Goal: Task Accomplishment & Management: Manage account settings

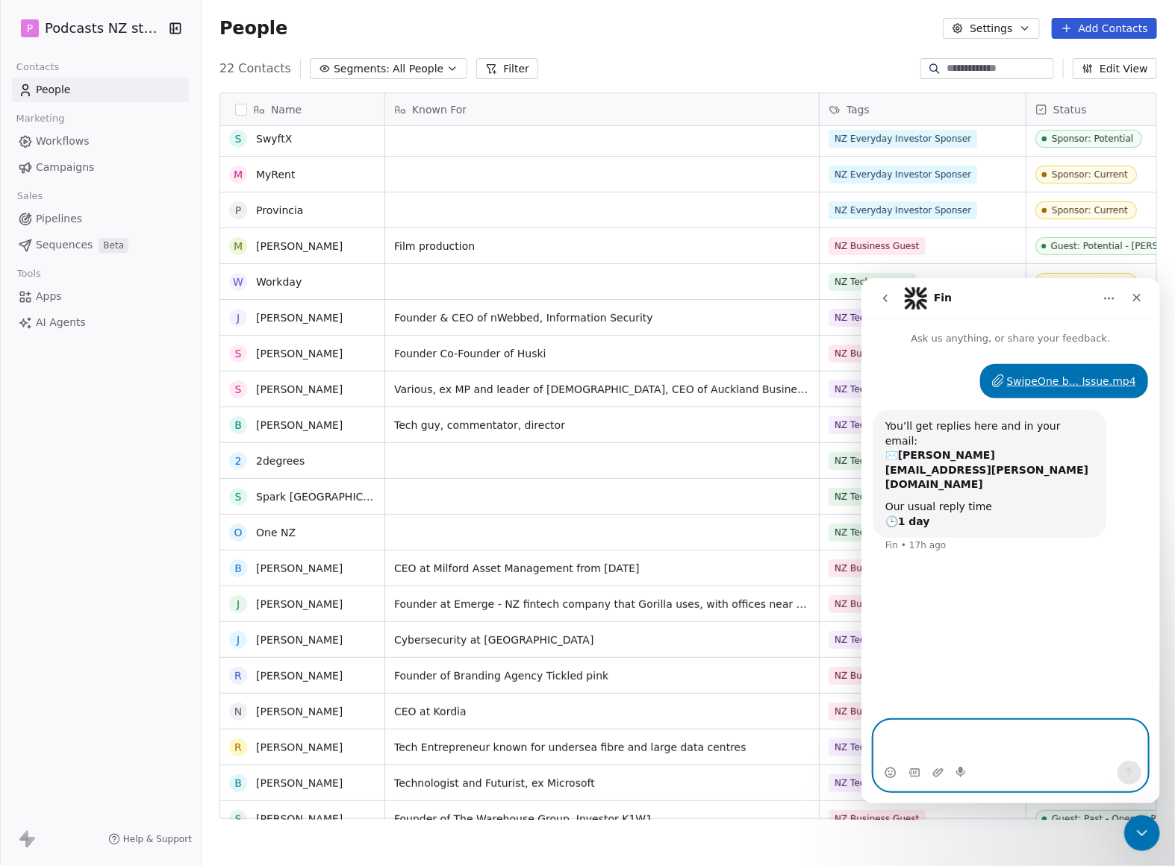
scroll to position [93, 0]
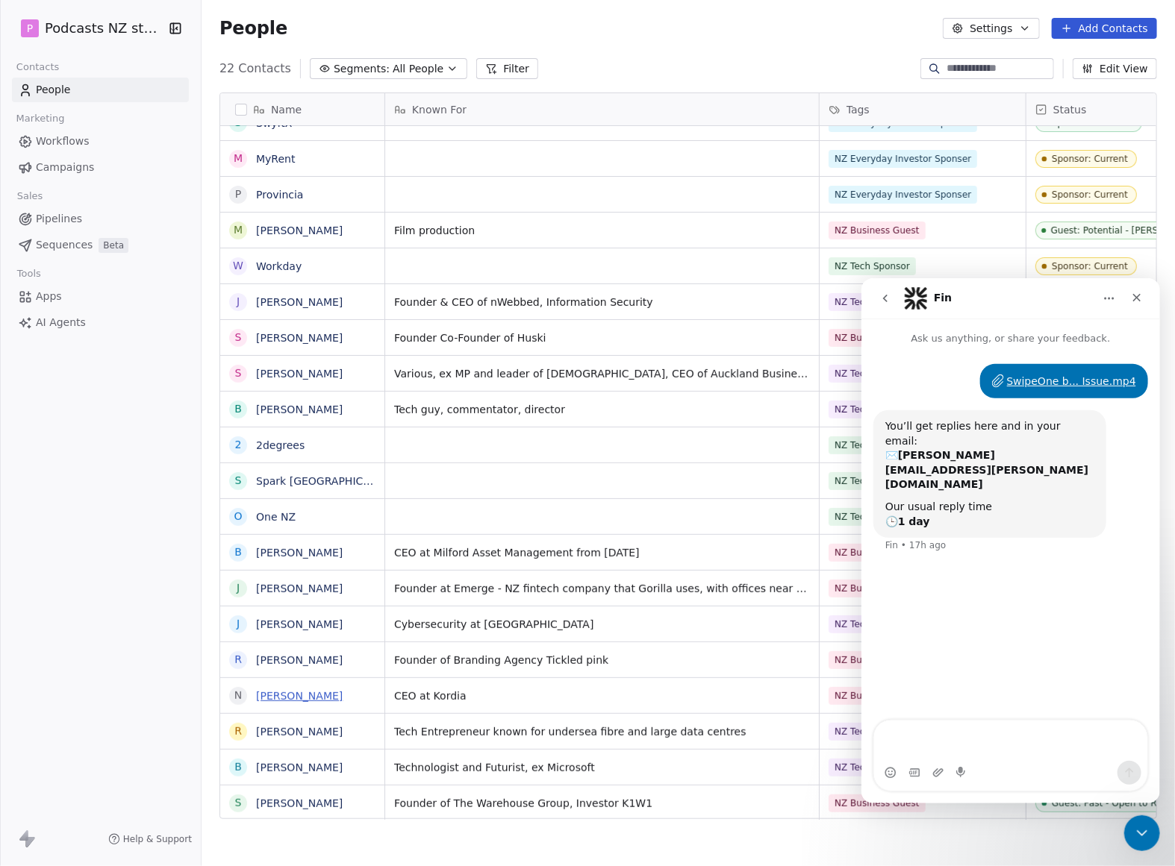
click at [307, 694] on link "[PERSON_NAME]" at bounding box center [299, 696] width 87 height 12
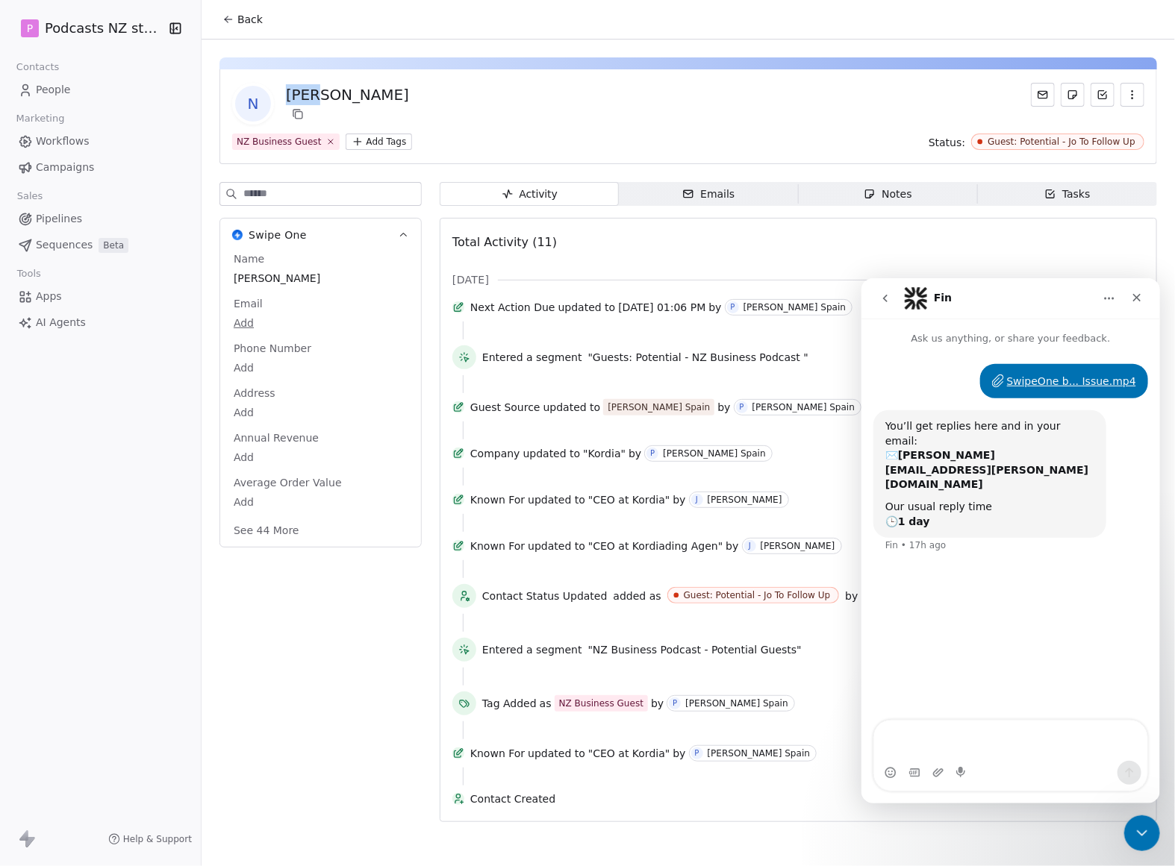
drag, startPoint x: 312, startPoint y: 93, endPoint x: 289, endPoint y: 93, distance: 23.1
click at [289, 93] on div "[PERSON_NAME]" at bounding box center [347, 94] width 123 height 21
copy div "[PERSON_NAME]"
click at [254, 322] on body "P Podcasts NZ studio Contacts People Marketing Workflows Campaigns Sales Pipeli…" at bounding box center [587, 433] width 1175 height 866
type input "**********"
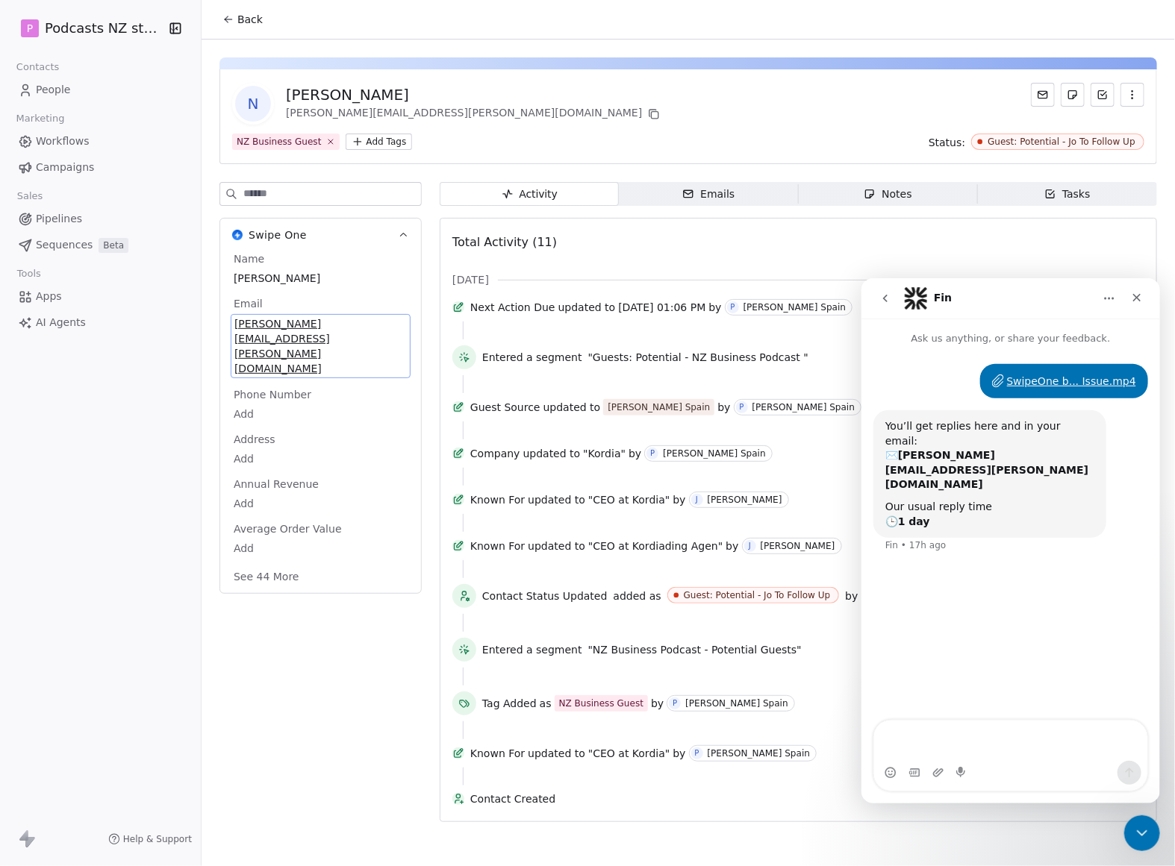
click at [294, 613] on div "Swipe One Name [PERSON_NAME] Email [PERSON_NAME][EMAIL_ADDRESS][PERSON_NAME][DO…" at bounding box center [320, 506] width 202 height 649
click at [271, 386] on span "Phone Number" at bounding box center [273, 393] width 84 height 15
click at [267, 386] on span "Phone Number" at bounding box center [273, 393] width 84 height 15
drag, startPoint x: 267, startPoint y: 351, endPoint x: 257, endPoint y: 346, distance: 11.0
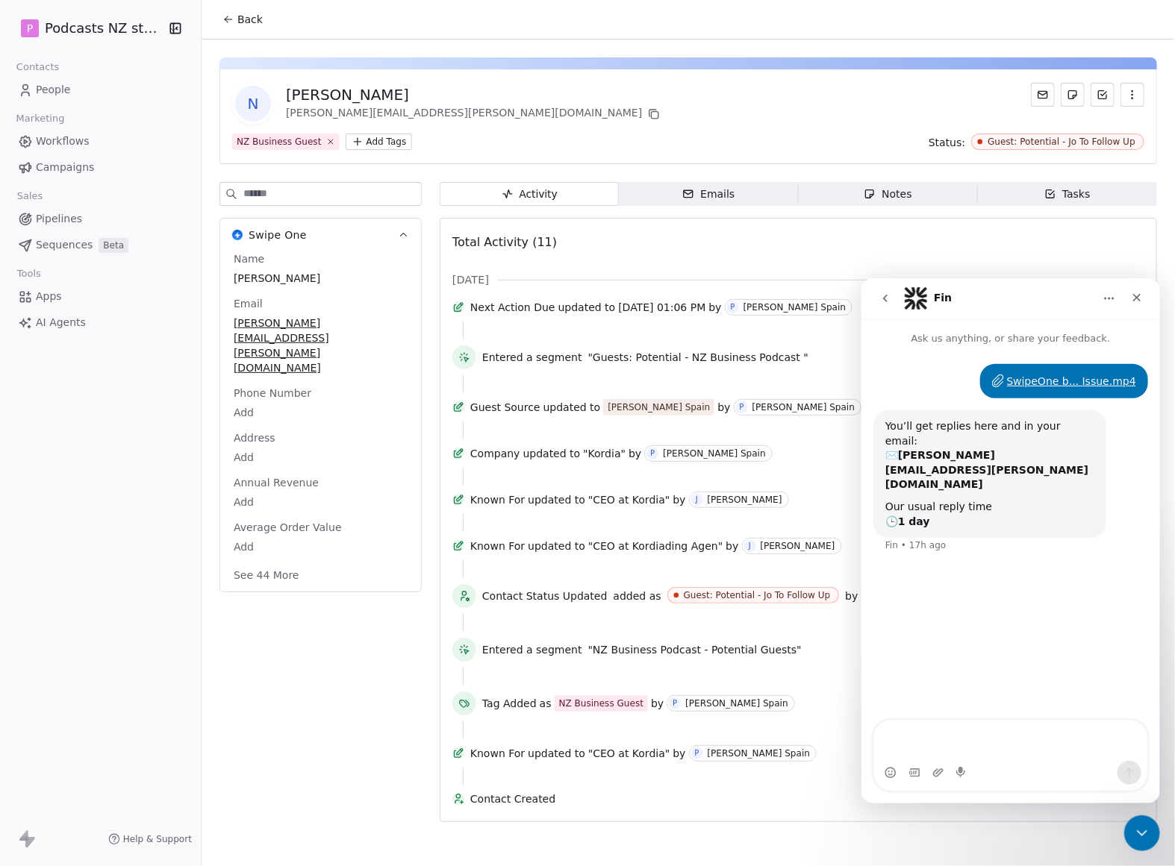
click at [256, 386] on span "Phone Number" at bounding box center [273, 393] width 84 height 15
click at [237, 371] on body "P Podcasts NZ studio Contacts People Marketing Workflows Campaigns Sales Pipeli…" at bounding box center [587, 433] width 1175 height 866
type input "**********"
click at [256, 12] on span "Back" at bounding box center [249, 19] width 25 height 15
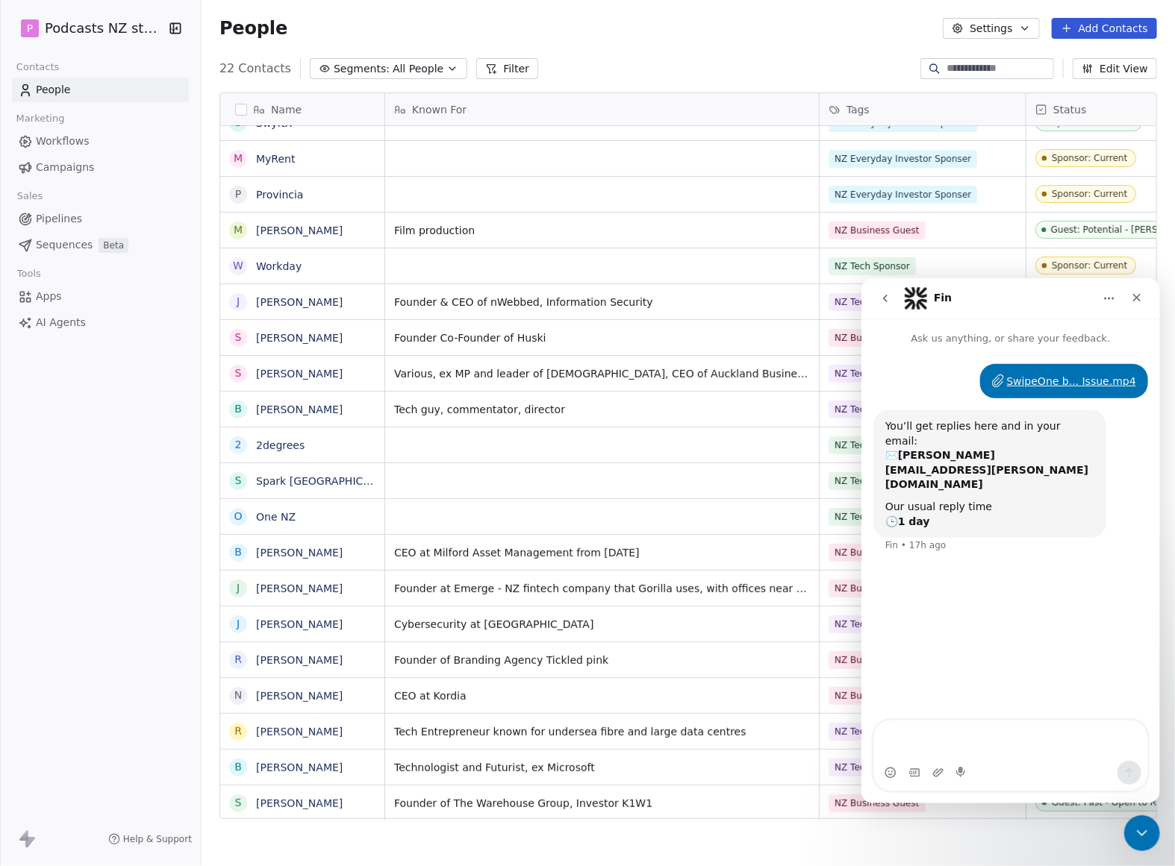
scroll to position [12, 0]
click at [407, 54] on div "People Settings Add Contacts" at bounding box center [687, 28] width 973 height 57
click at [411, 63] on span "All People" at bounding box center [418, 69] width 51 height 16
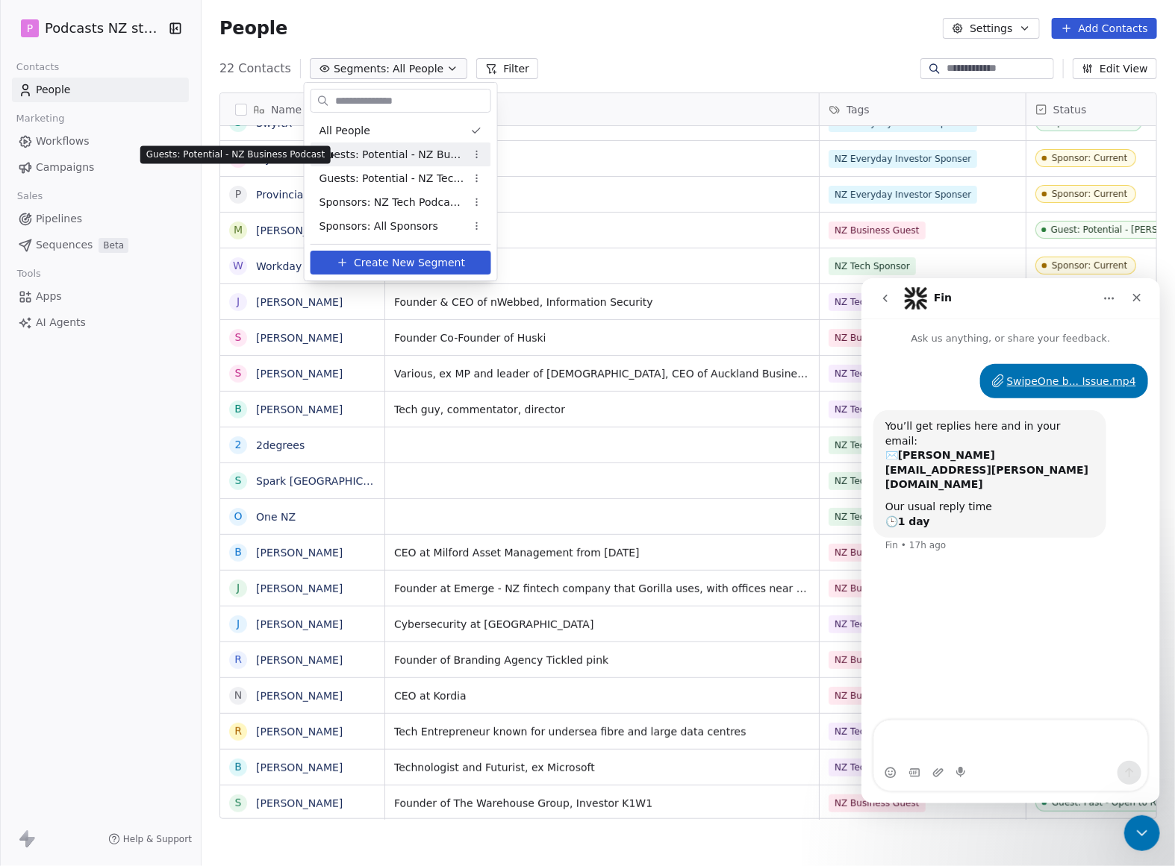
click at [430, 154] on span "Guests: Potential - NZ Business Podcast" at bounding box center [392, 155] width 146 height 16
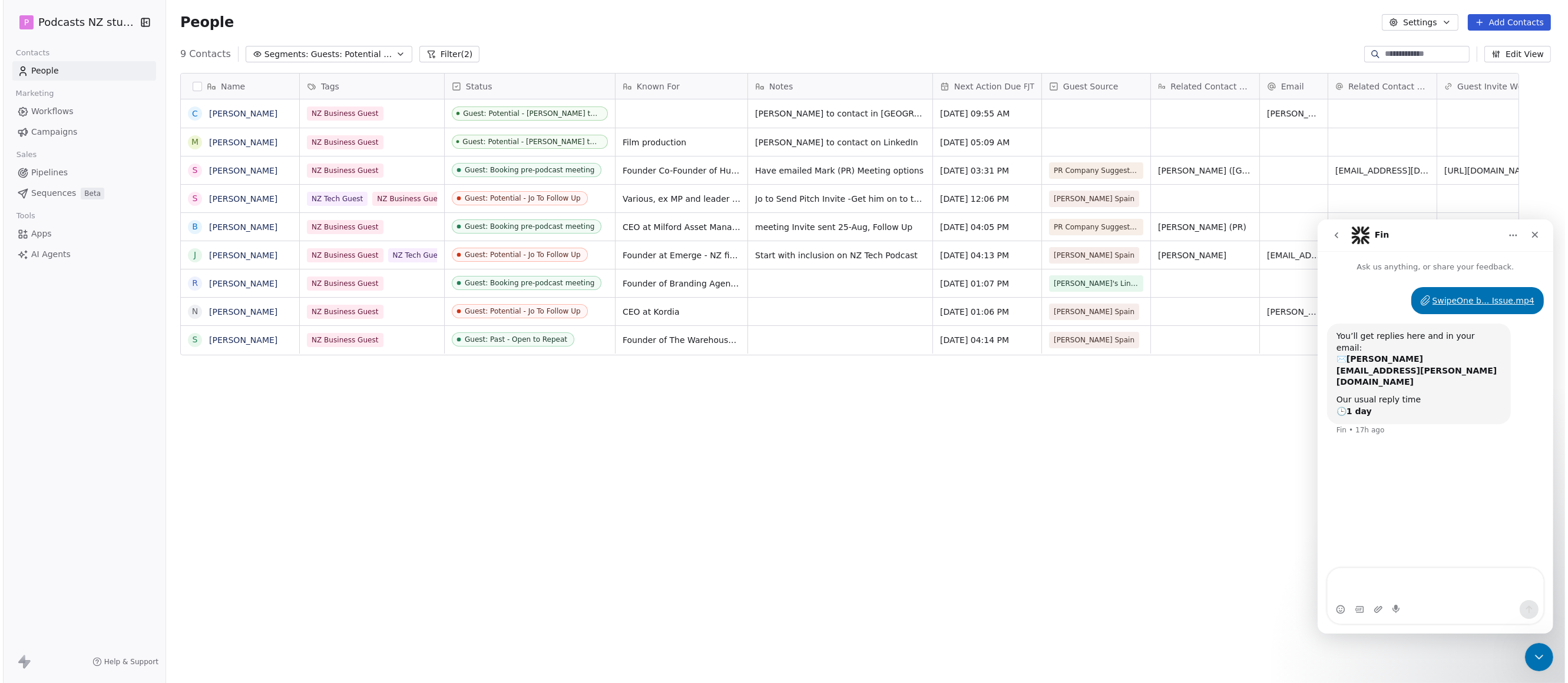
scroll to position [591, 1393]
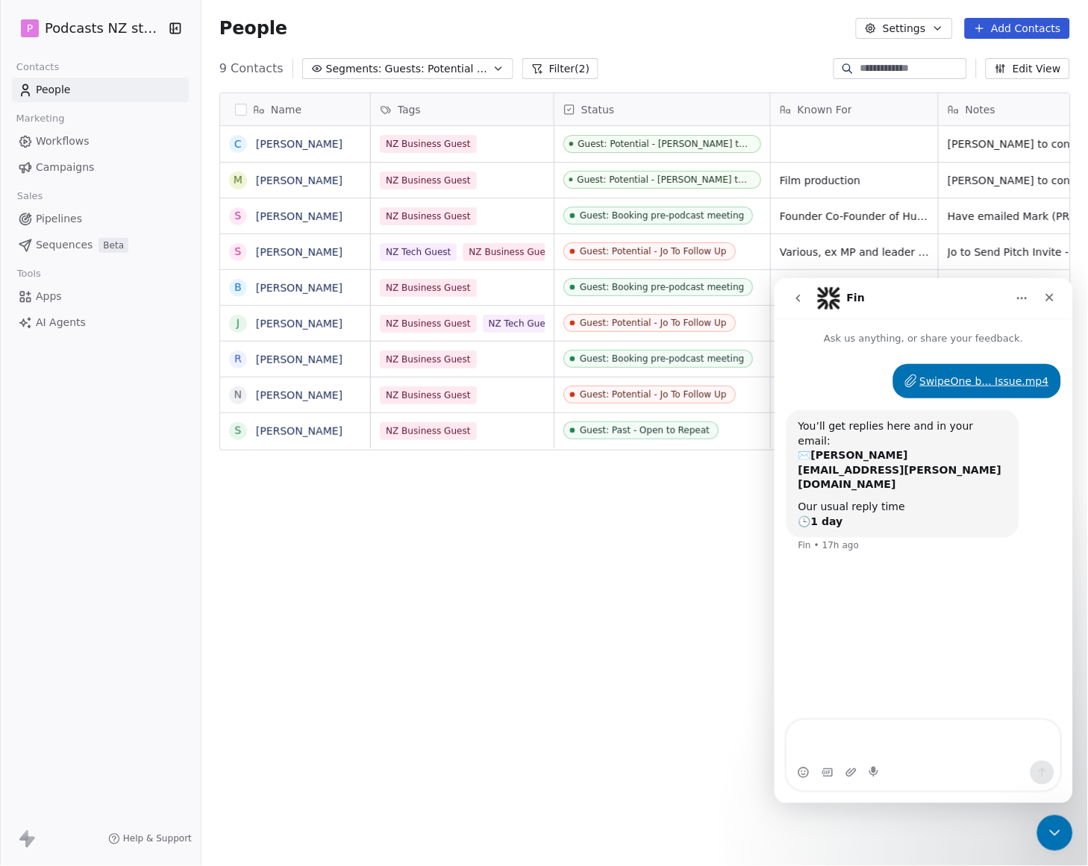
drag, startPoint x: 546, startPoint y: 636, endPoint x: 555, endPoint y: 620, distance: 18.1
click at [547, 634] on div "Name C [PERSON_NAME] M [PERSON_NAME] S [PERSON_NAME] S [PERSON_NAME] B [PERSON_…" at bounding box center [644, 462] width 887 height 763
click at [799, 286] on button "go back" at bounding box center [798, 298] width 28 height 28
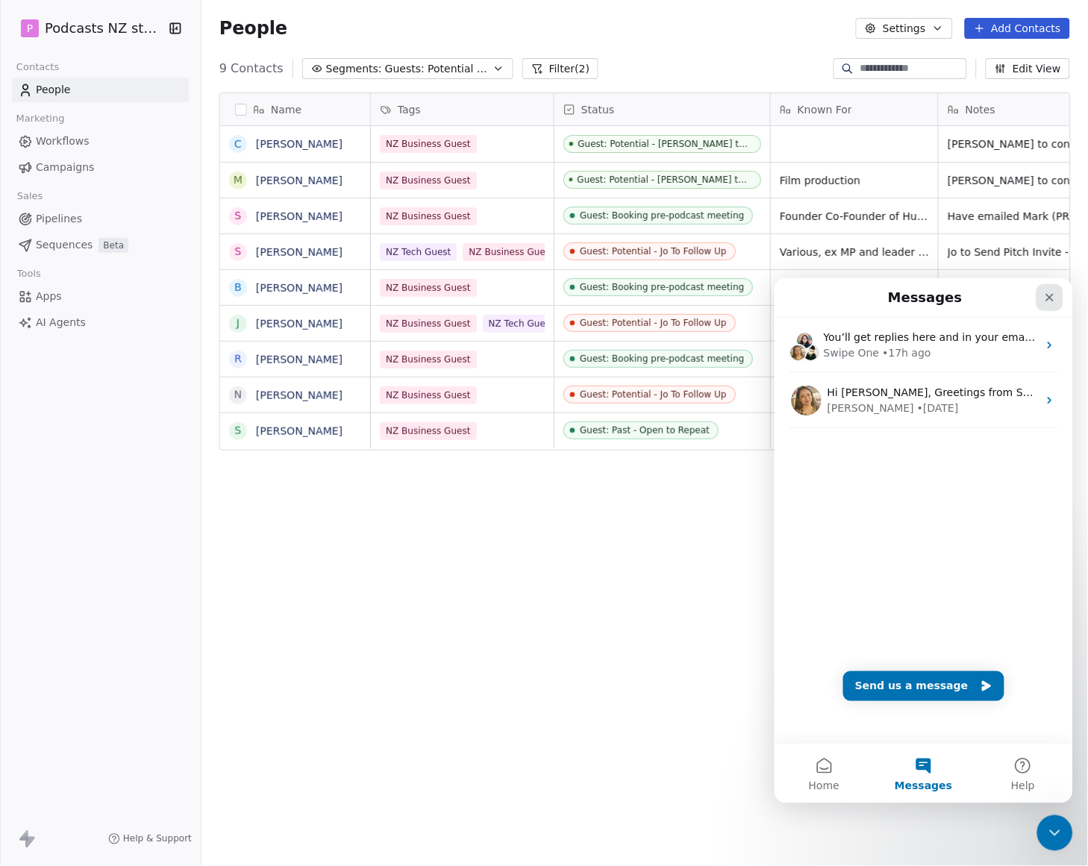
click at [1048, 301] on icon "Close" at bounding box center [1049, 297] width 12 height 12
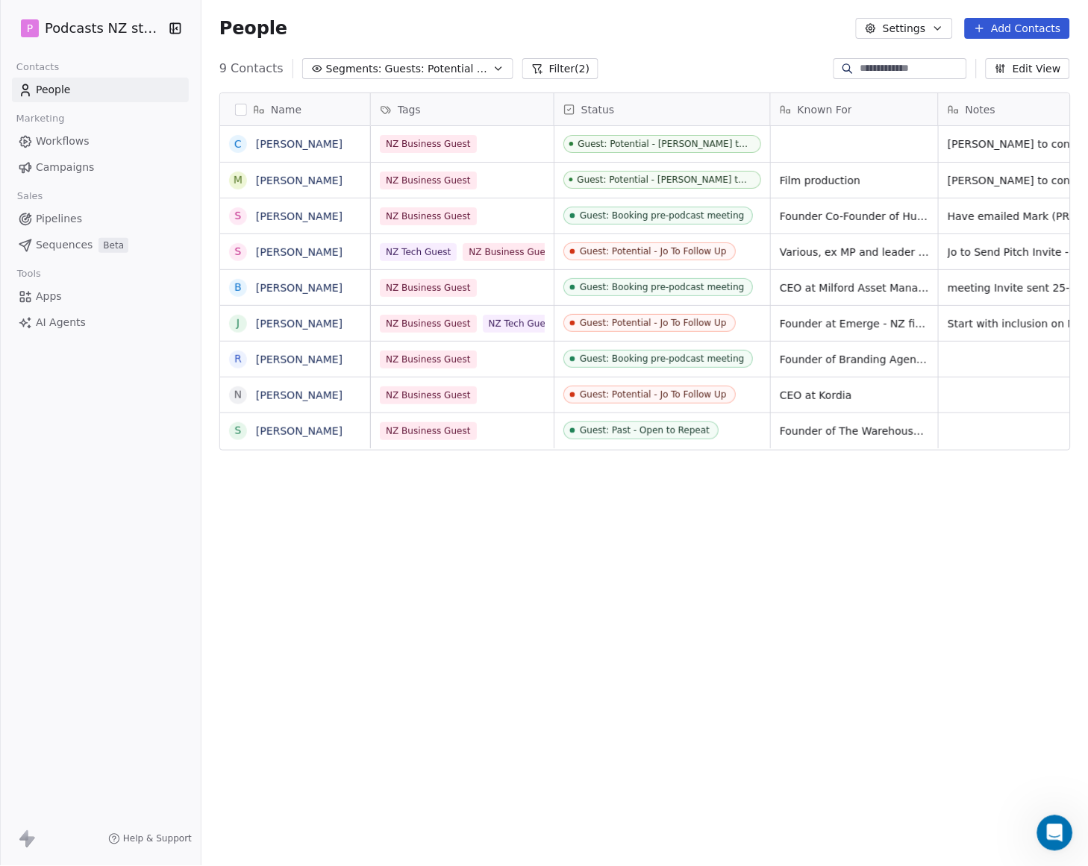
scroll to position [0, 0]
click at [675, 397] on div "Guest: Potential - Jo To Follow Up" at bounding box center [654, 395] width 147 height 10
click at [940, 33] on html "P Podcasts NZ studio Contacts People Marketing Workflows Campaigns Sales Pipeli…" at bounding box center [544, 433] width 1088 height 866
click at [937, 27] on icon "button" at bounding box center [938, 28] width 12 height 12
click at [923, 19] on html "P Podcasts NZ studio Contacts People Marketing Workflows Campaigns Sales Pipeli…" at bounding box center [544, 433] width 1088 height 866
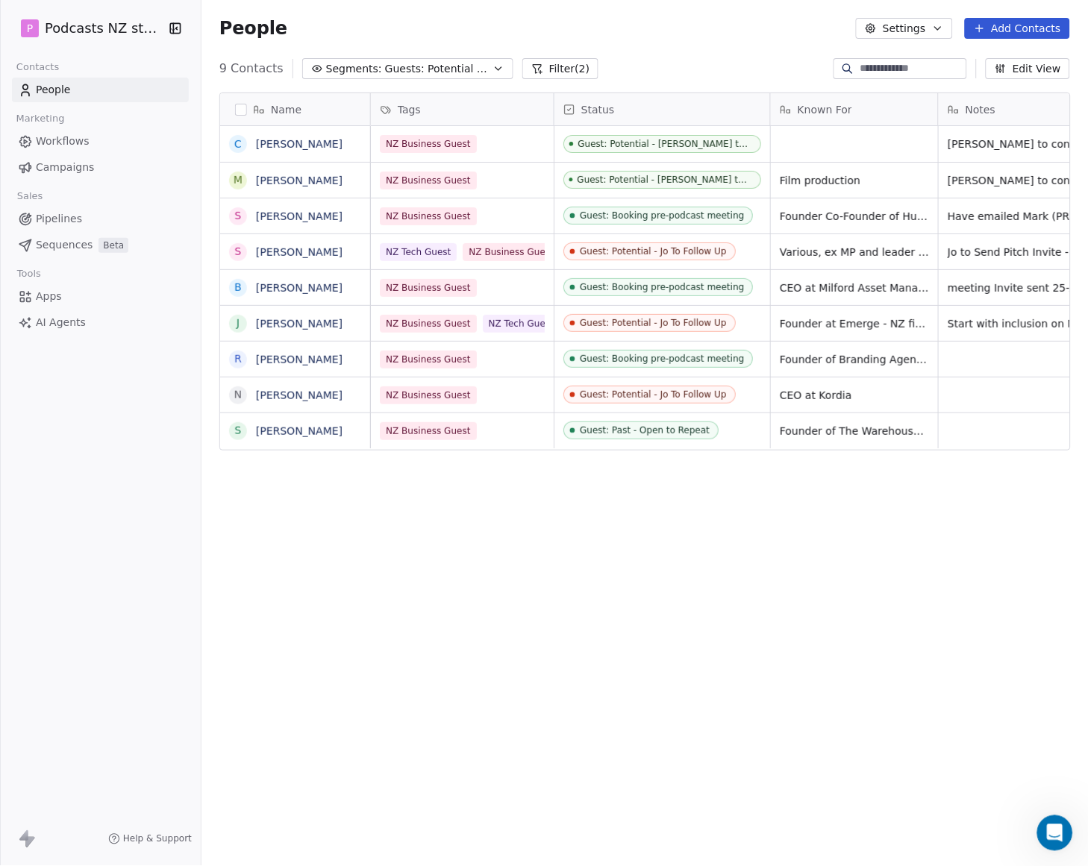
click at [923, 25] on button "Settings" at bounding box center [904, 28] width 96 height 21
click at [924, 54] on span "Contact Properties" at bounding box center [946, 60] width 97 height 16
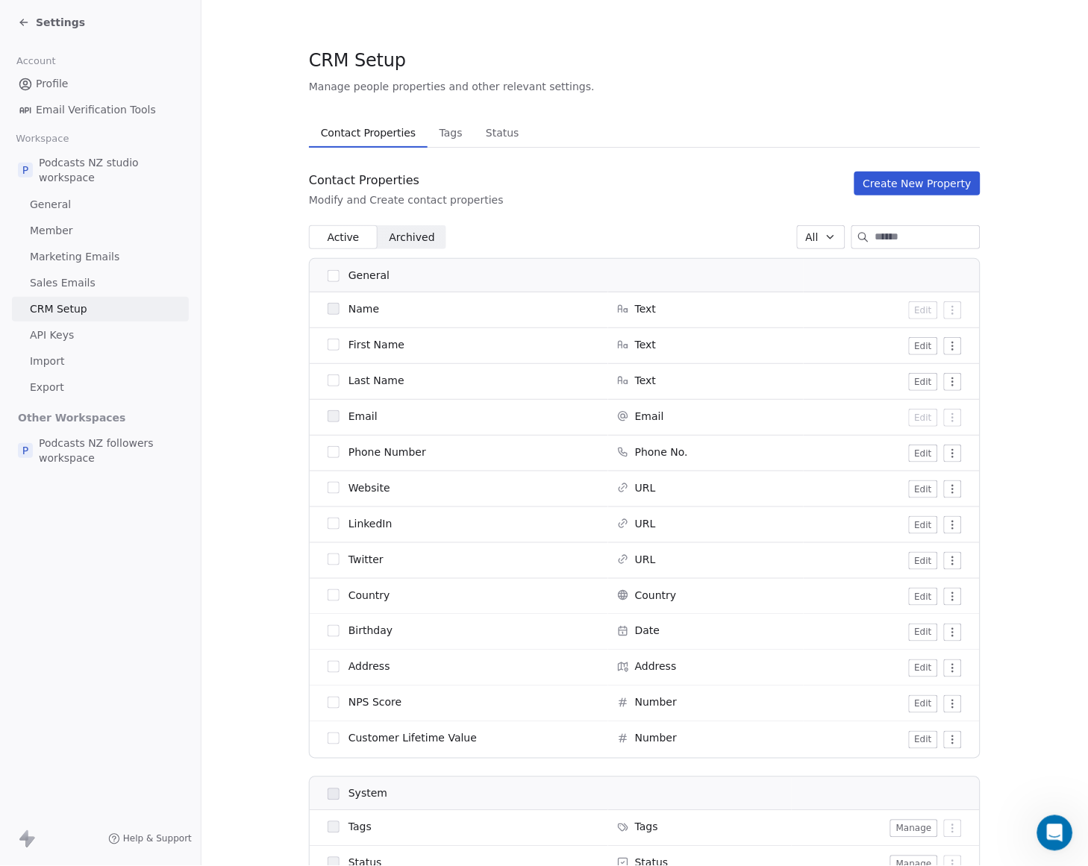
click at [440, 140] on span "Tags" at bounding box center [451, 132] width 35 height 21
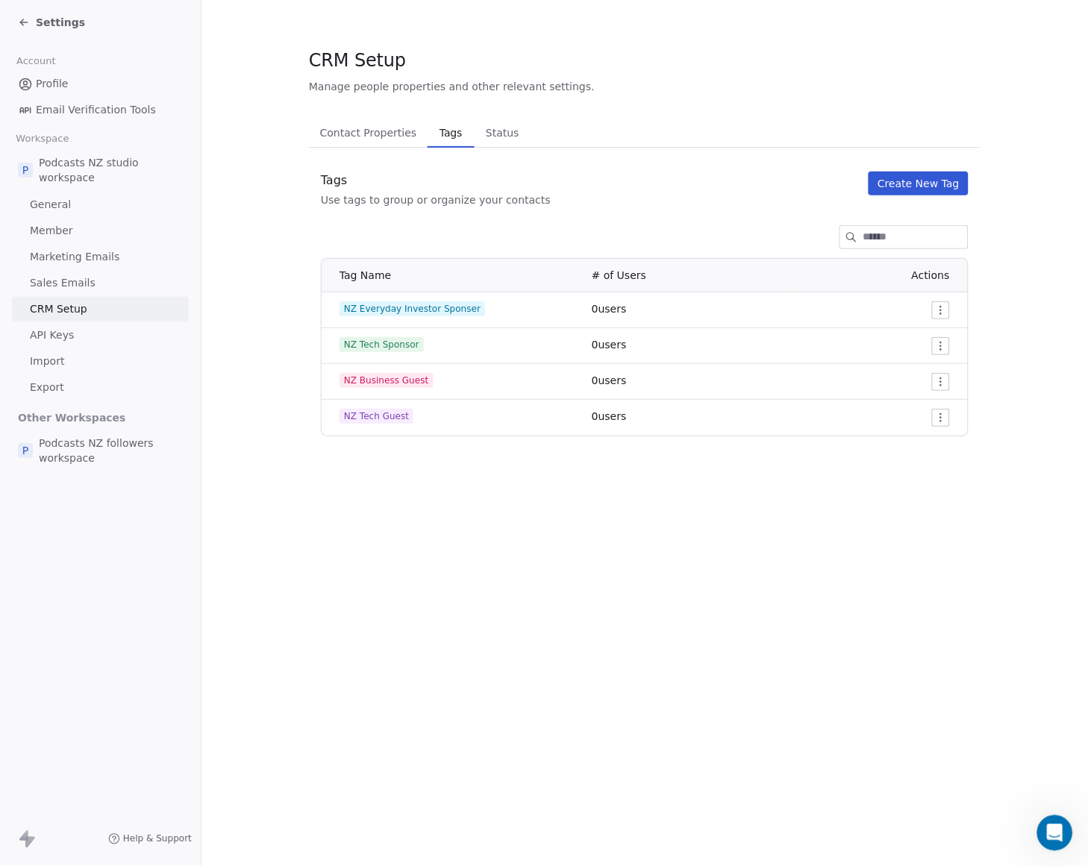
click at [480, 133] on span "Status" at bounding box center [503, 132] width 46 height 21
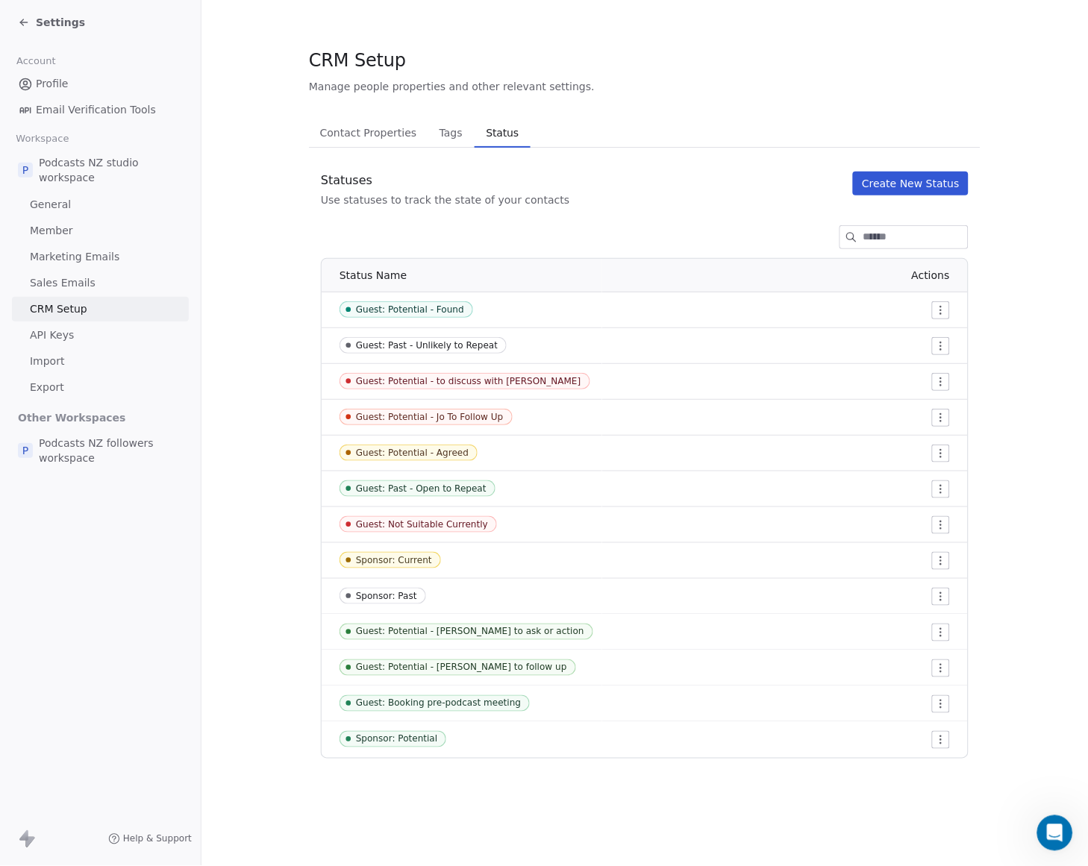
click at [922, 178] on button "Create New Status" at bounding box center [911, 184] width 116 height 24
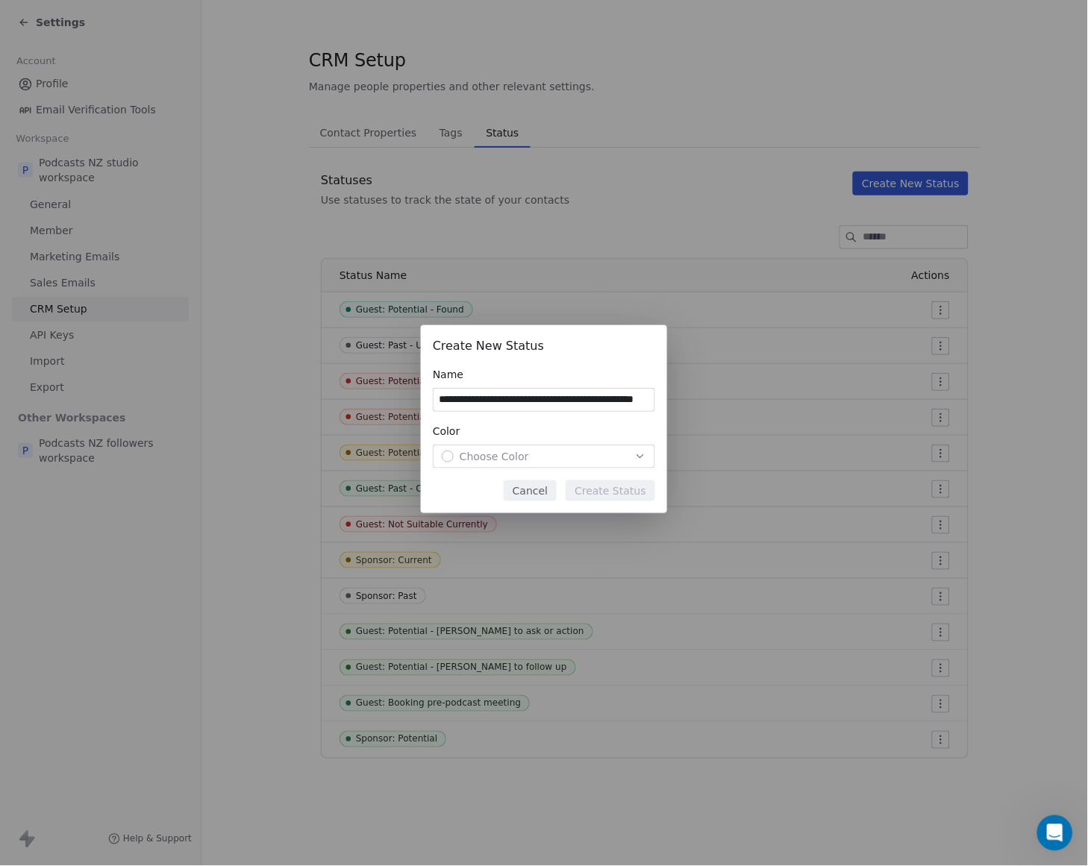
scroll to position [0, 19]
type input "**********"
click at [610, 452] on div "Choose Color" at bounding box center [544, 456] width 204 height 15
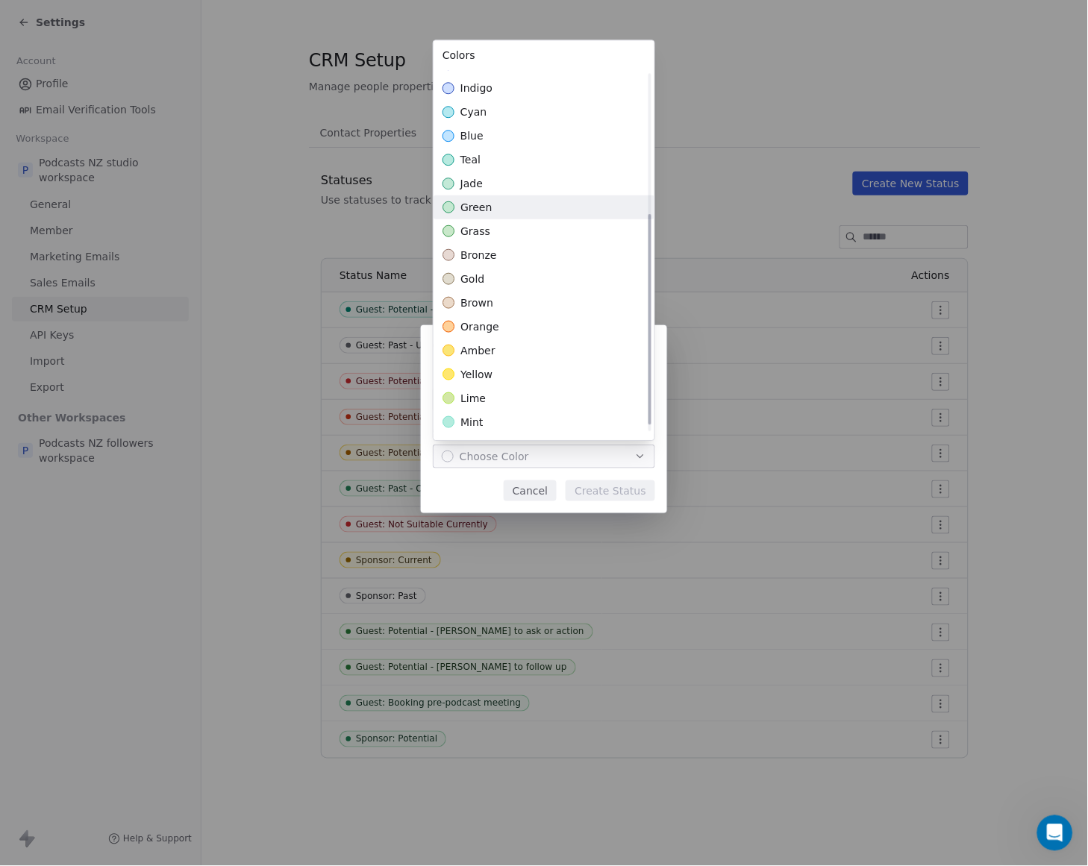
scroll to position [257, 0]
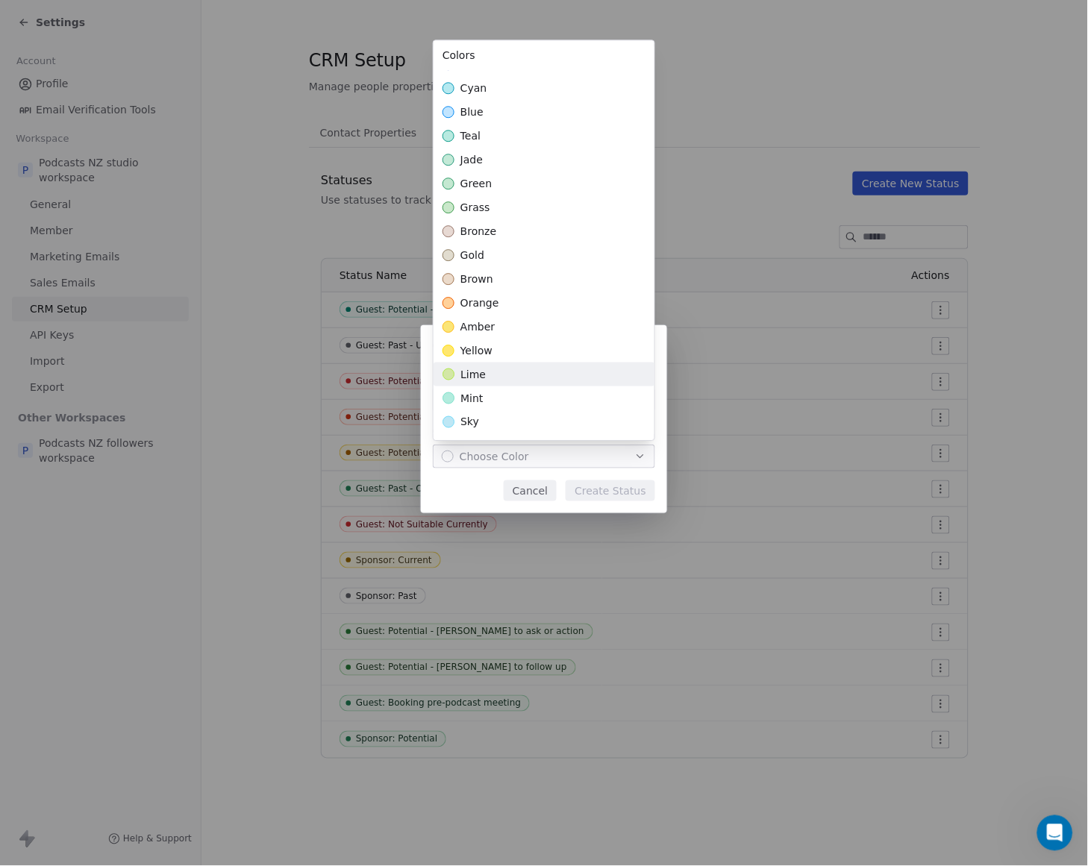
click at [513, 369] on div "lime" at bounding box center [544, 375] width 221 height 24
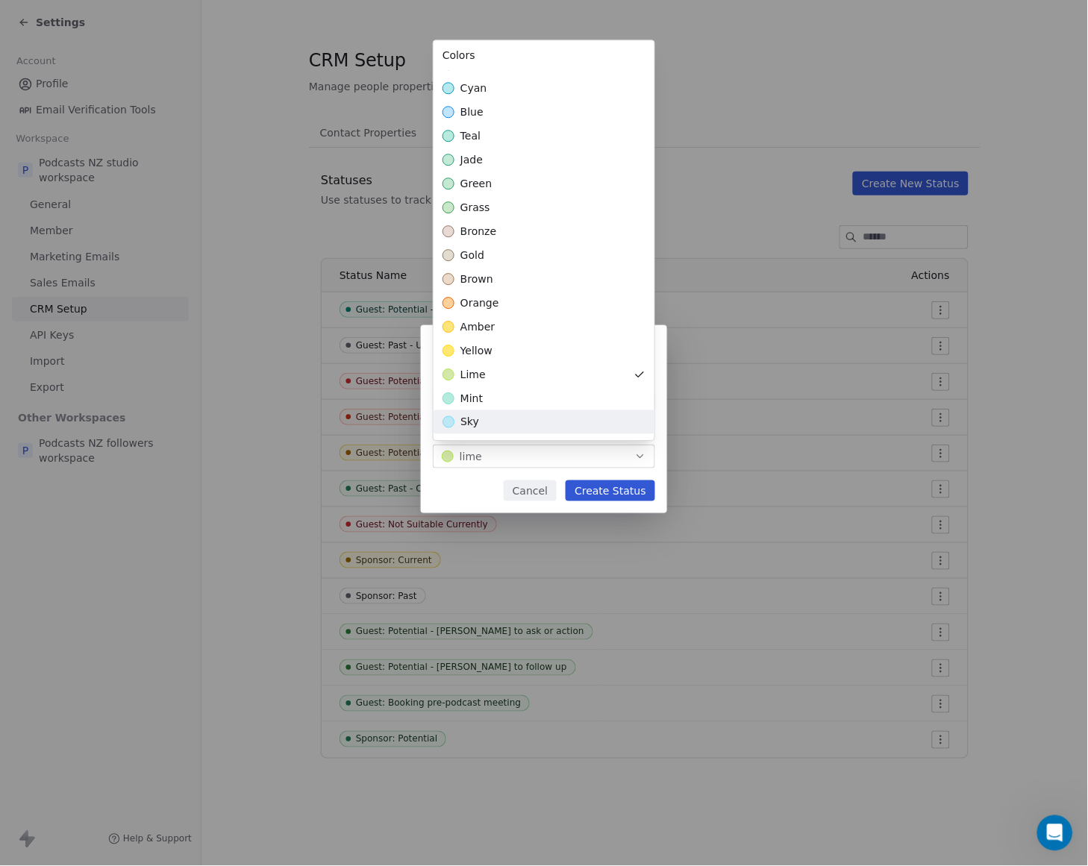
click at [628, 493] on div "**********" at bounding box center [544, 433] width 1088 height 264
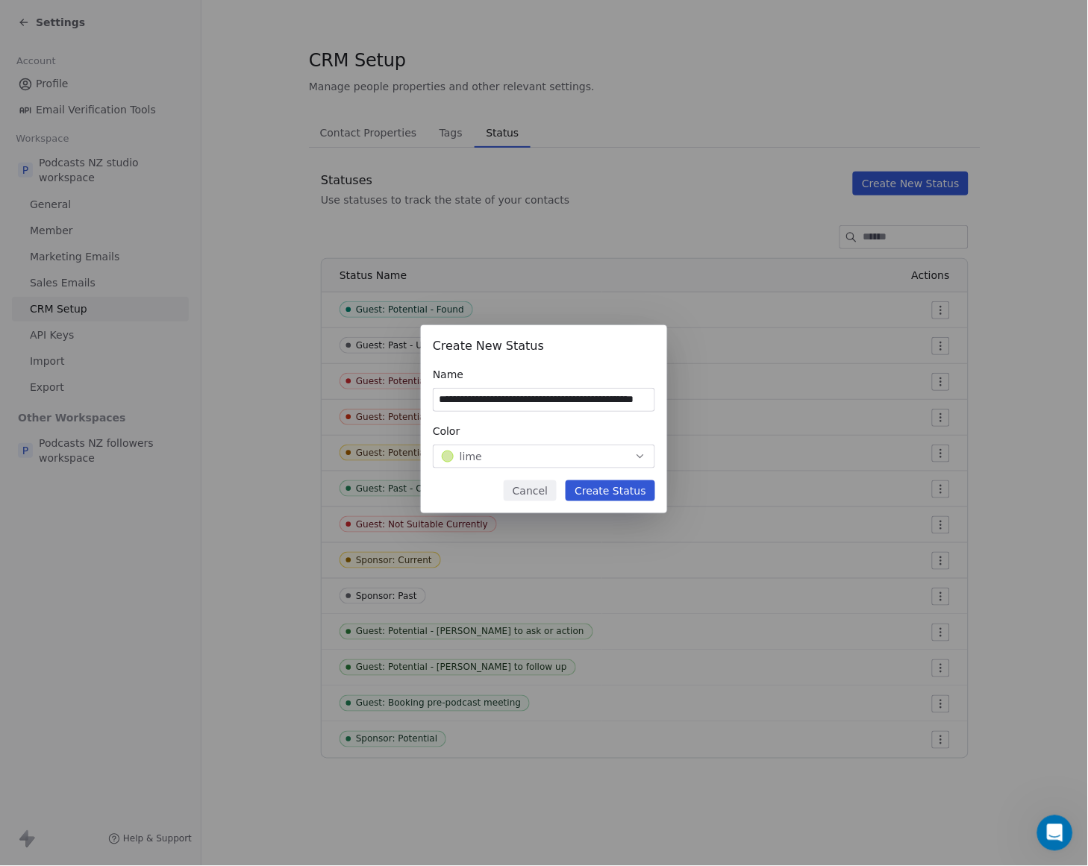
click at [628, 493] on button "Create Status" at bounding box center [611, 491] width 90 height 21
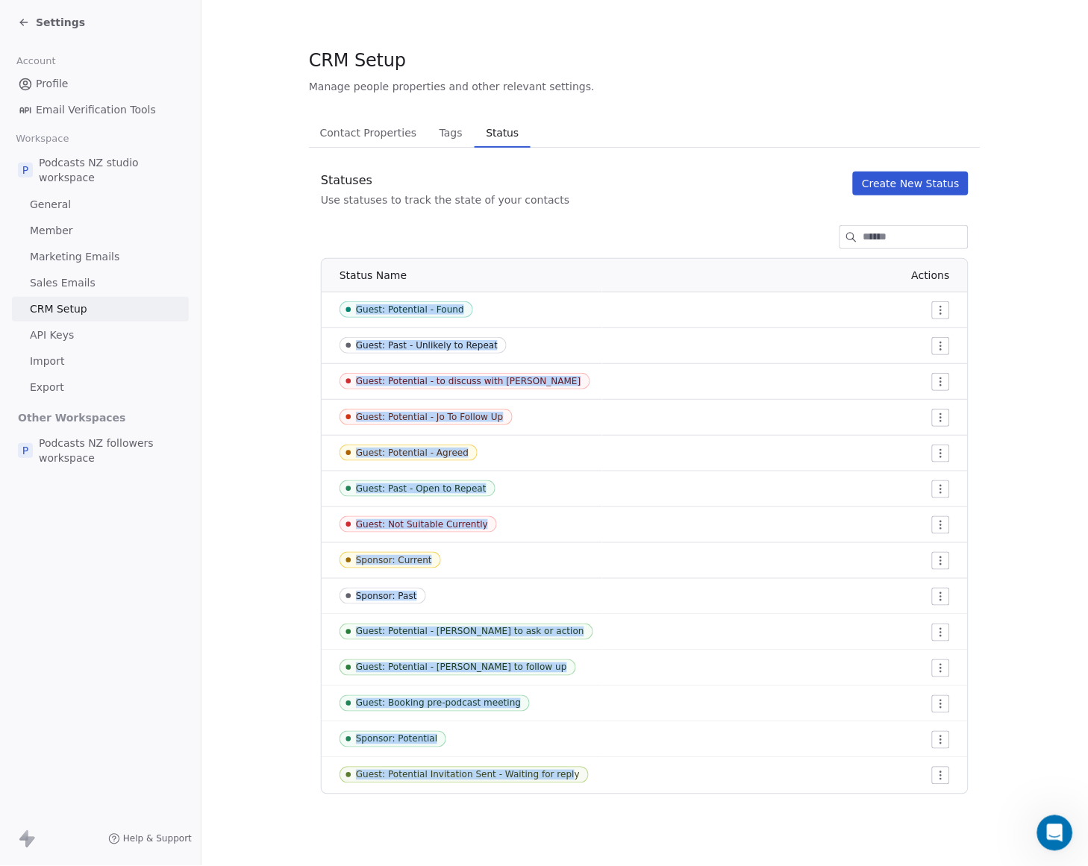
drag, startPoint x: 366, startPoint y: 311, endPoint x: 562, endPoint y: 776, distance: 504.7
click at [562, 776] on tbody "Guest: Potential - Found Guest: Past - Unlikely to Repeat Guest: Potential - to…" at bounding box center [645, 544] width 646 height 502
copy tbody "Guest: Potential - Found Guest: Past - Unlikely to Repeat Guest: Potential - to…"
click at [946, 343] on html "Settings Account Profile Email Verification Tools Workspace P Podcasts NZ studi…" at bounding box center [544, 433] width 1088 height 866
click at [907, 372] on span "Edit" at bounding box center [914, 376] width 20 height 15
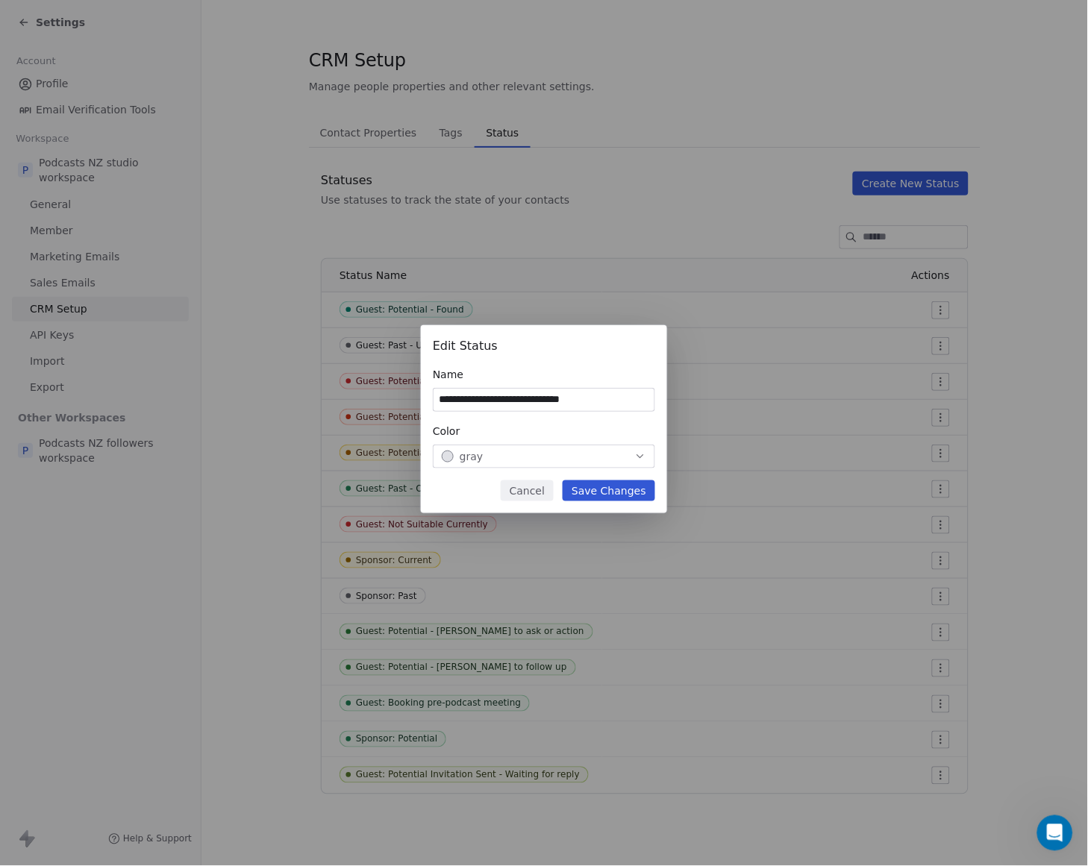
click at [554, 452] on div "gray" at bounding box center [544, 456] width 204 height 15
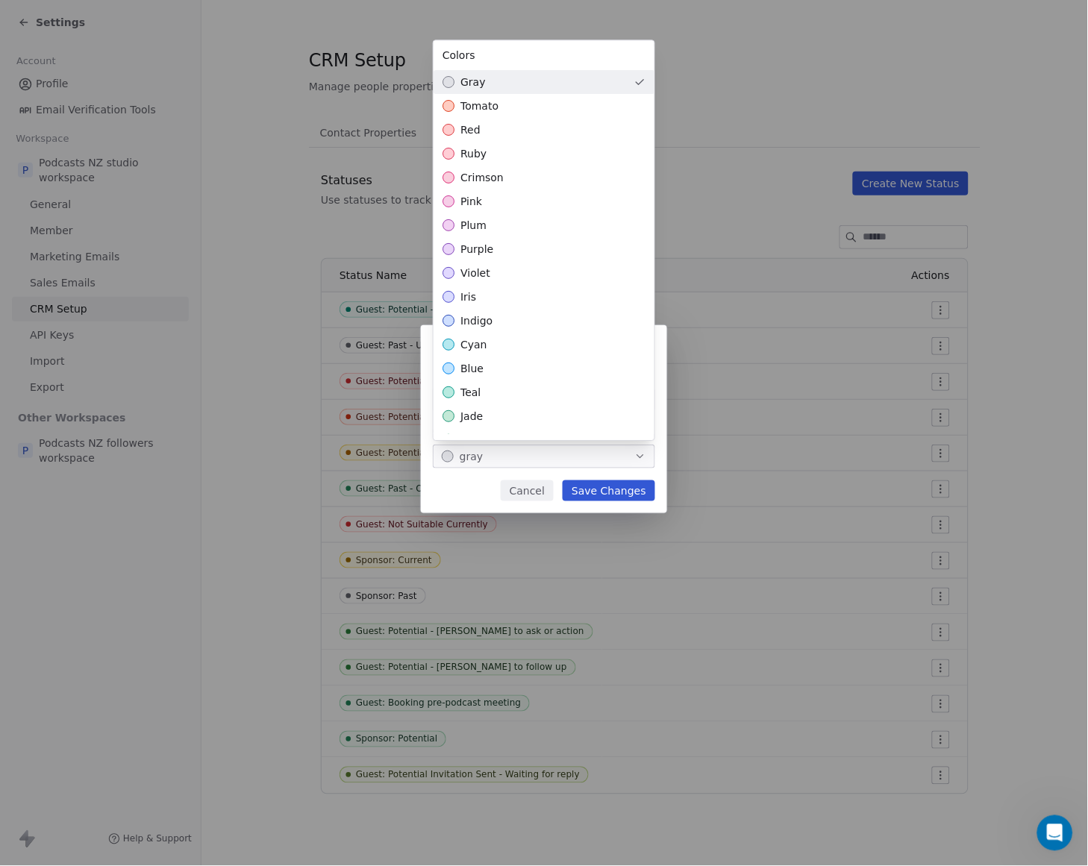
click at [527, 84] on div "gray" at bounding box center [544, 82] width 221 height 24
click at [598, 488] on div "**********" at bounding box center [544, 433] width 1088 height 264
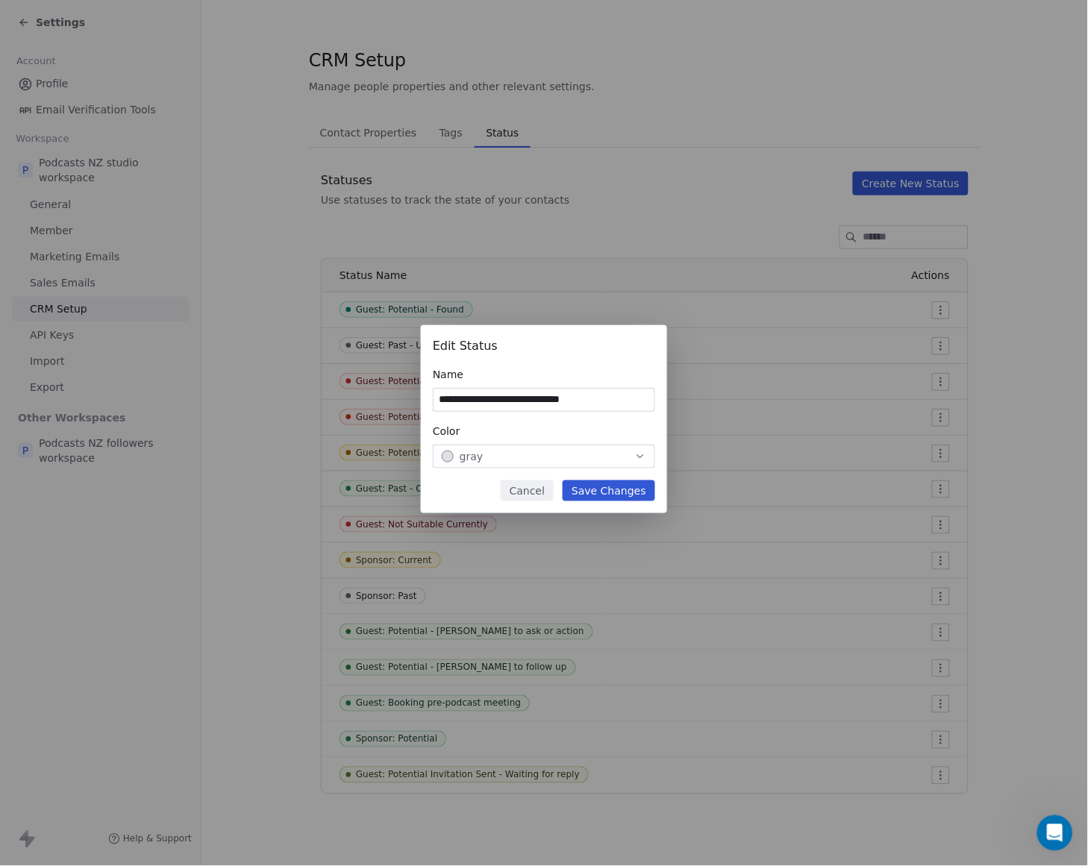
click at [635, 491] on button "Save Changes" at bounding box center [609, 491] width 93 height 21
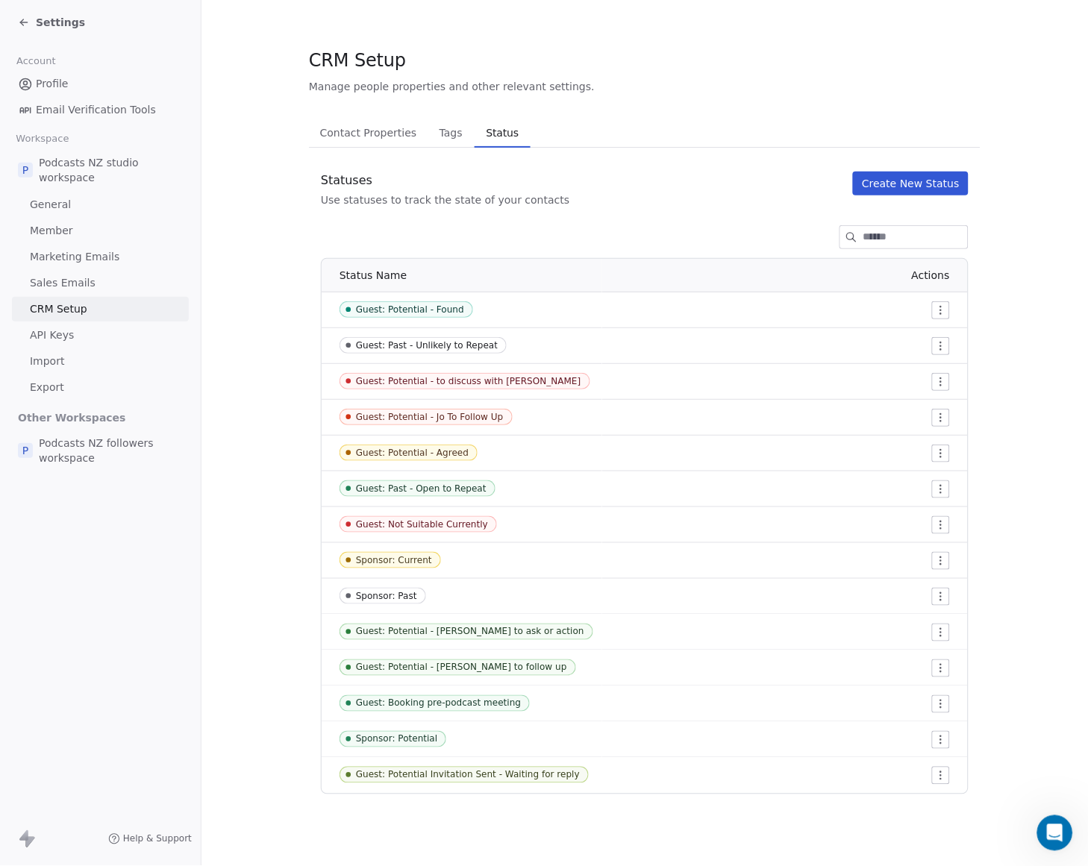
click at [939, 308] on html "Settings Account Profile Email Verification Tools Workspace P Podcasts NZ studi…" at bounding box center [544, 433] width 1088 height 866
click at [921, 330] on div "Edit" at bounding box center [913, 340] width 70 height 24
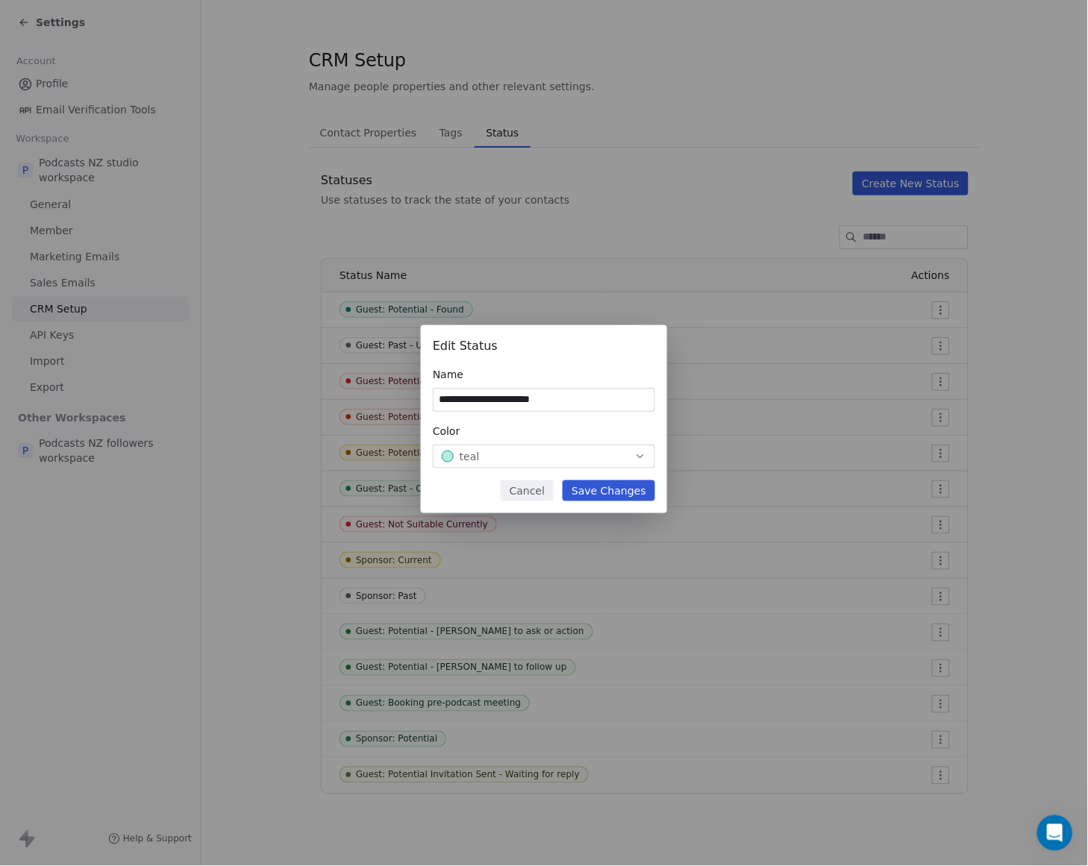
click at [483, 454] on div "teal" at bounding box center [544, 456] width 204 height 15
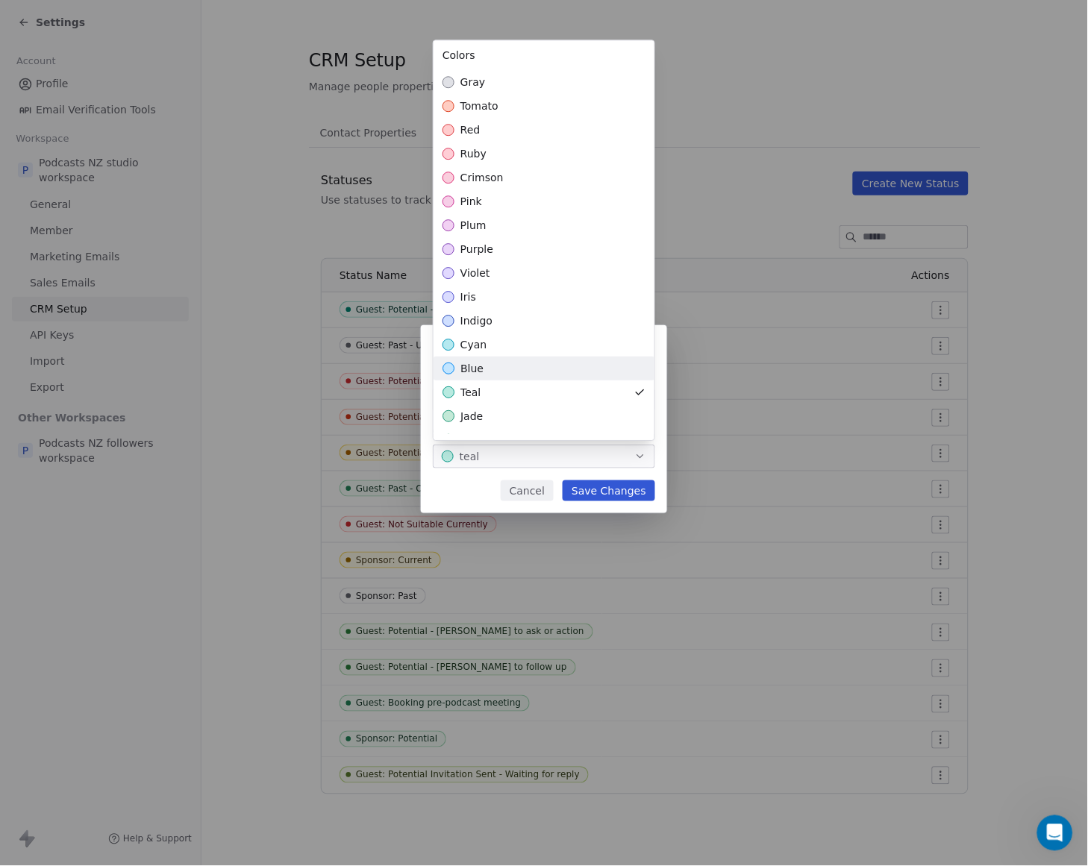
click at [500, 361] on div "blue" at bounding box center [544, 369] width 221 height 24
click at [606, 489] on div "**********" at bounding box center [544, 433] width 1088 height 264
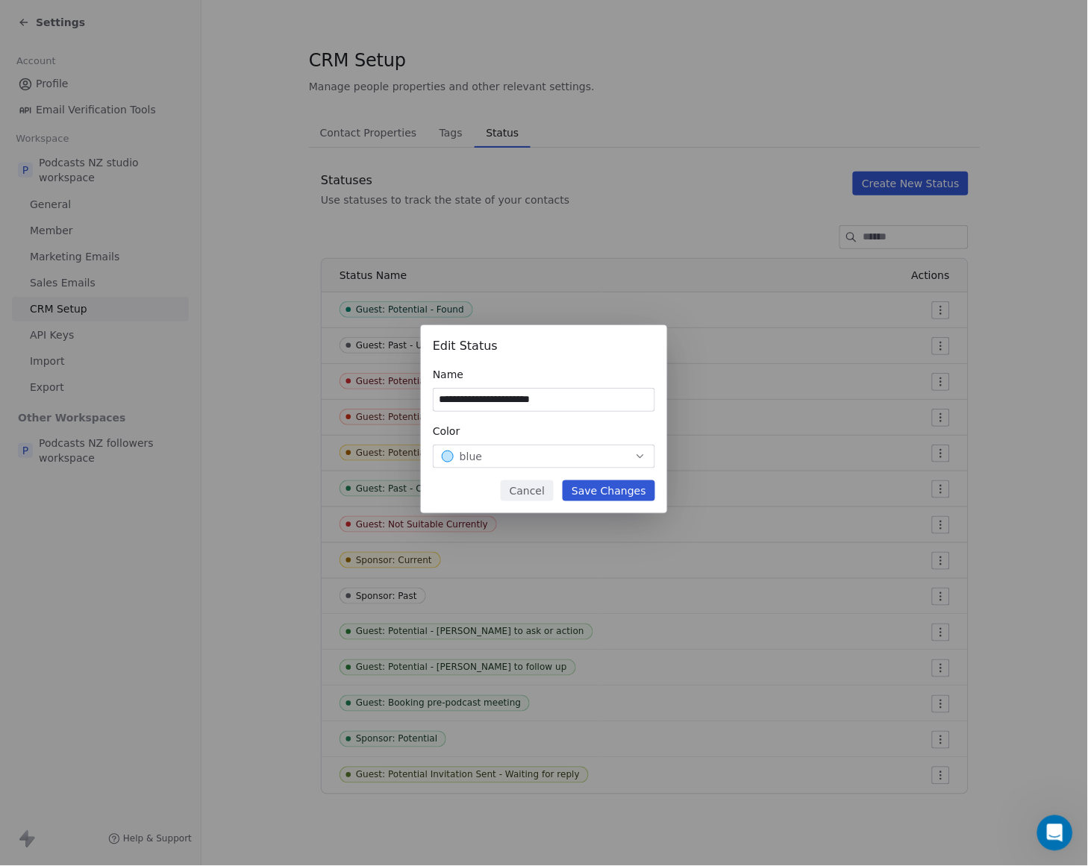
click at [607, 488] on button "Save Changes" at bounding box center [609, 491] width 93 height 21
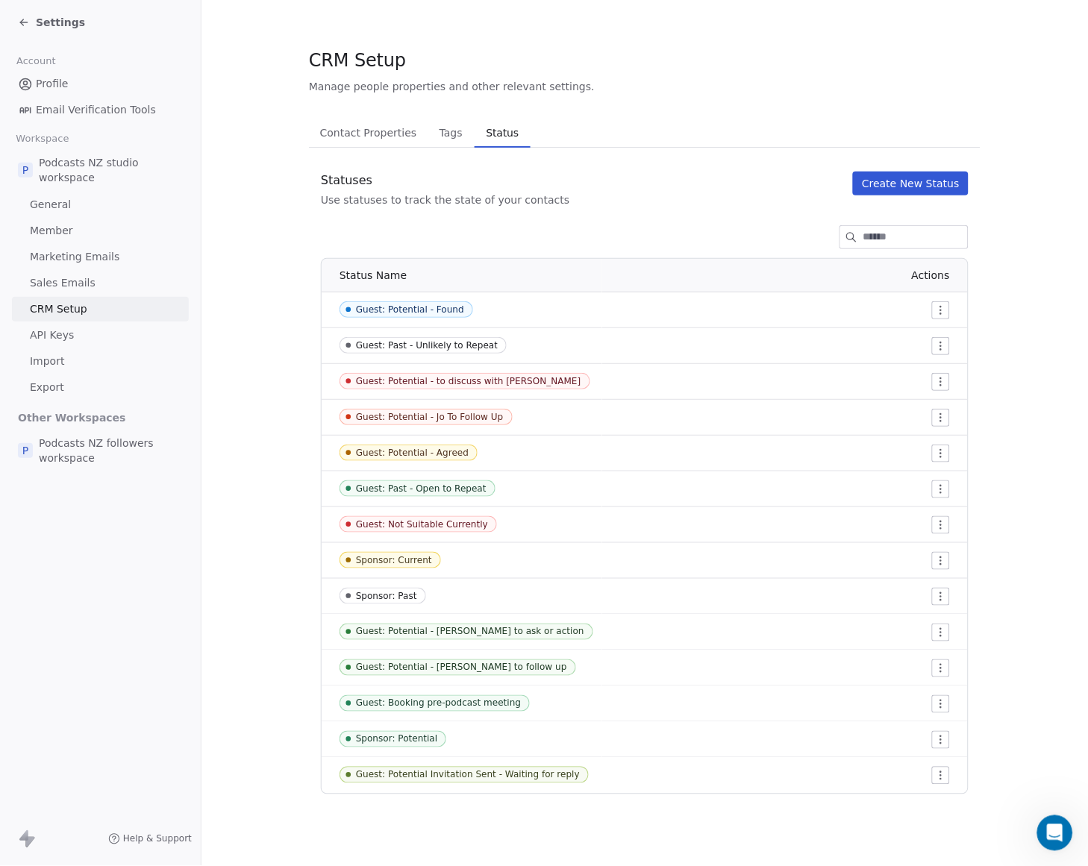
click at [950, 382] on html "Settings Account Profile Email Verification Tools Workspace P Podcasts NZ studi…" at bounding box center [544, 433] width 1088 height 866
click at [893, 406] on icon at bounding box center [893, 412] width 12 height 12
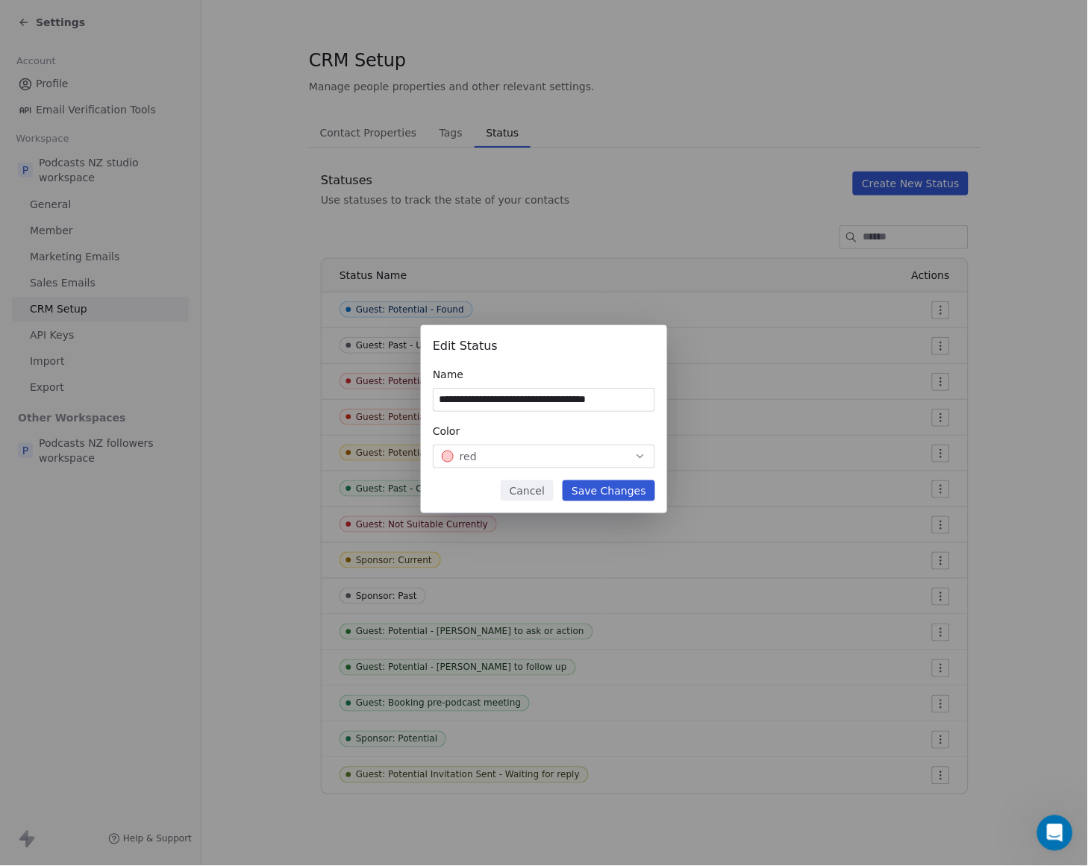
click at [527, 451] on div "red" at bounding box center [544, 456] width 204 height 15
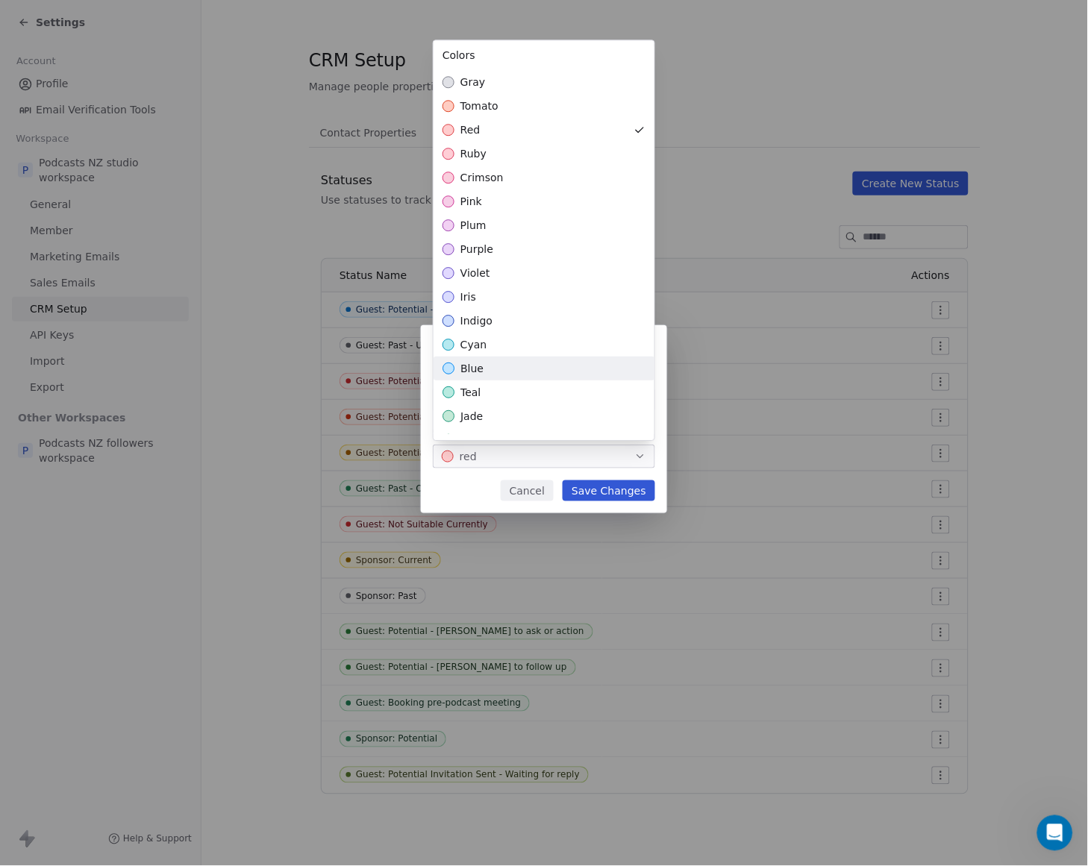
click at [515, 366] on div "blue" at bounding box center [544, 369] width 221 height 24
click at [608, 481] on div "**********" at bounding box center [544, 433] width 1088 height 264
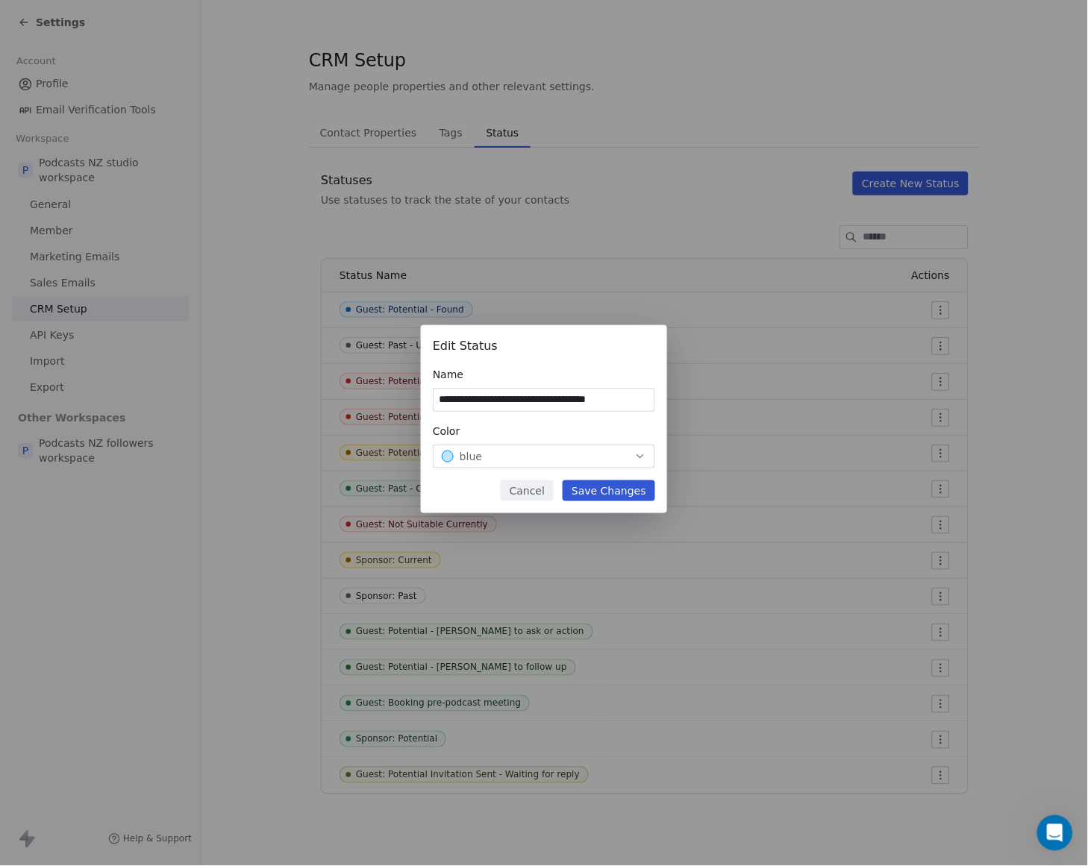
click at [608, 488] on button "Save Changes" at bounding box center [609, 491] width 93 height 21
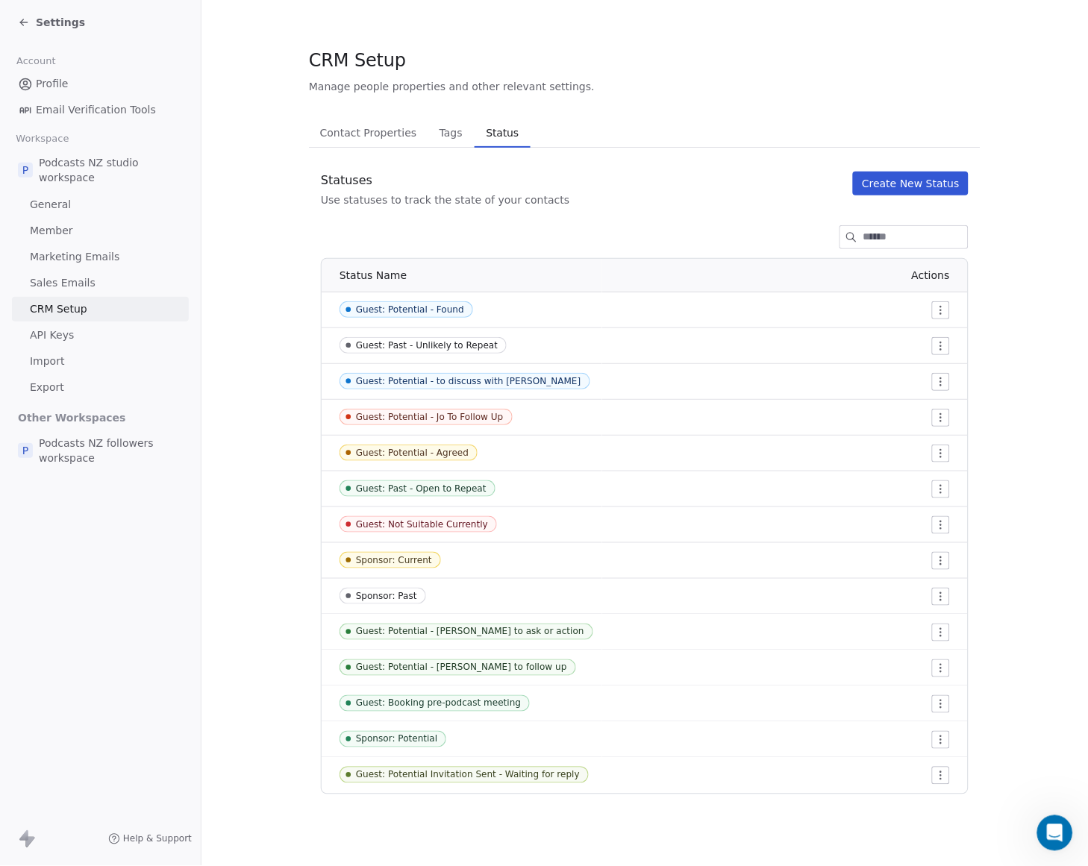
click at [944, 490] on html "Settings Account Profile Email Verification Tools Workspace P Podcasts NZ studi…" at bounding box center [544, 433] width 1088 height 866
click at [924, 513] on div "Edit" at bounding box center [913, 519] width 70 height 24
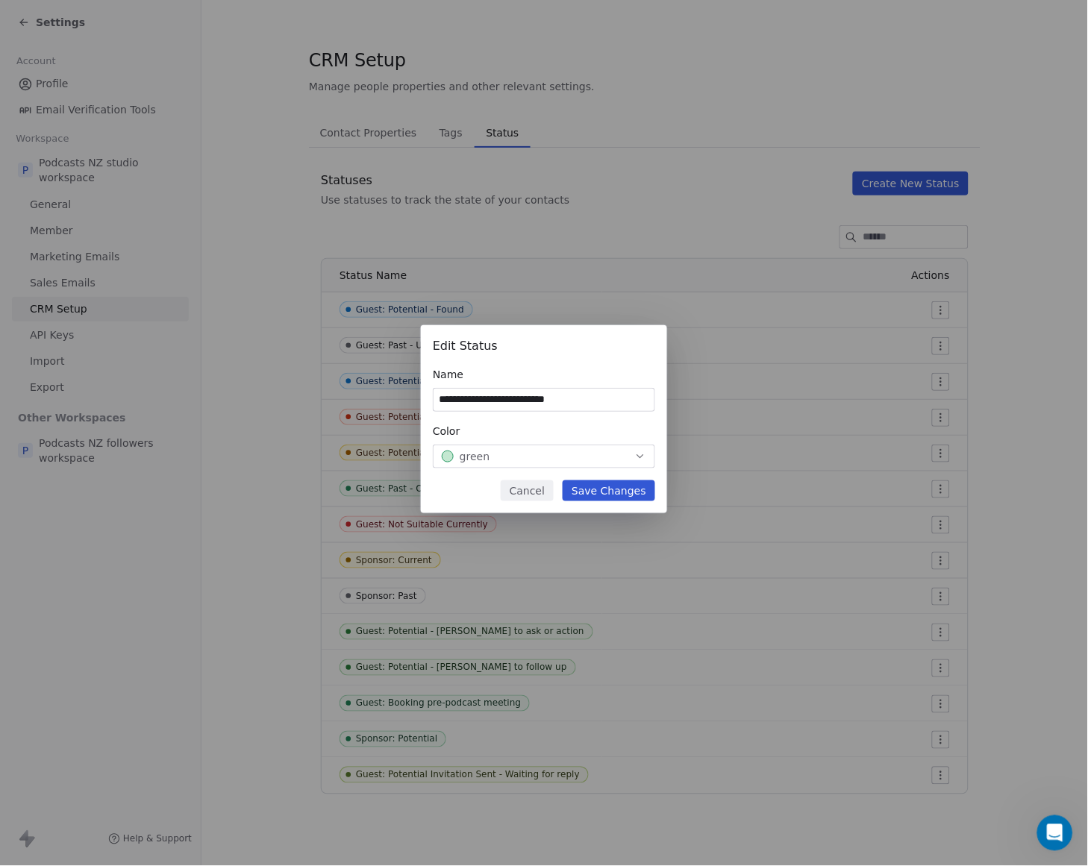
click at [517, 449] on div "green" at bounding box center [544, 456] width 204 height 15
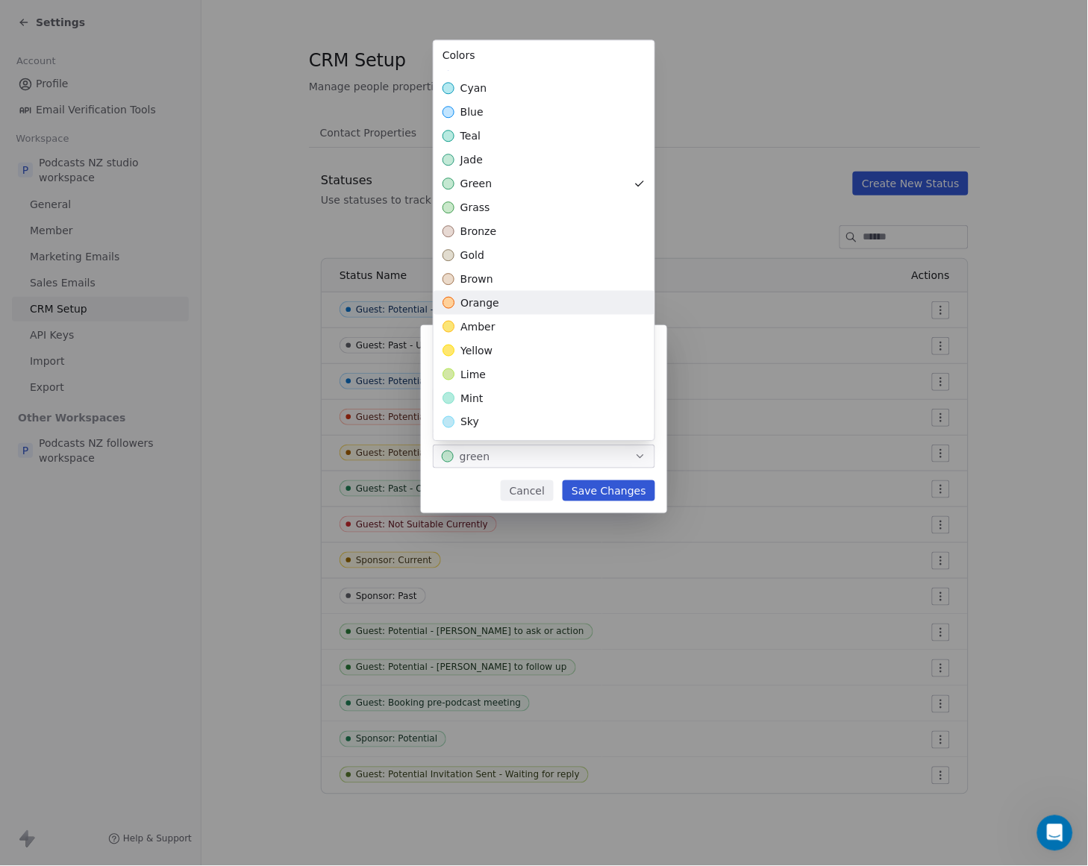
click at [517, 301] on div "orange" at bounding box center [544, 303] width 221 height 24
click at [616, 490] on div "**********" at bounding box center [544, 433] width 1088 height 264
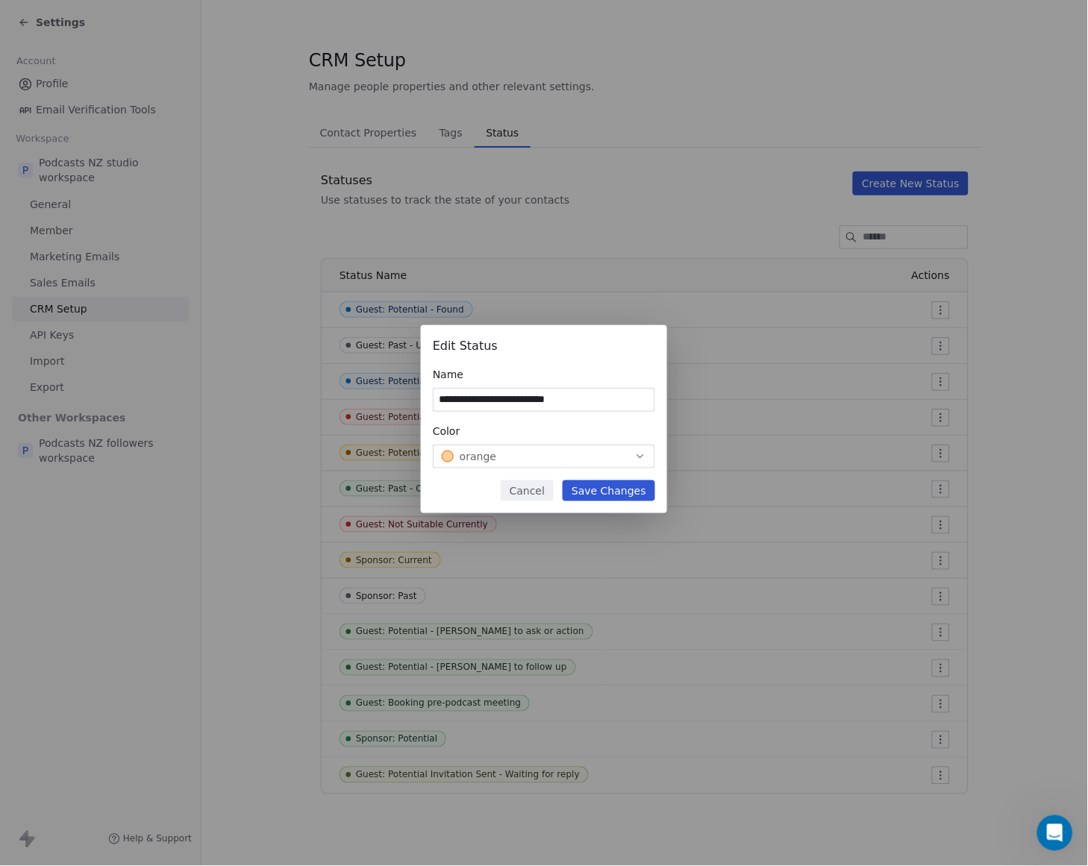
click at [617, 490] on button "Save Changes" at bounding box center [609, 491] width 93 height 21
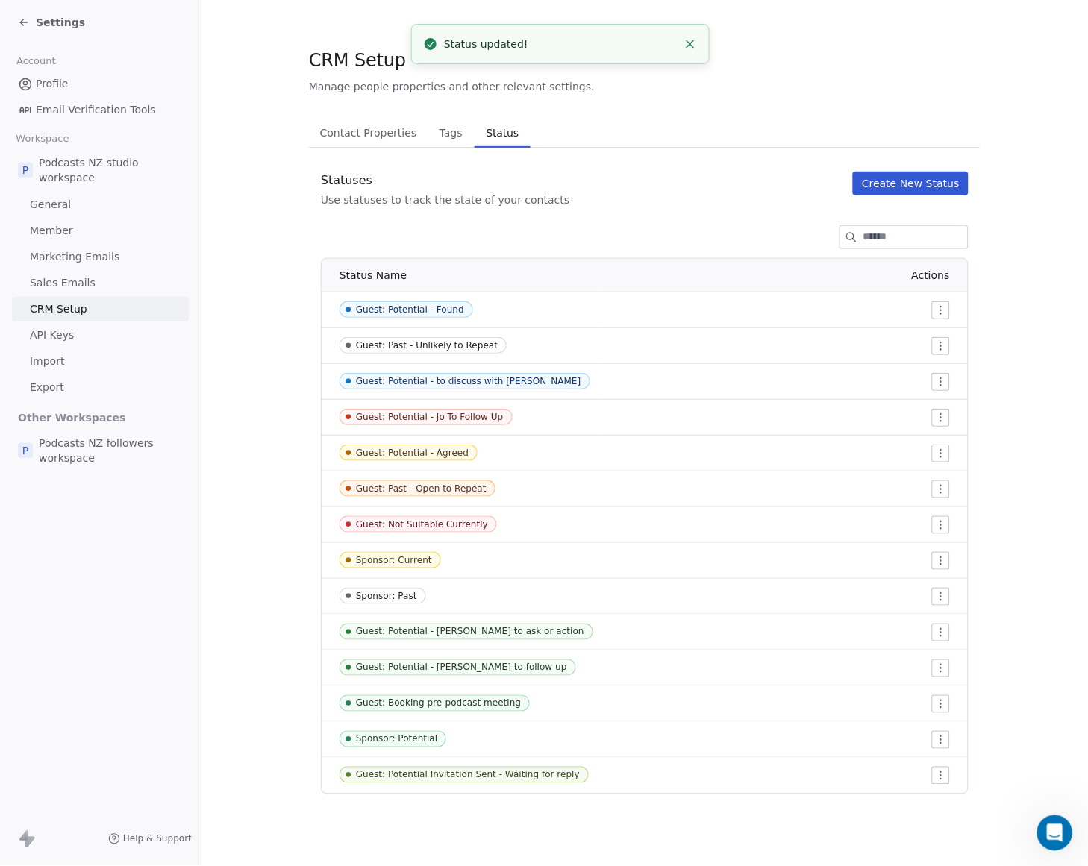
click at [943, 495] on html "Settings Account Profile Email Verification Tools Workspace P Podcasts NZ studi…" at bounding box center [544, 433] width 1088 height 866
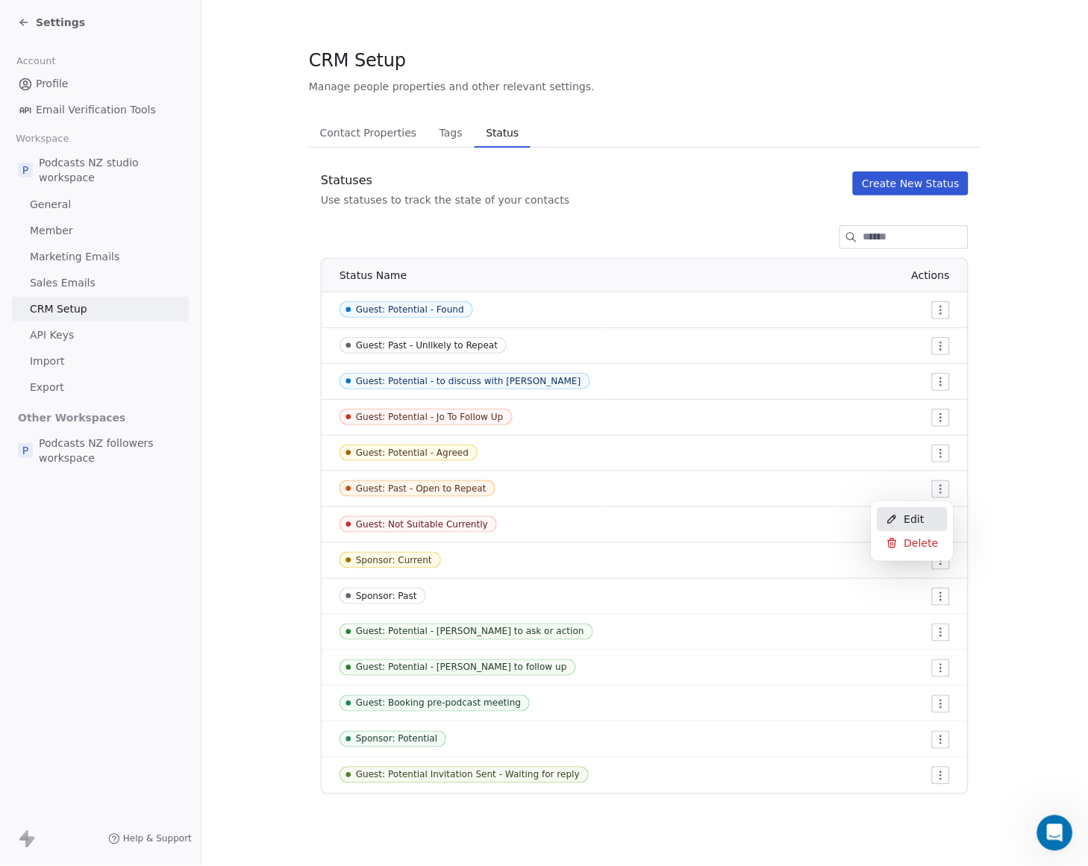
click at [913, 528] on div "Edit" at bounding box center [913, 519] width 70 height 24
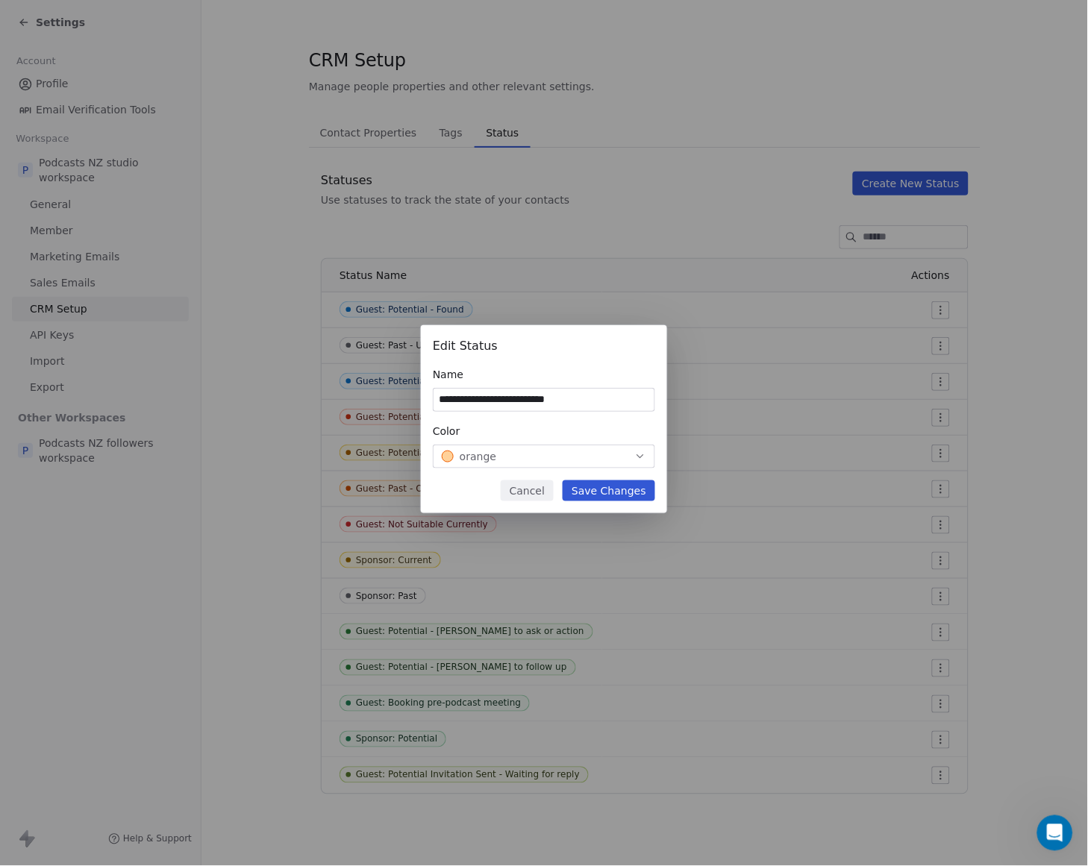
click at [636, 453] on icon "button" at bounding box center [640, 457] width 12 height 12
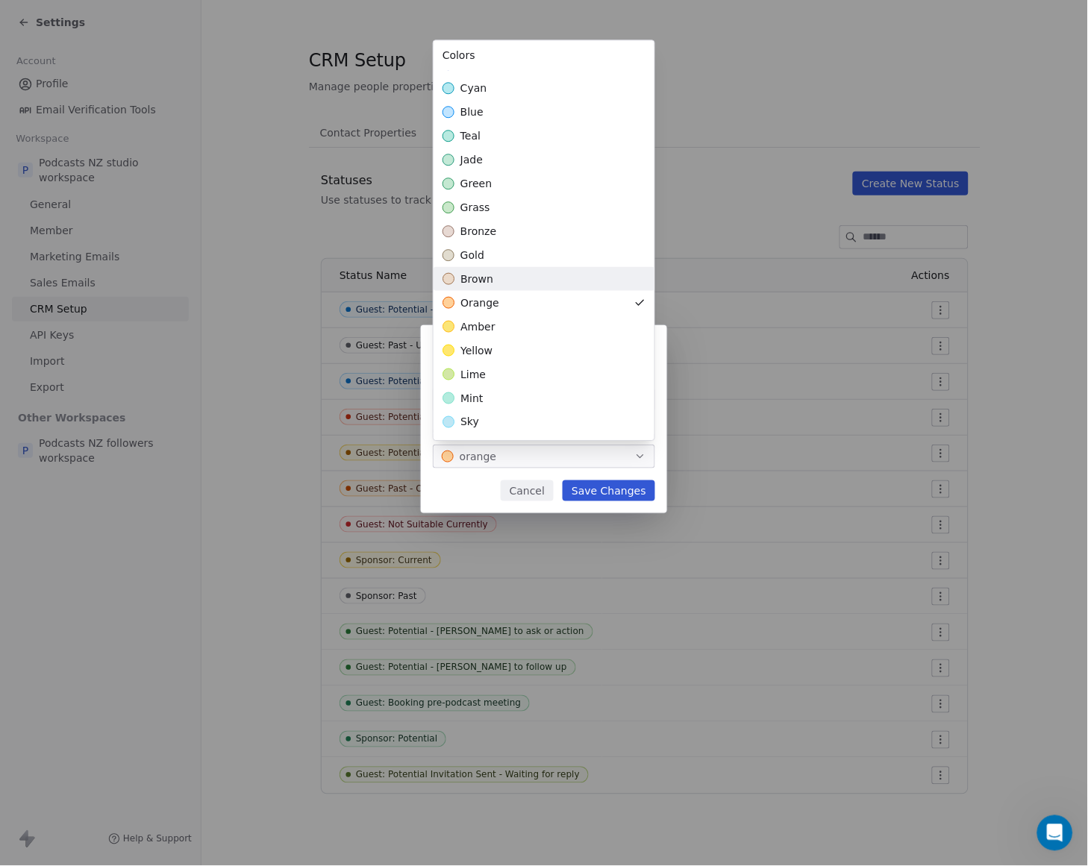
click at [531, 275] on div "brown" at bounding box center [544, 279] width 221 height 24
click at [624, 490] on div "**********" at bounding box center [544, 433] width 1088 height 264
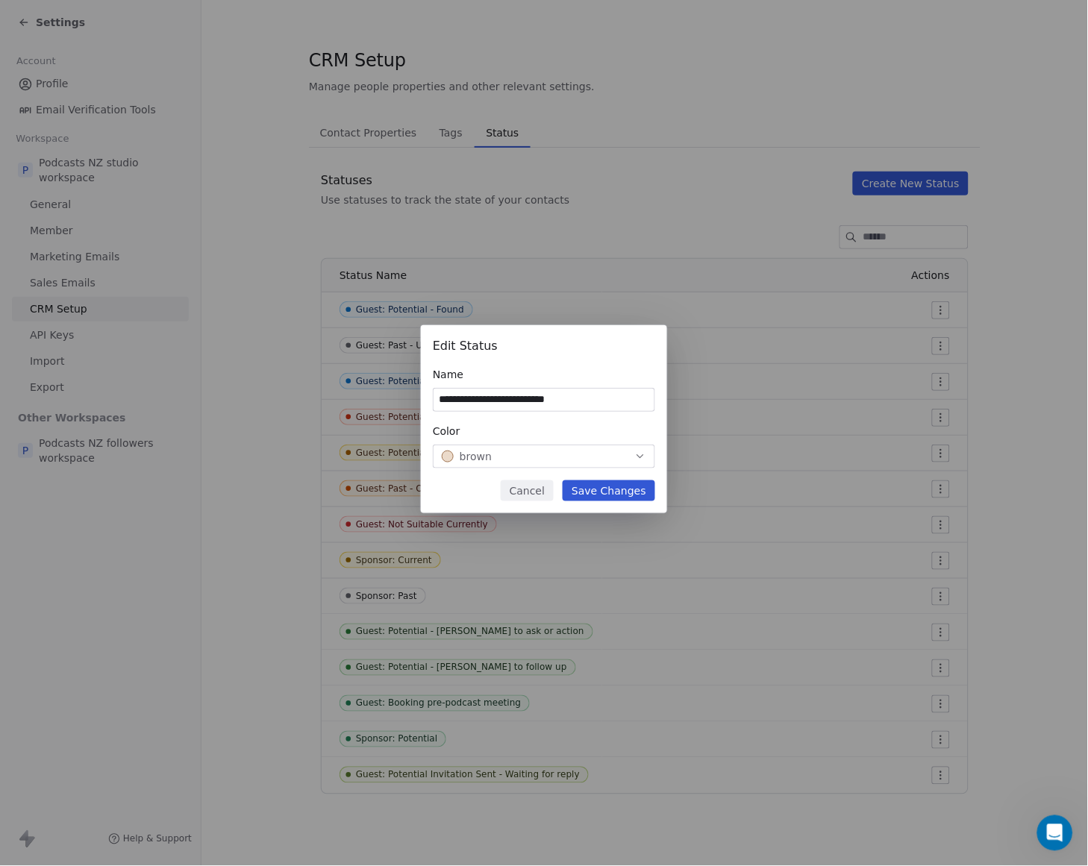
click at [607, 489] on button "Save Changes" at bounding box center [609, 491] width 93 height 21
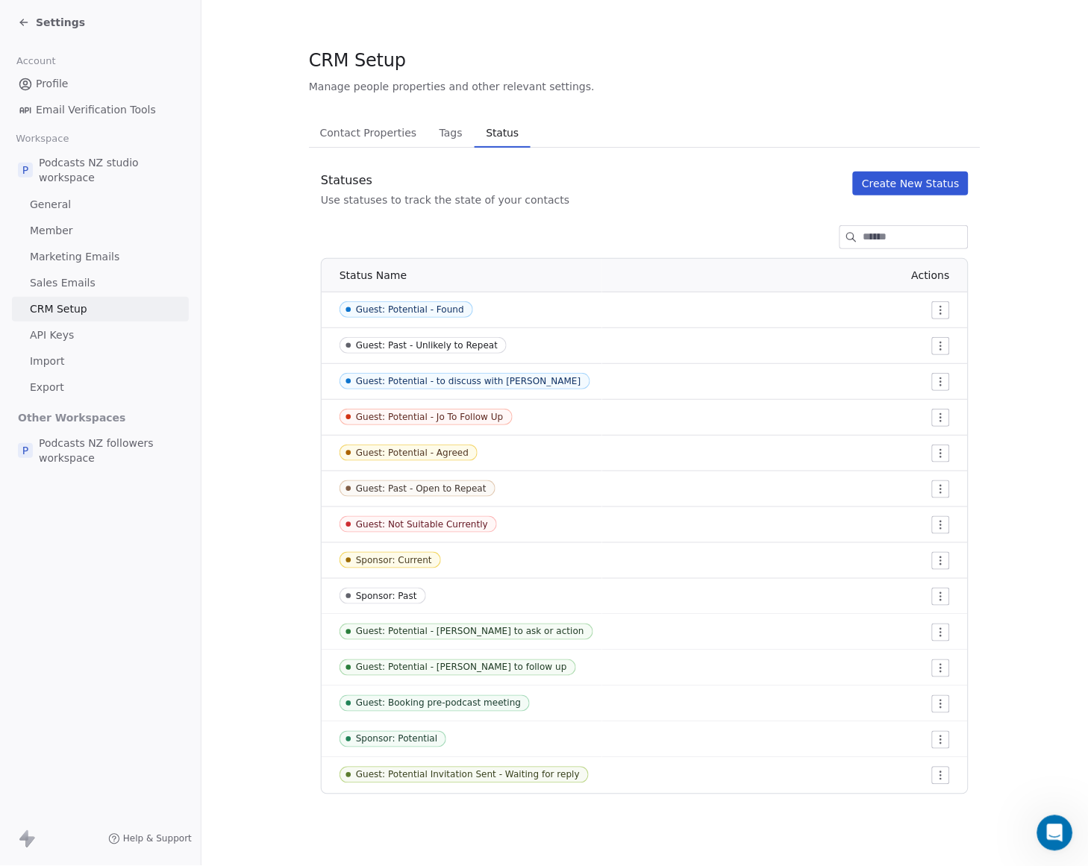
click at [938, 743] on html "Settings Account Profile Email Verification Tools Workspace P Podcasts NZ studi…" at bounding box center [544, 433] width 1088 height 866
click at [913, 763] on span "Edit" at bounding box center [914, 770] width 20 height 15
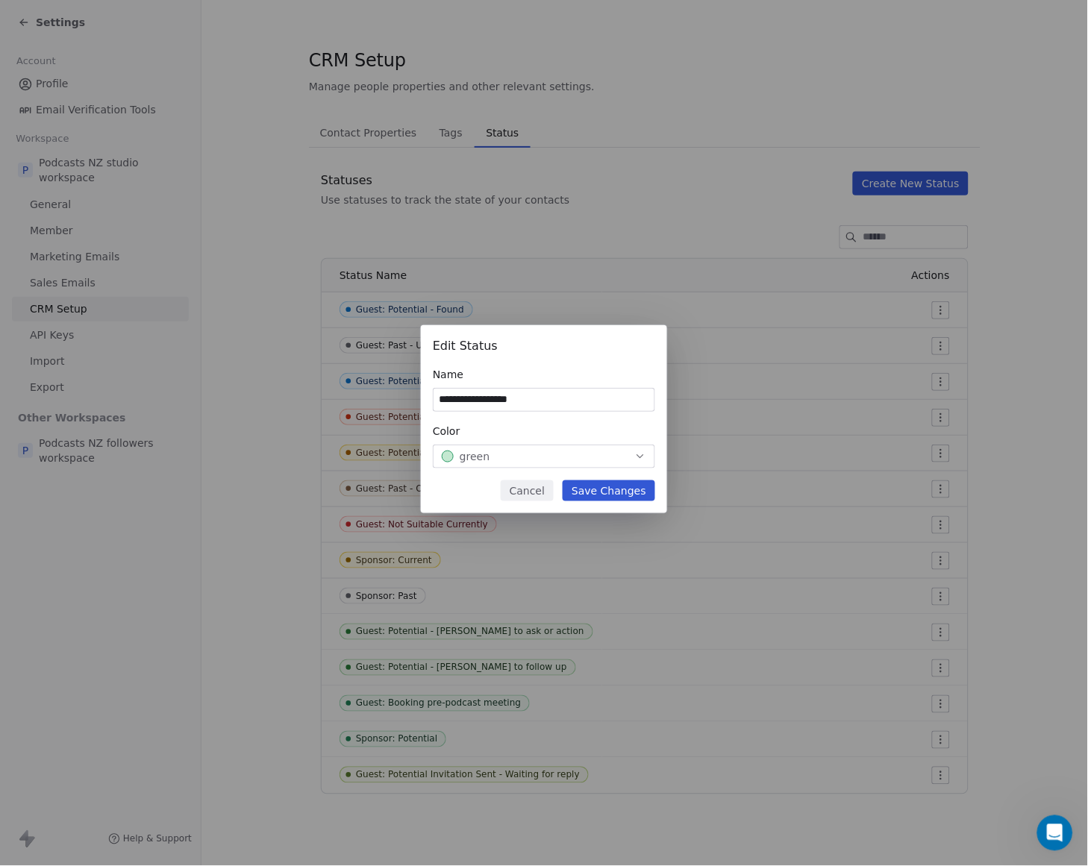
click at [540, 449] on div "green" at bounding box center [544, 456] width 204 height 15
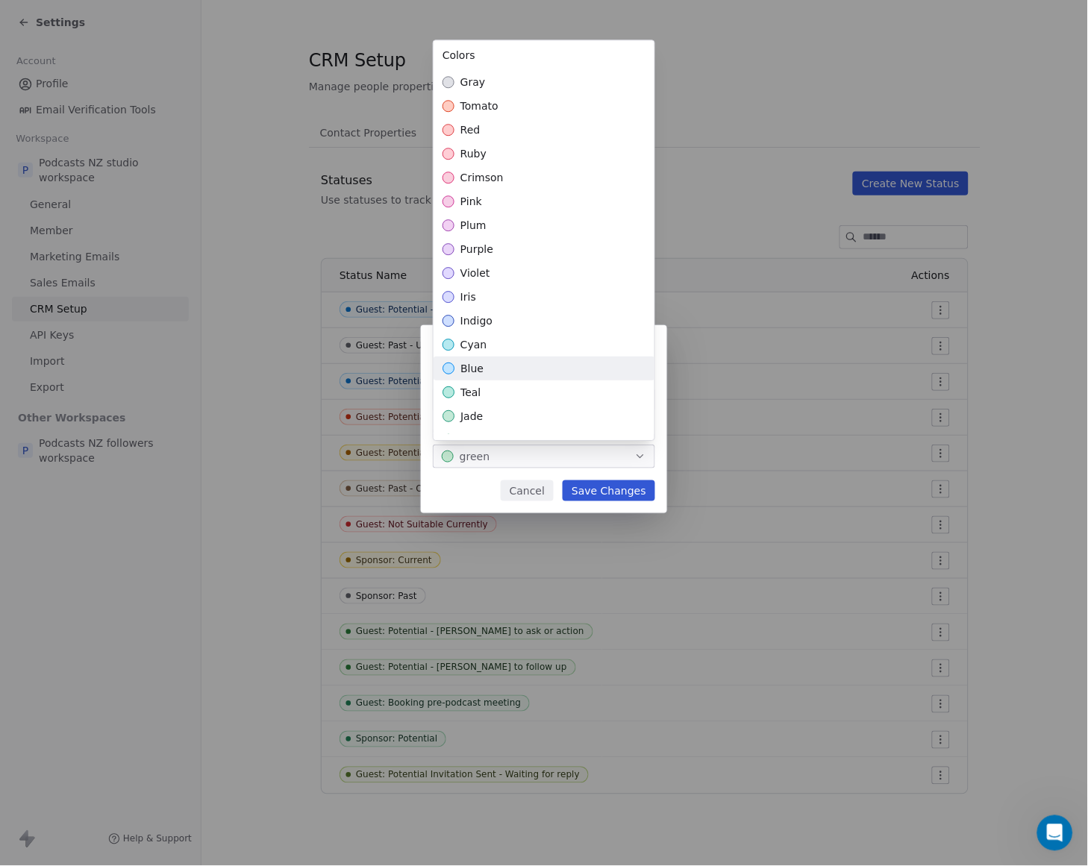
click at [540, 362] on div "blue" at bounding box center [544, 369] width 221 height 24
click at [603, 493] on div "**********" at bounding box center [544, 433] width 1088 height 264
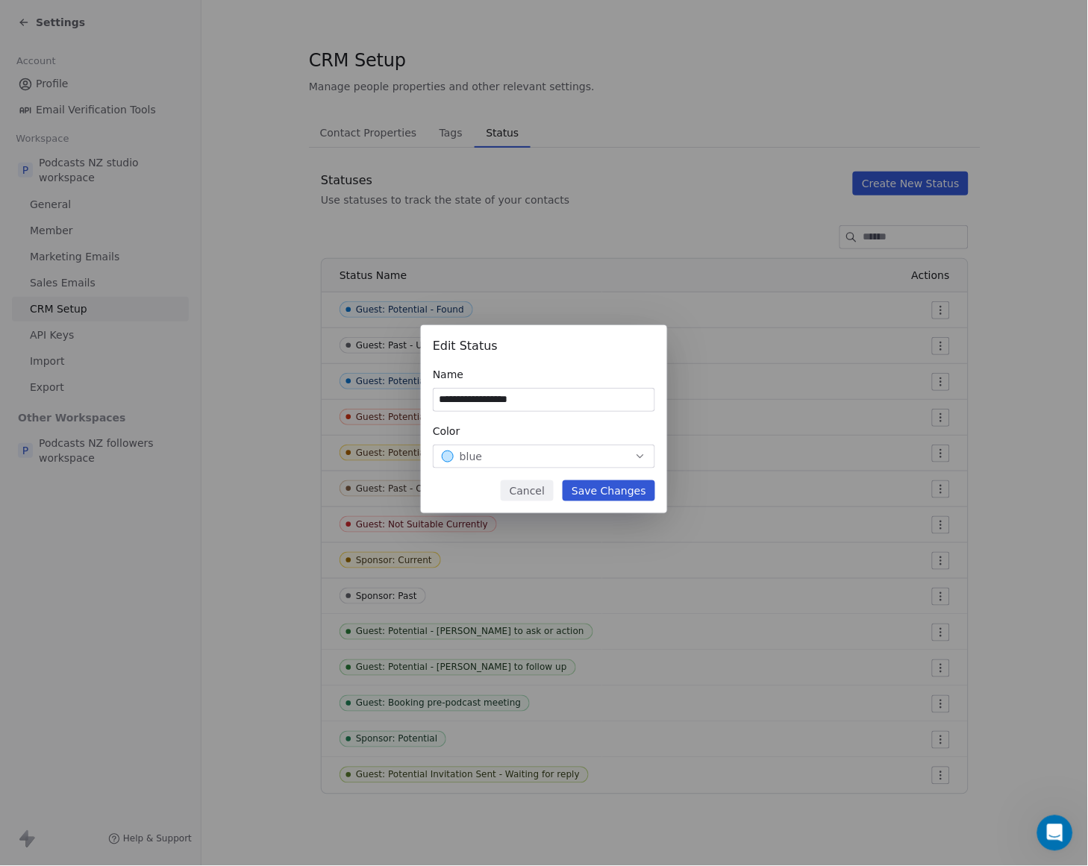
click at [629, 490] on button "Save Changes" at bounding box center [609, 491] width 93 height 21
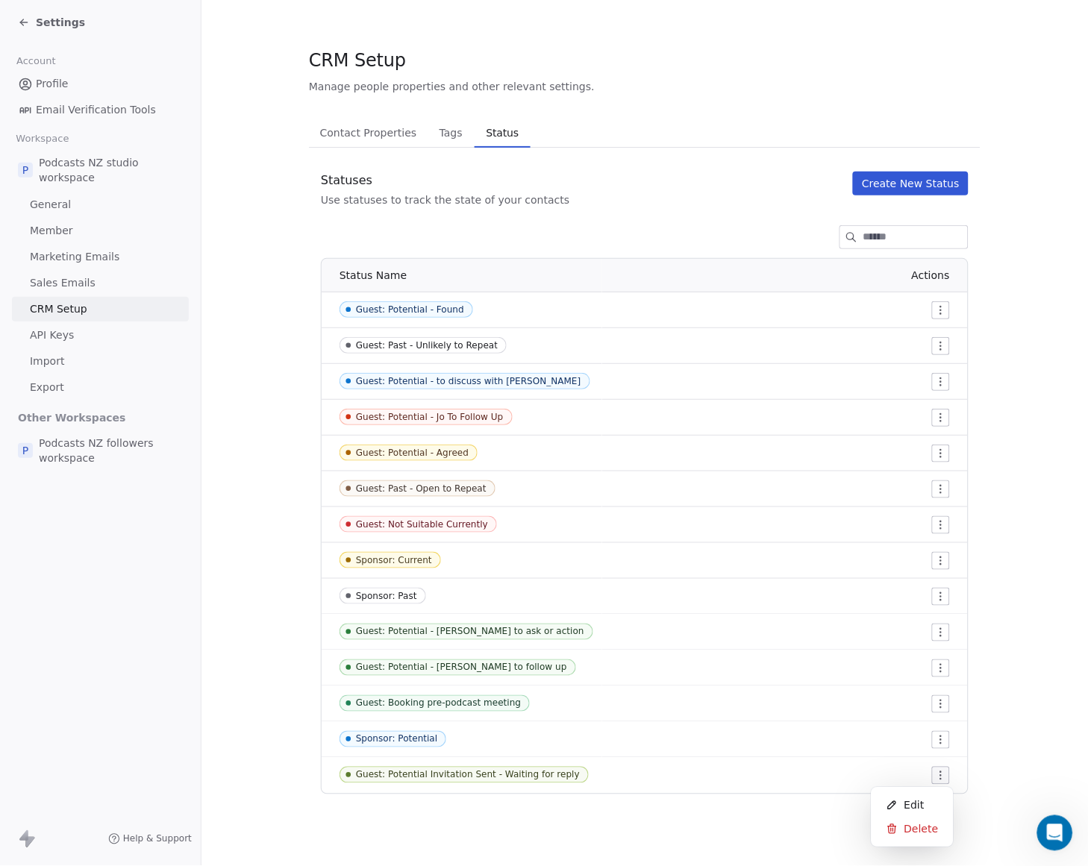
click at [939, 777] on html "Settings Account Profile Email Verification Tools Workspace P Podcasts NZ studi…" at bounding box center [544, 433] width 1088 height 866
click at [916, 801] on span "Edit" at bounding box center [914, 806] width 20 height 15
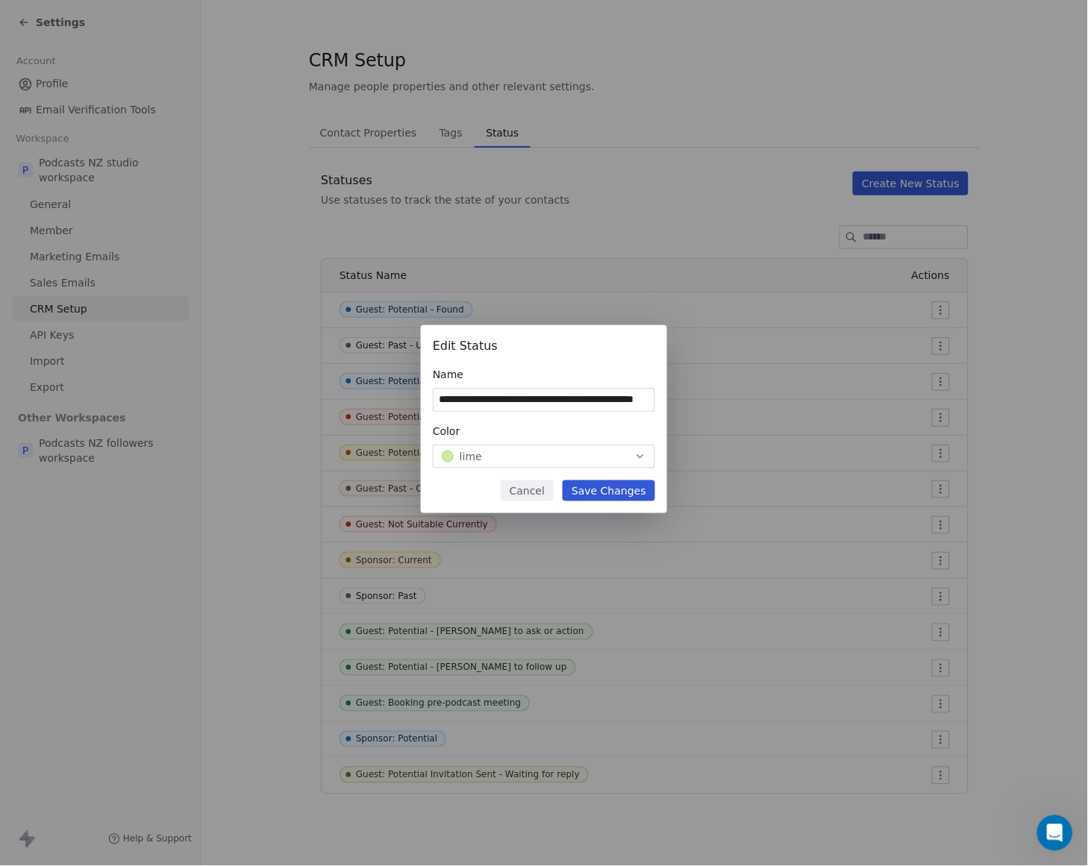
click at [637, 453] on icon "button" at bounding box center [640, 457] width 12 height 12
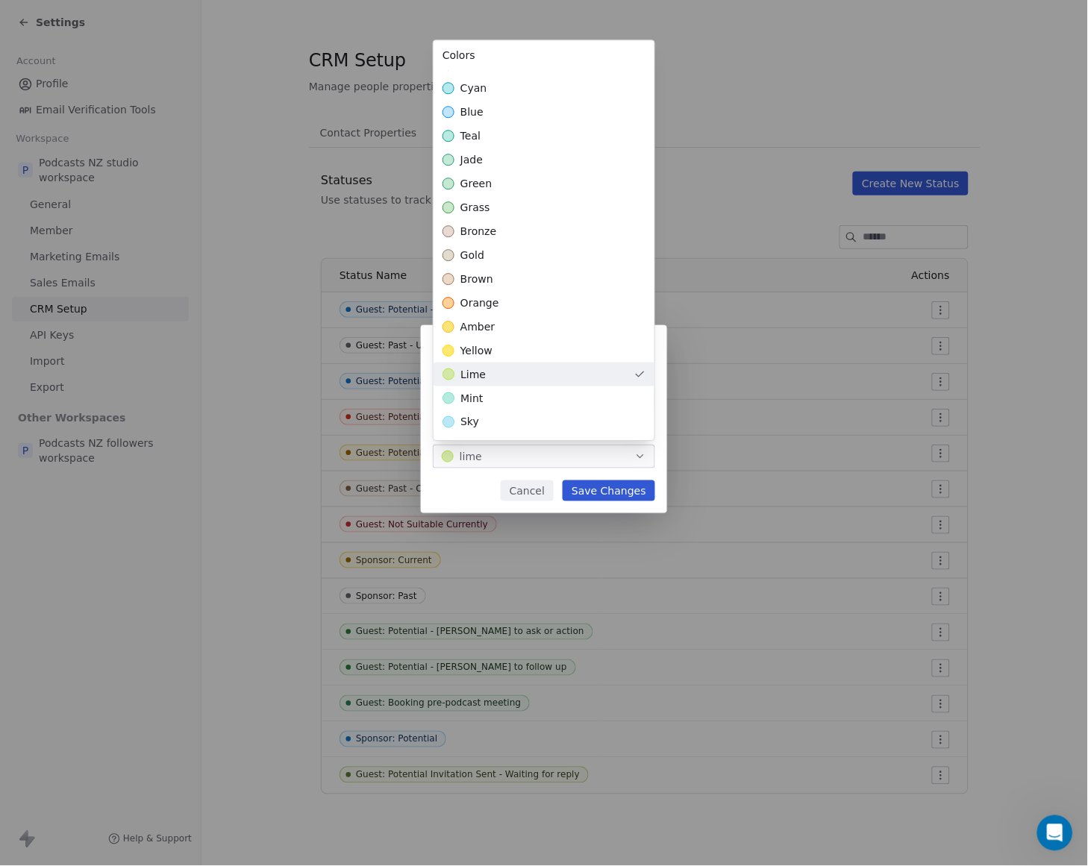
click at [575, 370] on div "lime" at bounding box center [544, 375] width 221 height 24
click at [633, 487] on div "**********" at bounding box center [544, 433] width 1088 height 264
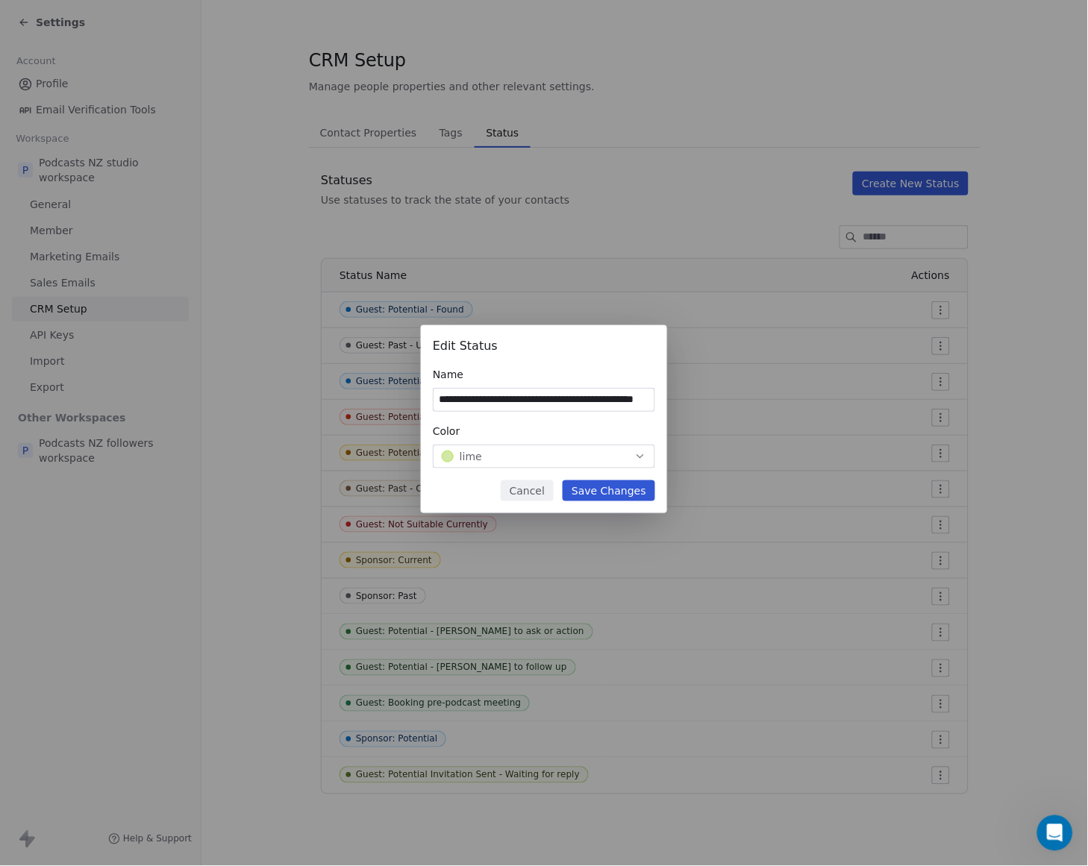
click at [632, 493] on button "Save Changes" at bounding box center [609, 491] width 93 height 21
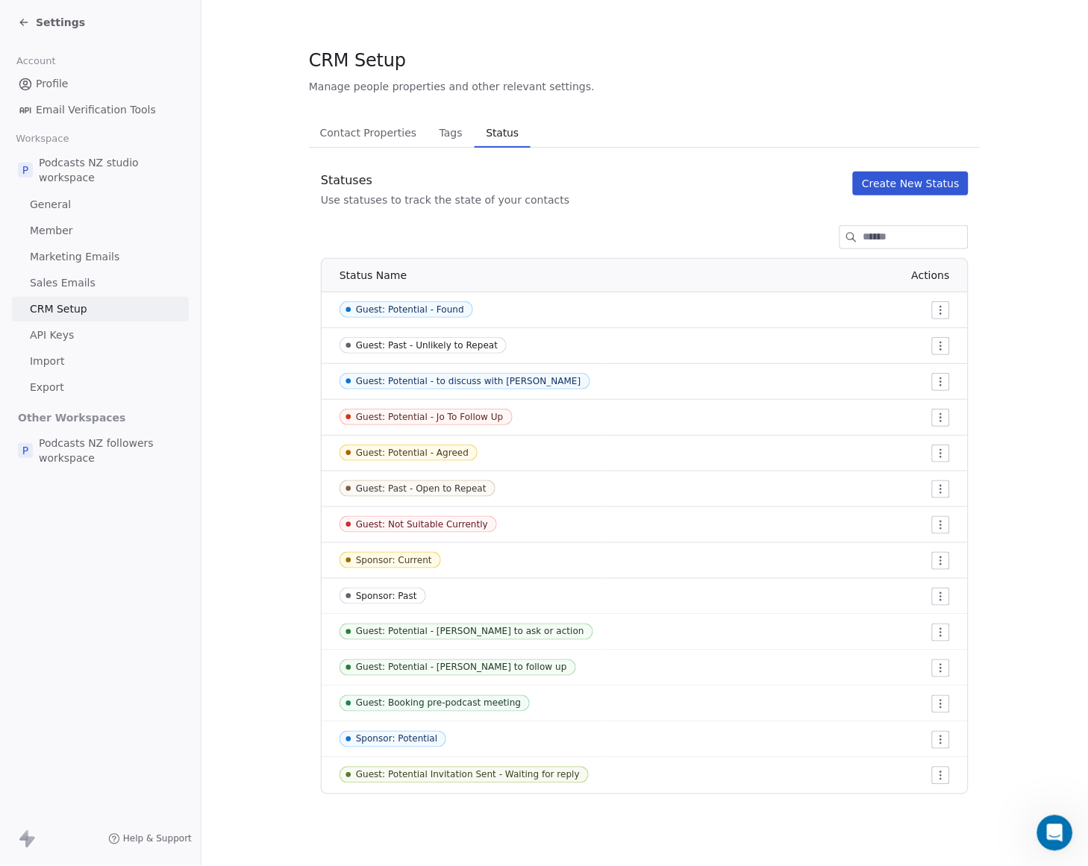
click at [941, 702] on html "Settings Account Profile Email Verification Tools Workspace P Podcasts NZ studi…" at bounding box center [544, 433] width 1088 height 866
click at [921, 728] on span "Edit" at bounding box center [914, 734] width 20 height 15
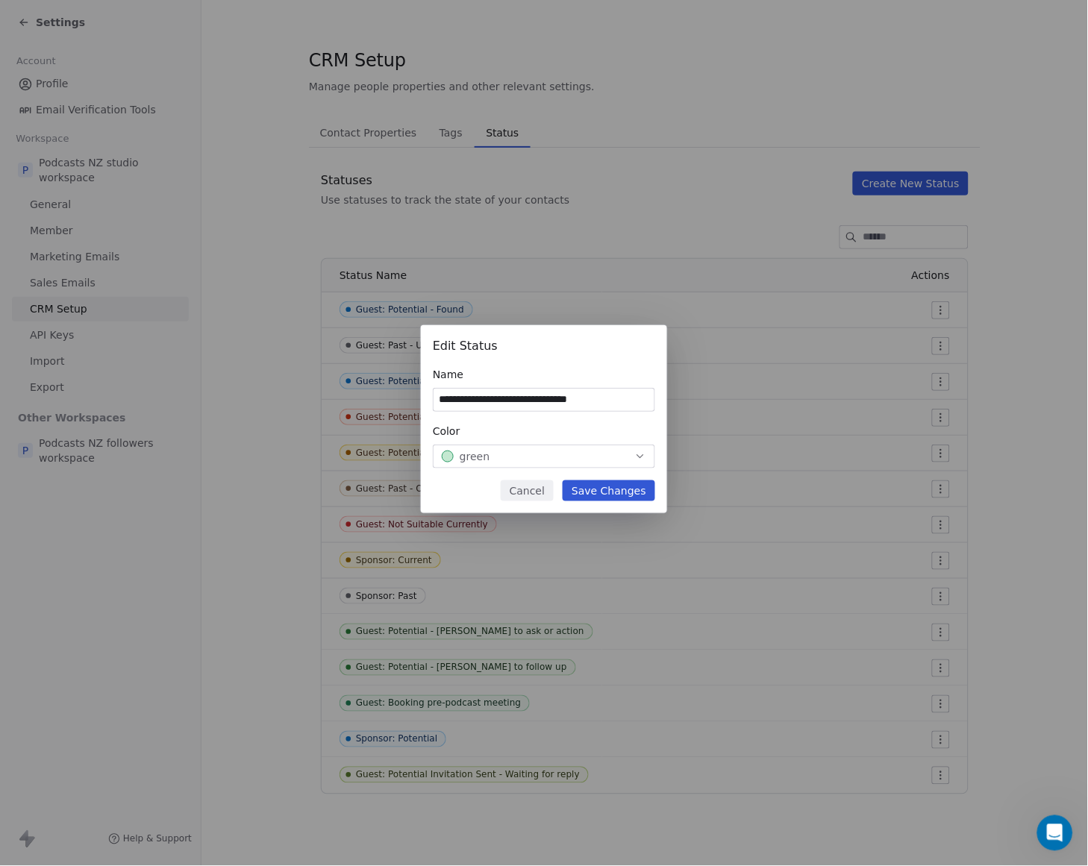
click at [639, 446] on button "green" at bounding box center [544, 457] width 222 height 24
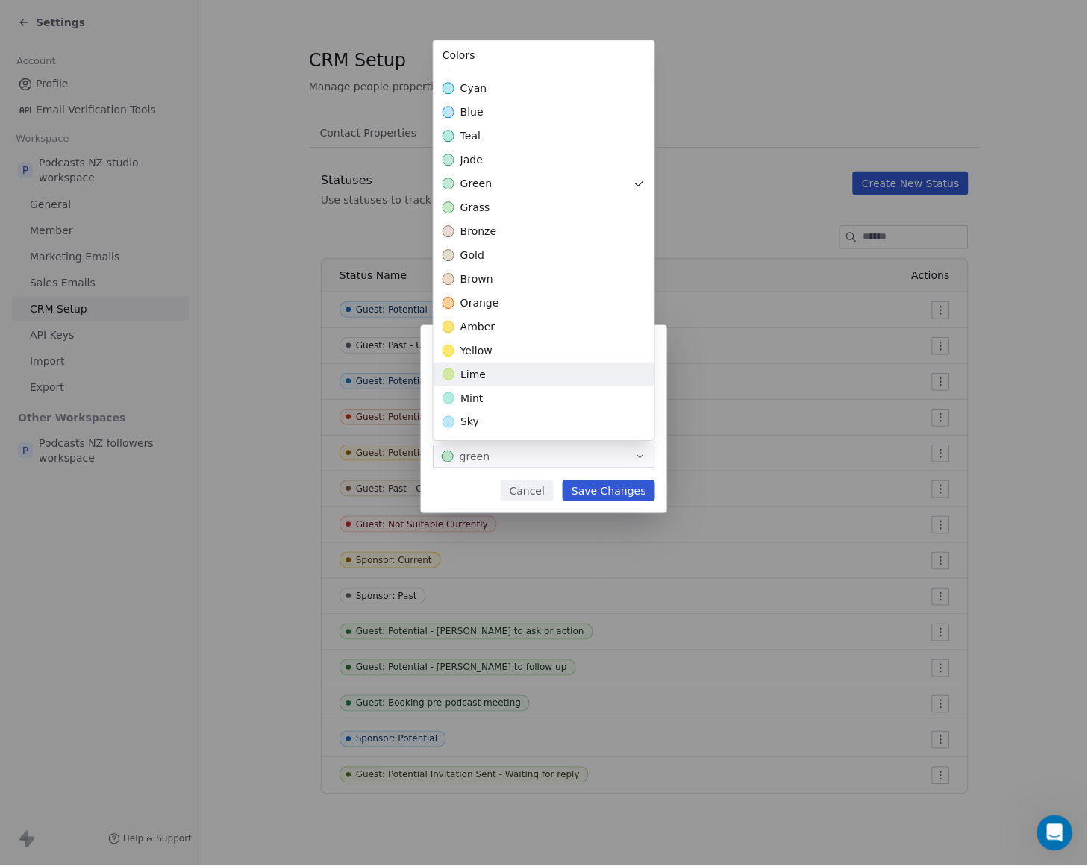
click at [576, 377] on div "lime" at bounding box center [544, 375] width 221 height 24
click at [619, 491] on div "**********" at bounding box center [544, 433] width 1088 height 264
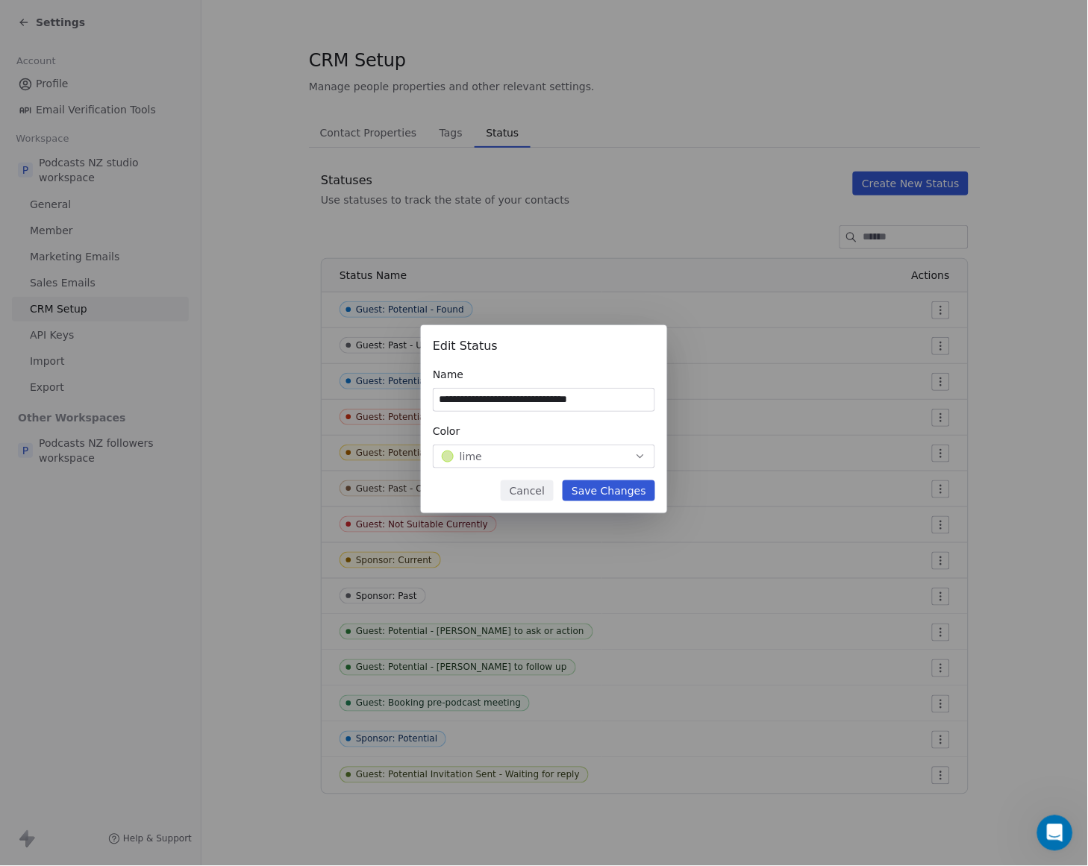
click at [583, 487] on button "Save Changes" at bounding box center [609, 491] width 93 height 21
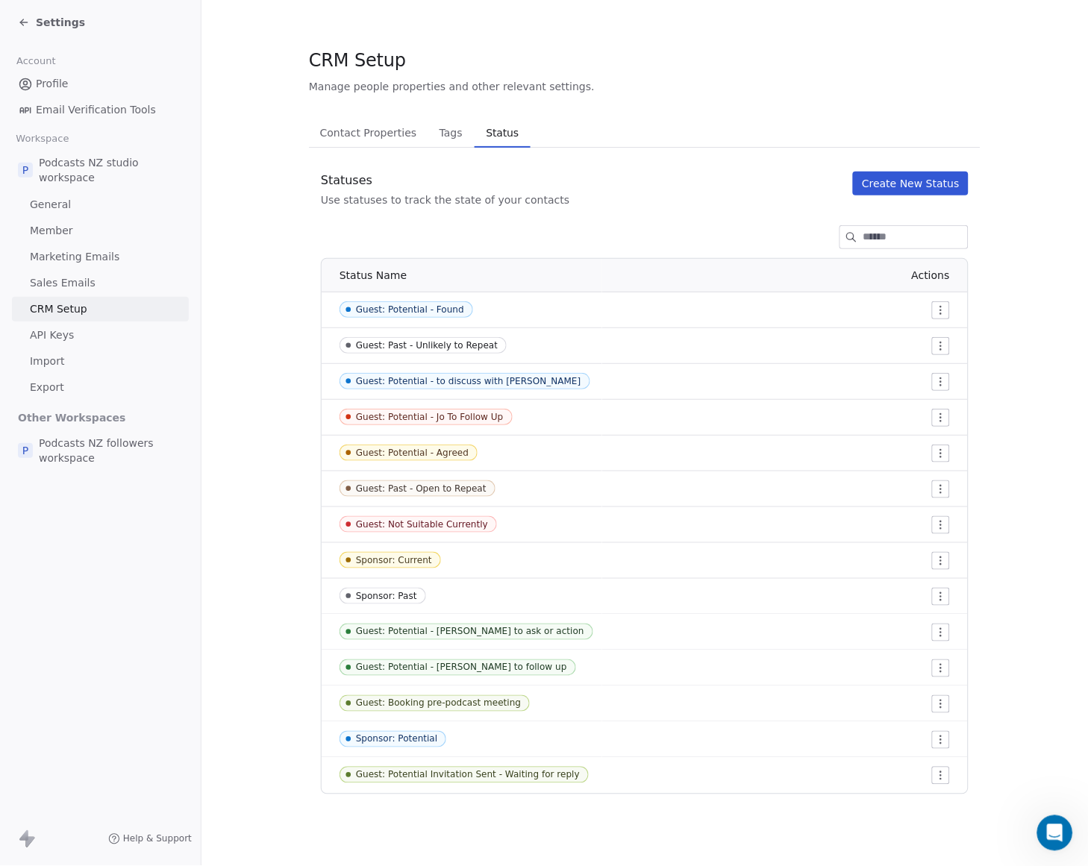
click at [943, 636] on html "Settings Account Profile Email Verification Tools Workspace P Podcasts NZ studi…" at bounding box center [544, 433] width 1088 height 866
click at [905, 666] on span "Edit" at bounding box center [914, 662] width 20 height 15
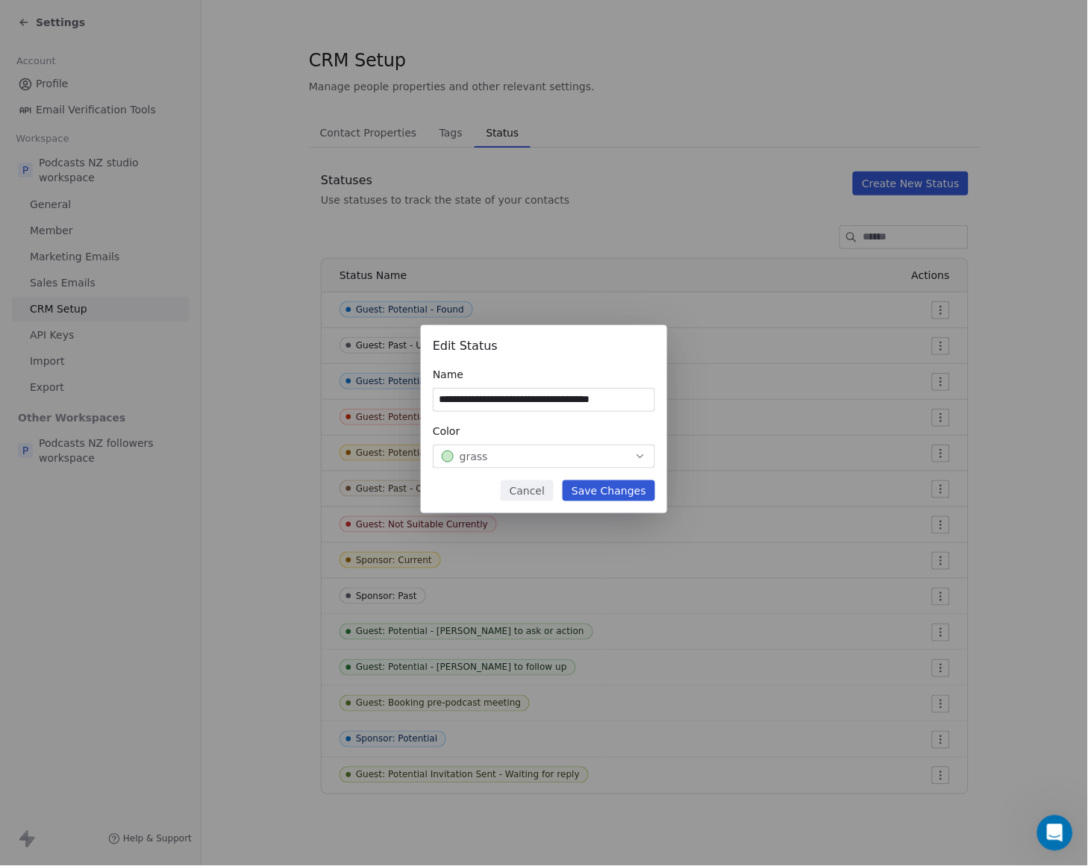
click at [590, 451] on div "grass" at bounding box center [544, 456] width 204 height 15
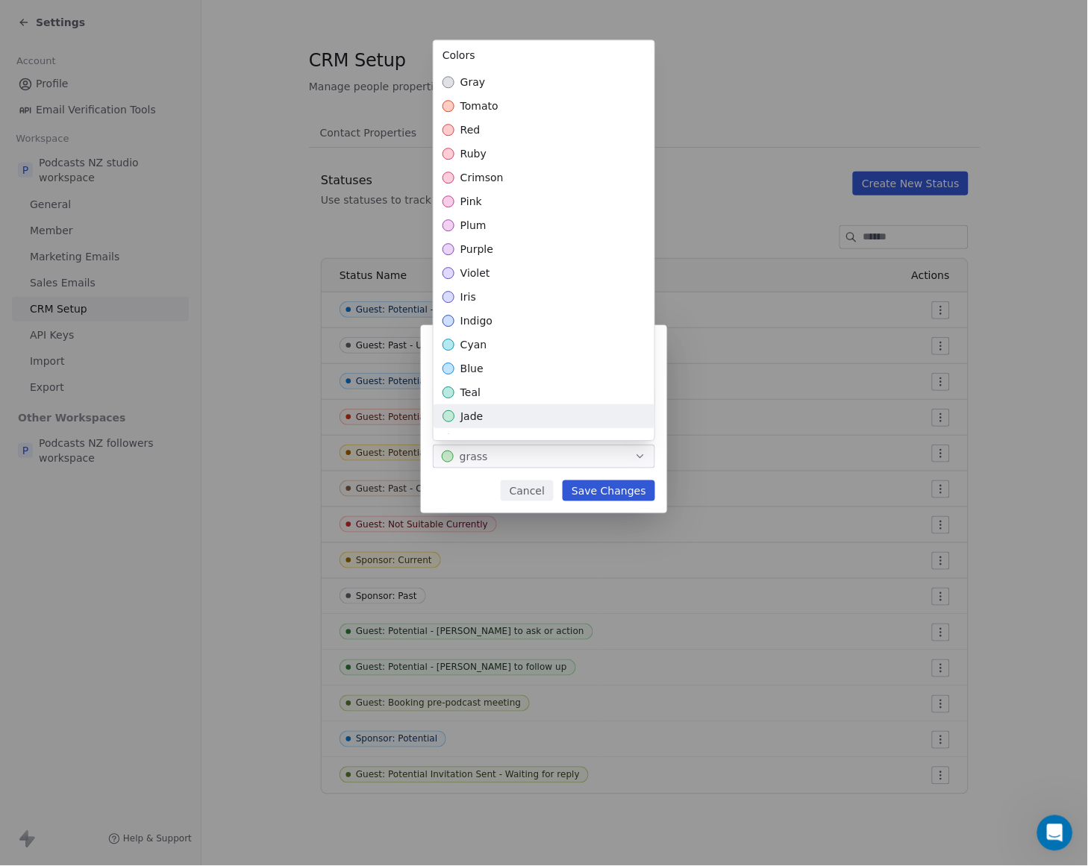
click at [543, 413] on div "jade" at bounding box center [544, 416] width 221 height 24
click at [628, 487] on div "**********" at bounding box center [544, 433] width 1088 height 264
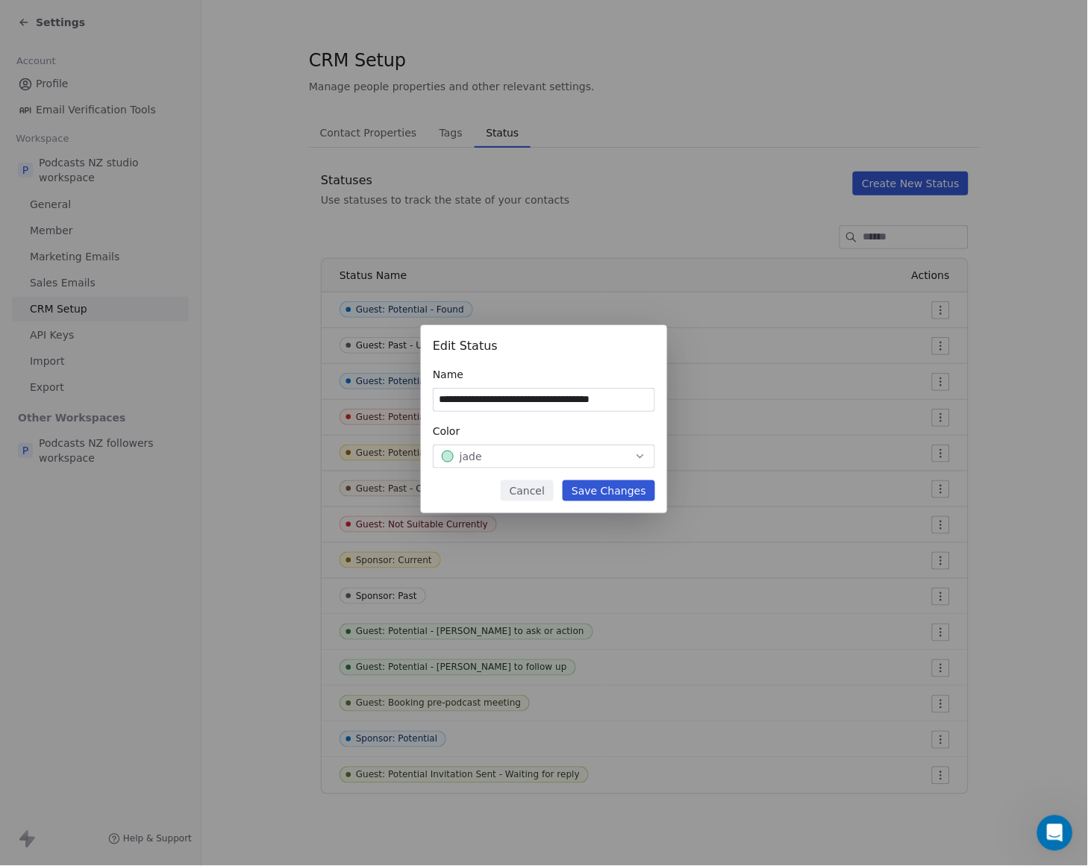
click at [621, 493] on button "Save Changes" at bounding box center [609, 491] width 93 height 21
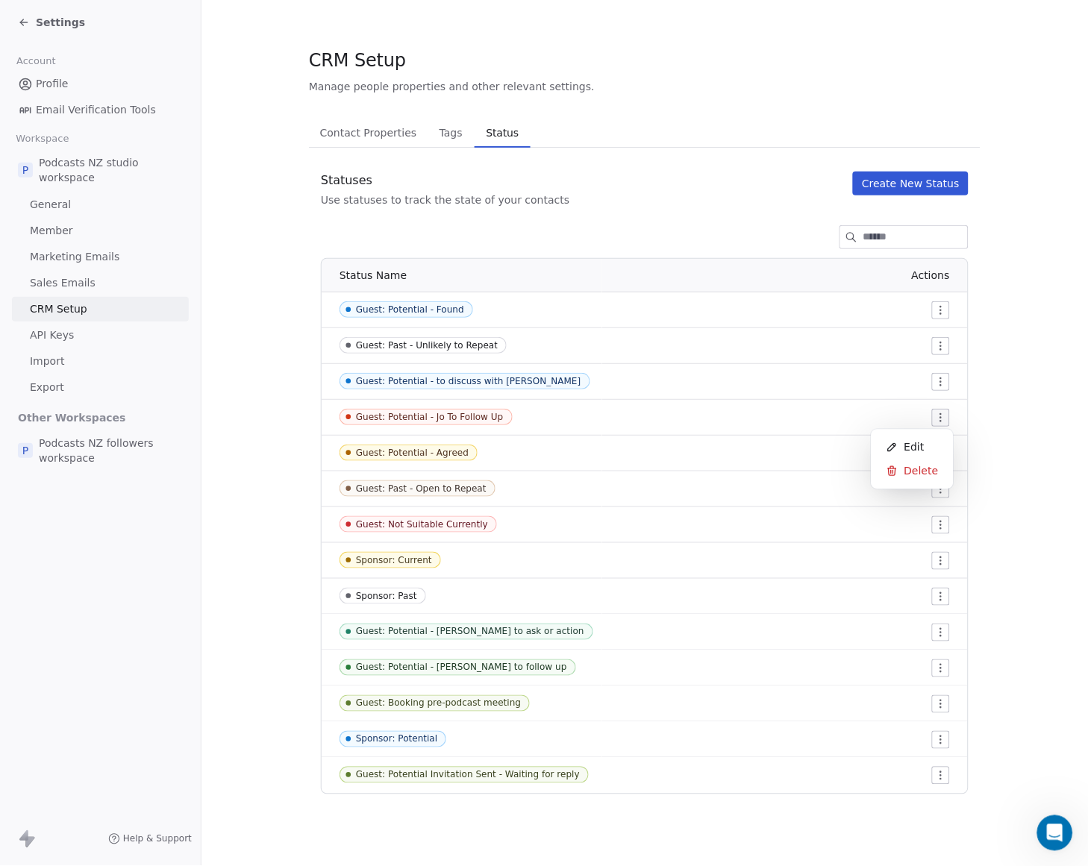
click at [949, 415] on html "Settings Account Profile Email Verification Tools Workspace P Podcasts NZ studi…" at bounding box center [544, 433] width 1088 height 866
click at [913, 456] on div "Edit" at bounding box center [913, 448] width 70 height 24
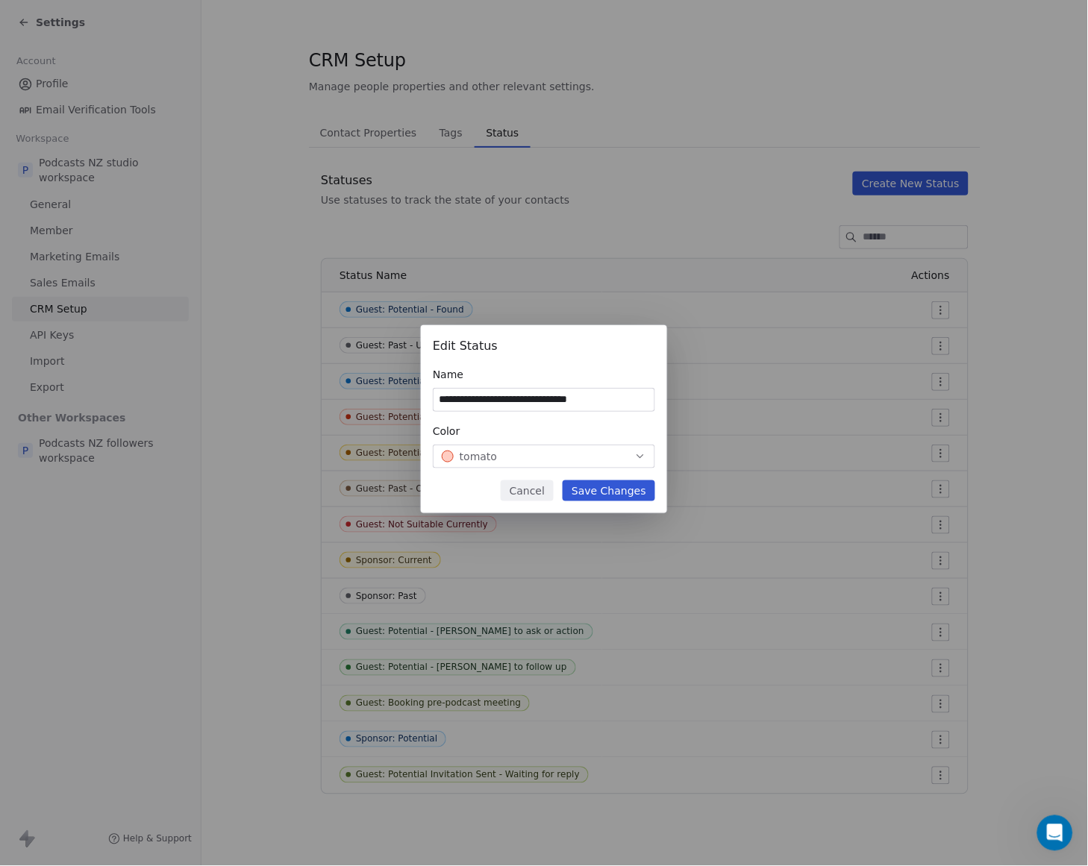
click at [647, 464] on button "tomato" at bounding box center [544, 457] width 222 height 24
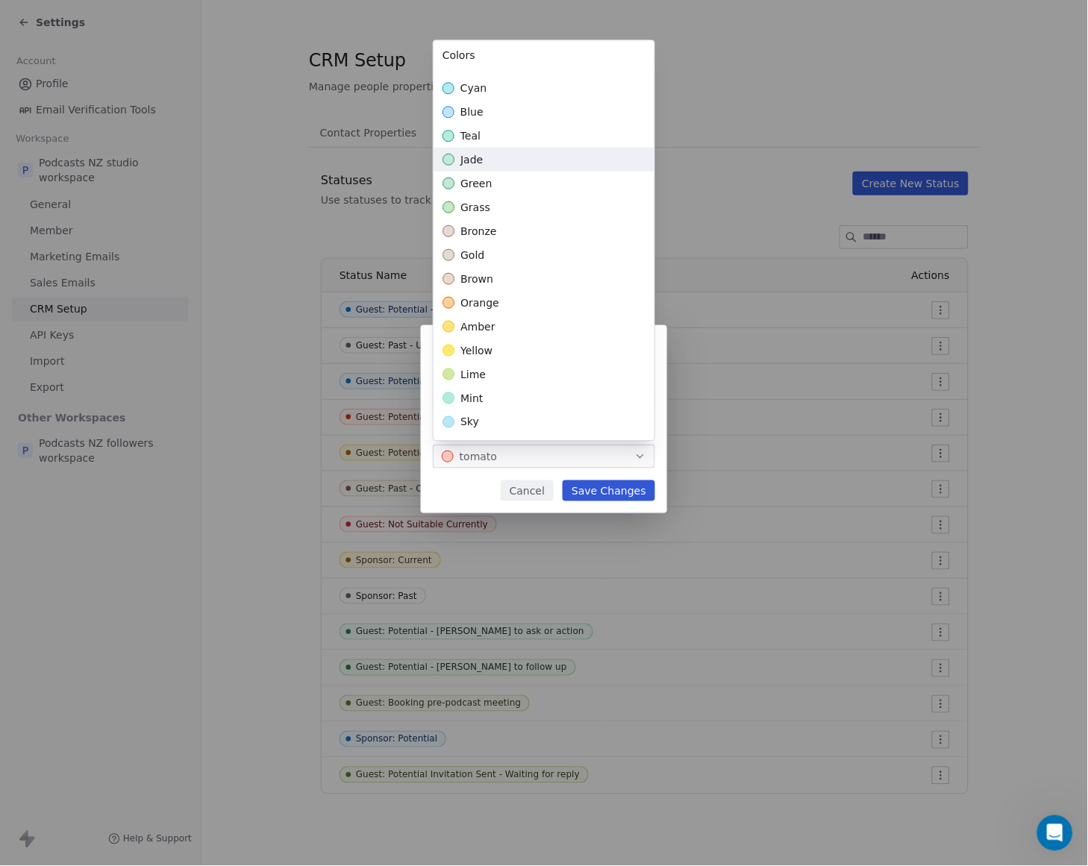
click at [567, 158] on div "jade" at bounding box center [544, 160] width 221 height 24
click at [615, 490] on div "**********" at bounding box center [544, 433] width 1088 height 264
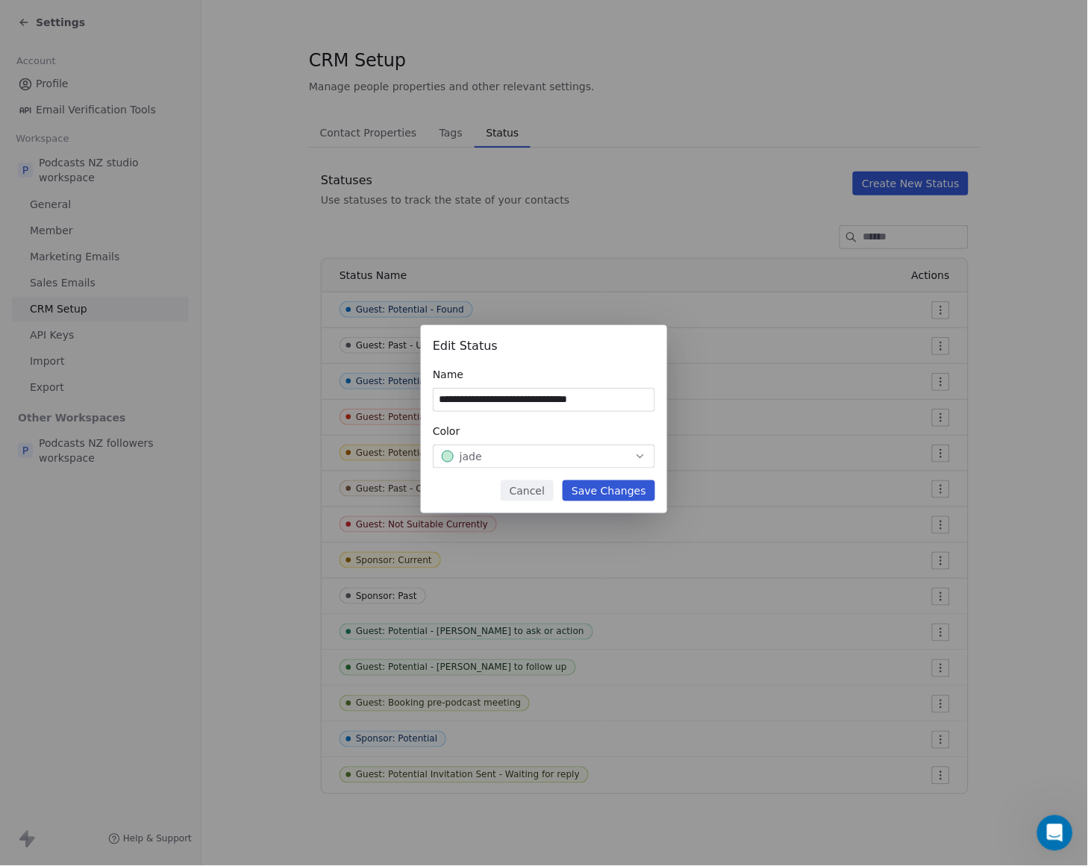
click at [648, 507] on div "**********" at bounding box center [544, 419] width 246 height 188
click at [644, 496] on button "Save Changes" at bounding box center [609, 491] width 93 height 21
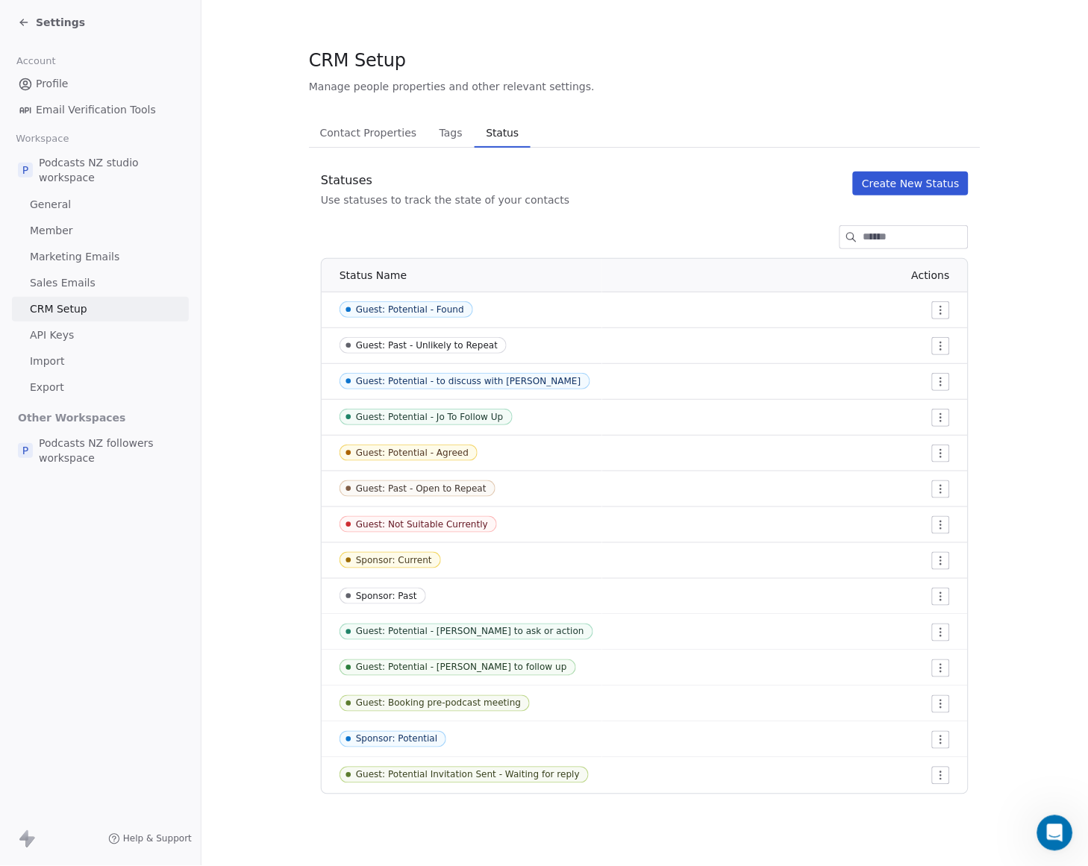
click at [937, 527] on html "Settings Account Profile Email Verification Tools Workspace P Podcasts NZ studi…" at bounding box center [544, 433] width 1088 height 866
click at [919, 548] on span "Edit" at bounding box center [914, 555] width 20 height 15
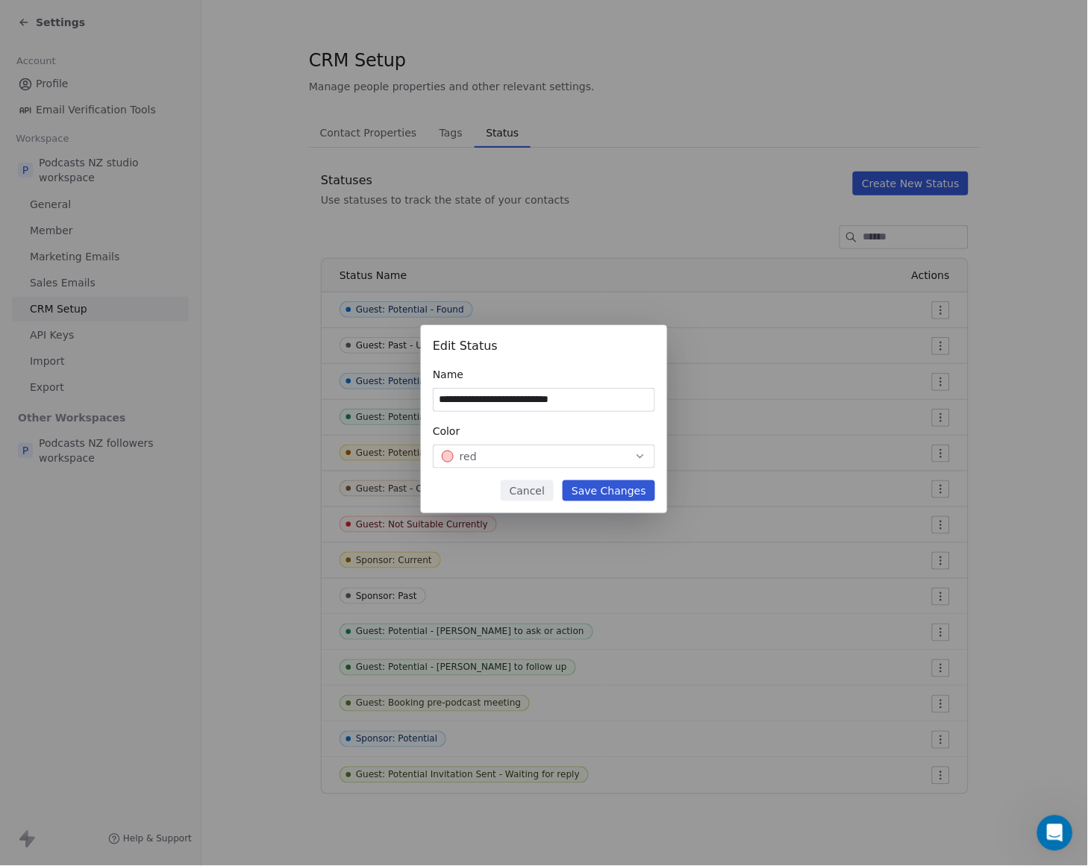
click at [643, 452] on icon "button" at bounding box center [640, 457] width 12 height 12
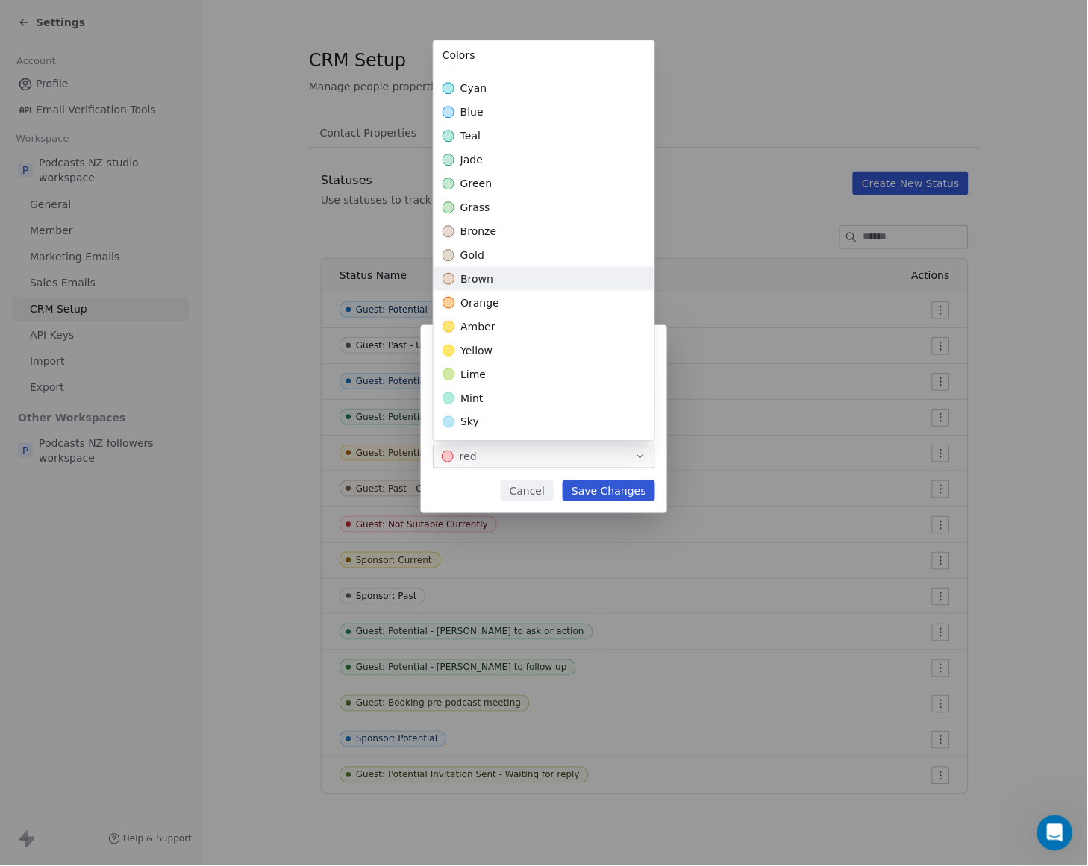
click at [525, 274] on div "brown" at bounding box center [544, 279] width 221 height 24
click at [606, 493] on div "**********" at bounding box center [544, 433] width 1088 height 264
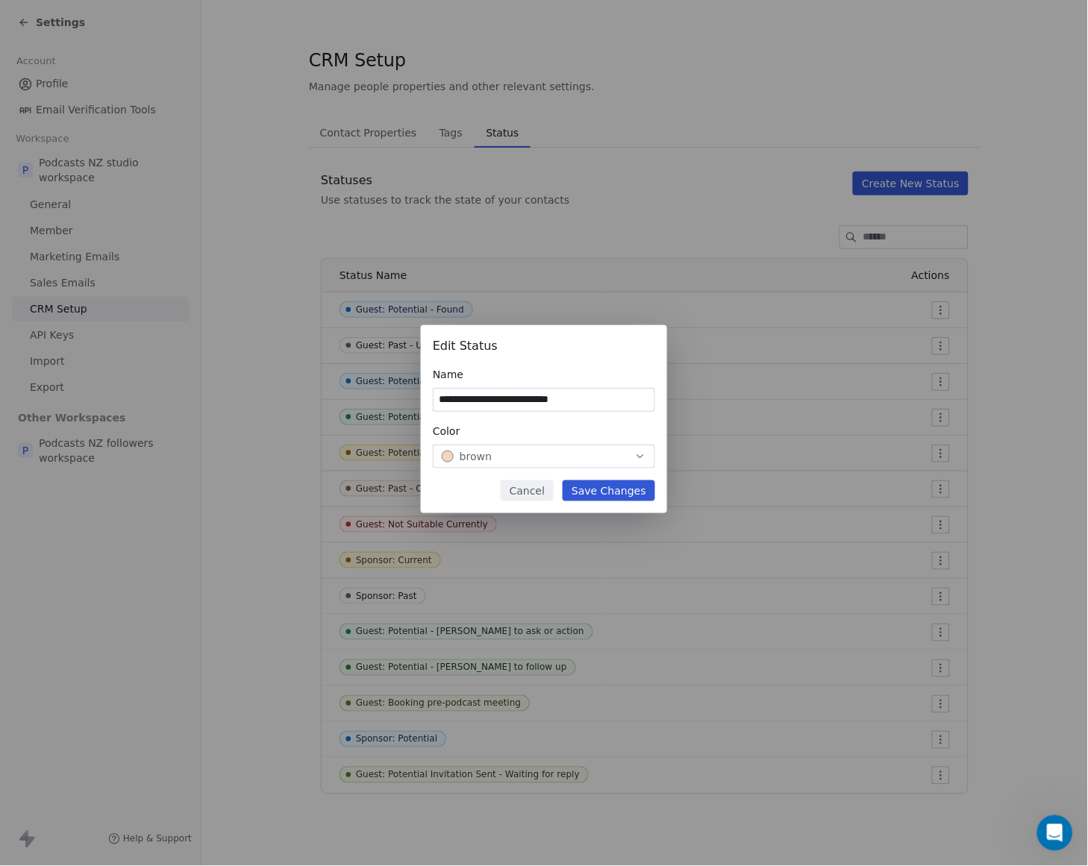
click at [632, 489] on button "Save Changes" at bounding box center [609, 491] width 93 height 21
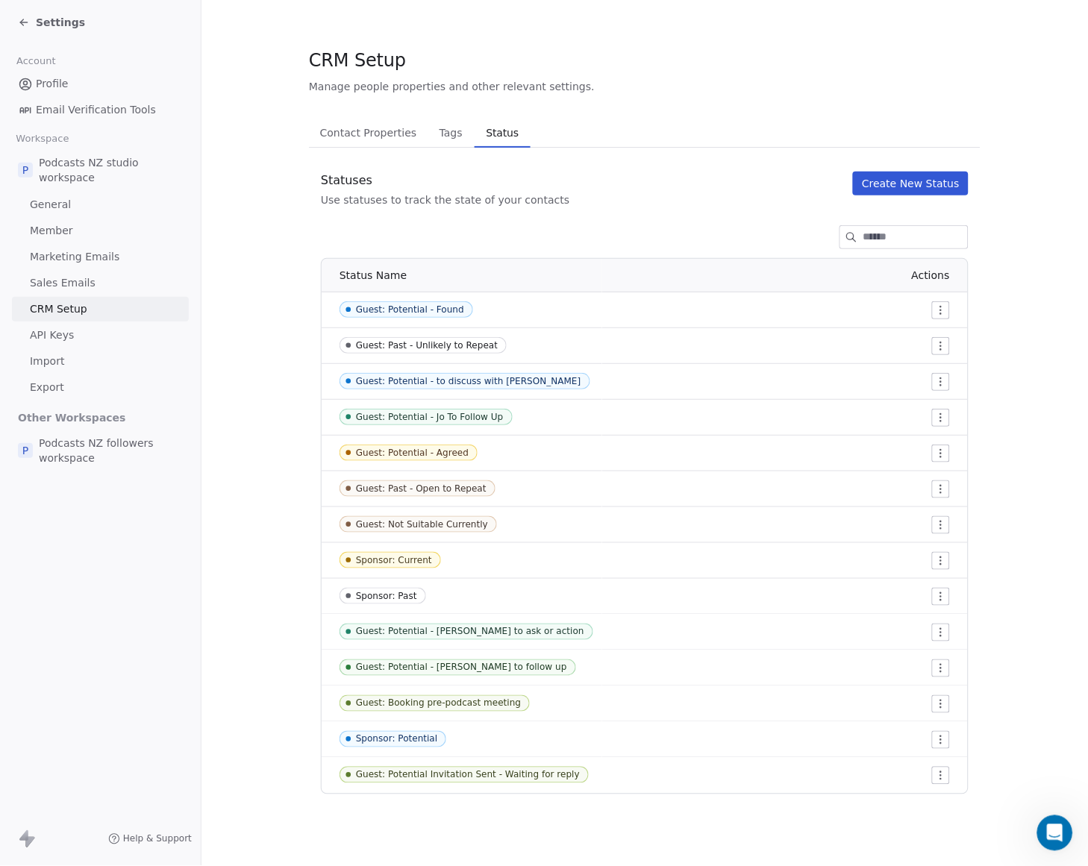
click at [944, 452] on html "Settings Account Profile Email Verification Tools Workspace P Podcasts NZ studi…" at bounding box center [544, 433] width 1088 height 866
click at [928, 475] on div "Edit" at bounding box center [913, 484] width 70 height 24
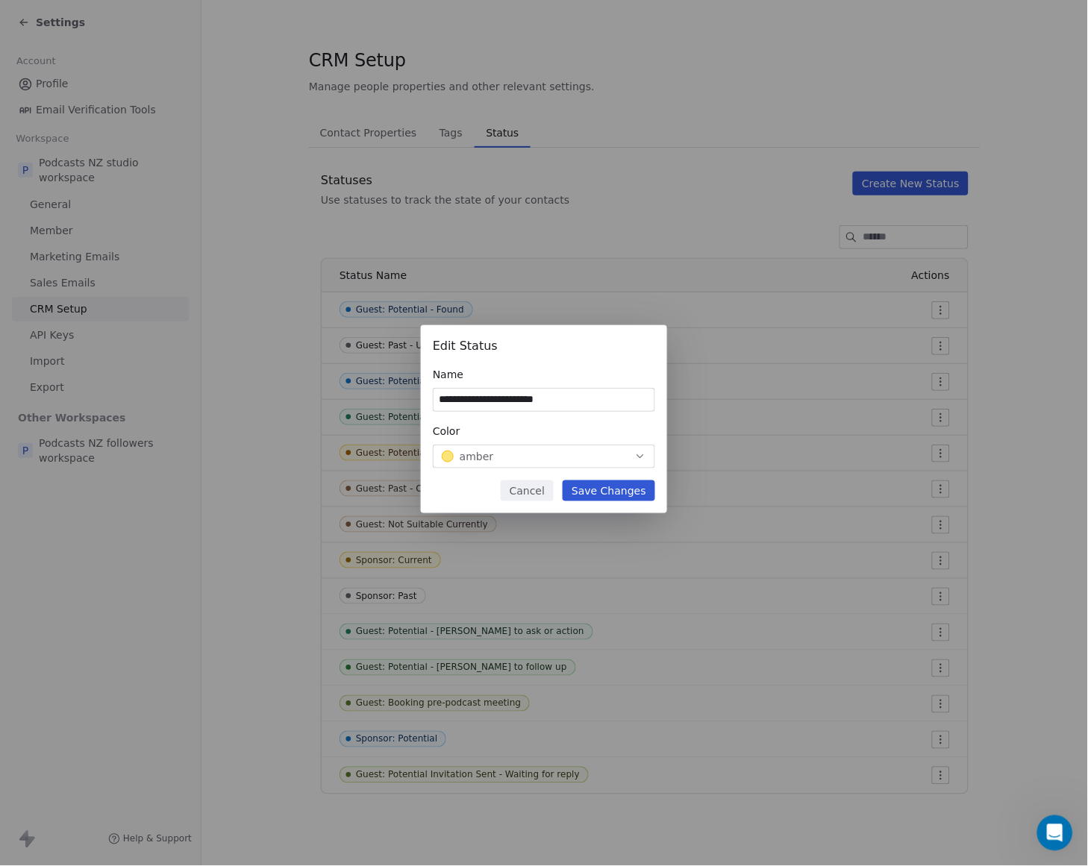
click at [579, 390] on input "**********" at bounding box center [544, 400] width 221 height 22
click at [571, 393] on input "**********" at bounding box center [544, 400] width 221 height 22
drag, startPoint x: 568, startPoint y: 398, endPoint x: 527, endPoint y: 399, distance: 41.1
click at [527, 399] on input "**********" at bounding box center [544, 400] width 221 height 22
type input "**********"
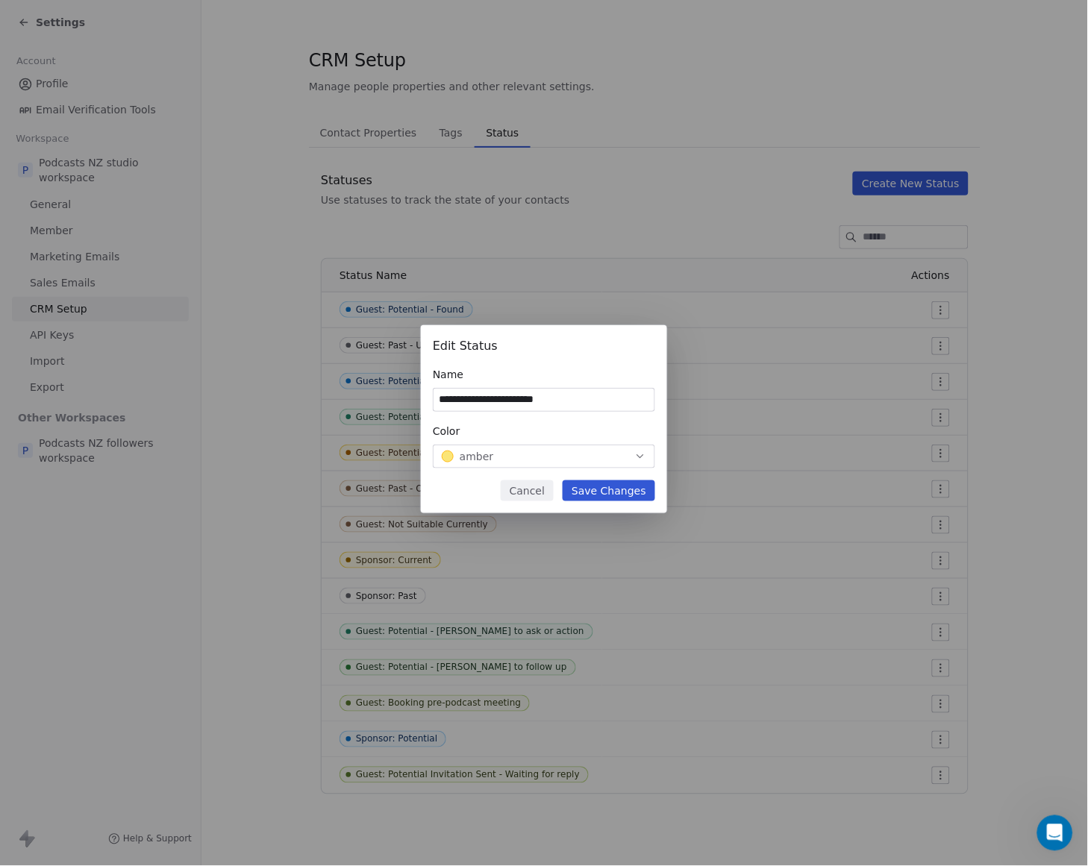
click at [590, 489] on button "Save Changes" at bounding box center [609, 491] width 93 height 21
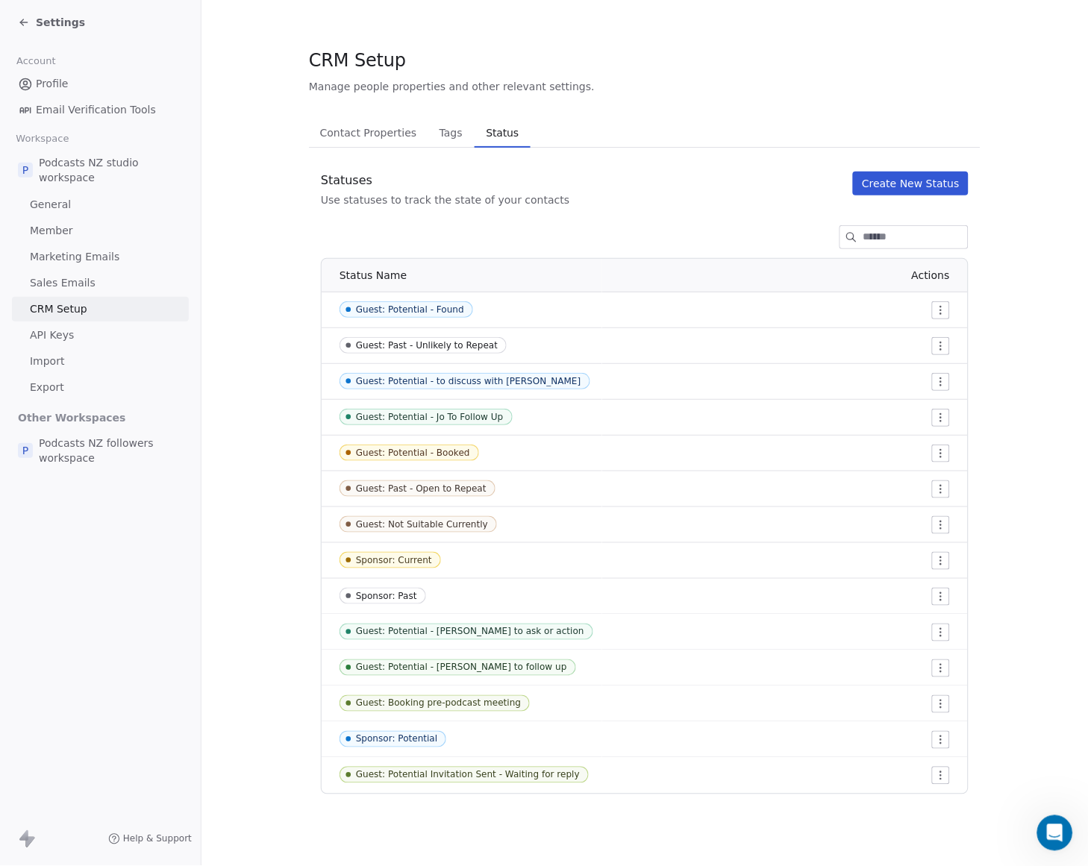
click at [937, 449] on html "Settings Account Profile Email Verification Tools Workspace P Podcasts NZ studi…" at bounding box center [544, 433] width 1088 height 866
click at [918, 483] on span "Edit" at bounding box center [914, 483] width 20 height 15
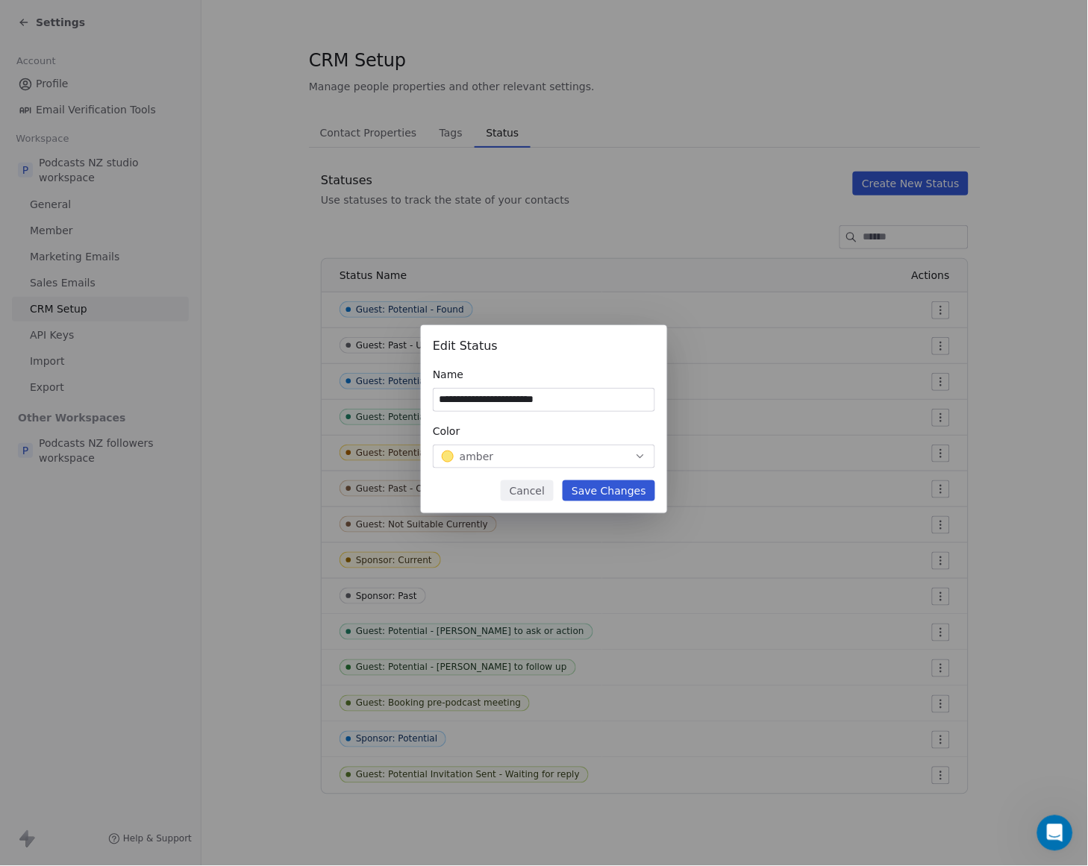
click at [633, 453] on div "amber" at bounding box center [544, 456] width 204 height 15
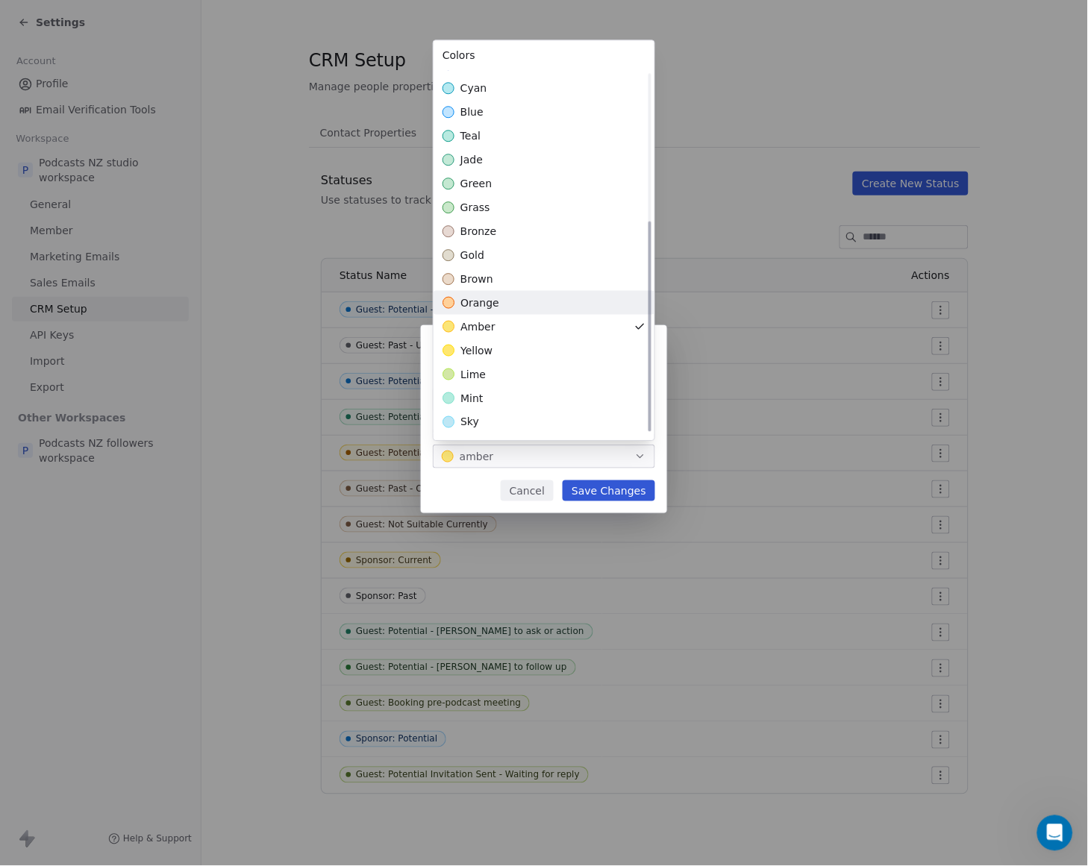
click at [563, 303] on div "orange" at bounding box center [544, 303] width 221 height 24
click at [617, 490] on div "**********" at bounding box center [544, 433] width 1088 height 264
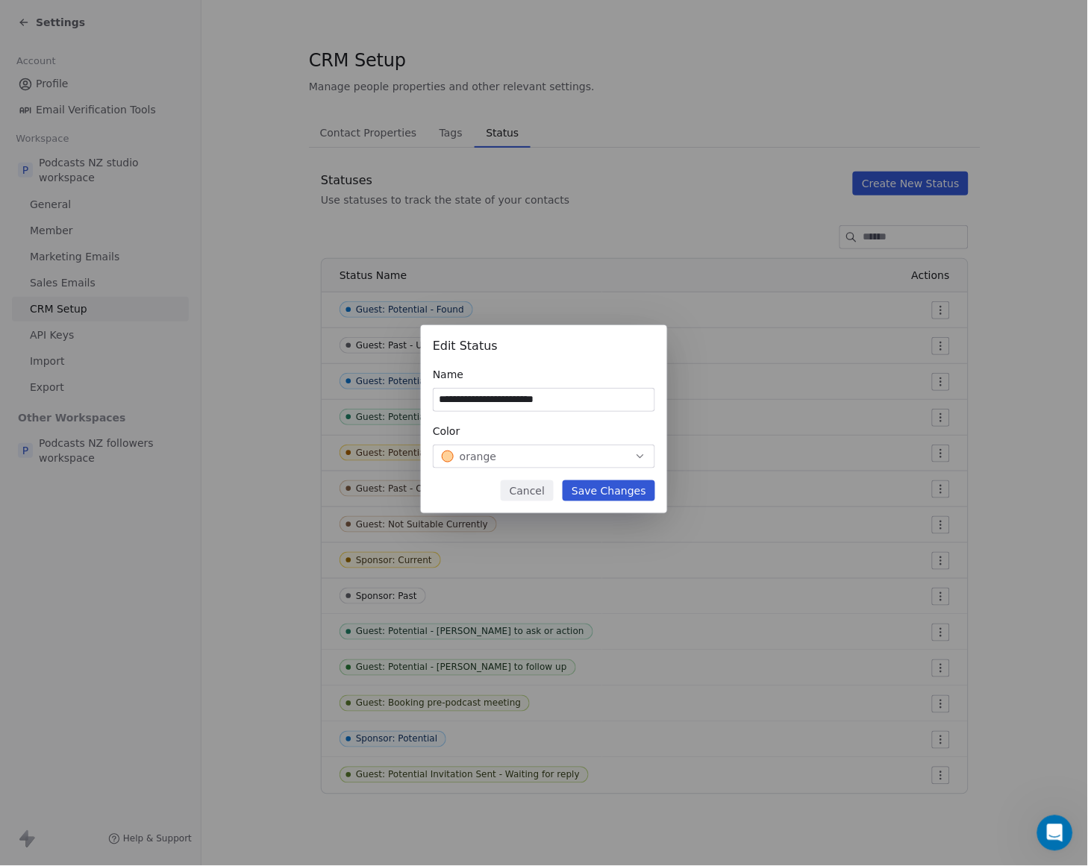
click at [624, 490] on button "Save Changes" at bounding box center [609, 491] width 93 height 21
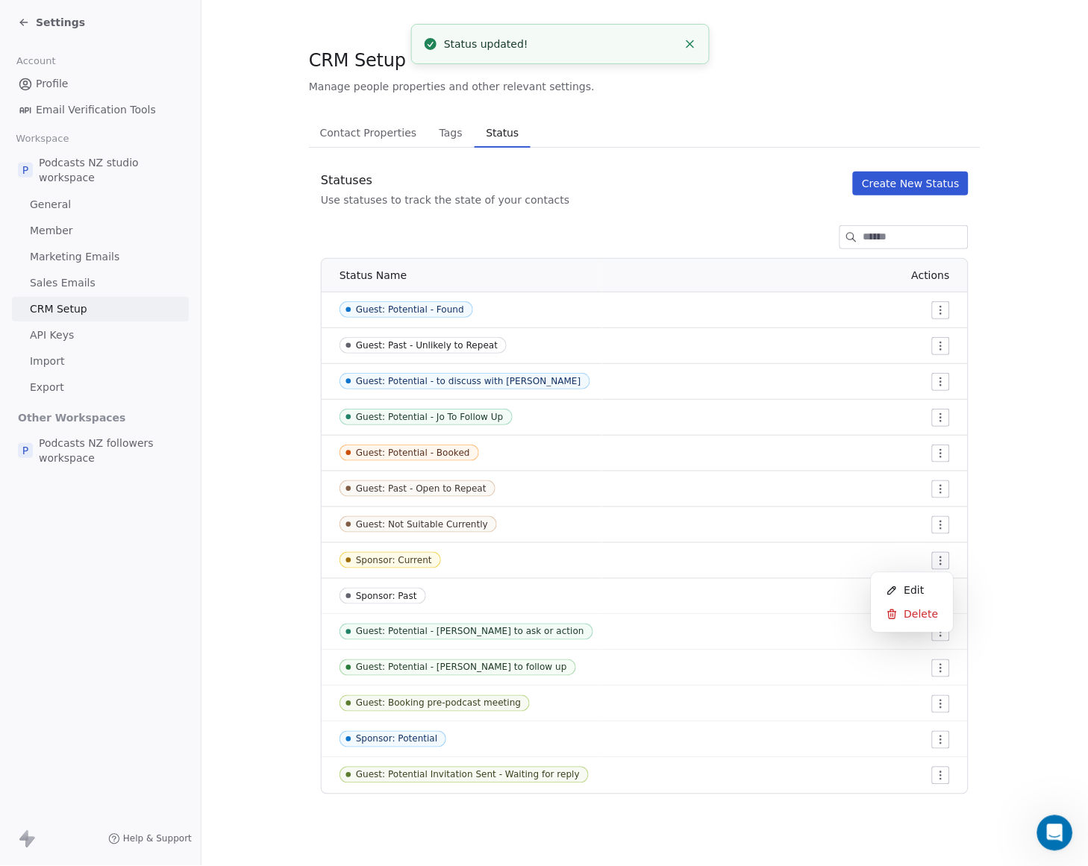
click at [941, 558] on html "Settings Account Profile Email Verification Tools Workspace P Podcasts NZ studi…" at bounding box center [544, 433] width 1088 height 866
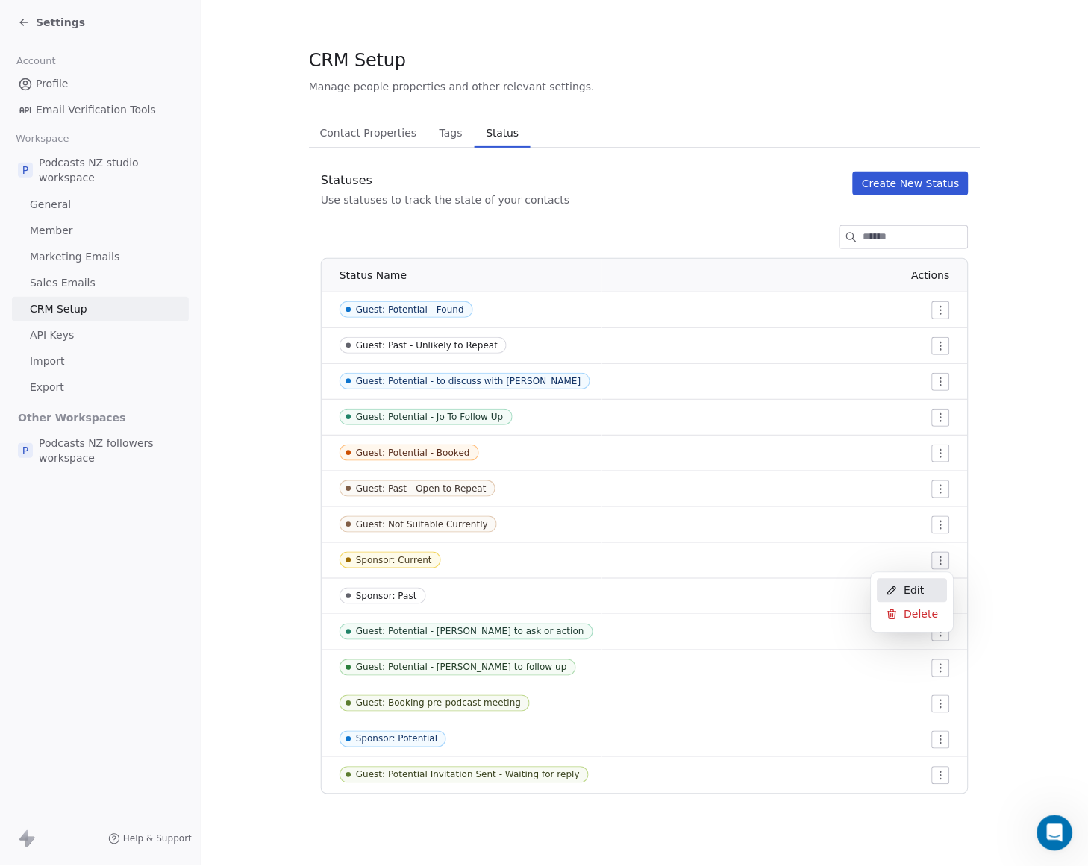
click at [931, 585] on div "Edit" at bounding box center [913, 591] width 70 height 24
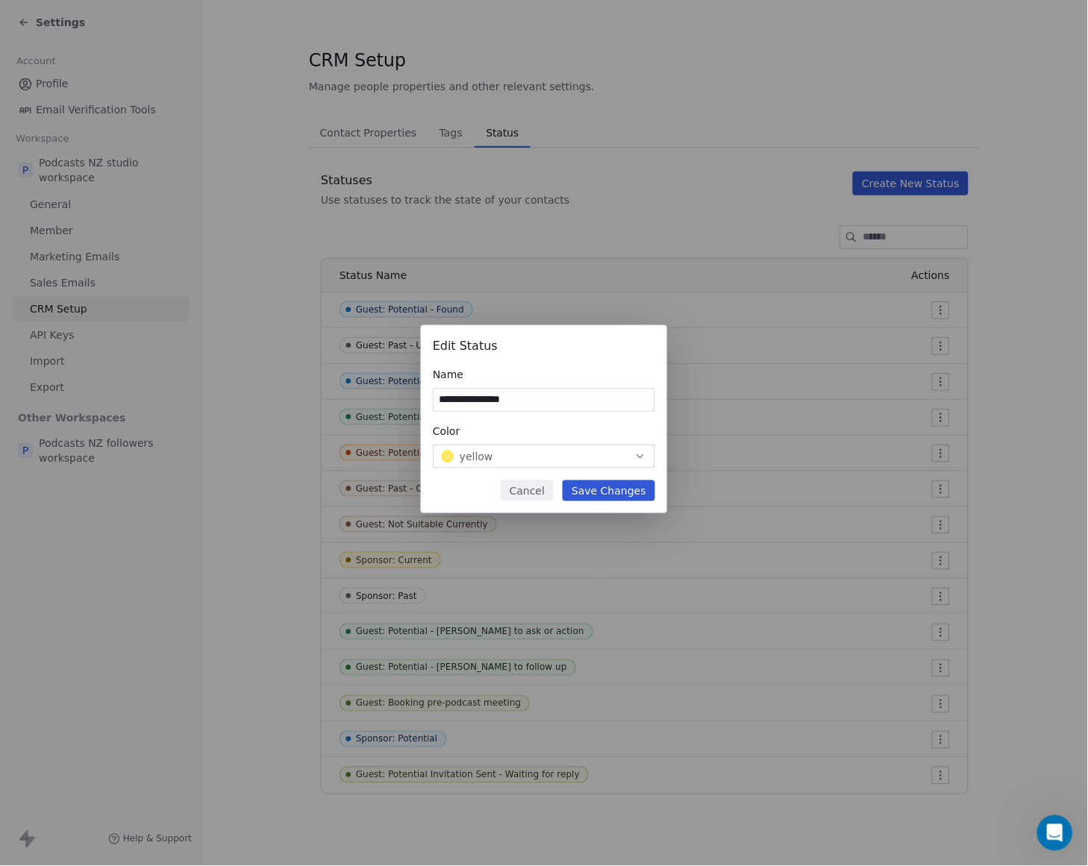
click at [612, 457] on div "yellow" at bounding box center [544, 456] width 204 height 15
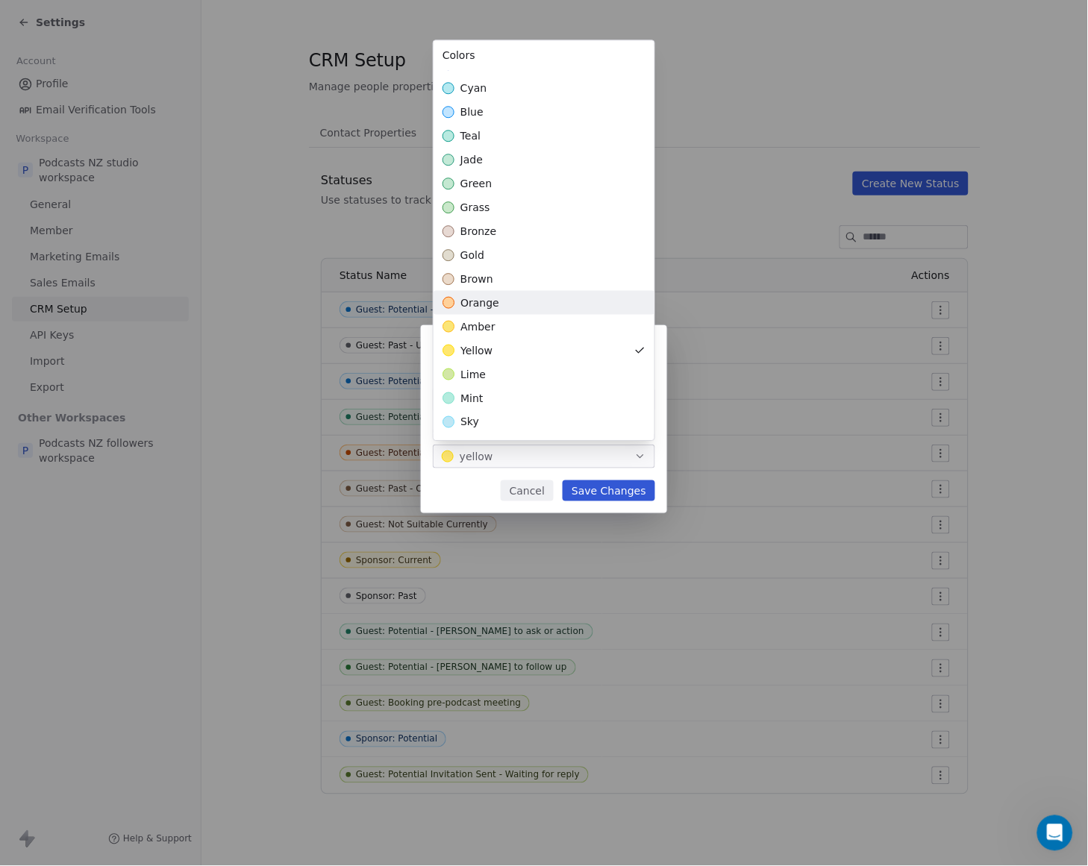
click at [549, 304] on div "orange" at bounding box center [544, 303] width 221 height 24
click at [631, 489] on div "**********" at bounding box center [544, 433] width 1088 height 264
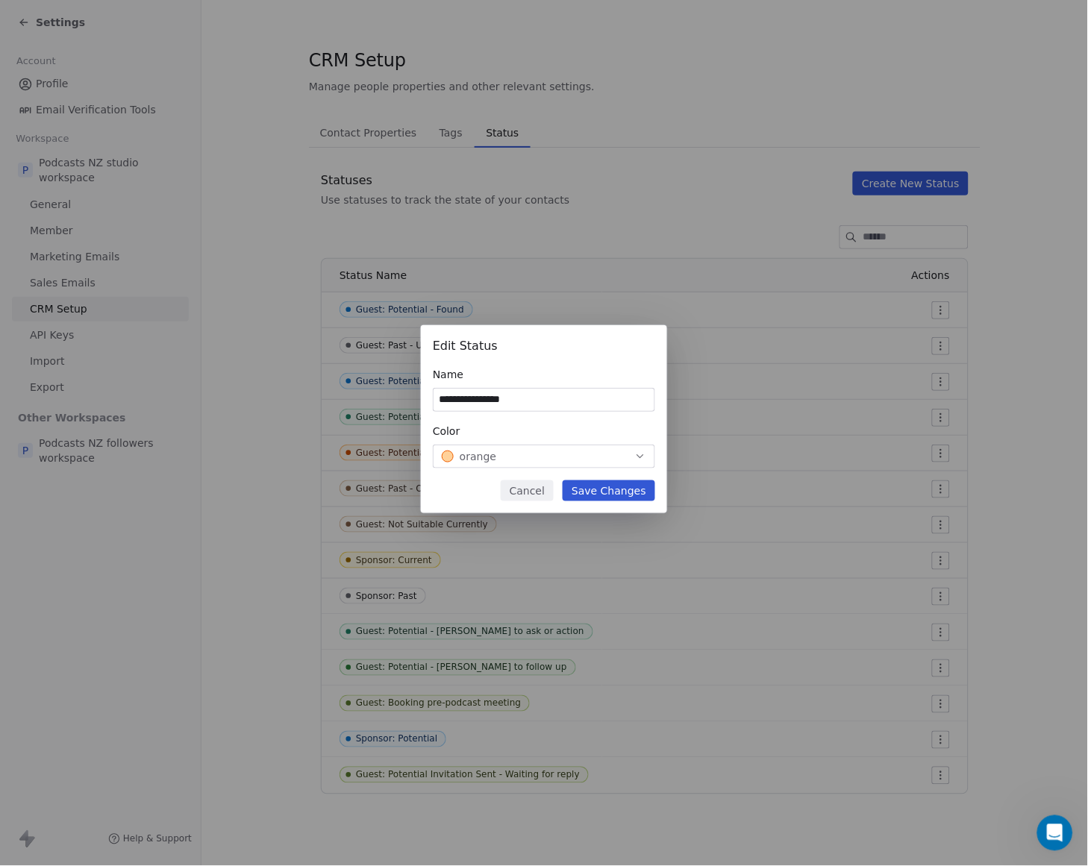
click at [633, 489] on button "Save Changes" at bounding box center [609, 491] width 93 height 21
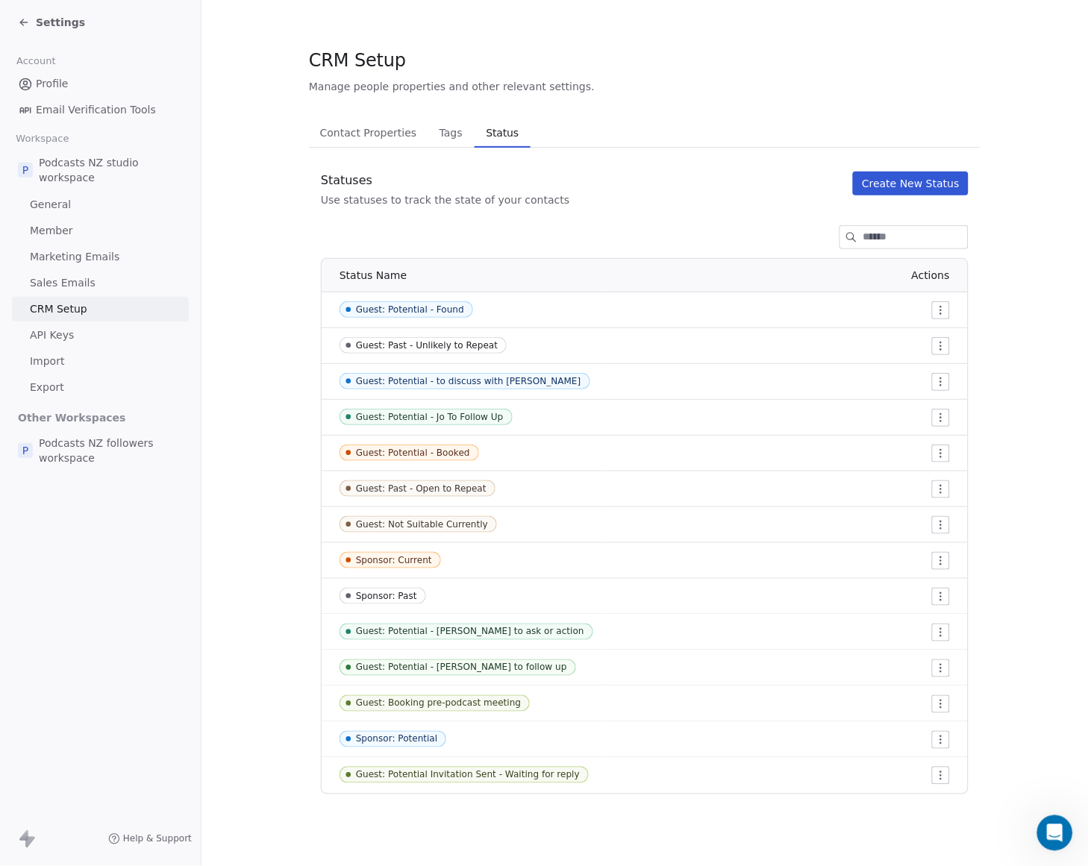
click at [942, 706] on html "Settings Account Profile Email Verification Tools Workspace P Podcasts NZ studi…" at bounding box center [544, 433] width 1088 height 866
click at [919, 735] on span "Edit" at bounding box center [914, 734] width 20 height 15
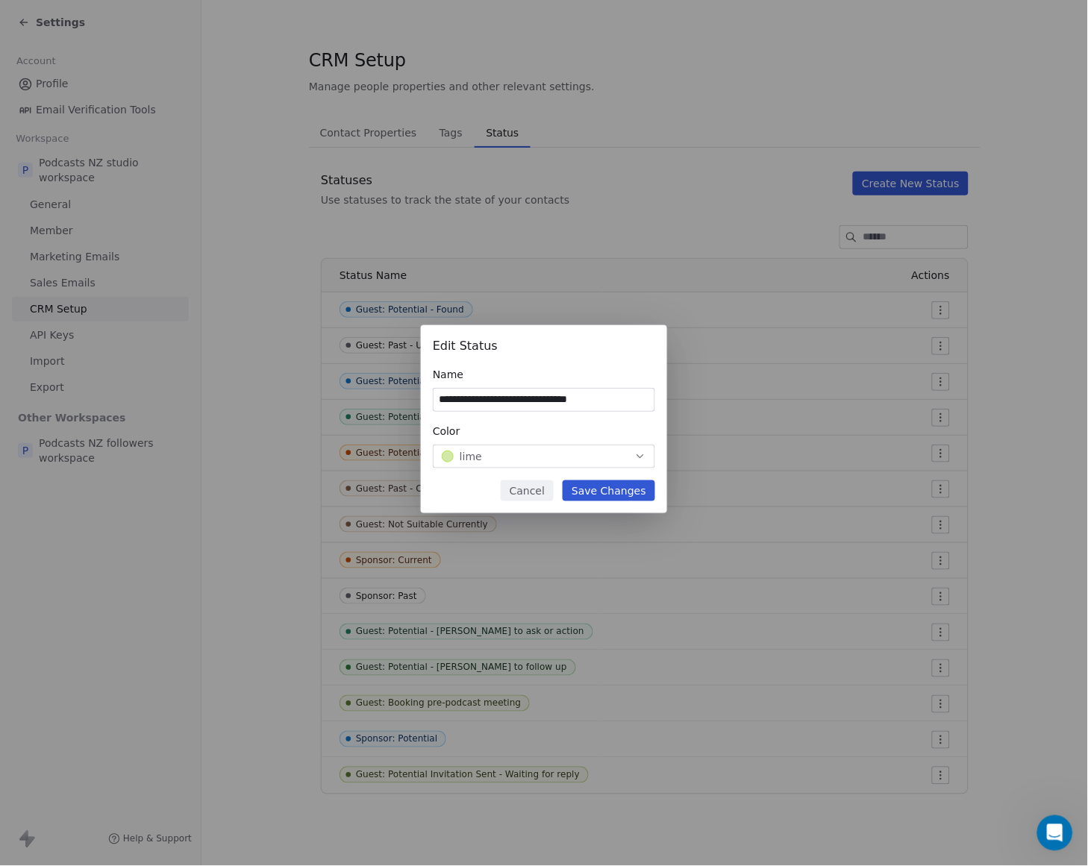
click at [580, 448] on button "lime" at bounding box center [544, 457] width 222 height 24
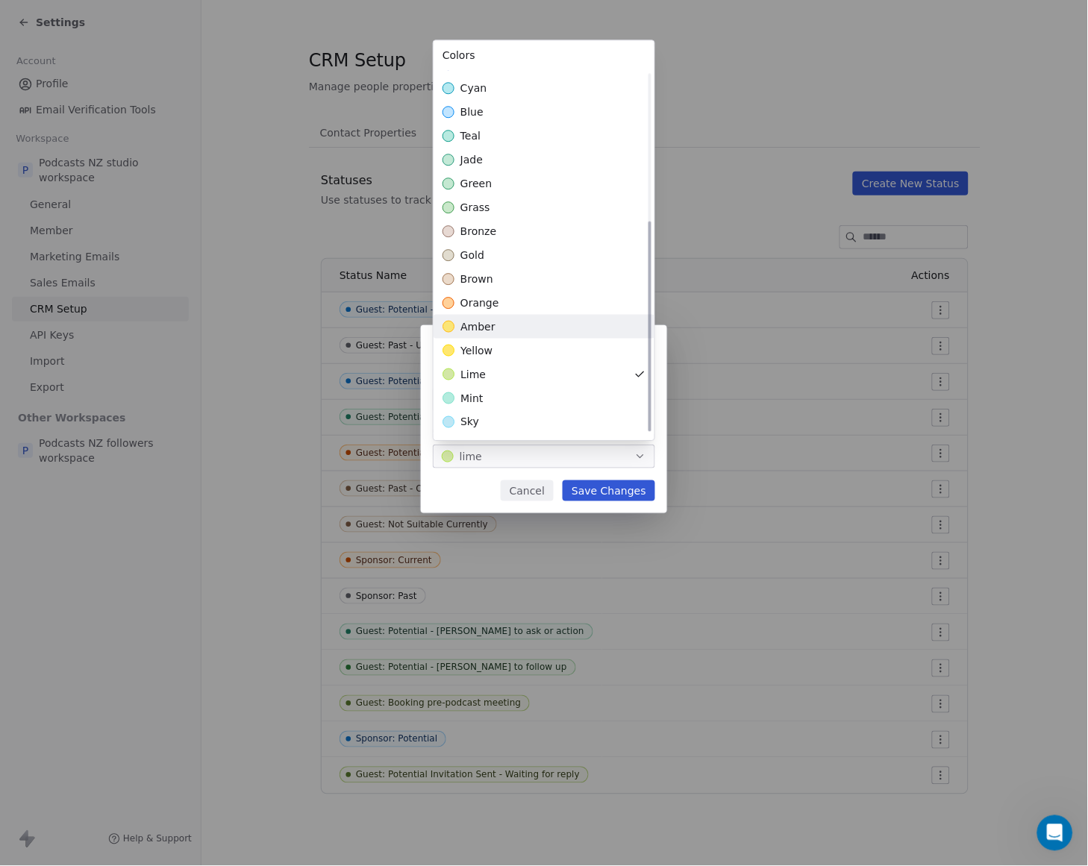
click at [540, 331] on div "amber" at bounding box center [544, 327] width 221 height 24
click at [637, 475] on div "**********" at bounding box center [544, 433] width 1088 height 264
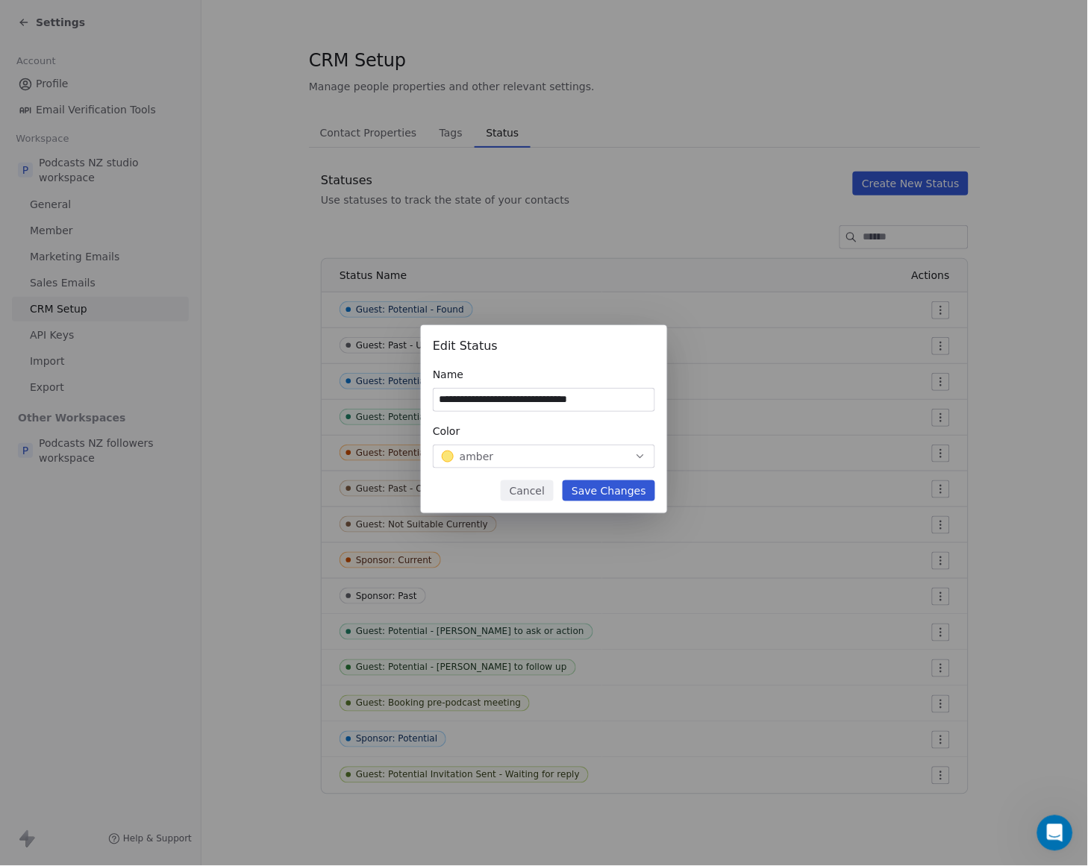
click at [631, 490] on button "Save Changes" at bounding box center [609, 491] width 93 height 21
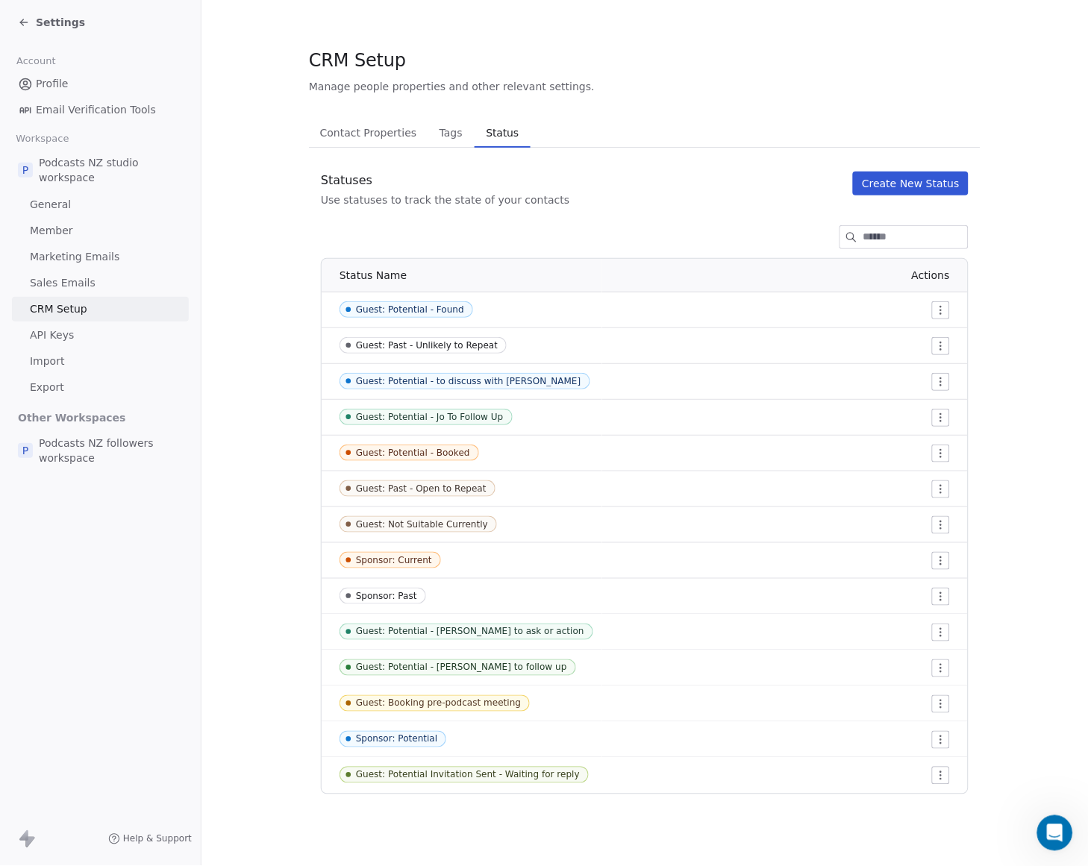
click at [940, 560] on html "Settings Account Profile Email Verification Tools Workspace P Podcasts NZ studi…" at bounding box center [544, 433] width 1088 height 866
click at [919, 592] on span "Edit" at bounding box center [914, 591] width 20 height 15
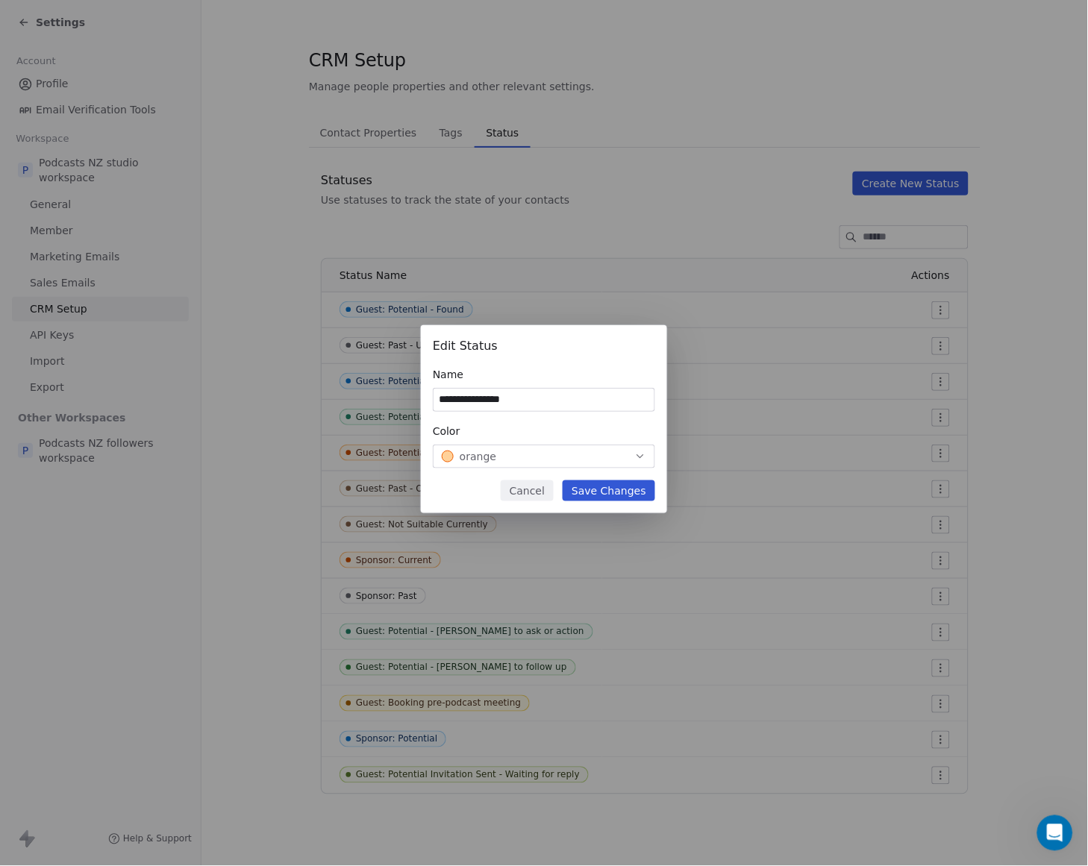
click at [490, 457] on span "orange" at bounding box center [478, 456] width 37 height 15
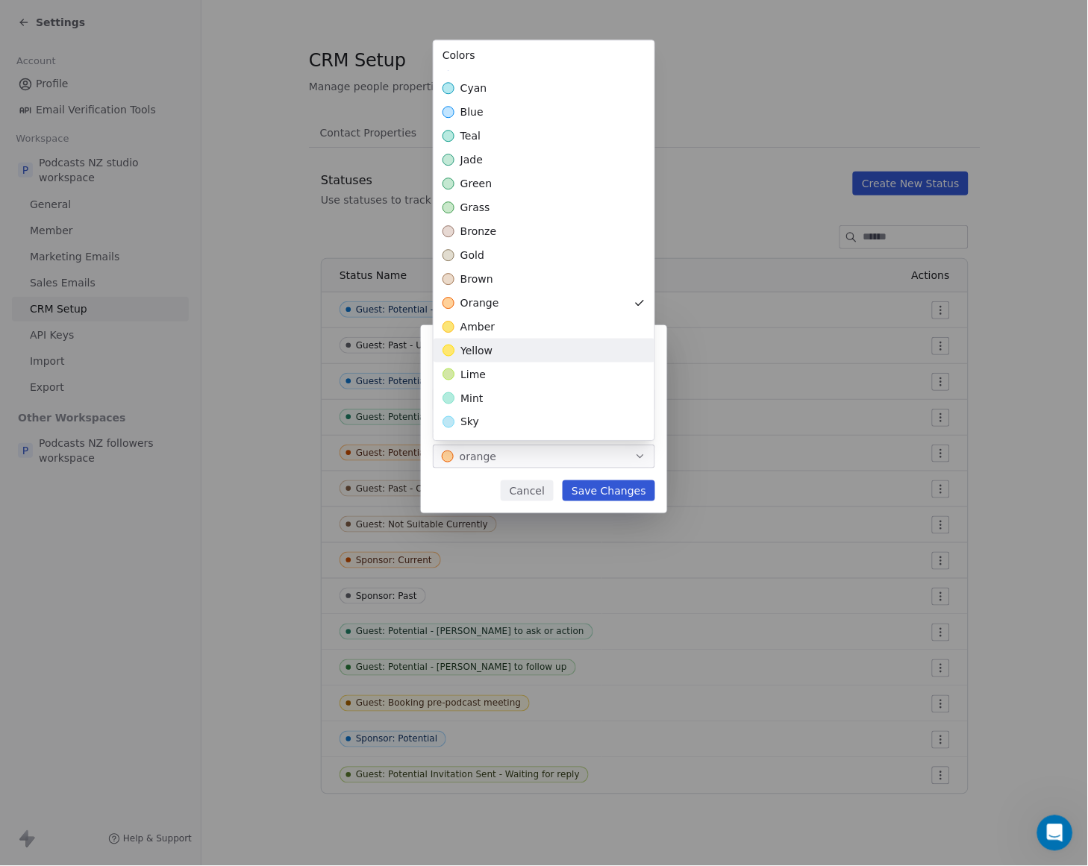
click at [502, 339] on div "yellow" at bounding box center [544, 351] width 221 height 24
click at [634, 495] on div "**********" at bounding box center [544, 433] width 1088 height 264
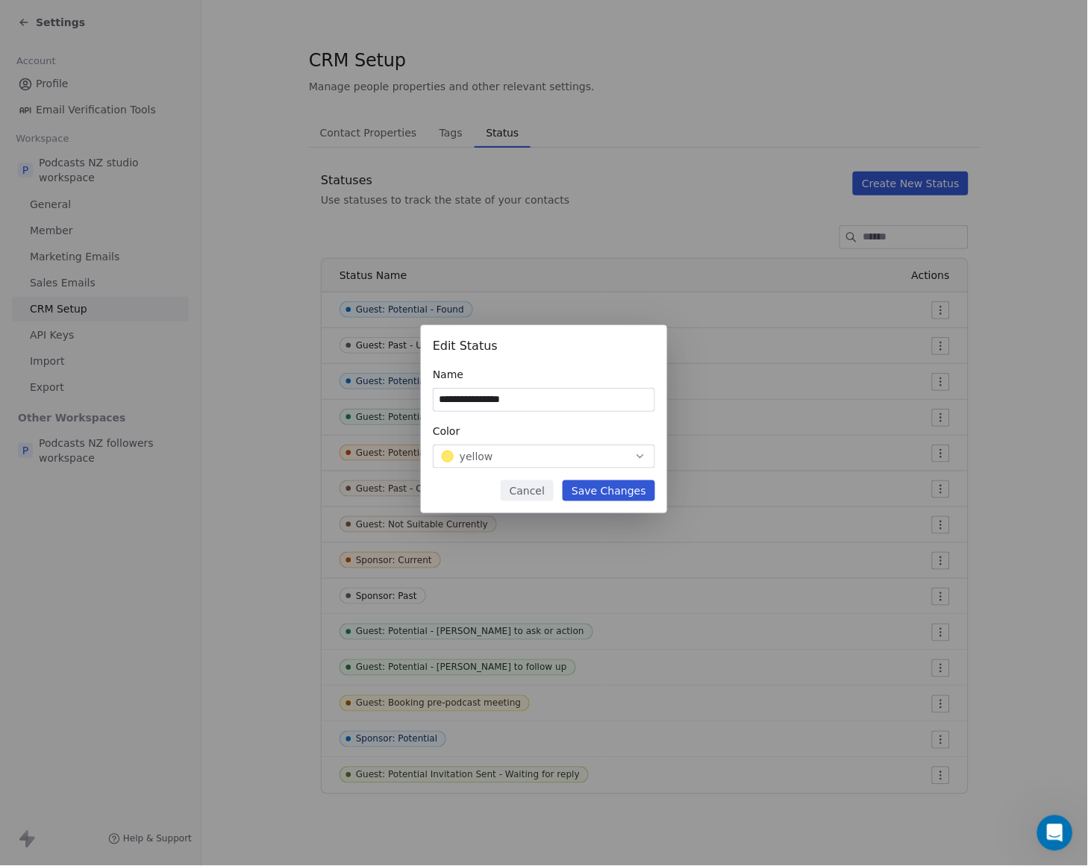
click at [633, 491] on button "Save Changes" at bounding box center [609, 491] width 93 height 21
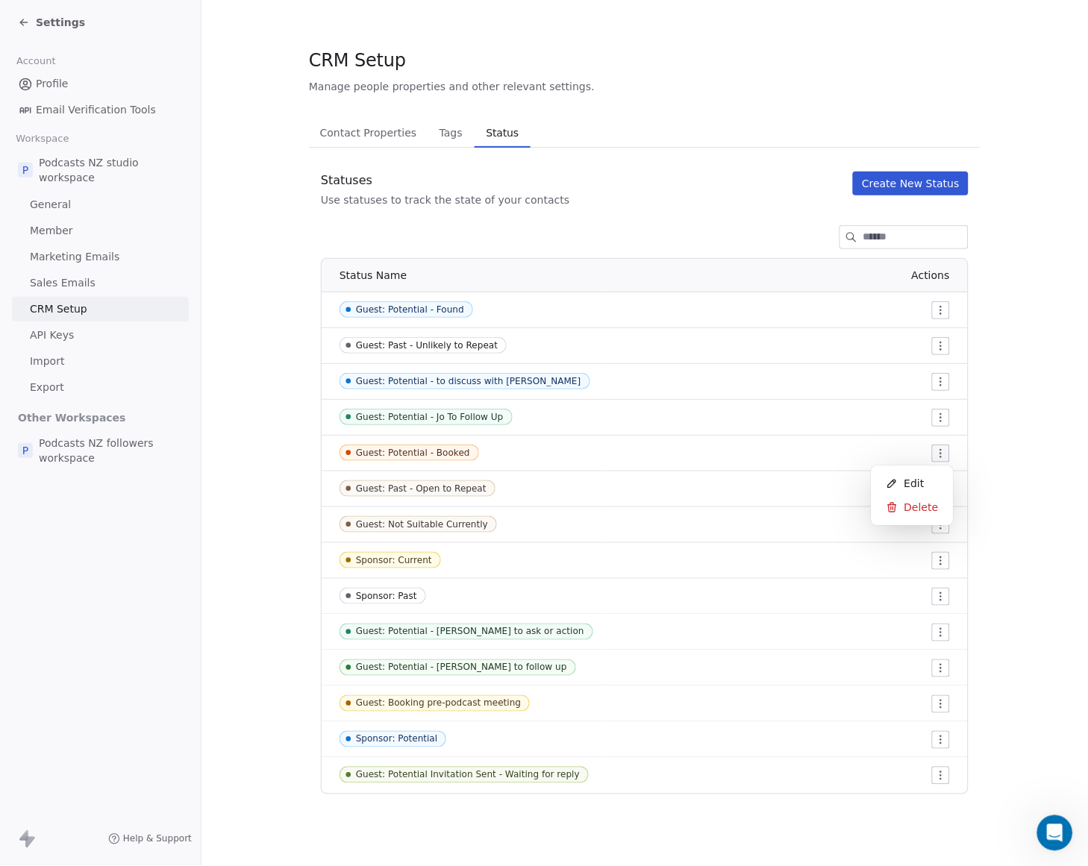
click at [943, 453] on html "Settings Account Profile Email Verification Tools Workspace P Podcasts NZ studi…" at bounding box center [544, 433] width 1088 height 866
click at [928, 479] on div "Edit" at bounding box center [913, 484] width 70 height 24
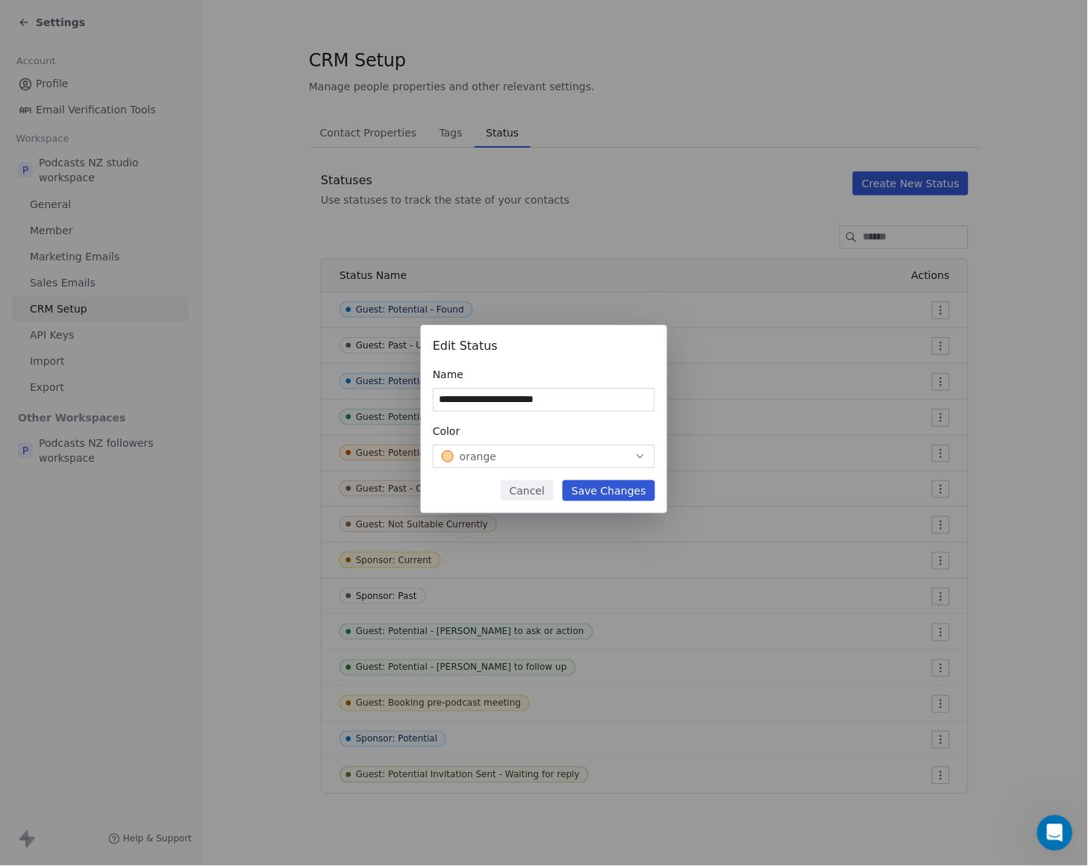
click at [569, 454] on div "orange" at bounding box center [544, 456] width 204 height 15
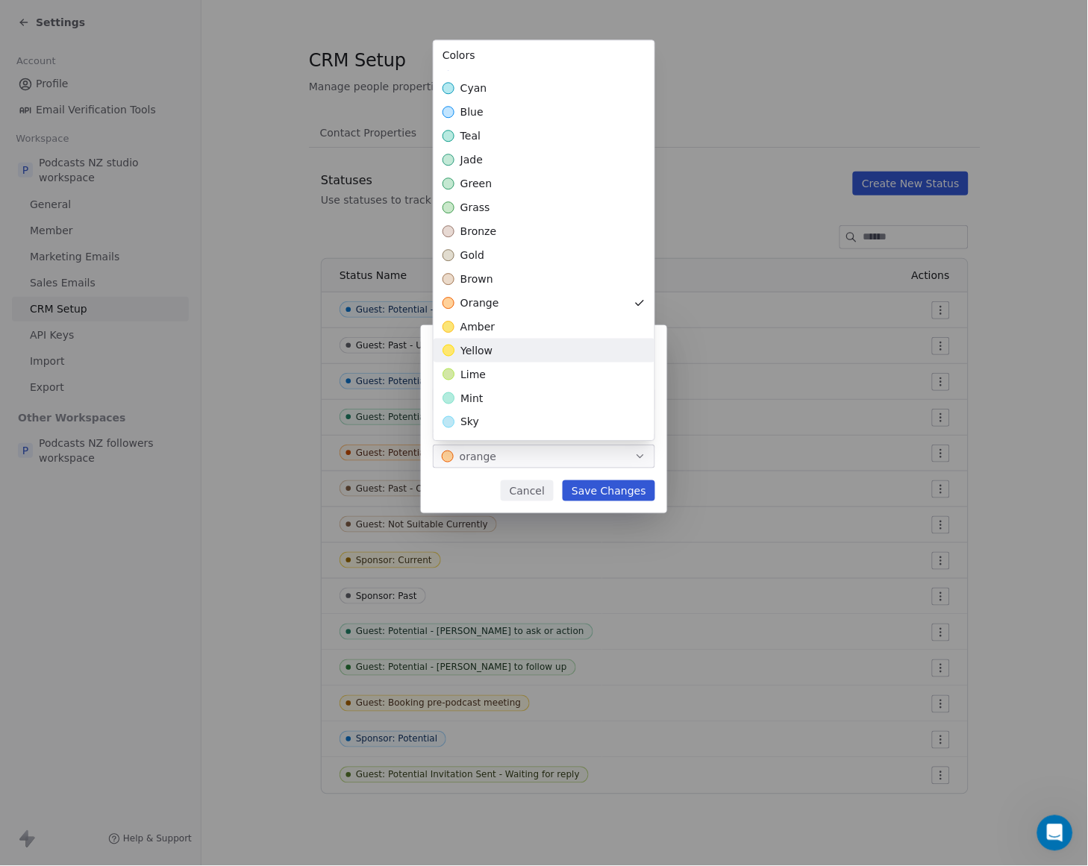
click at [511, 341] on div "yellow" at bounding box center [544, 351] width 221 height 24
click at [635, 487] on div "**********" at bounding box center [544, 433] width 1088 height 264
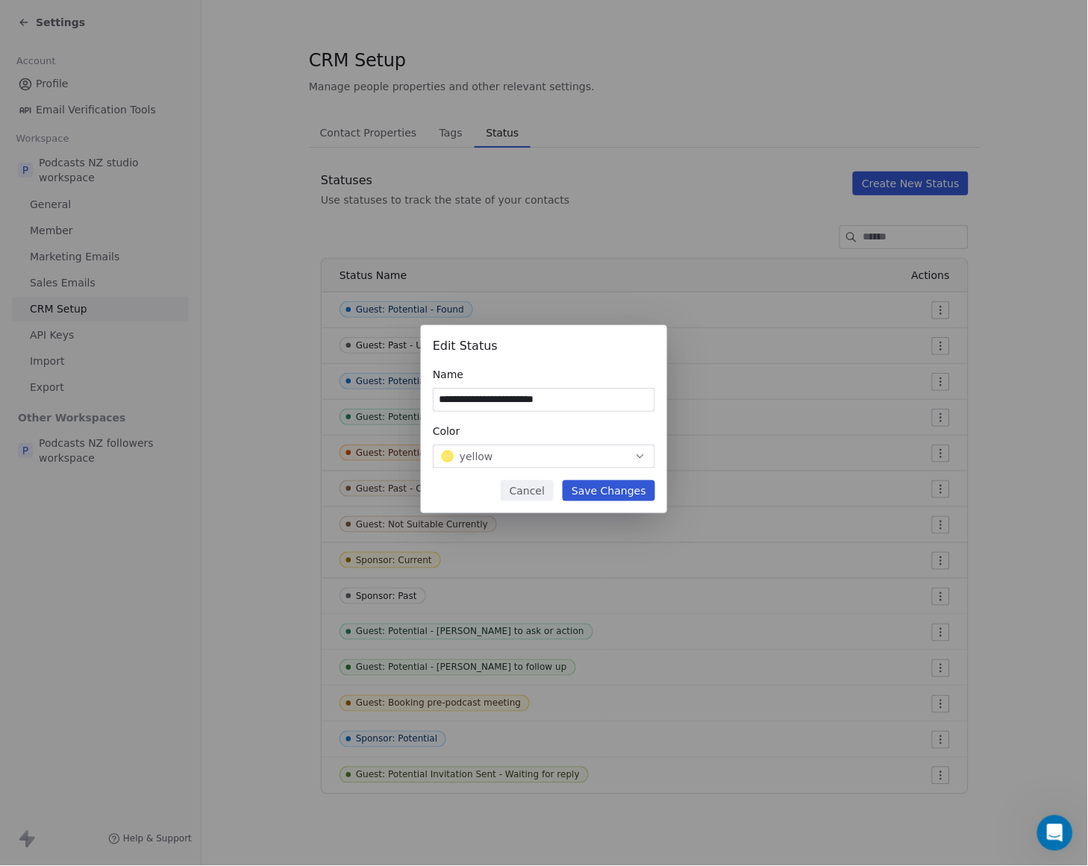
click at [644, 490] on button "Save Changes" at bounding box center [609, 491] width 93 height 21
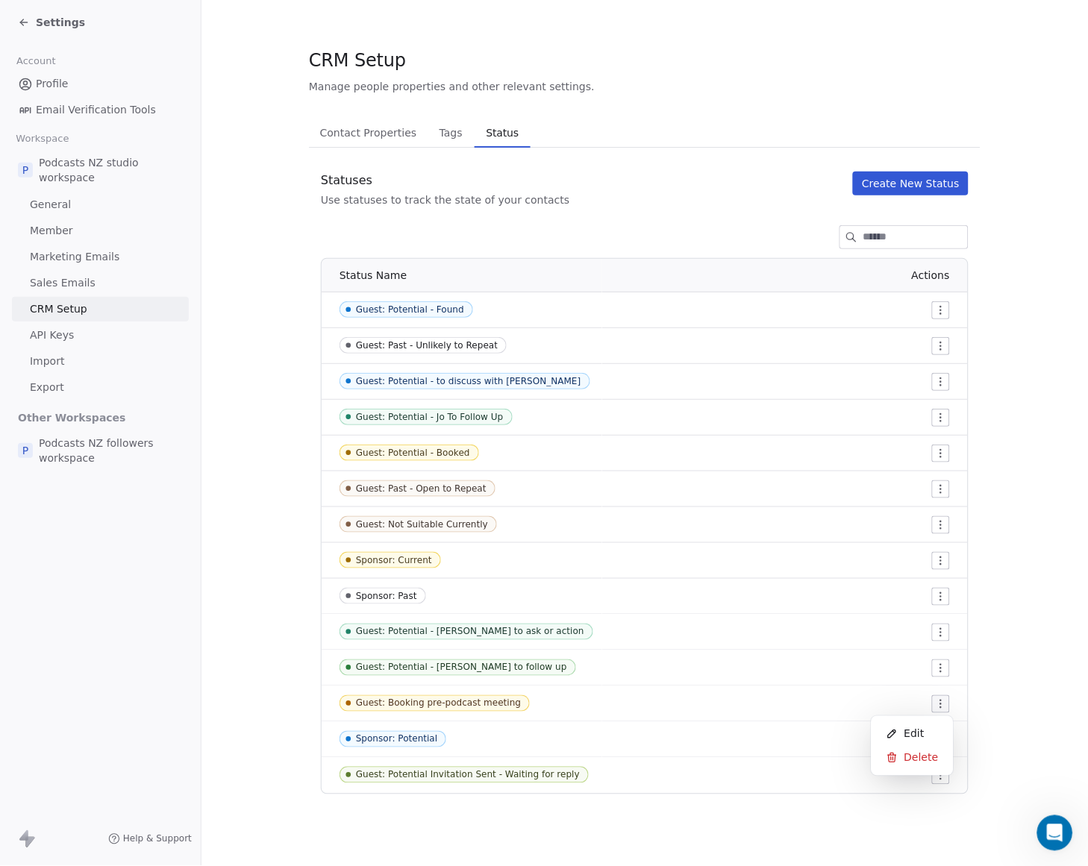
click at [946, 699] on html "Settings Account Profile Email Verification Tools Workspace P Podcasts NZ studi…" at bounding box center [544, 433] width 1088 height 866
click at [922, 734] on span "Edit" at bounding box center [914, 734] width 20 height 15
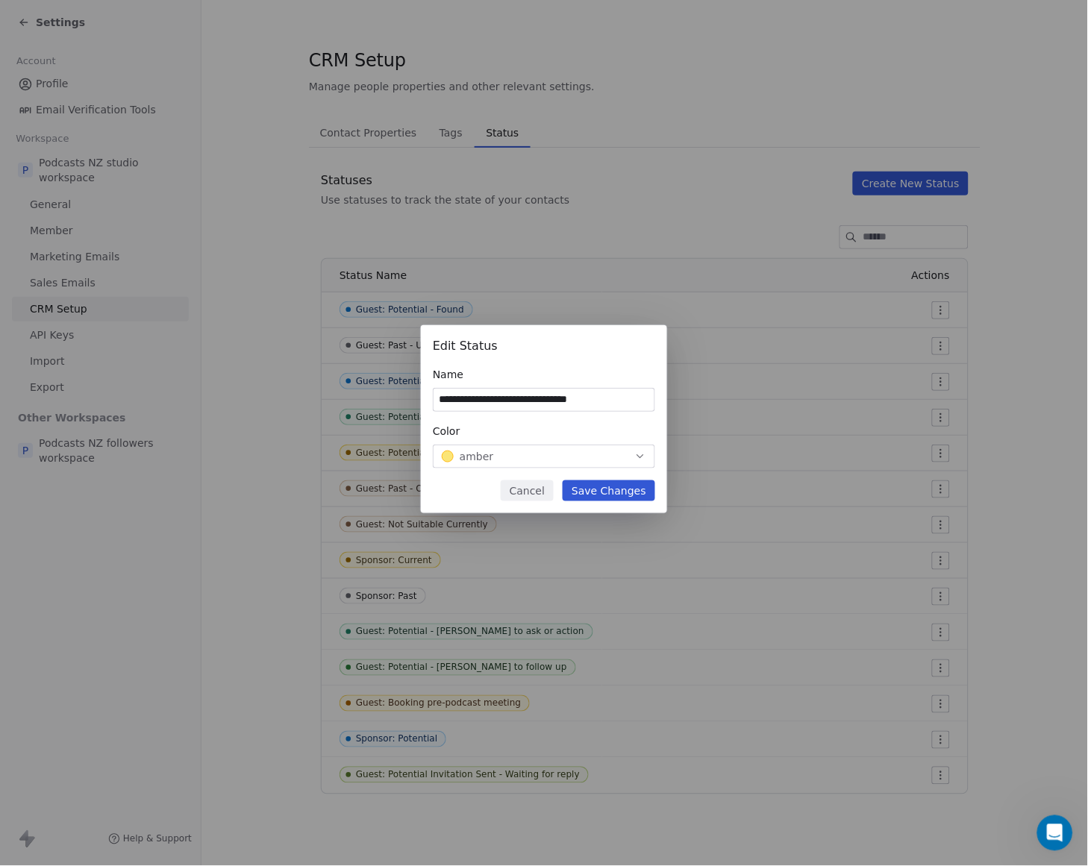
click at [617, 445] on button "amber" at bounding box center [544, 457] width 222 height 24
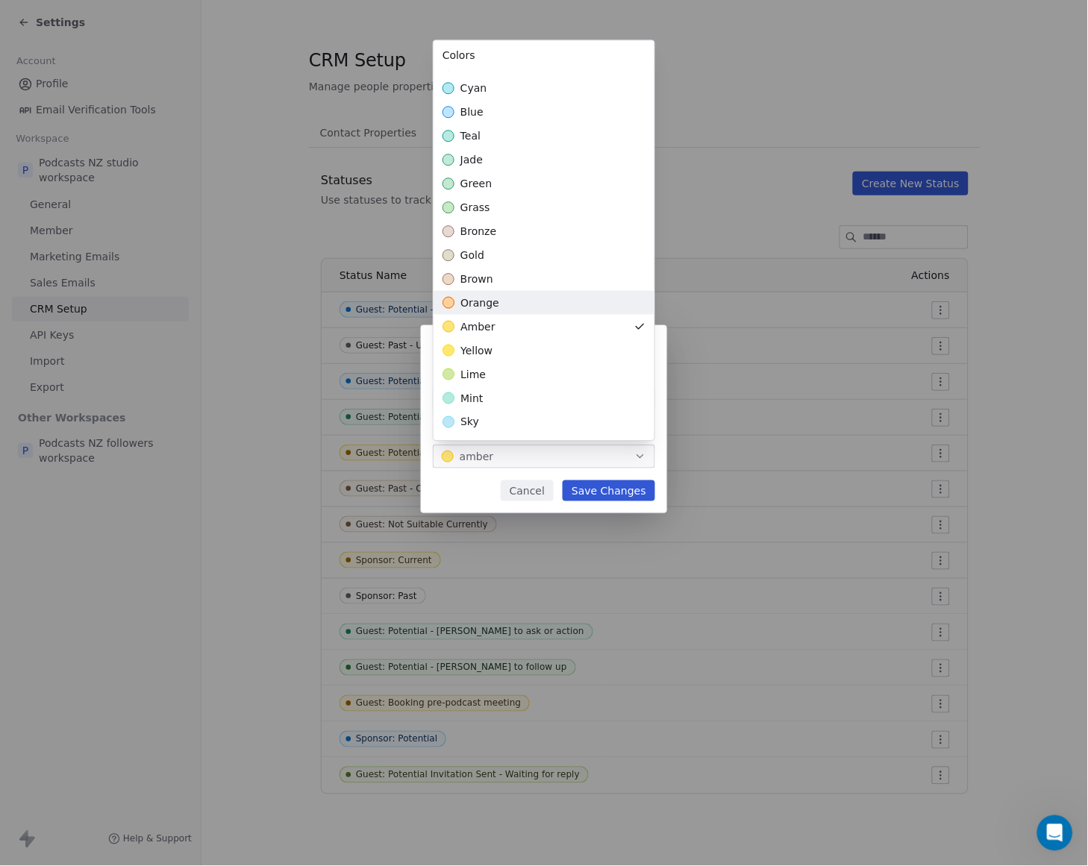
click at [543, 302] on div "orange" at bounding box center [544, 303] width 221 height 24
click at [625, 487] on div "**********" at bounding box center [544, 433] width 1088 height 264
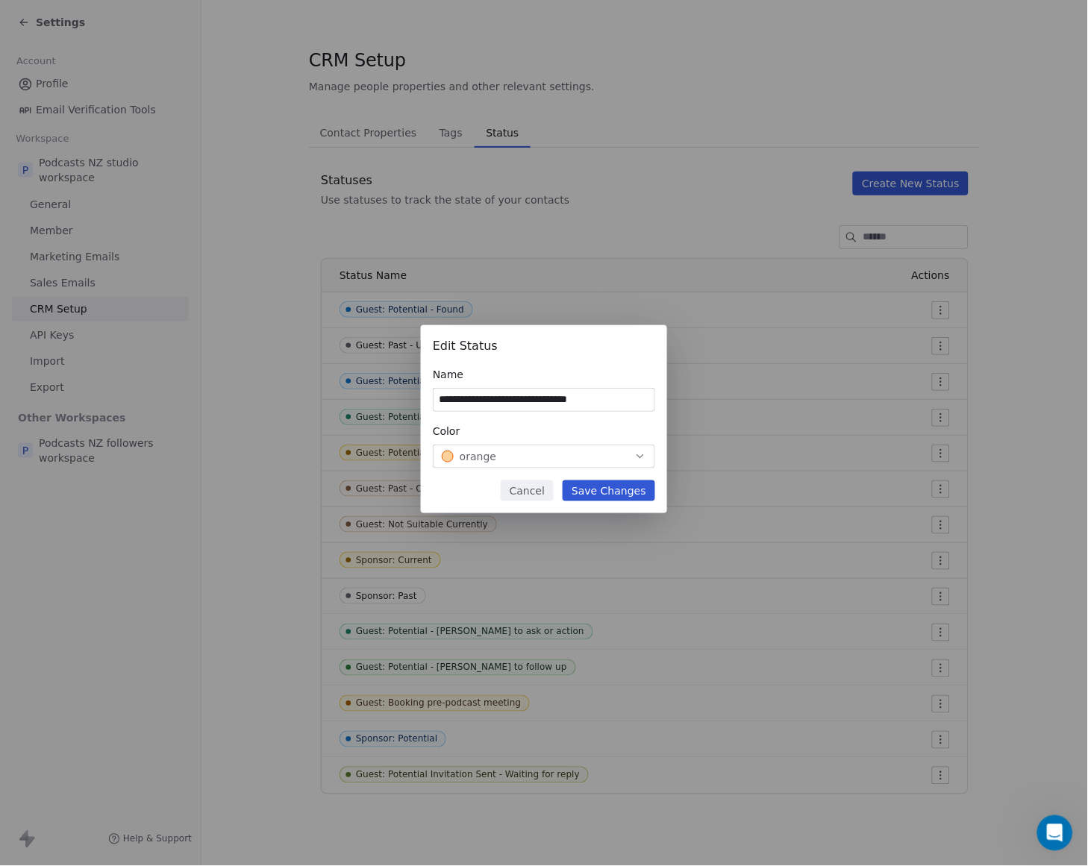
click at [637, 493] on button "Save Changes" at bounding box center [609, 491] width 93 height 21
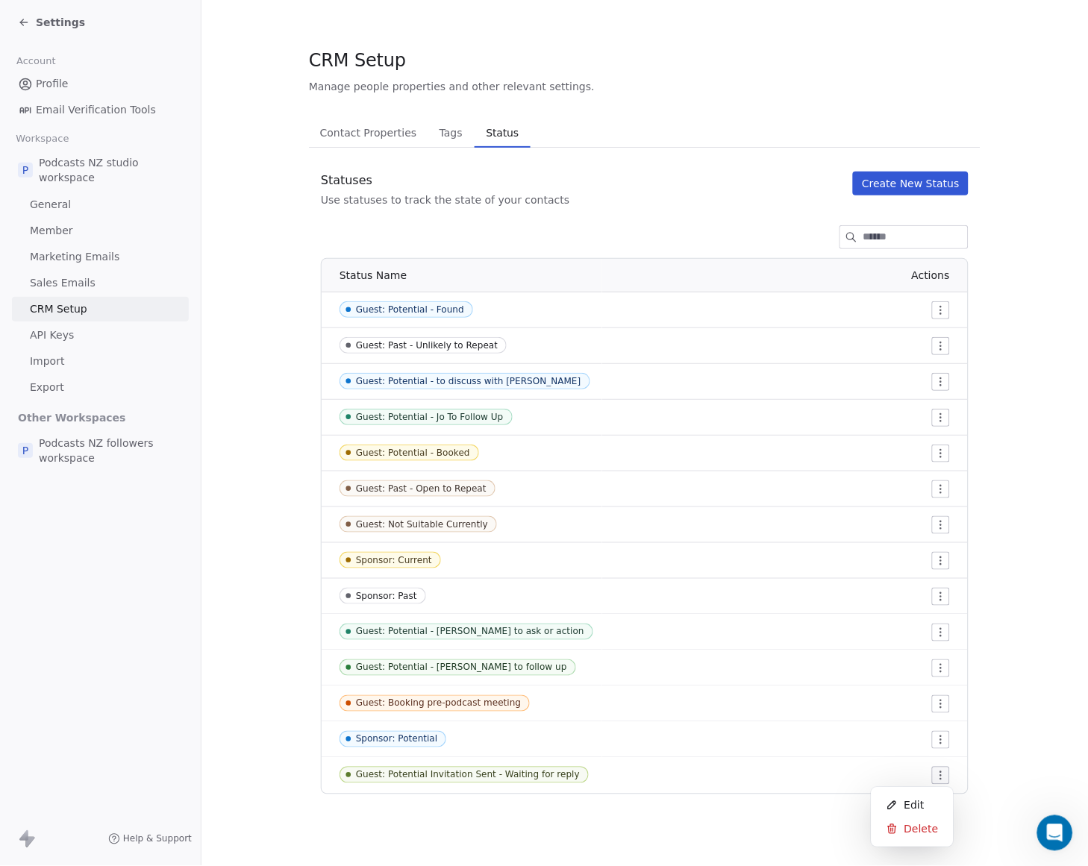
click at [945, 777] on html "Settings Account Profile Email Verification Tools Workspace P Podcasts NZ studi…" at bounding box center [544, 433] width 1088 height 866
click at [928, 802] on div "Edit" at bounding box center [913, 806] width 70 height 24
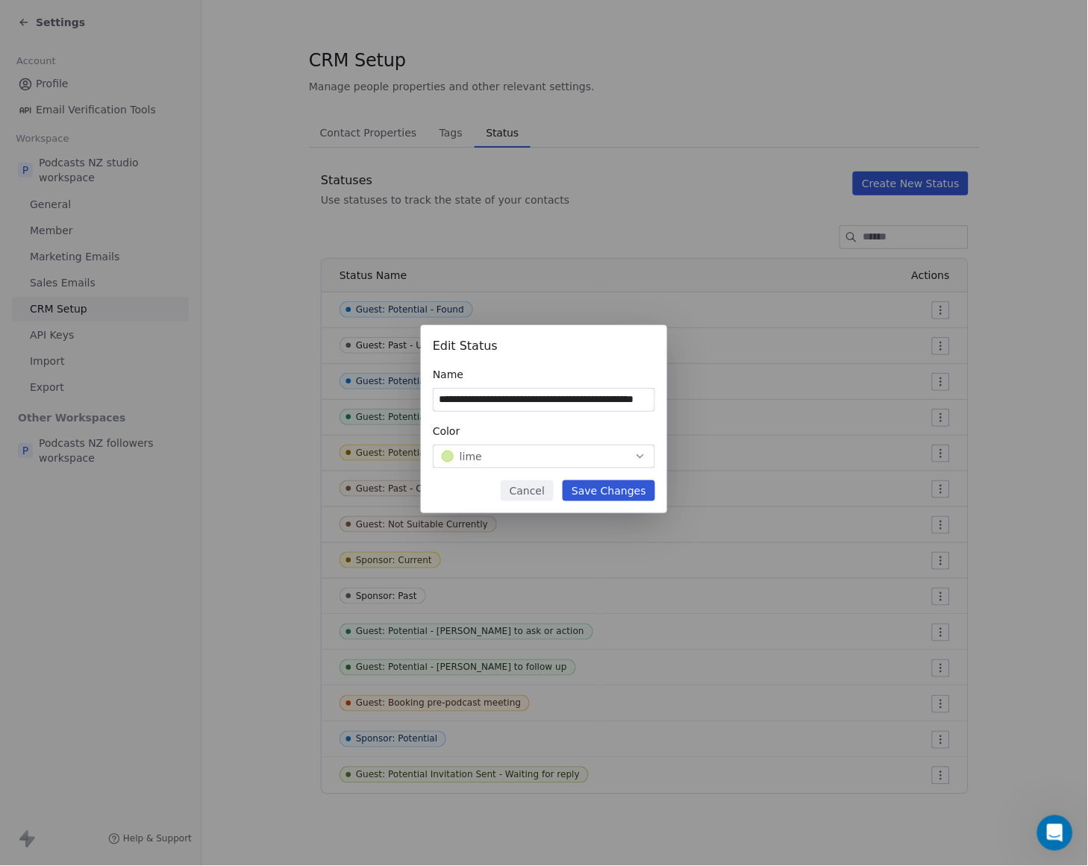
click at [636, 489] on button "Save Changes" at bounding box center [609, 491] width 93 height 21
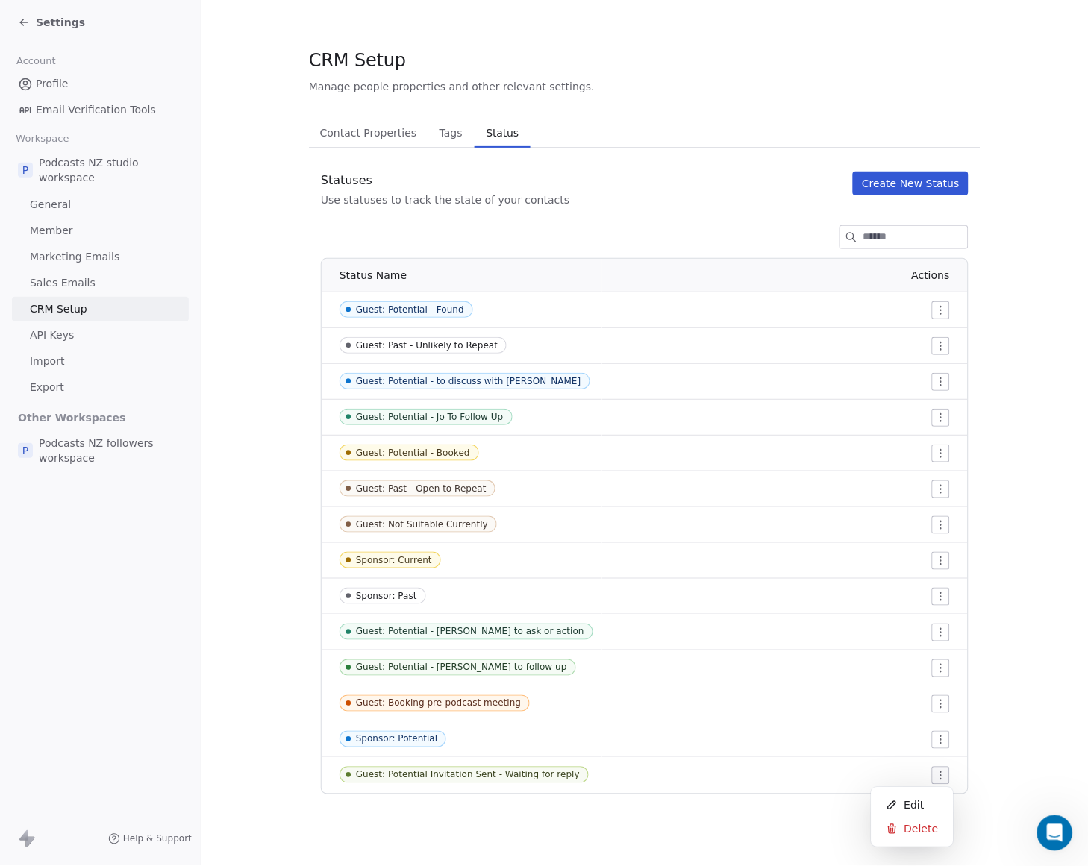
click at [946, 775] on html "Settings Account Profile Email Verification Tools Workspace P Podcasts NZ studi…" at bounding box center [544, 433] width 1088 height 866
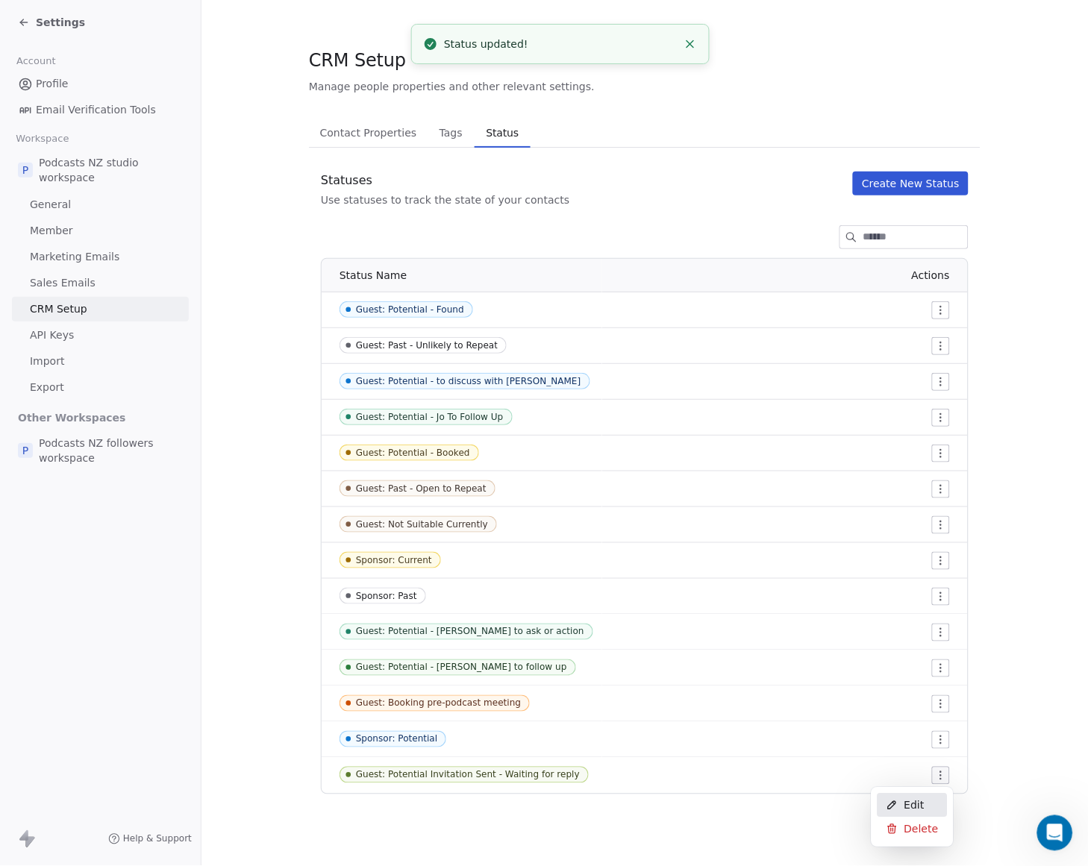
click at [937, 801] on div "Edit" at bounding box center [913, 806] width 70 height 24
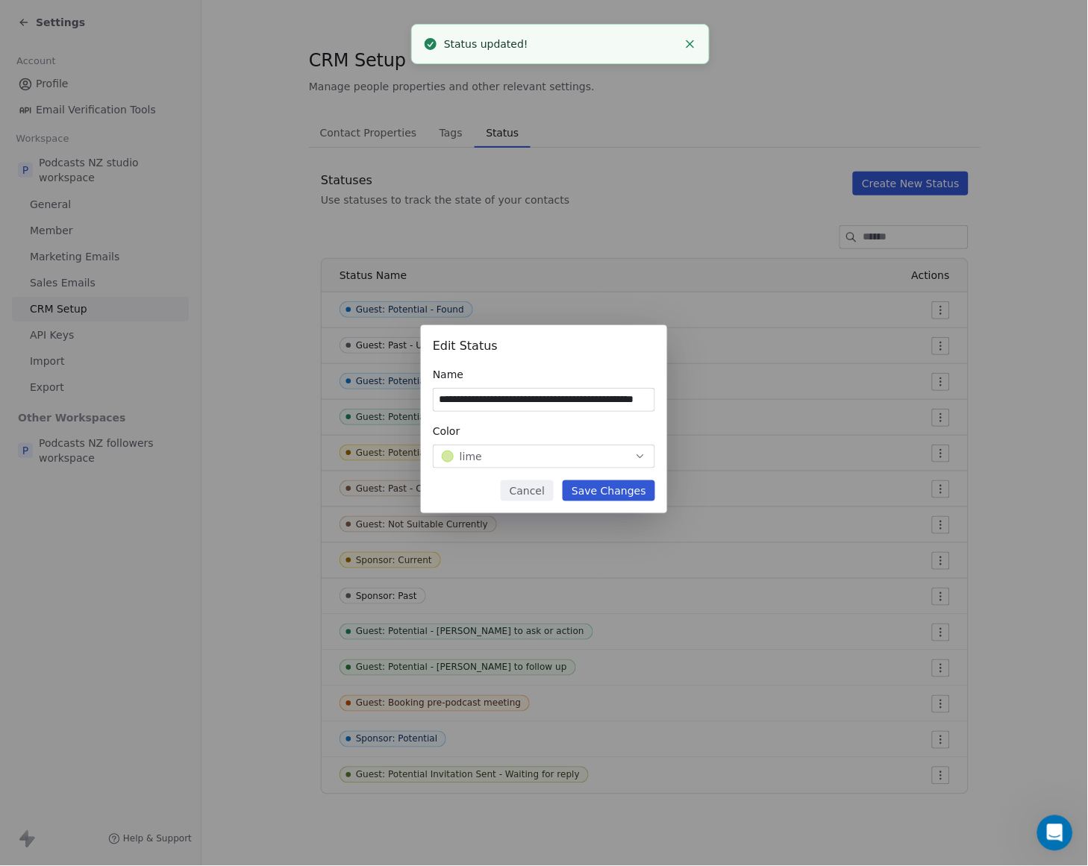
click at [638, 448] on button "lime" at bounding box center [544, 457] width 222 height 24
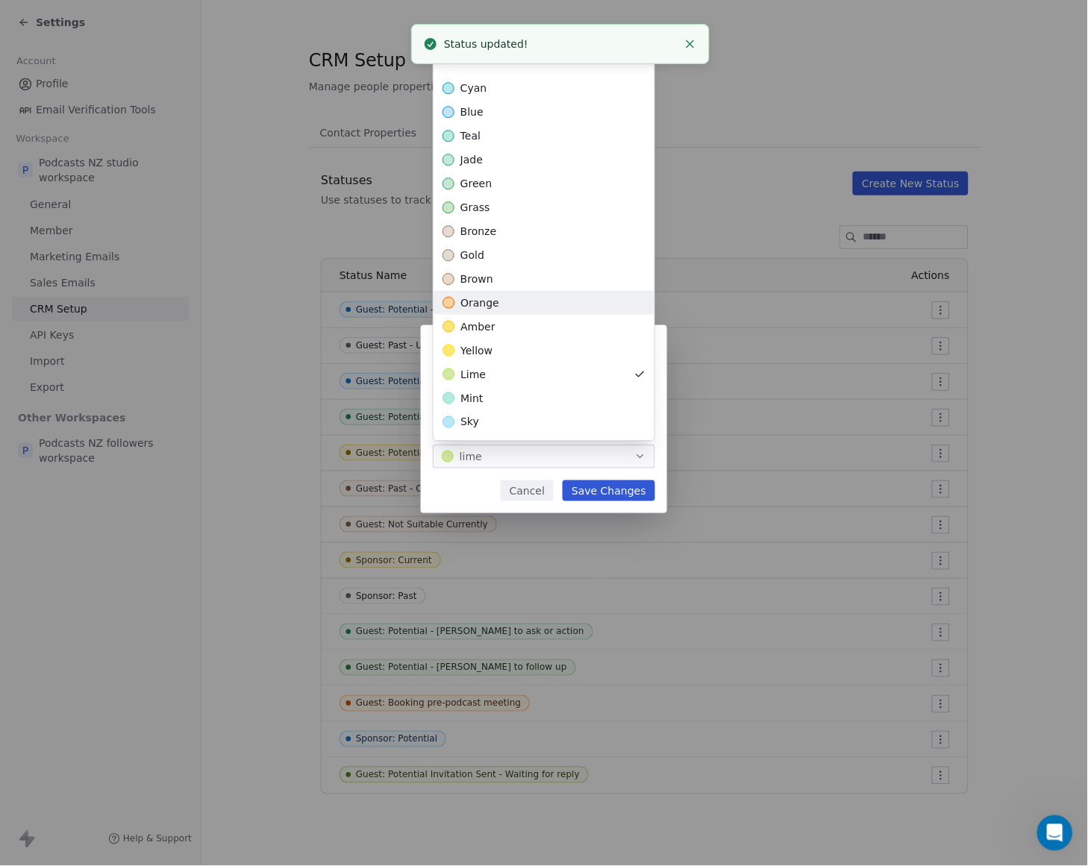
click at [552, 302] on div "orange" at bounding box center [544, 303] width 221 height 24
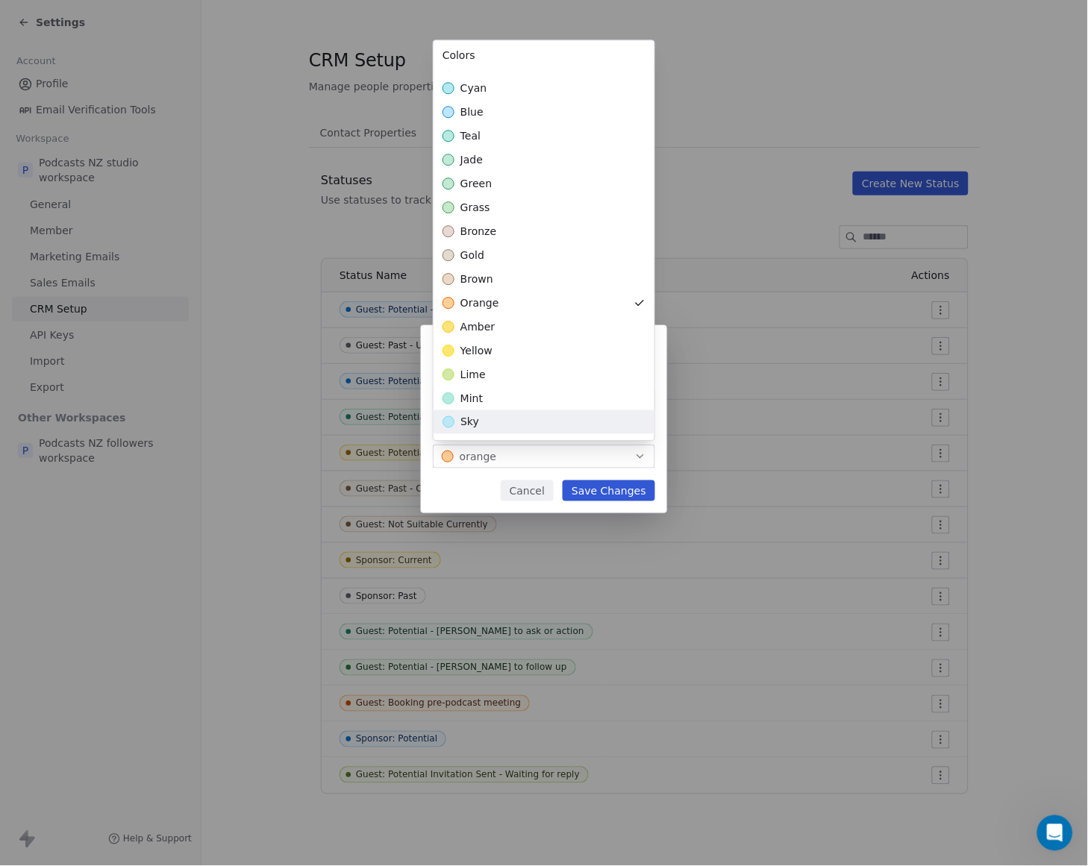
click at [624, 480] on div "**********" at bounding box center [544, 433] width 1088 height 264
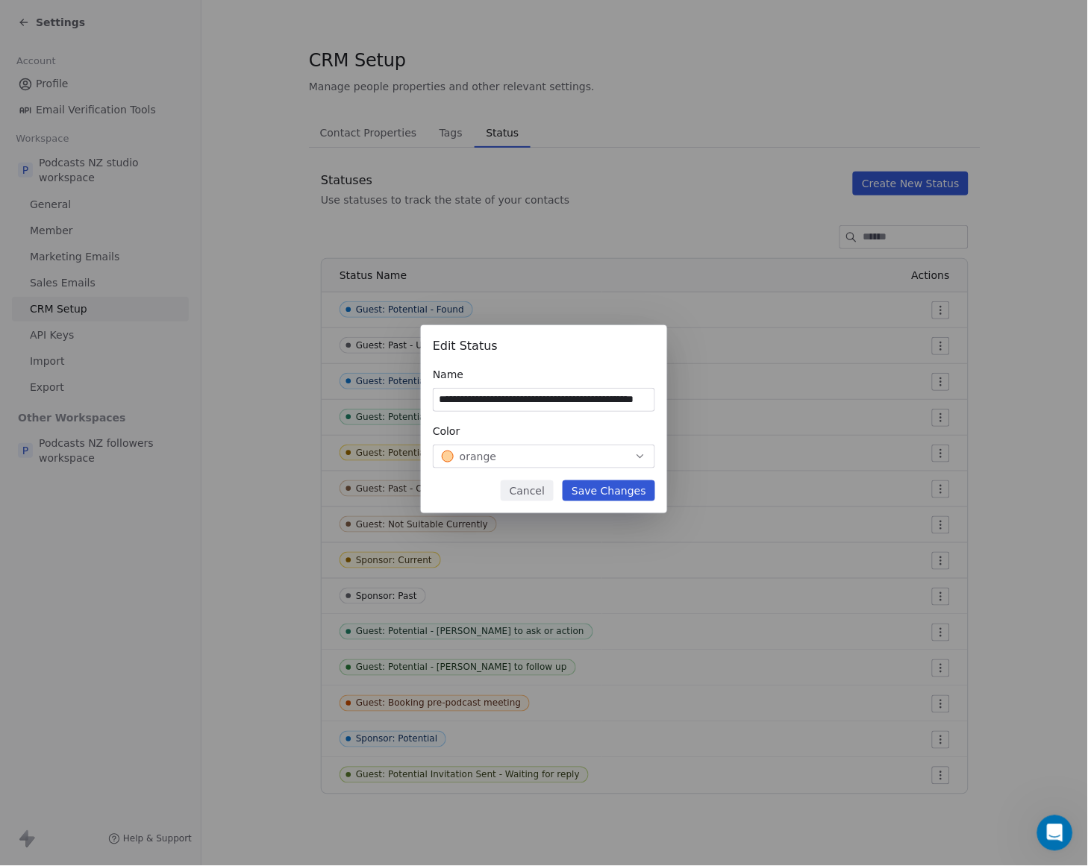
click at [625, 488] on button "Save Changes" at bounding box center [609, 491] width 93 height 21
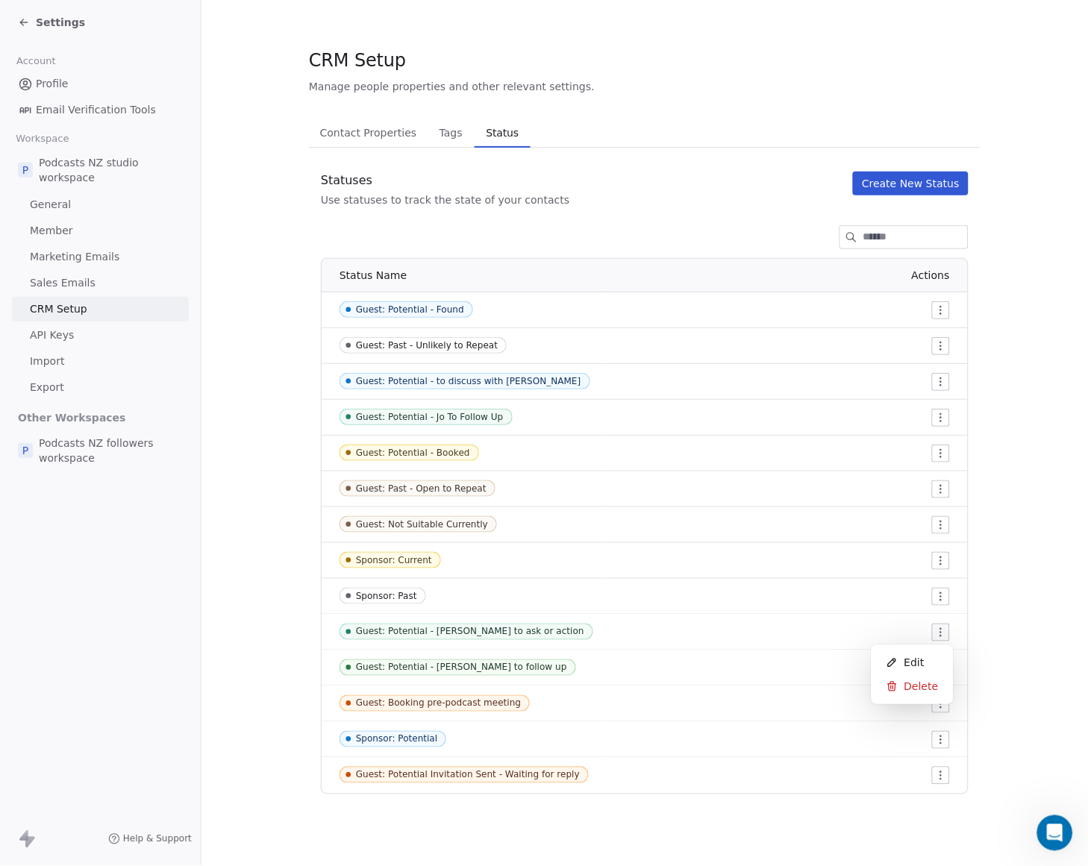
click at [940, 631] on html "Settings Account Profile Email Verification Tools Workspace P Podcasts NZ studi…" at bounding box center [544, 433] width 1088 height 866
click at [927, 654] on div "Edit" at bounding box center [913, 663] width 70 height 24
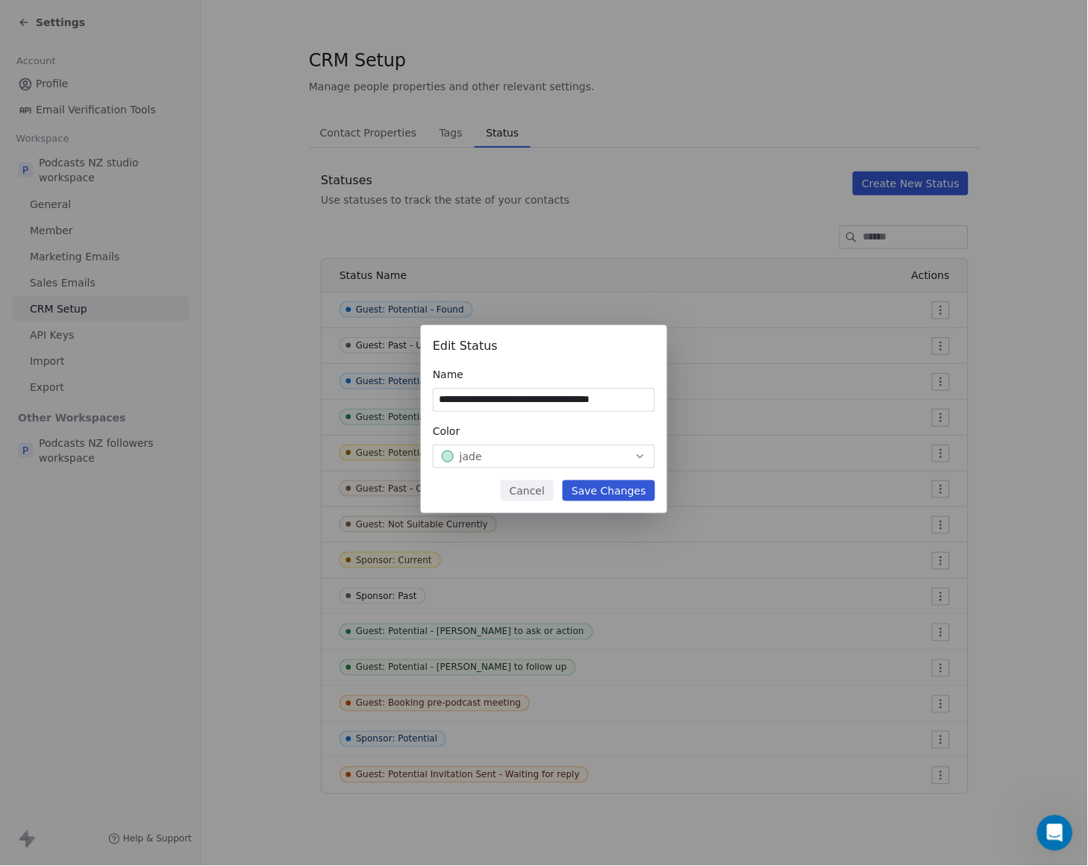
click at [649, 456] on button "jade" at bounding box center [544, 457] width 222 height 24
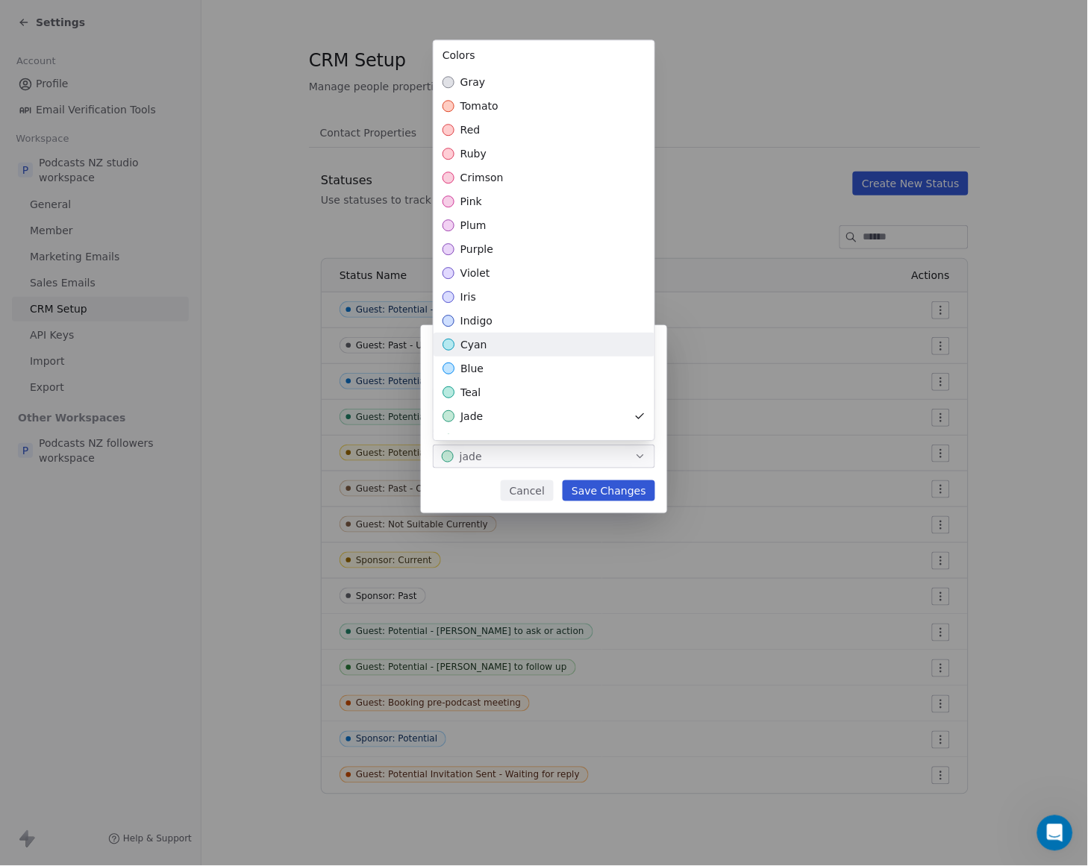
click at [567, 349] on div "cyan" at bounding box center [544, 345] width 221 height 24
click at [625, 480] on div "**********" at bounding box center [544, 433] width 1088 height 264
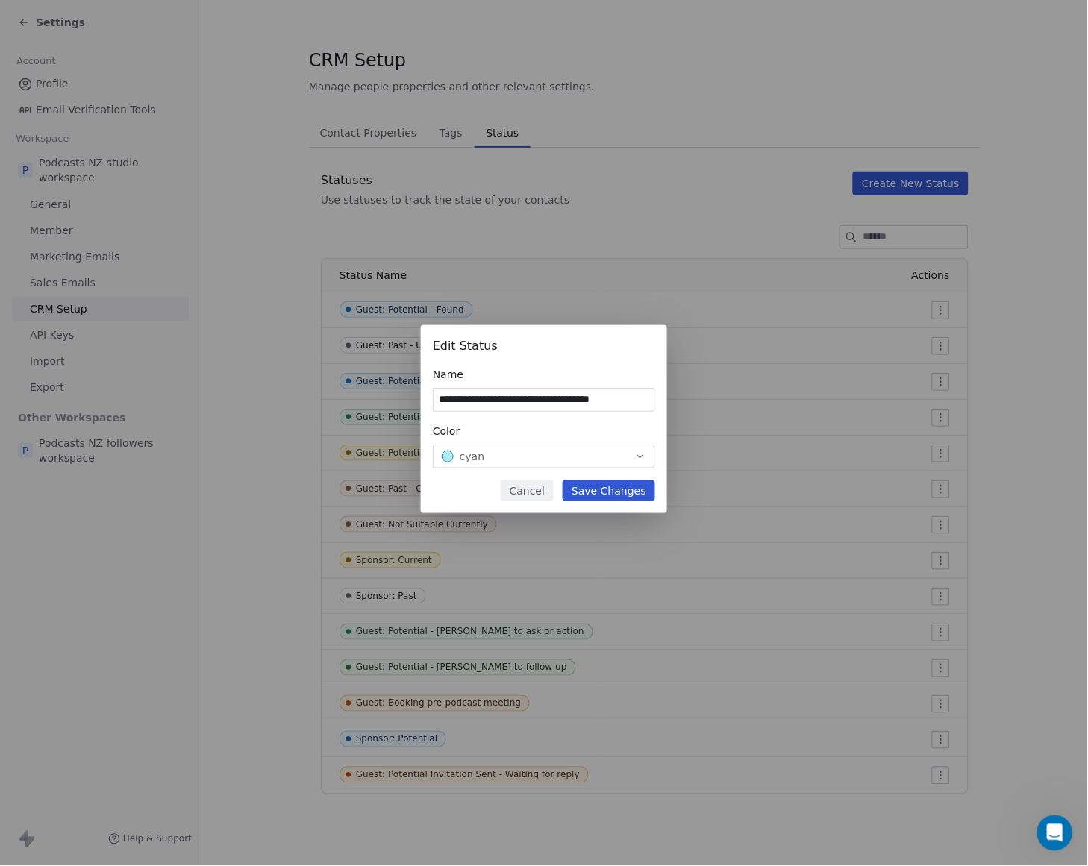
click at [625, 486] on button "Save Changes" at bounding box center [609, 491] width 93 height 21
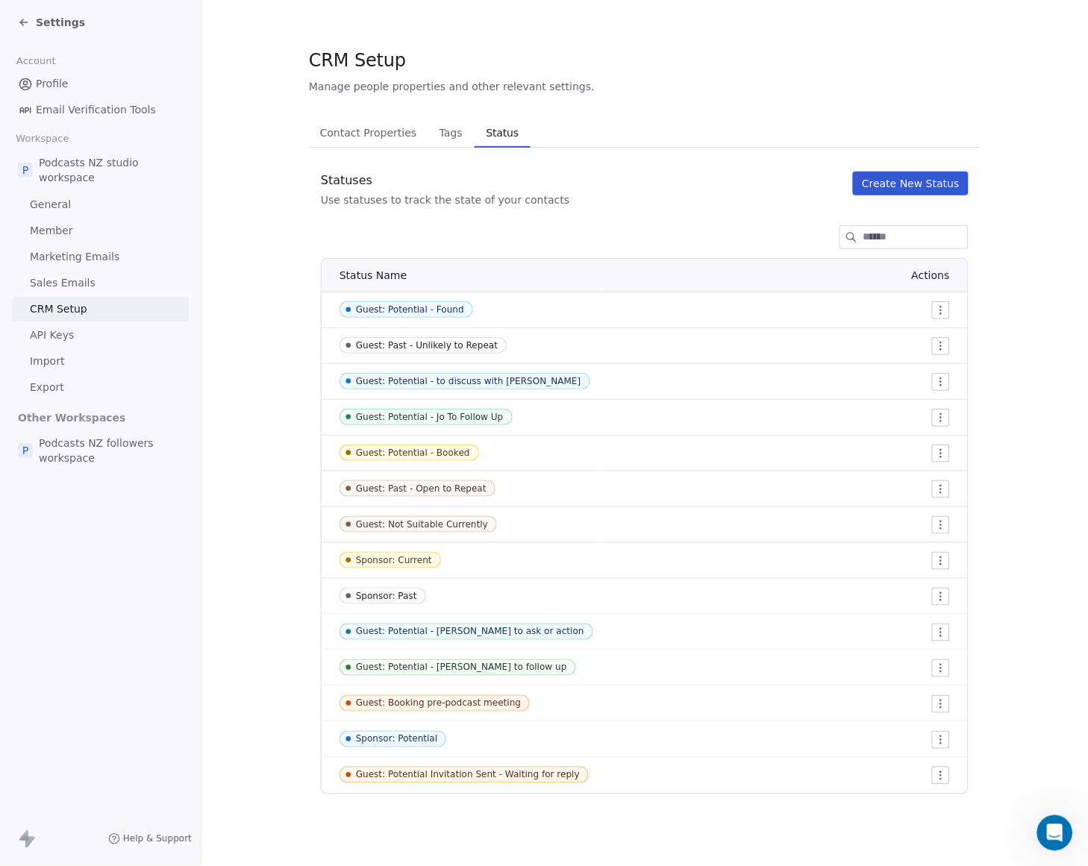
click at [942, 631] on html "Settings Account Profile Email Verification Tools Workspace P Podcasts NZ studi…" at bounding box center [544, 433] width 1088 height 866
click at [913, 654] on div "Edit" at bounding box center [913, 663] width 70 height 24
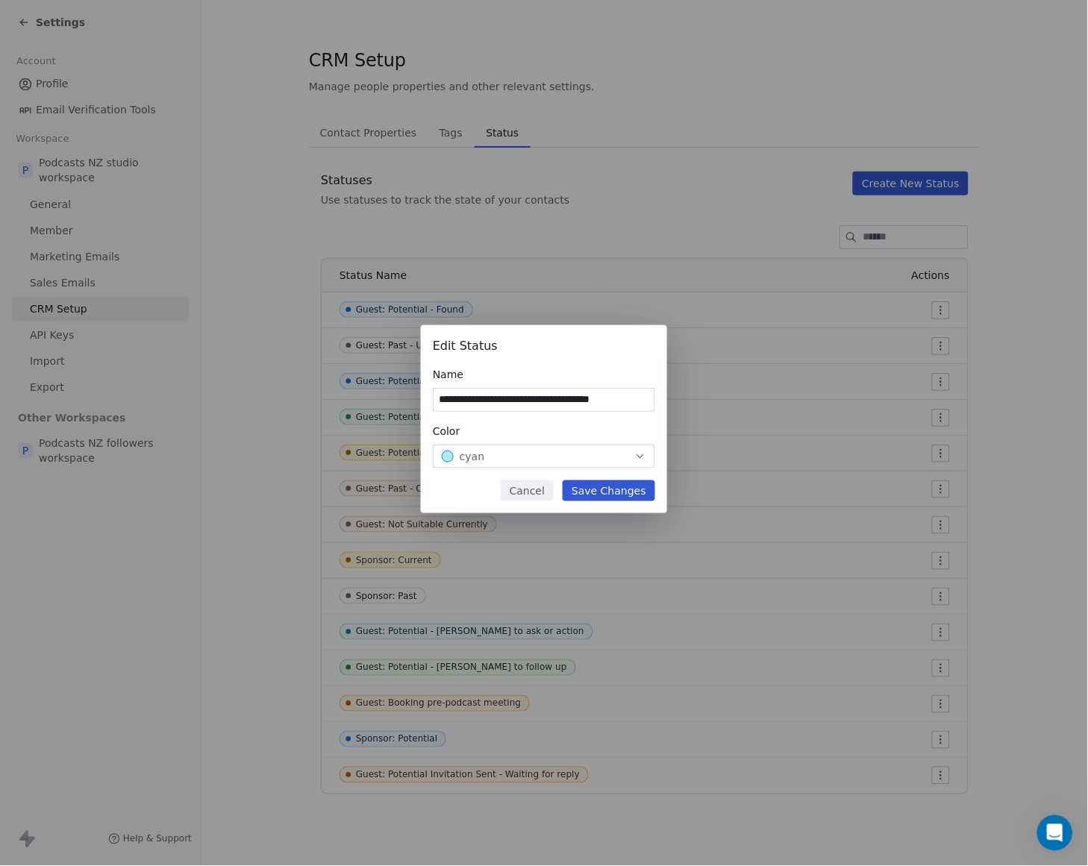
click at [640, 449] on div "cyan" at bounding box center [544, 456] width 204 height 15
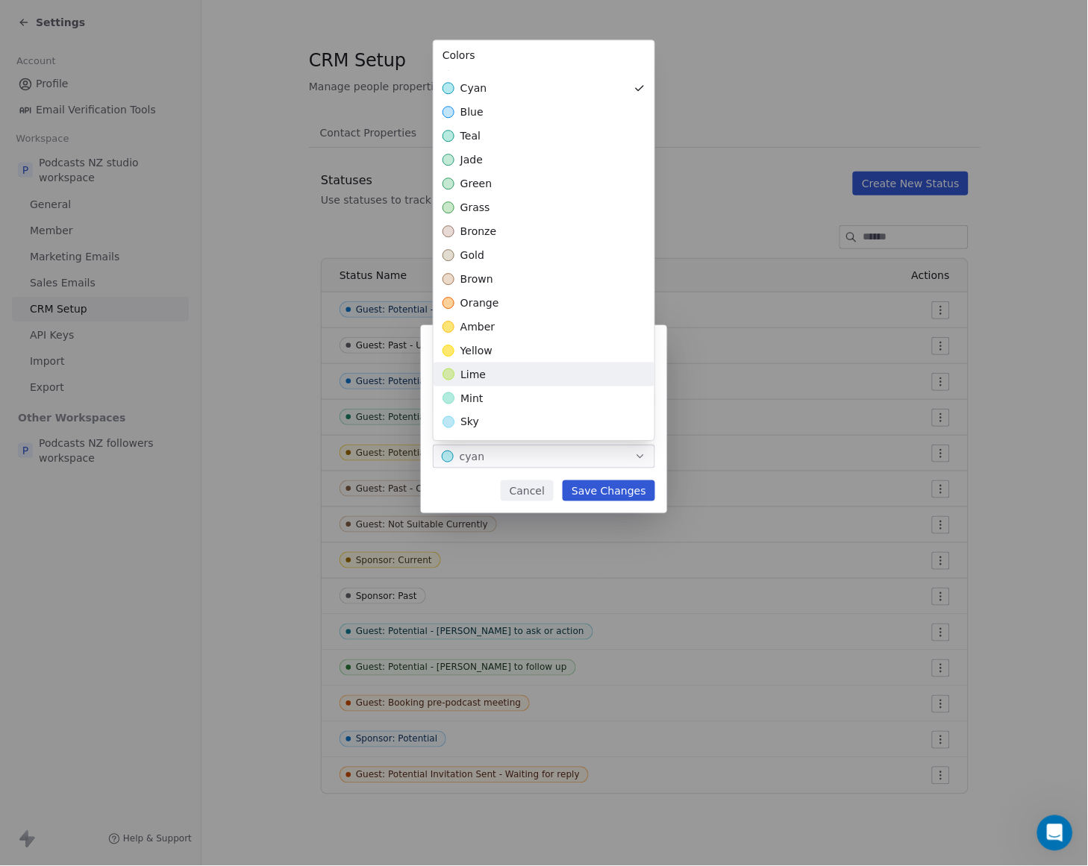
click at [494, 376] on div "lime" at bounding box center [544, 375] width 221 height 24
click at [629, 493] on div "**********" at bounding box center [544, 433] width 1088 height 264
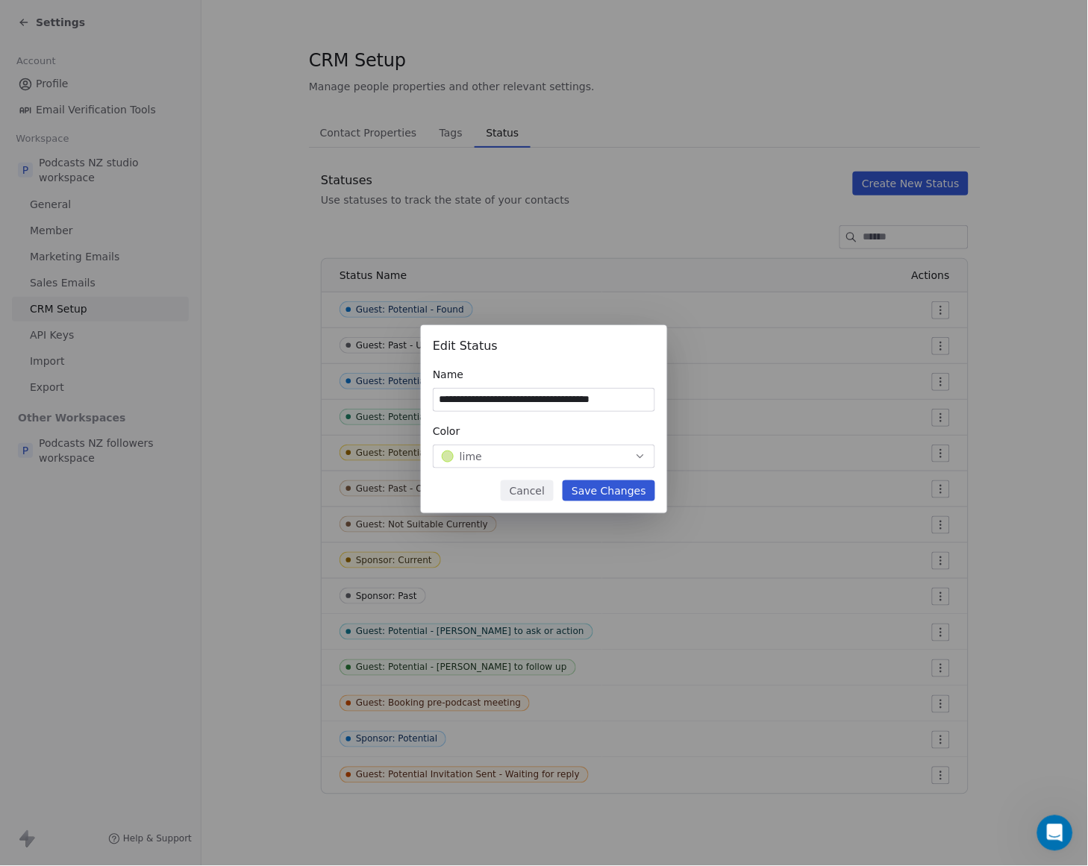
click at [628, 491] on button "Save Changes" at bounding box center [609, 491] width 93 height 21
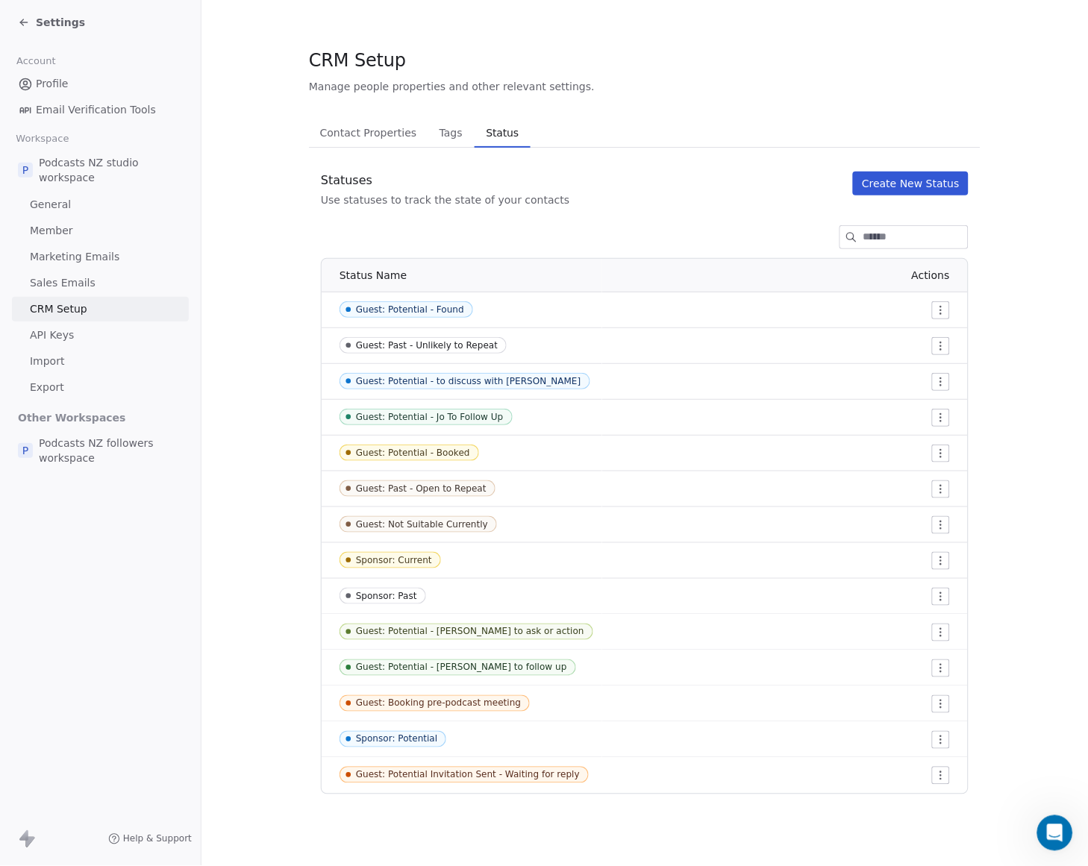
click at [945, 628] on html "Settings Account Profile Email Verification Tools Workspace P Podcasts NZ studi…" at bounding box center [544, 433] width 1088 height 866
click at [928, 665] on div "Edit" at bounding box center [913, 663] width 70 height 24
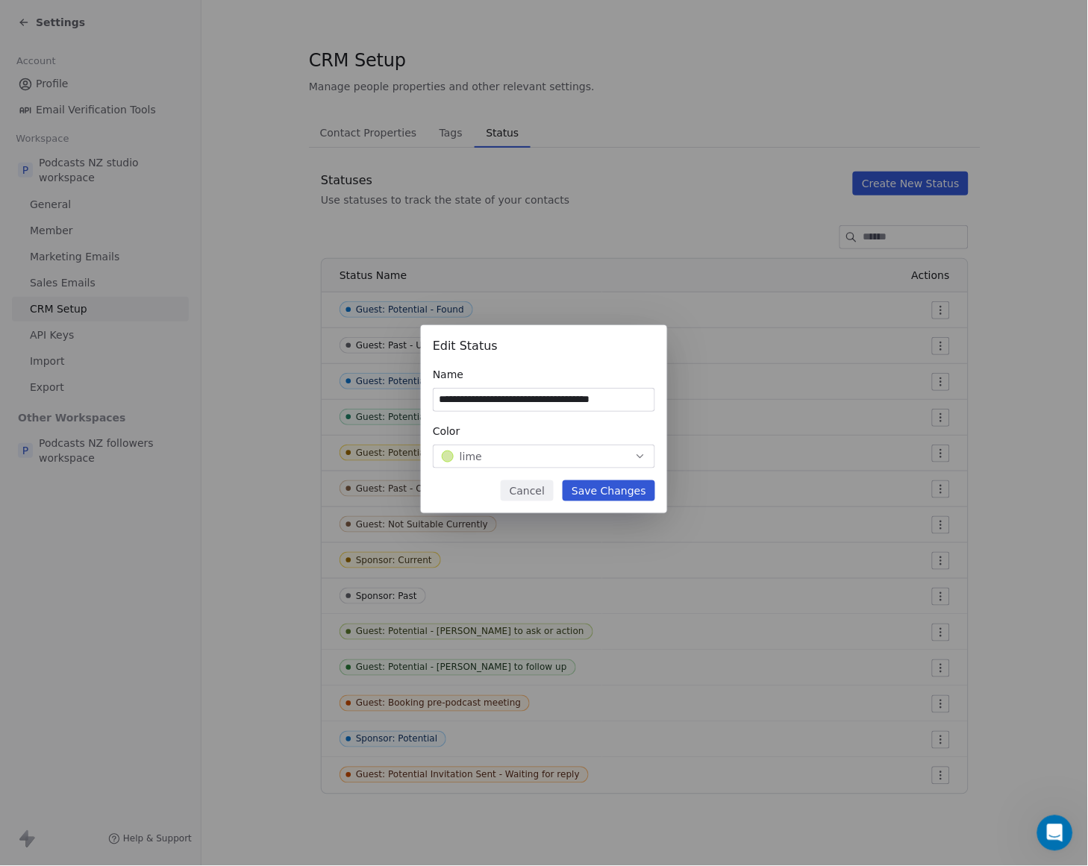
click at [644, 454] on icon "button" at bounding box center [640, 457] width 12 height 12
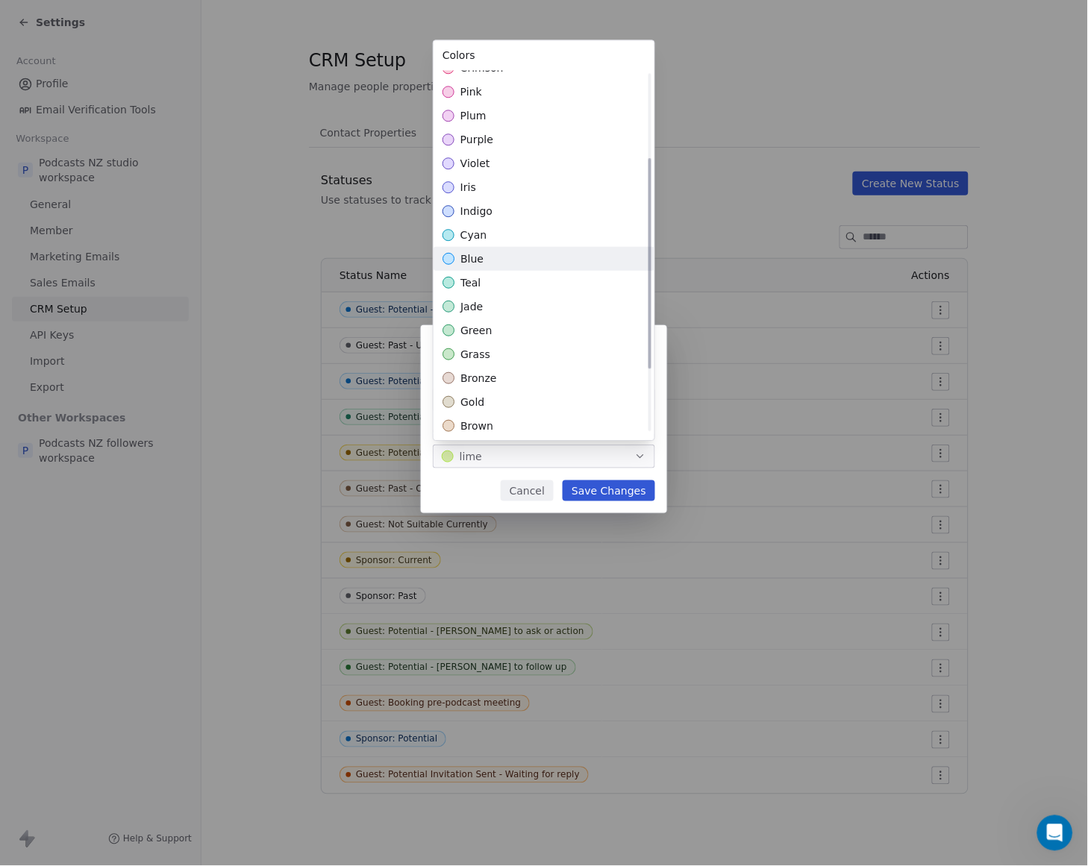
scroll to position [166, 0]
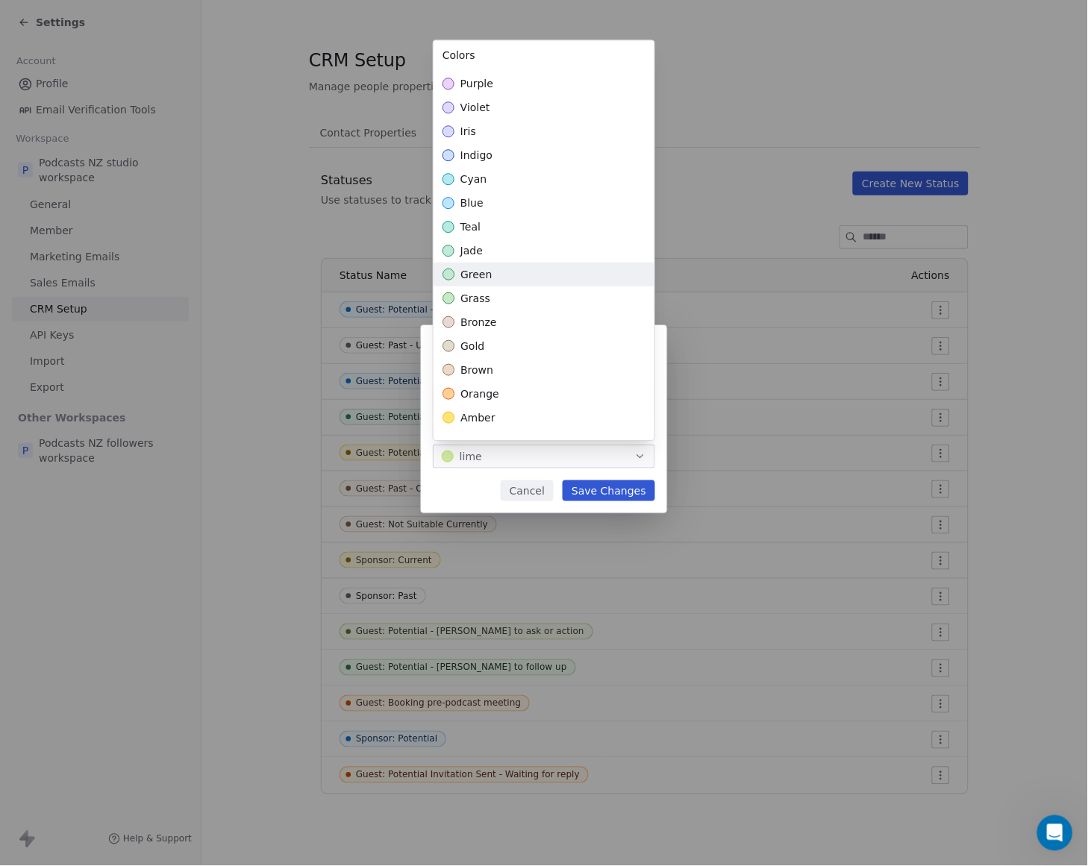
click at [537, 275] on div "green" at bounding box center [544, 275] width 221 height 24
click at [523, 302] on div "grass" at bounding box center [544, 299] width 221 height 24
click at [615, 481] on div "**********" at bounding box center [544, 433] width 1088 height 264
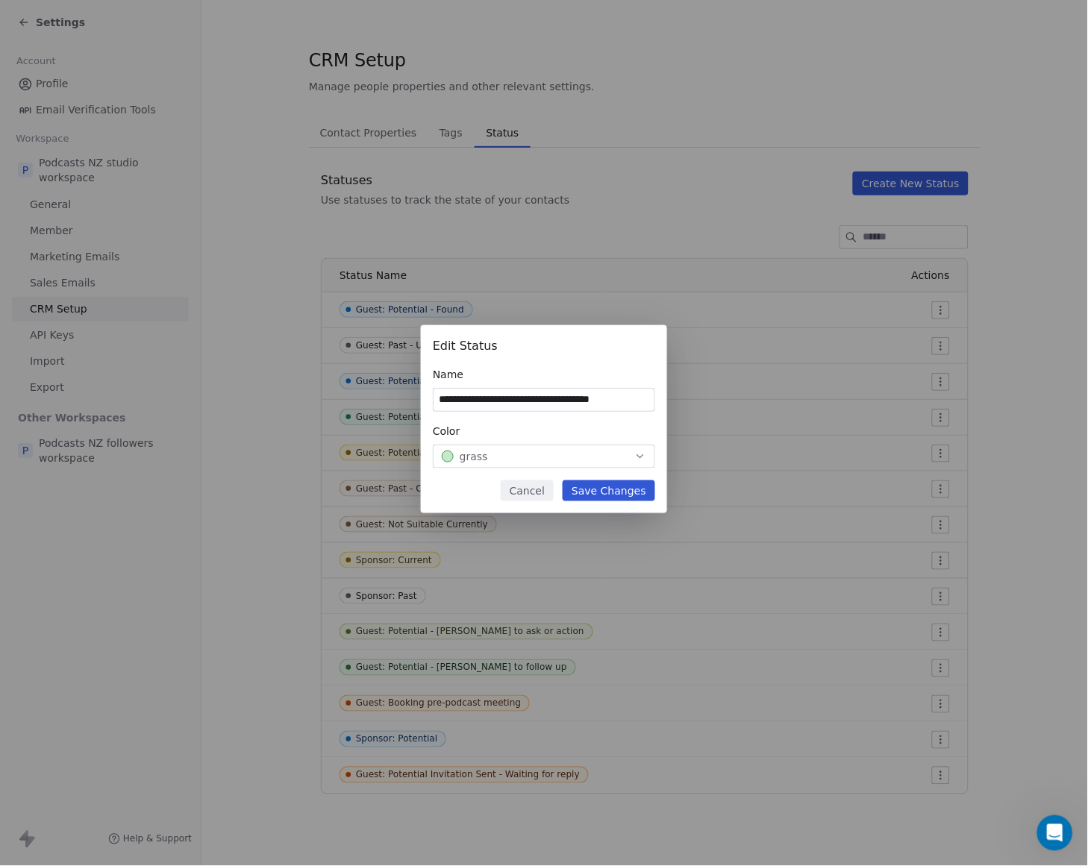
click at [615, 489] on button "Save Changes" at bounding box center [609, 491] width 93 height 21
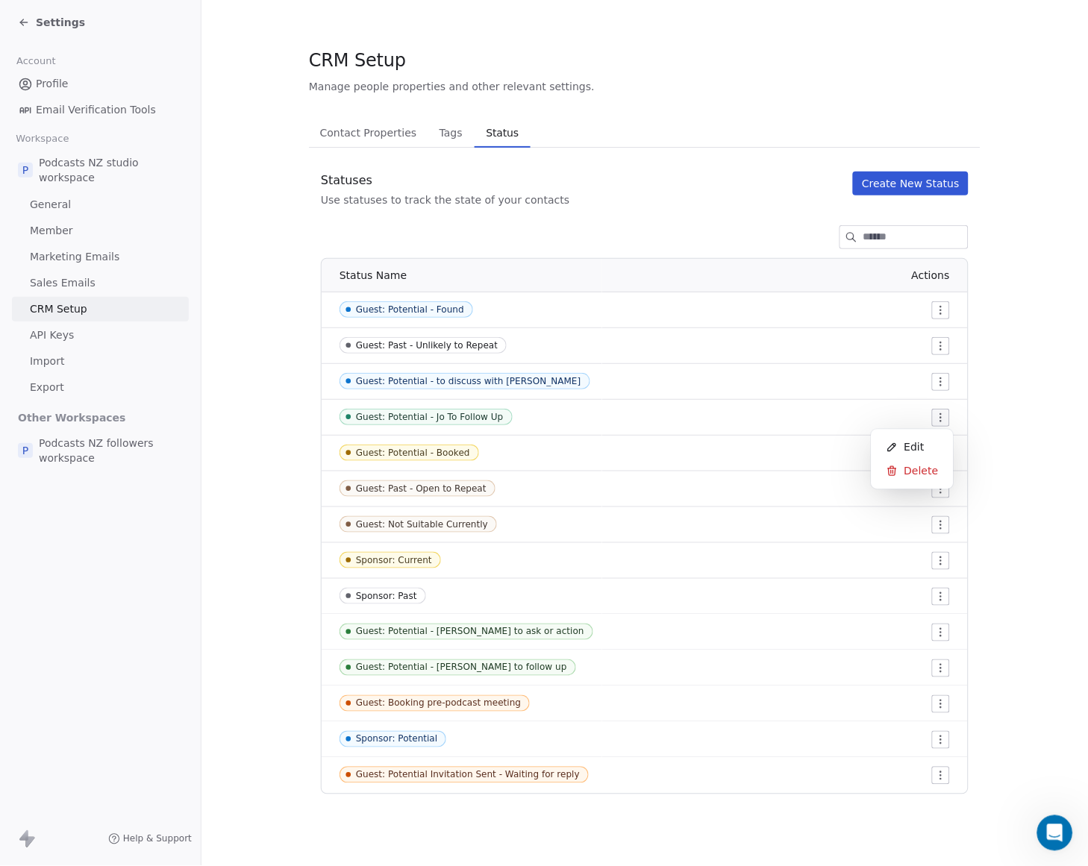
click at [943, 421] on html "Settings Account Profile Email Verification Tools Workspace P Podcasts NZ studi…" at bounding box center [544, 433] width 1088 height 866
click at [916, 445] on span "Edit" at bounding box center [914, 447] width 20 height 15
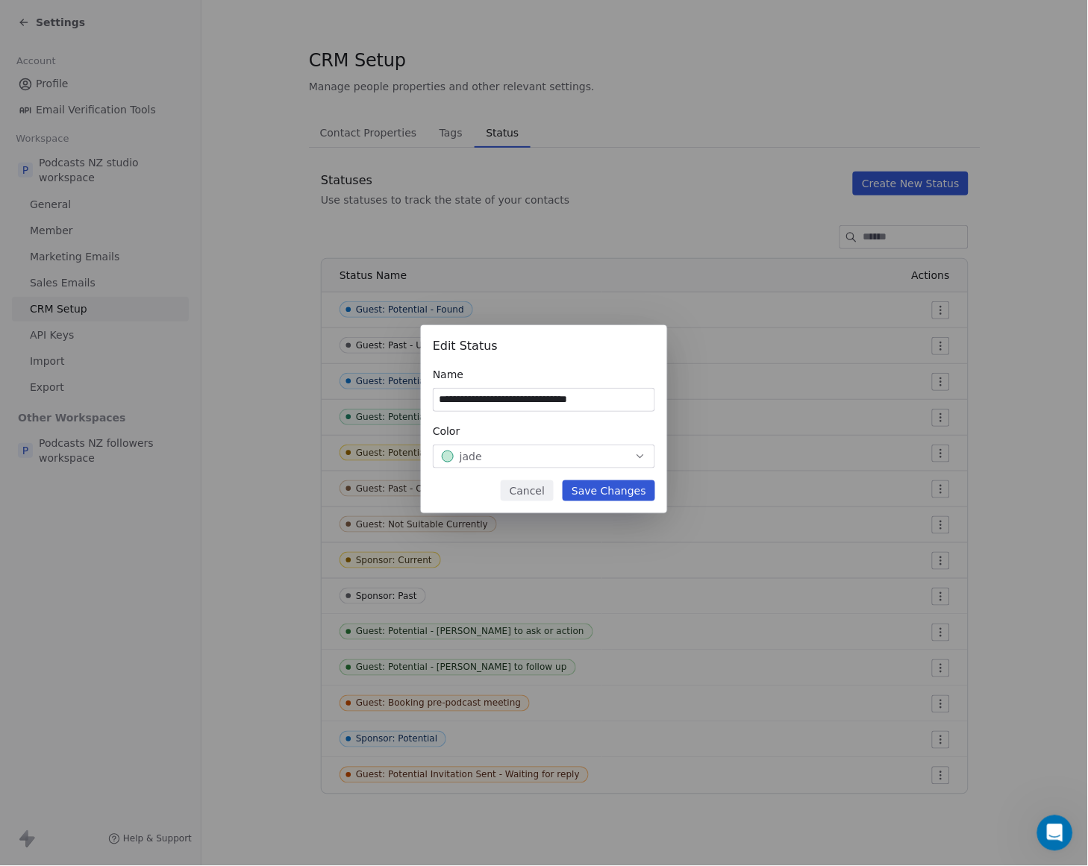
click at [633, 451] on div "jade" at bounding box center [544, 456] width 204 height 15
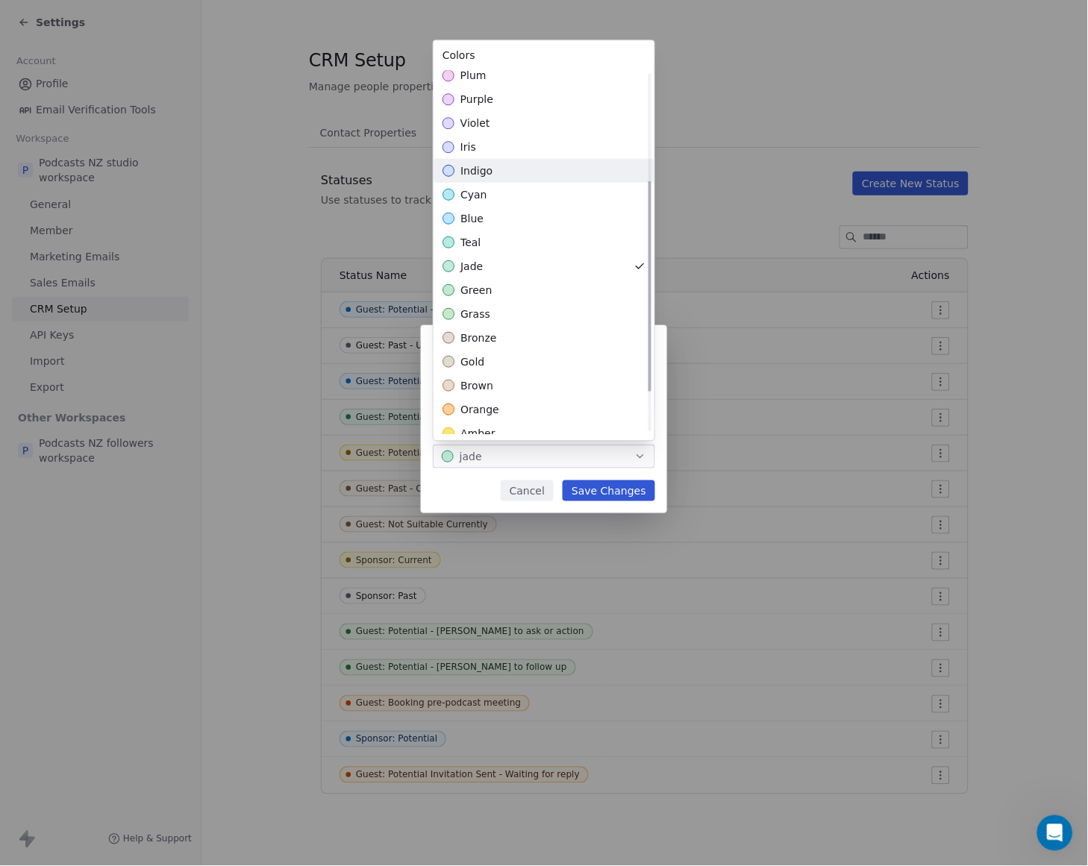
scroll to position [257, 0]
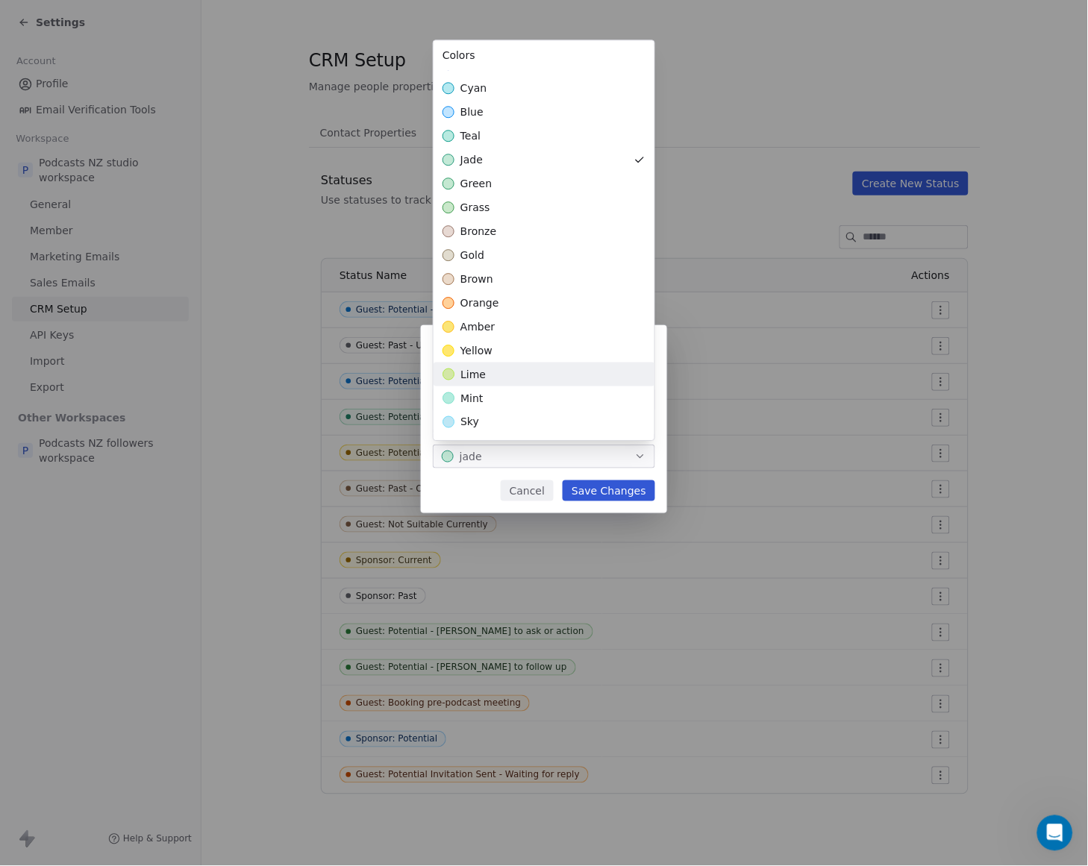
click at [513, 368] on div "lime" at bounding box center [544, 375] width 221 height 24
click at [616, 484] on div "**********" at bounding box center [544, 433] width 1088 height 264
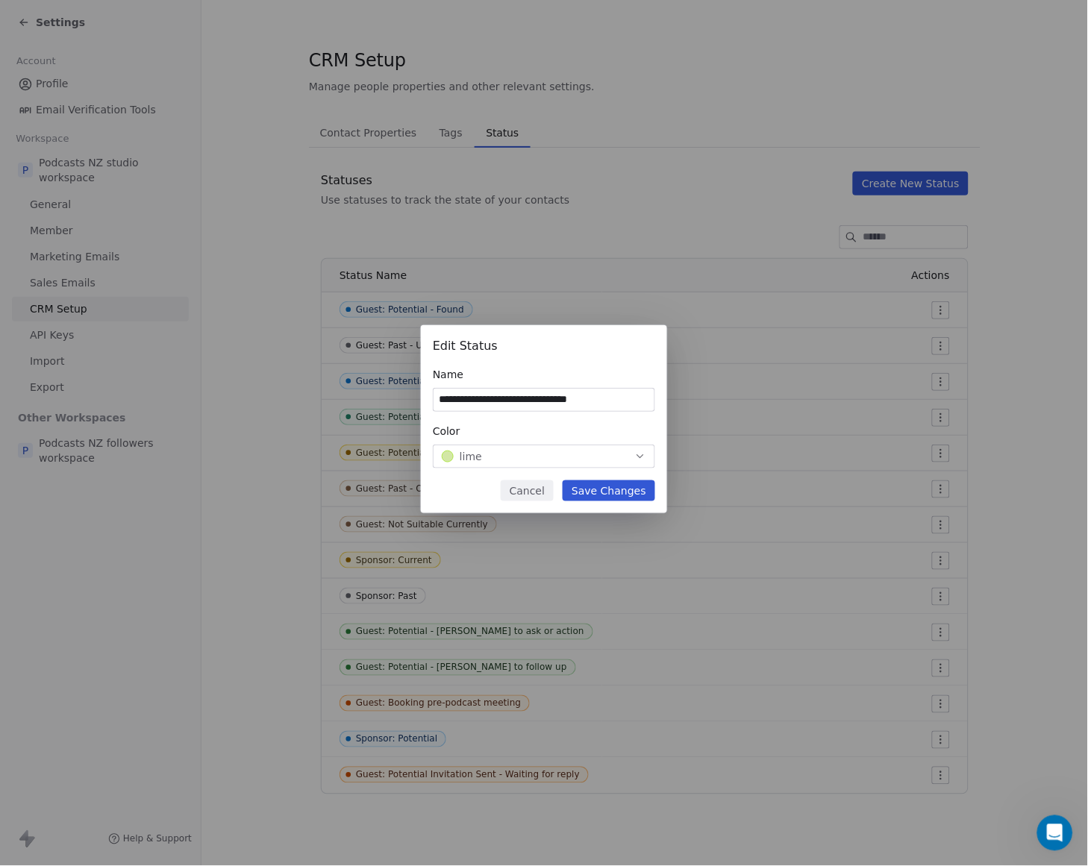
click at [618, 490] on button "Save Changes" at bounding box center [609, 491] width 93 height 21
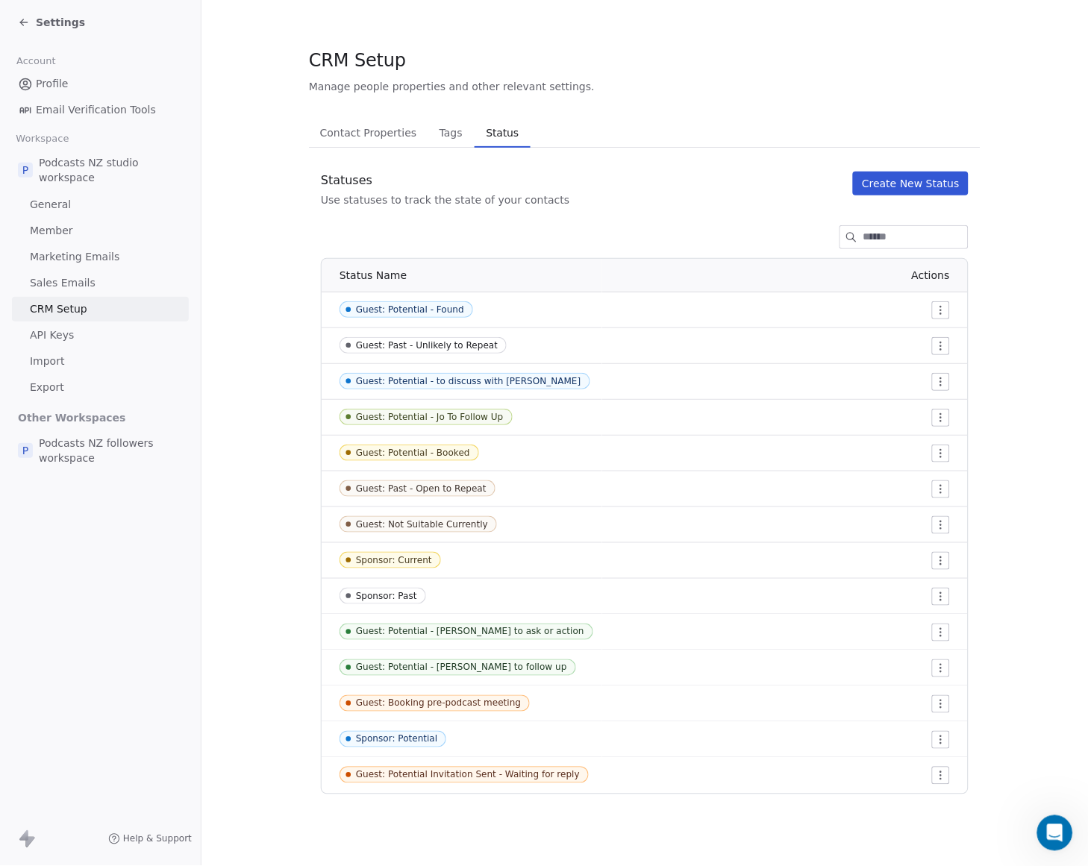
click at [62, 19] on span "Settings" at bounding box center [60, 22] width 49 height 15
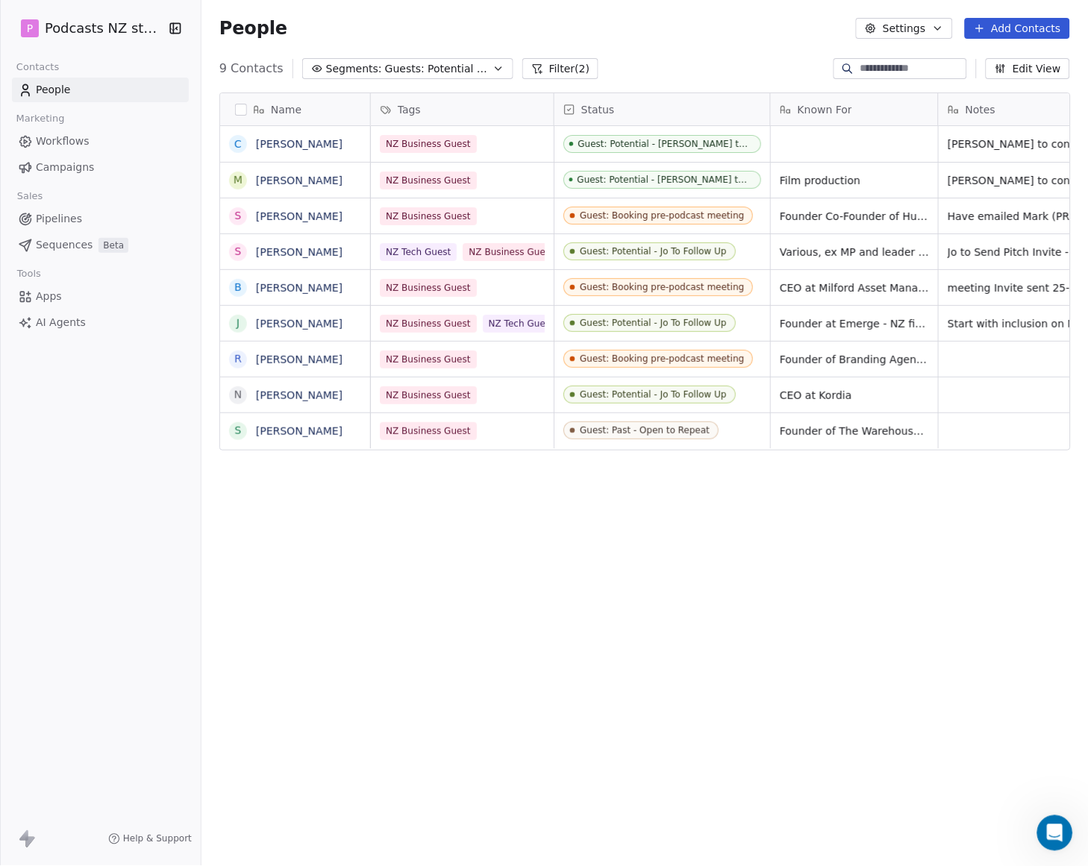
scroll to position [749, 875]
click at [619, 393] on div "Guest: Potential - Jo To Follow Up" at bounding box center [654, 395] width 147 height 10
click at [486, 60] on html "P Podcasts NZ studio Contacts People Marketing Workflows Campaigns Sales Pipeli…" at bounding box center [544, 433] width 1088 height 866
click at [493, 72] on icon "button" at bounding box center [499, 69] width 12 height 12
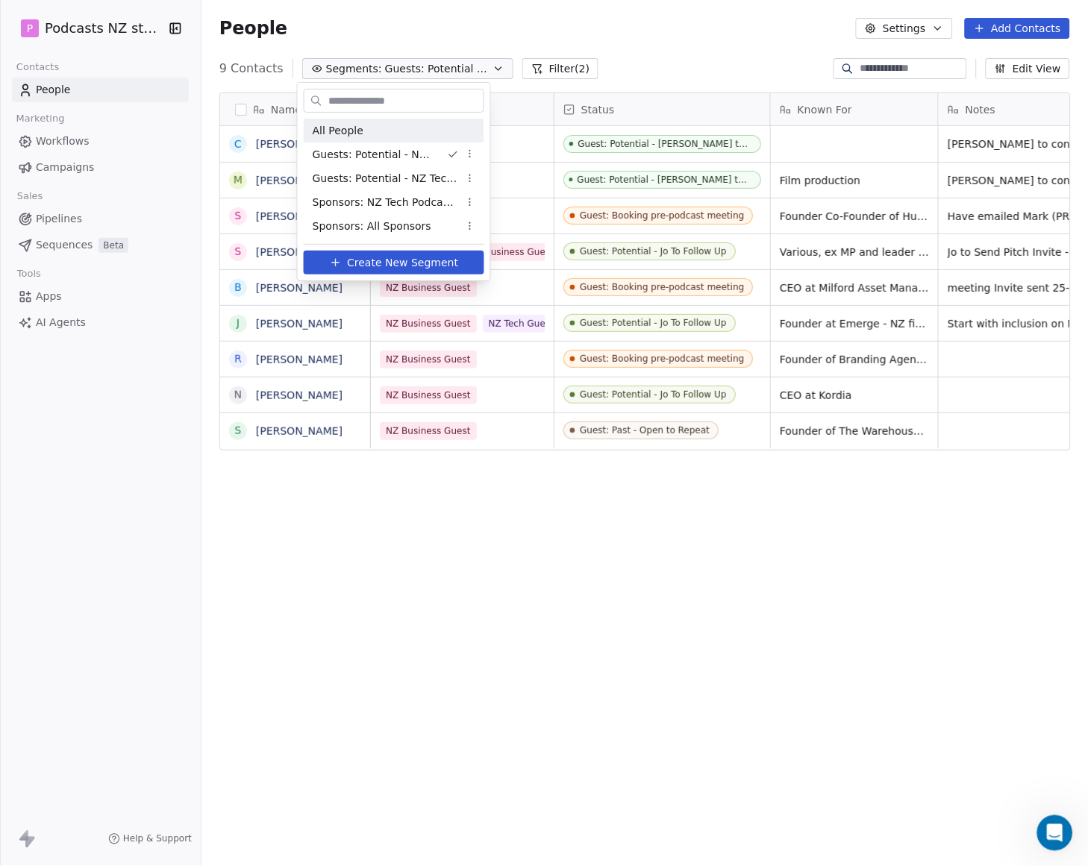
click at [425, 127] on div "All People" at bounding box center [394, 131] width 181 height 24
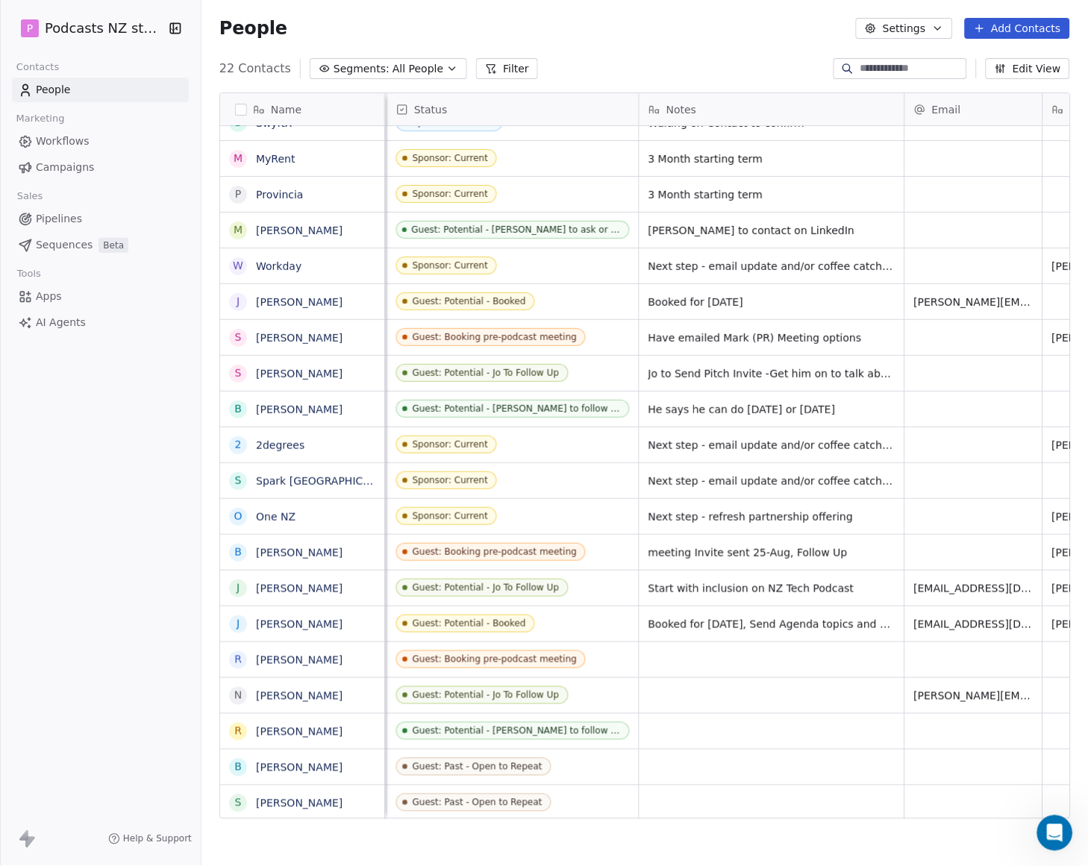
scroll to position [0, 629]
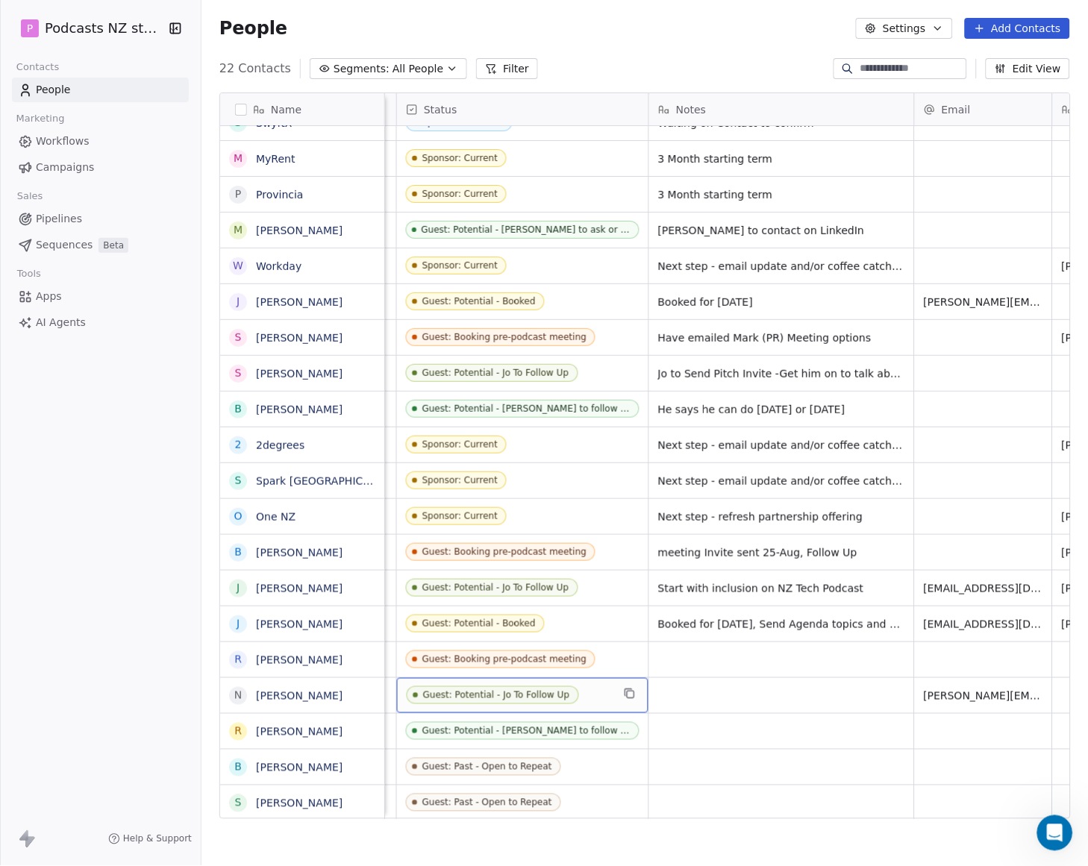
click at [528, 694] on div "Guest: Potential - Jo To Follow Up" at bounding box center [496, 695] width 147 height 10
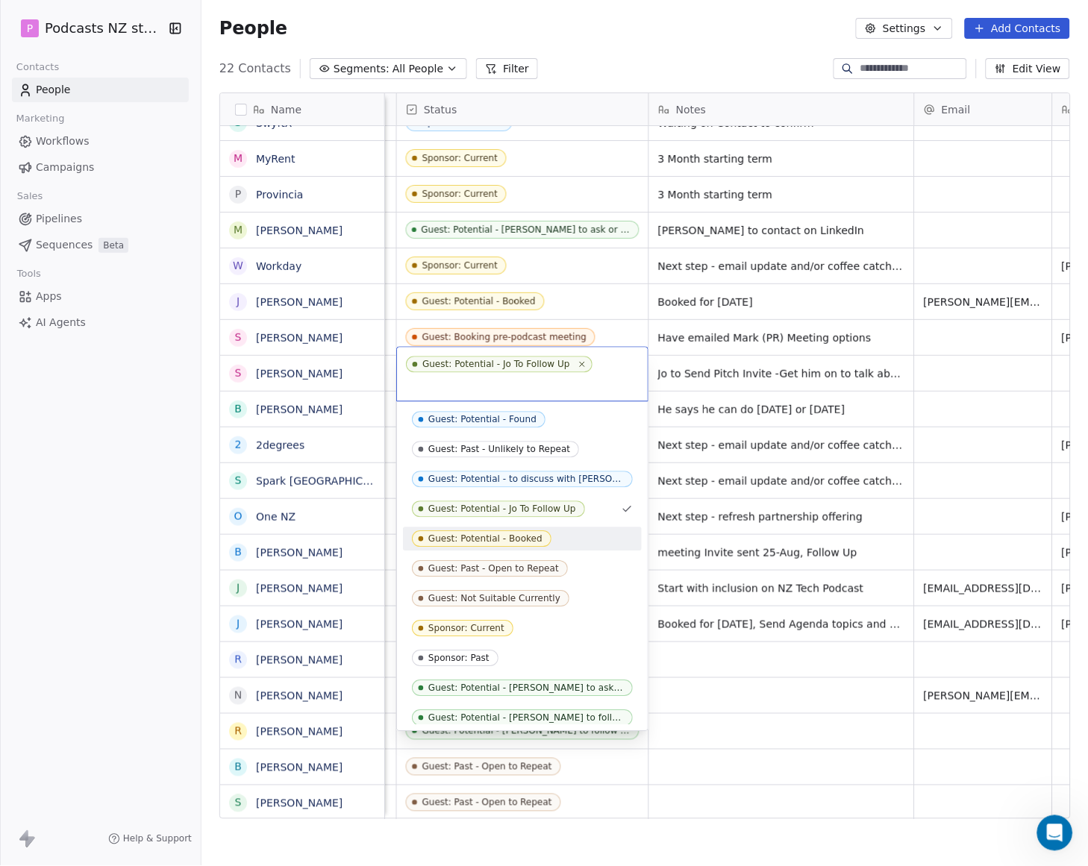
scroll to position [94, 0]
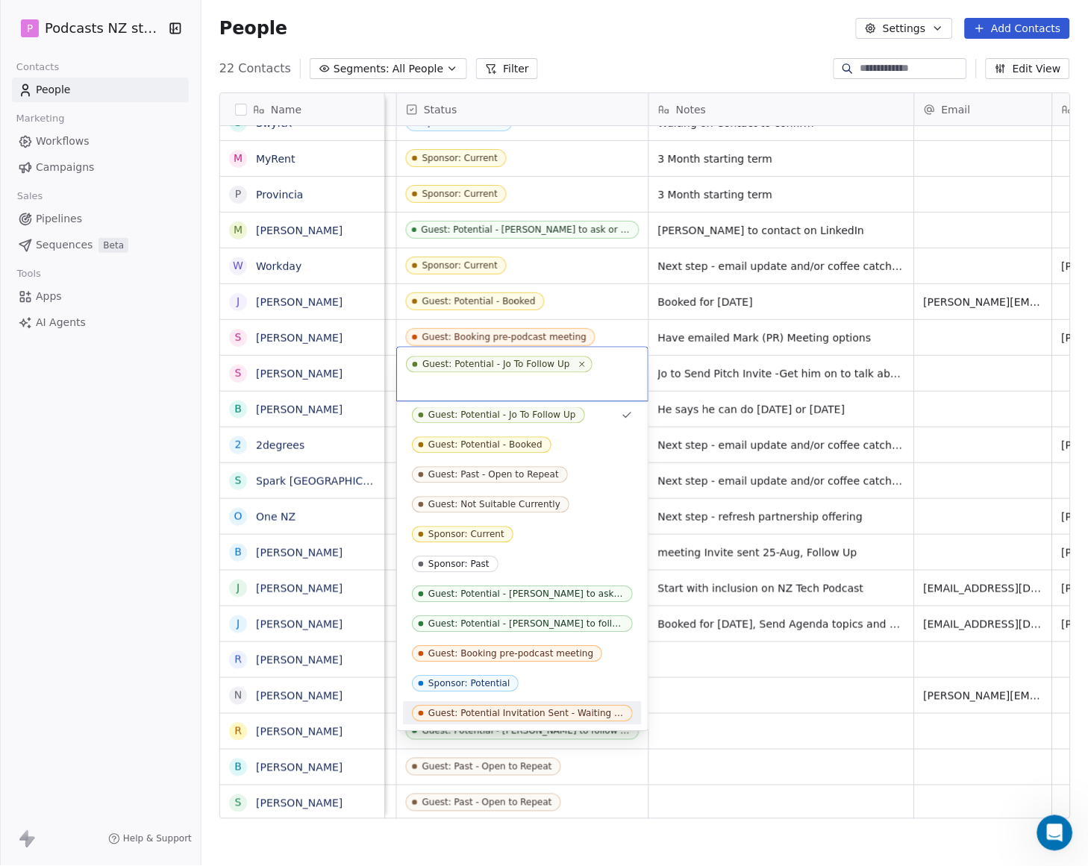
click at [521, 709] on div "Guest: Potential Invitation Sent - Waiting for reply" at bounding box center [526, 714] width 196 height 10
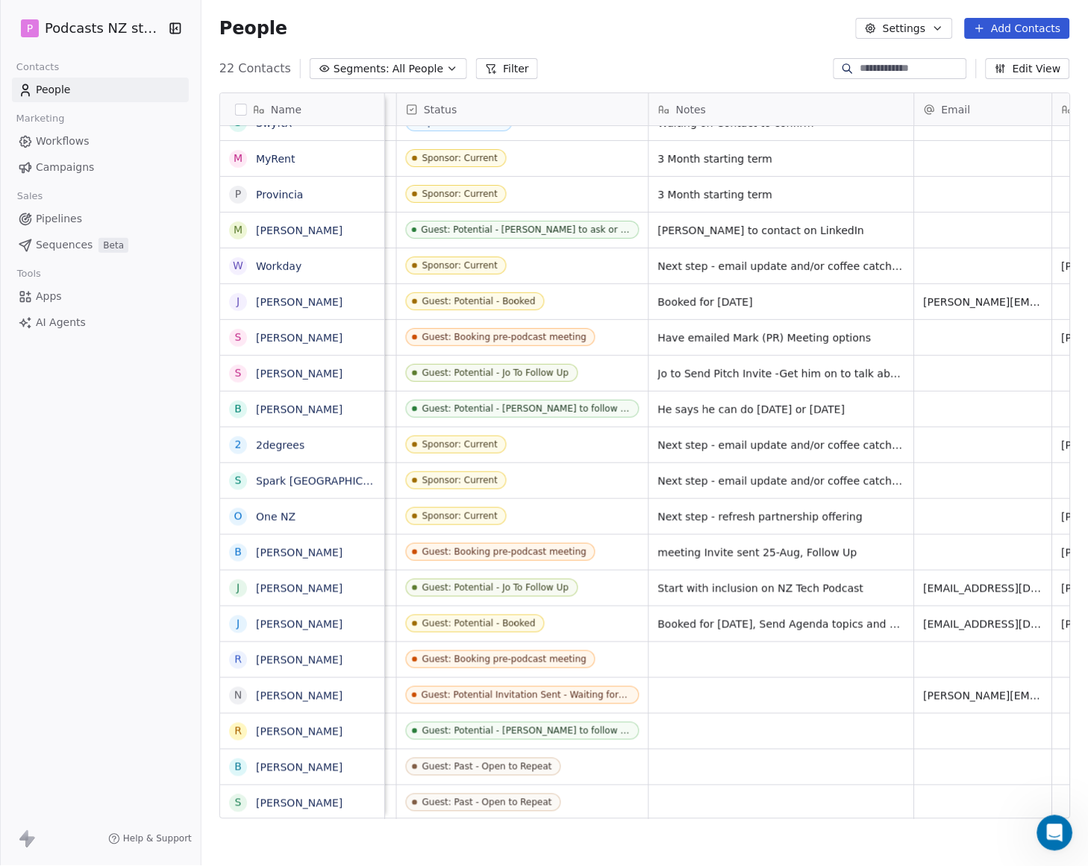
click at [446, 72] on icon "button" at bounding box center [452, 69] width 12 height 12
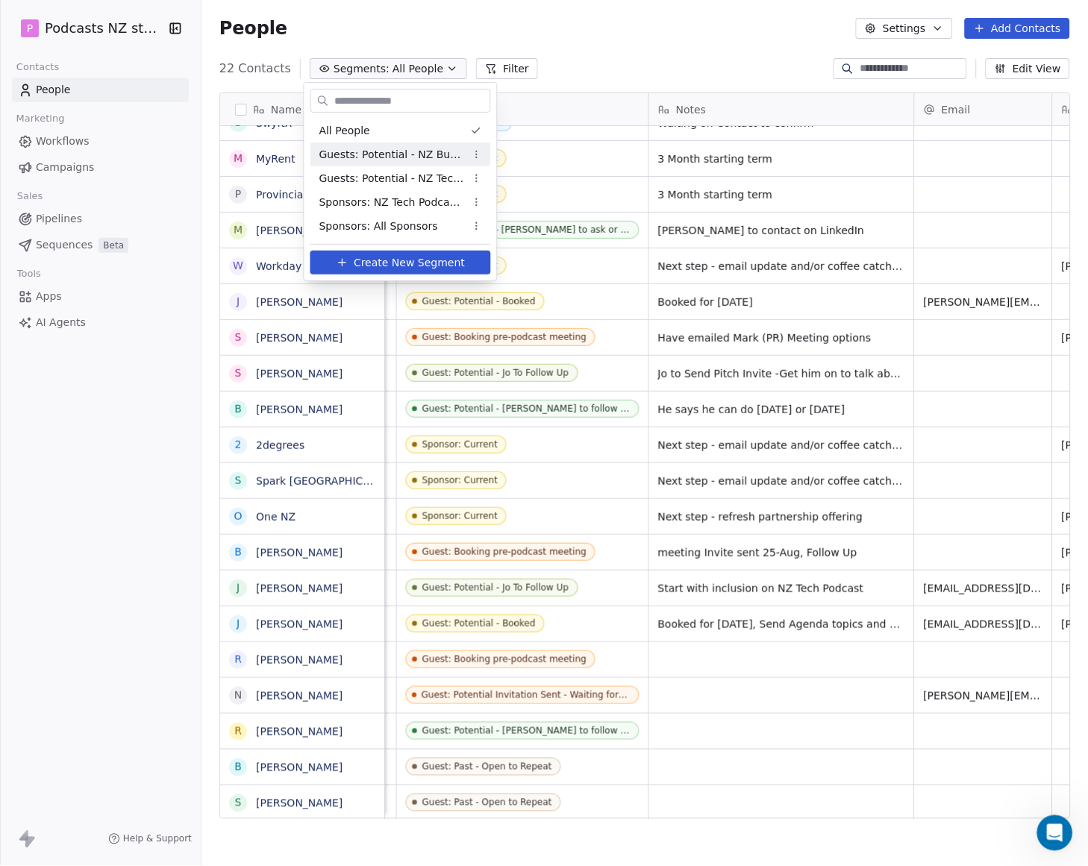
click at [427, 157] on span "Guests: Potential - NZ Business Podcast" at bounding box center [392, 155] width 146 height 16
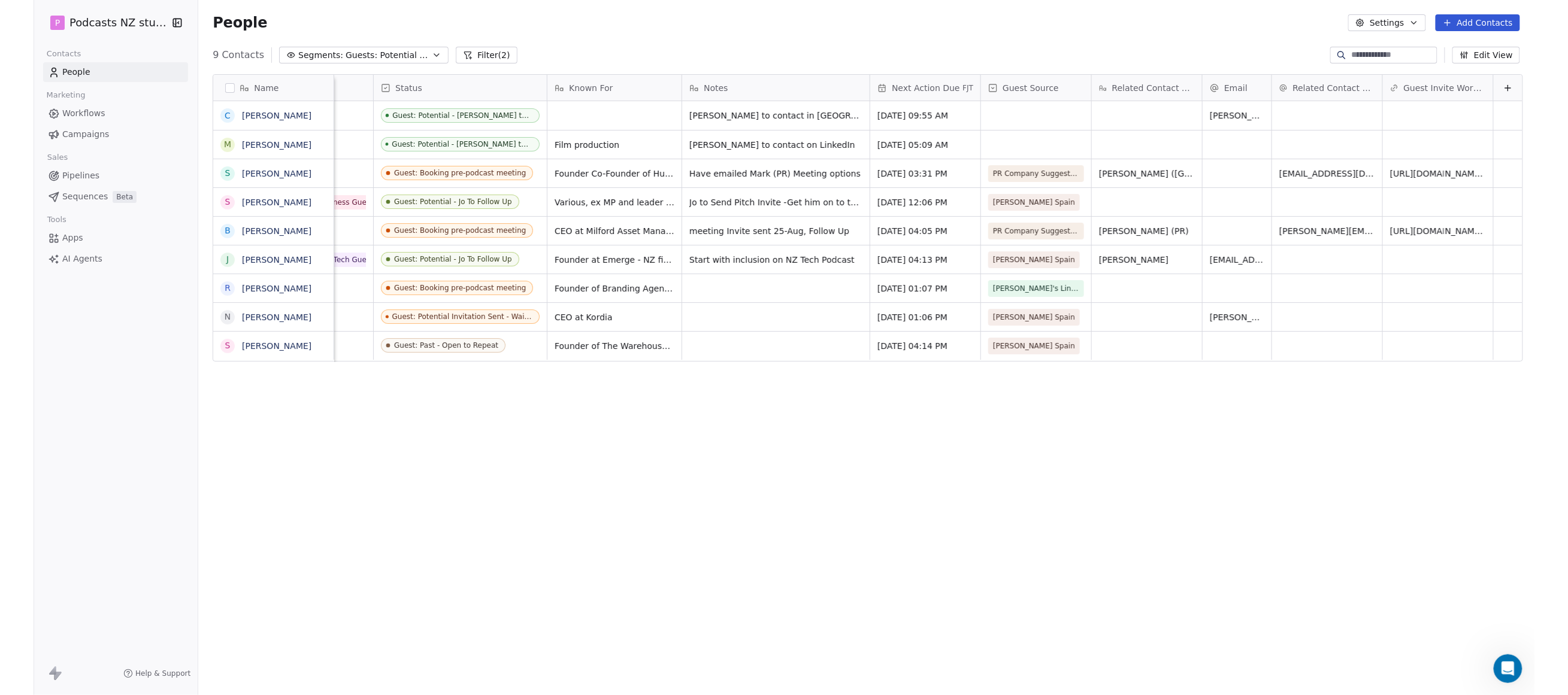
scroll to position [601, 1325]
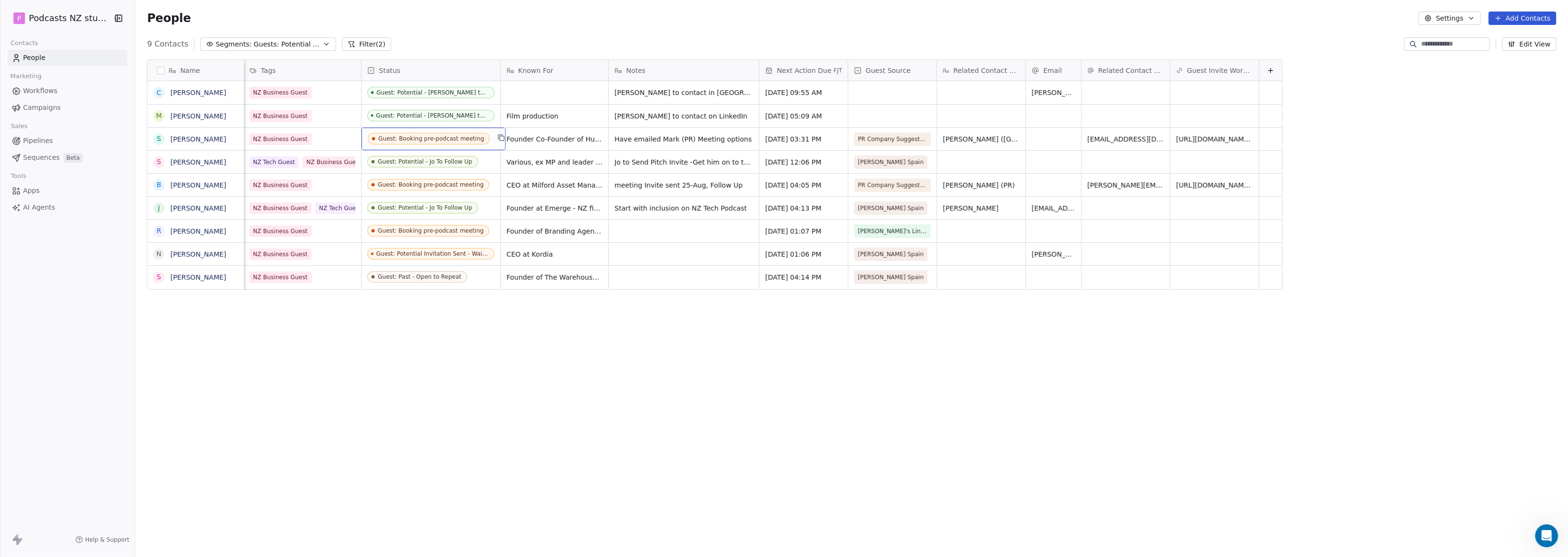
click at [755, 16] on button "Settings" at bounding box center [1450, 18] width 62 height 14
click at [755, 32] on div "Contact Properties" at bounding box center [1471, 39] width 86 height 15
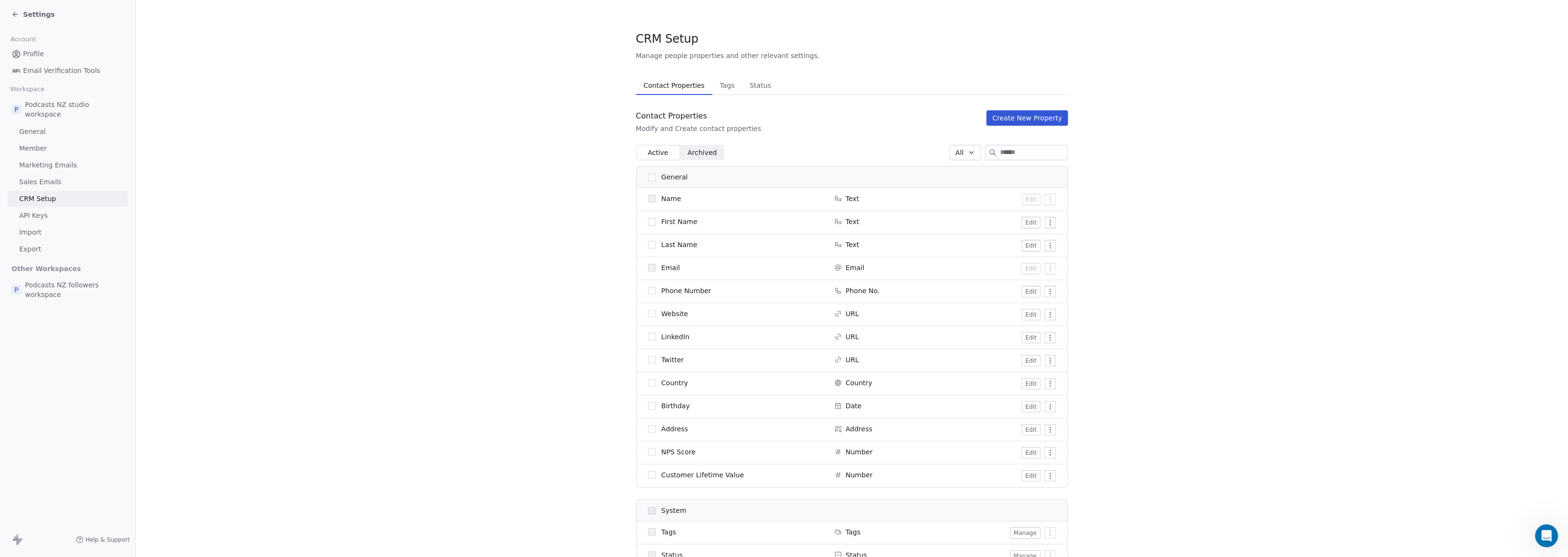
click at [750, 82] on span "Status" at bounding box center [761, 85] width 30 height 14
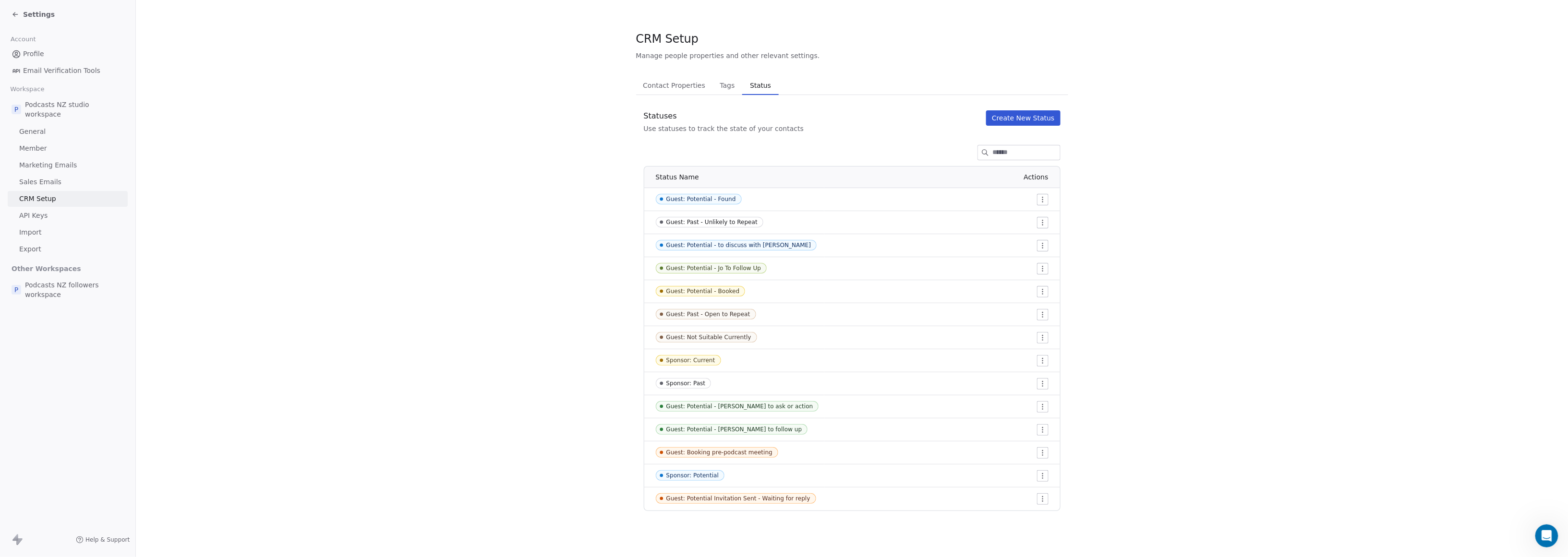
click at [731, 452] on div "Guest: Booking pre-podcast meeting" at bounding box center [719, 453] width 106 height 6
click at [755, 452] on html "Settings Account Profile Email Verification Tools Workspace P Podcasts NZ studi…" at bounding box center [784, 278] width 1568 height 557
click at [755, 468] on span "Edit" at bounding box center [1022, 472] width 13 height 10
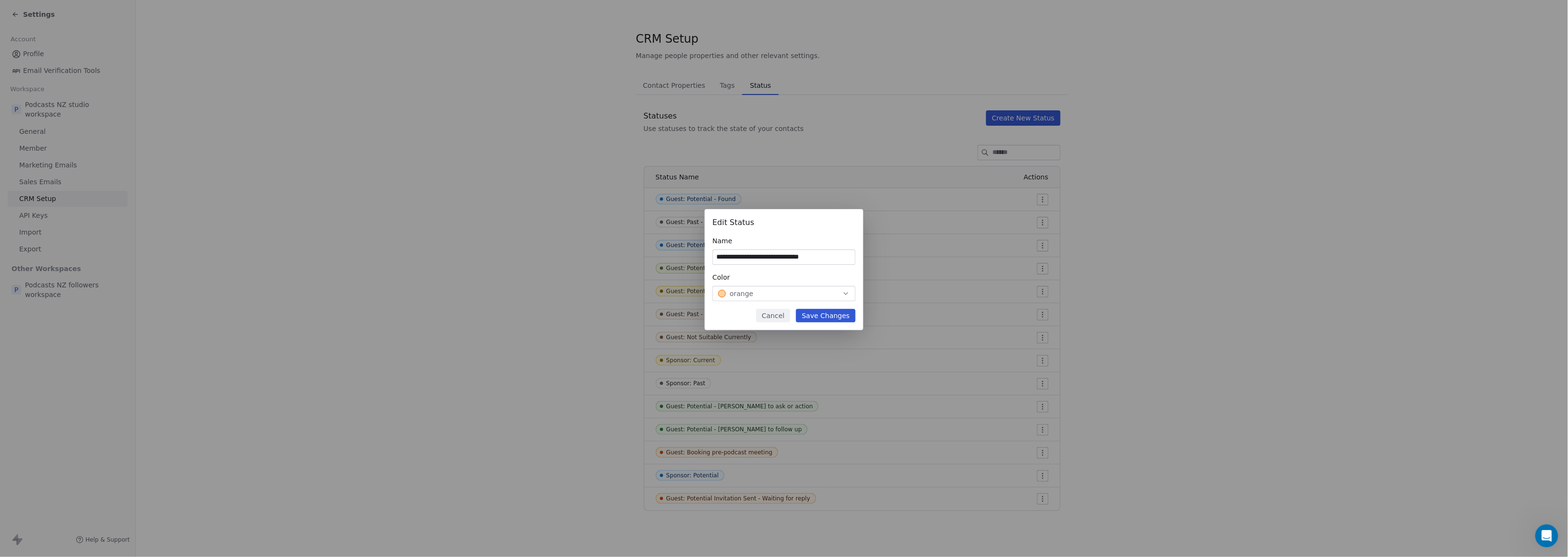
click at [755, 256] on input "**********" at bounding box center [784, 257] width 142 height 14
click at [755, 259] on input "**********" at bounding box center [784, 257] width 142 height 14
type input "**********"
click at [755, 318] on button "Save Changes" at bounding box center [826, 316] width 60 height 14
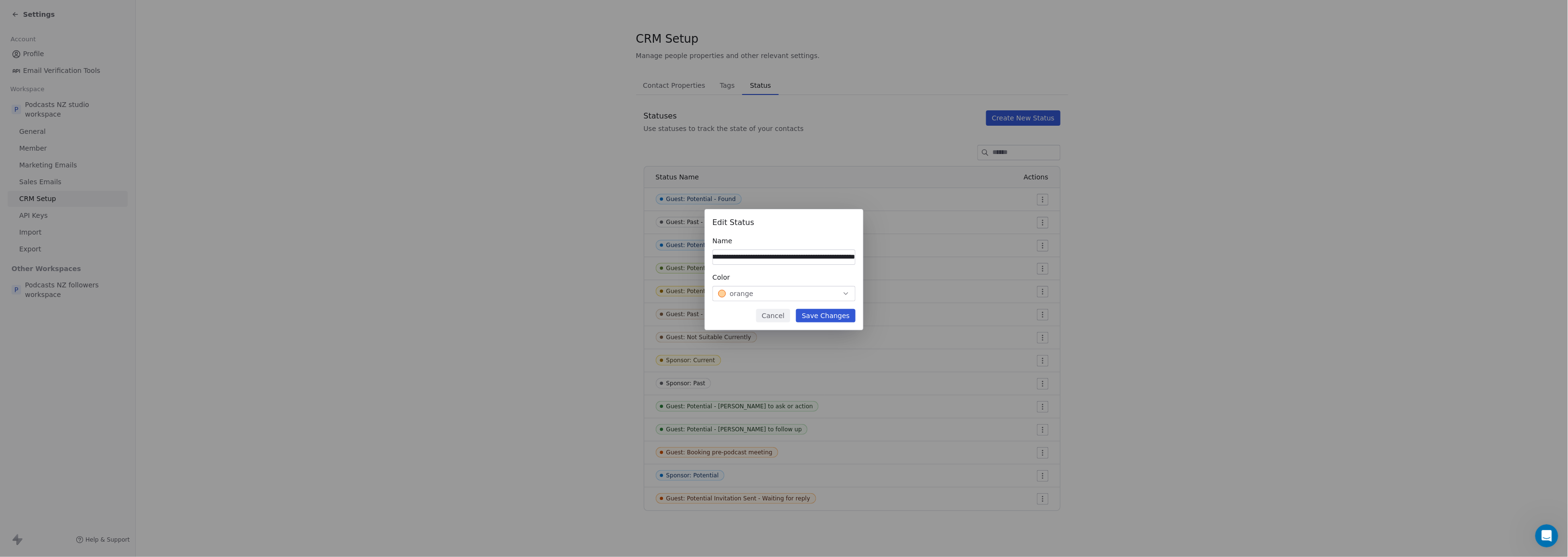
scroll to position [0, 0]
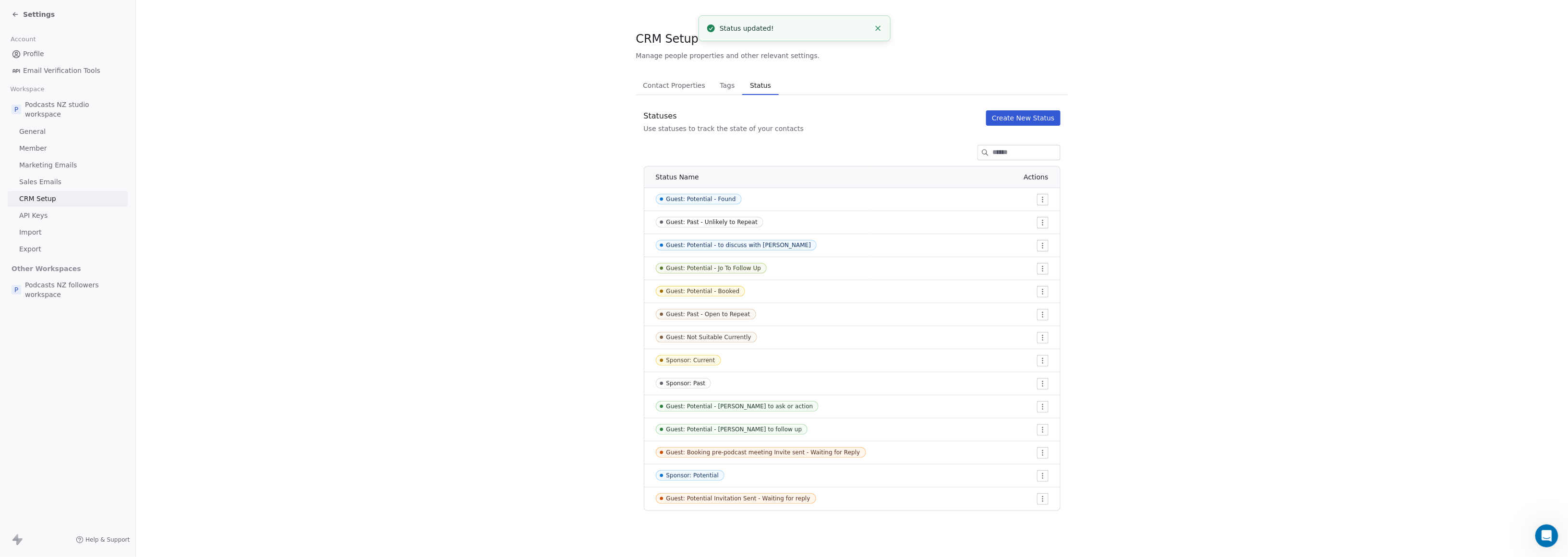
click at [755, 113] on button "Create New Status" at bounding box center [1024, 118] width 75 height 15
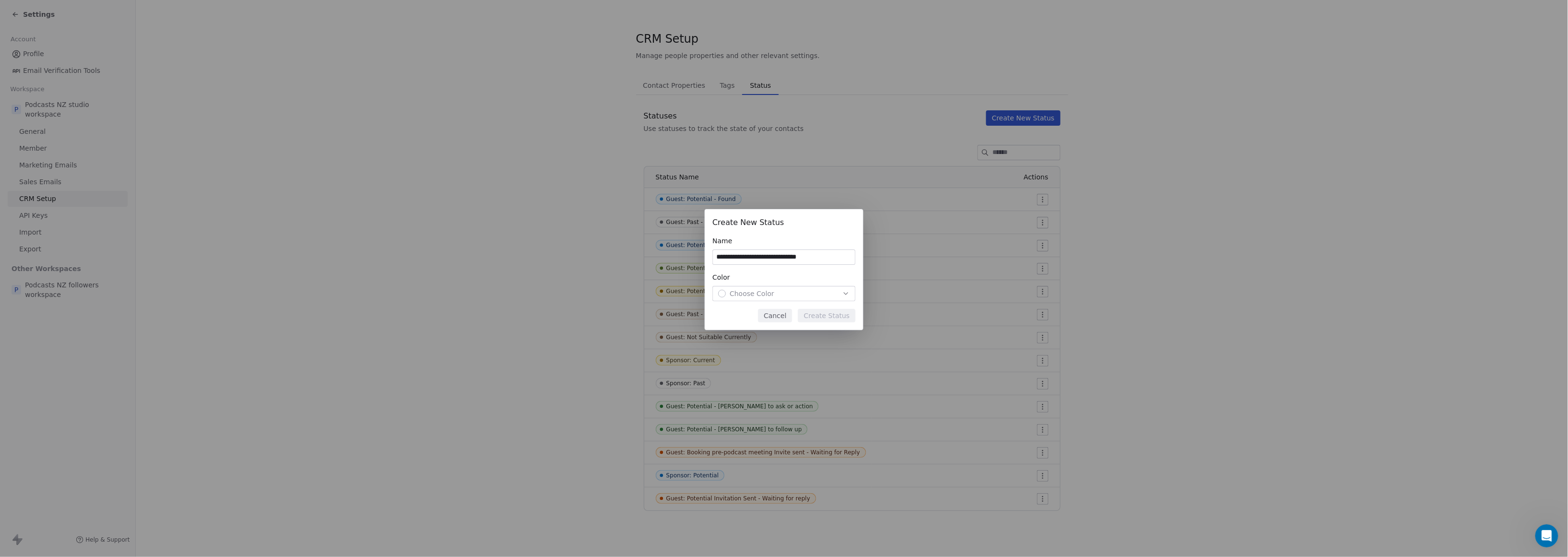
type input "**********"
click at [755, 284] on div "Color Choose Color" at bounding box center [784, 287] width 143 height 29
click at [755, 291] on div "Choose Color" at bounding box center [784, 293] width 131 height 10
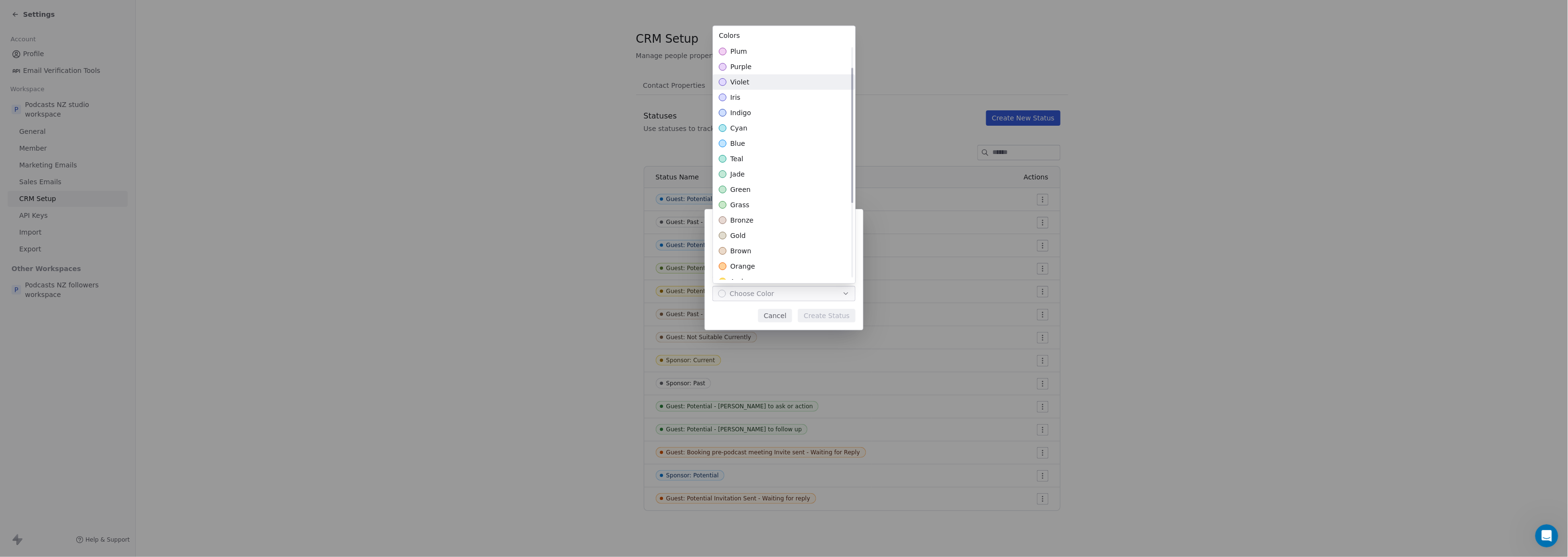
scroll to position [165, 0]
click at [755, 205] on div "amber" at bounding box center [784, 210] width 142 height 15
click at [755, 316] on div "**********" at bounding box center [784, 278] width 1568 height 170
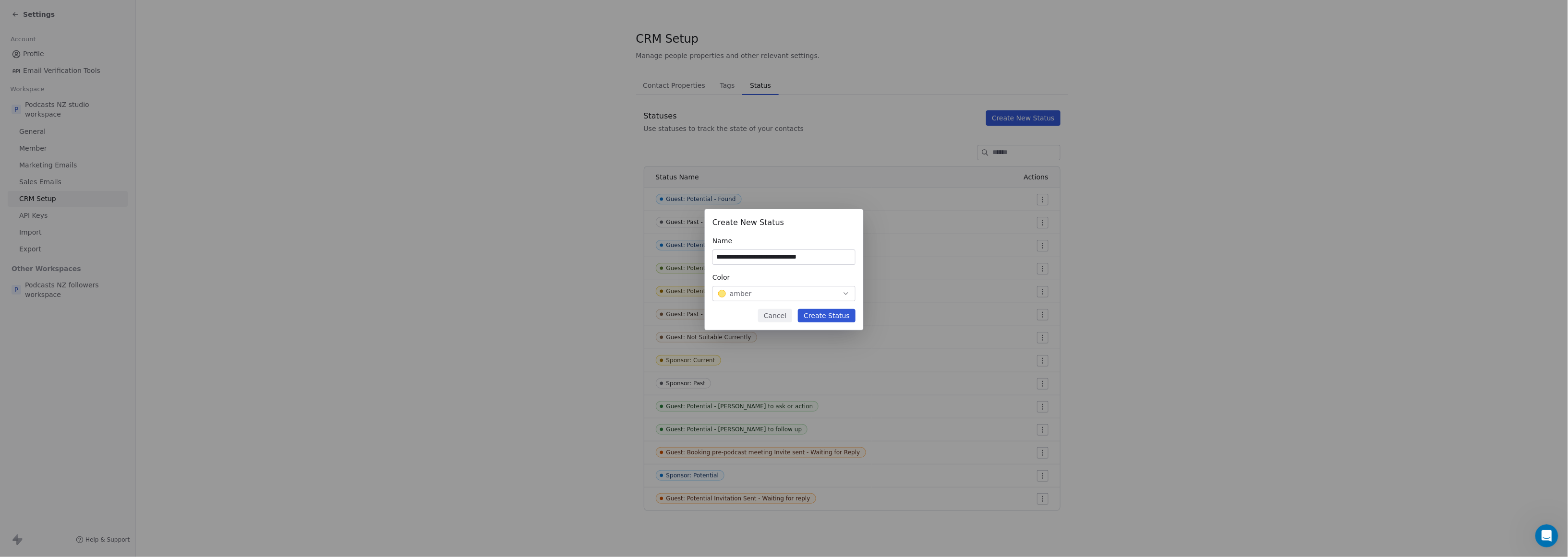
click at [755, 317] on button "Create Status" at bounding box center [827, 316] width 58 height 14
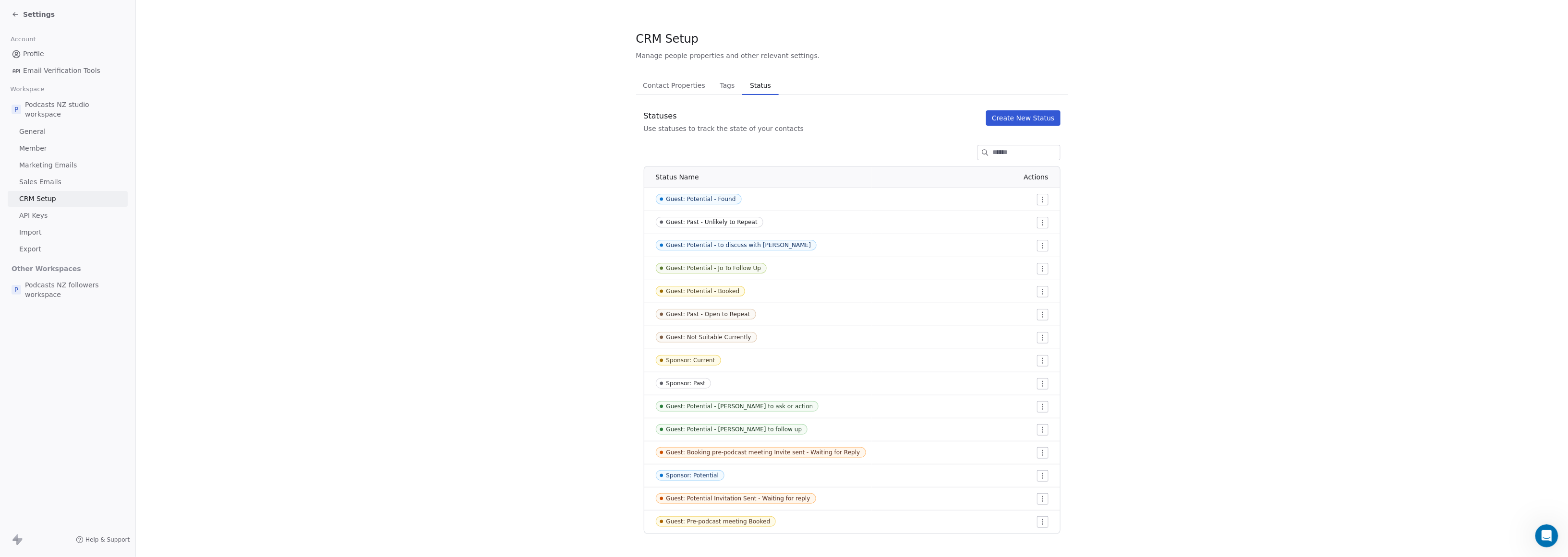
click at [755, 452] on div "Guest: Booking pre-podcast meeting Invite sent - Waiting for Reply" at bounding box center [763, 453] width 194 height 6
click at [755, 453] on div "Guest: Booking pre-podcast meeting Invite sent - Waiting for Reply" at bounding box center [763, 453] width 194 height 6
click at [705, 448] on span "Guest: Booking pre-podcast meeting Invite sent - Waiting for Reply" at bounding box center [761, 453] width 210 height 10
click at [755, 452] on html "Settings Account Profile Email Verification Tools Workspace P Podcasts NZ studi…" at bounding box center [784, 278] width 1568 height 557
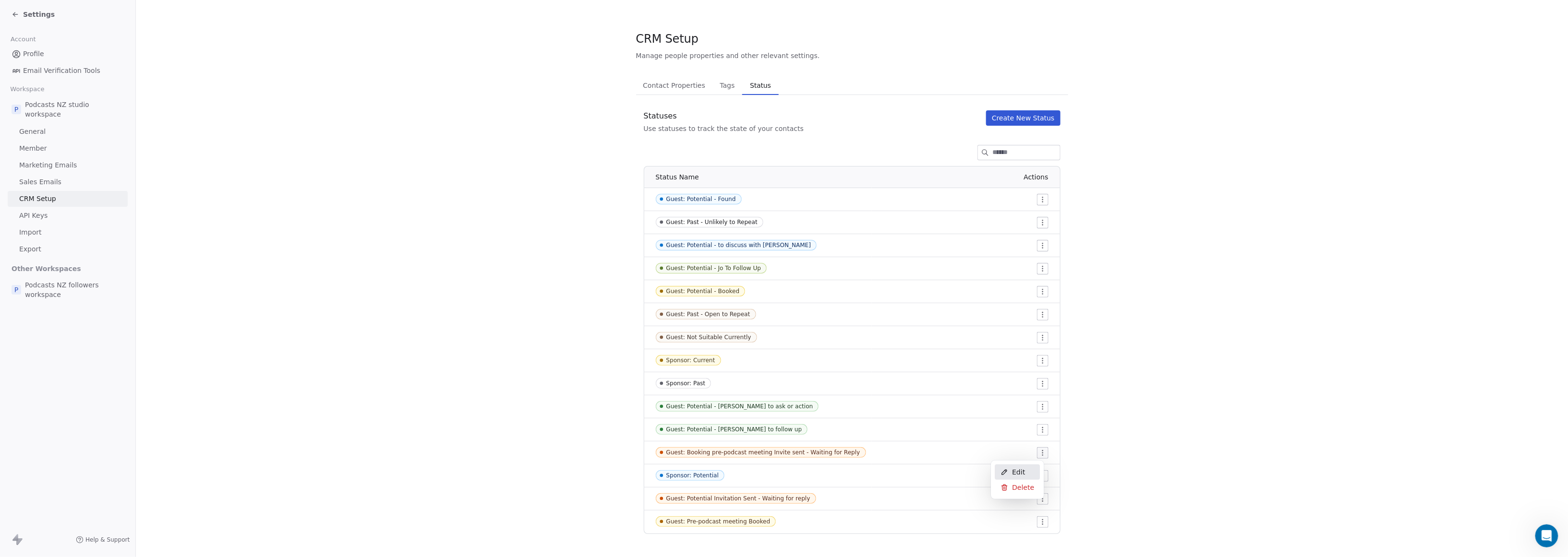
click at [755, 476] on span "Edit" at bounding box center [1019, 472] width 13 height 10
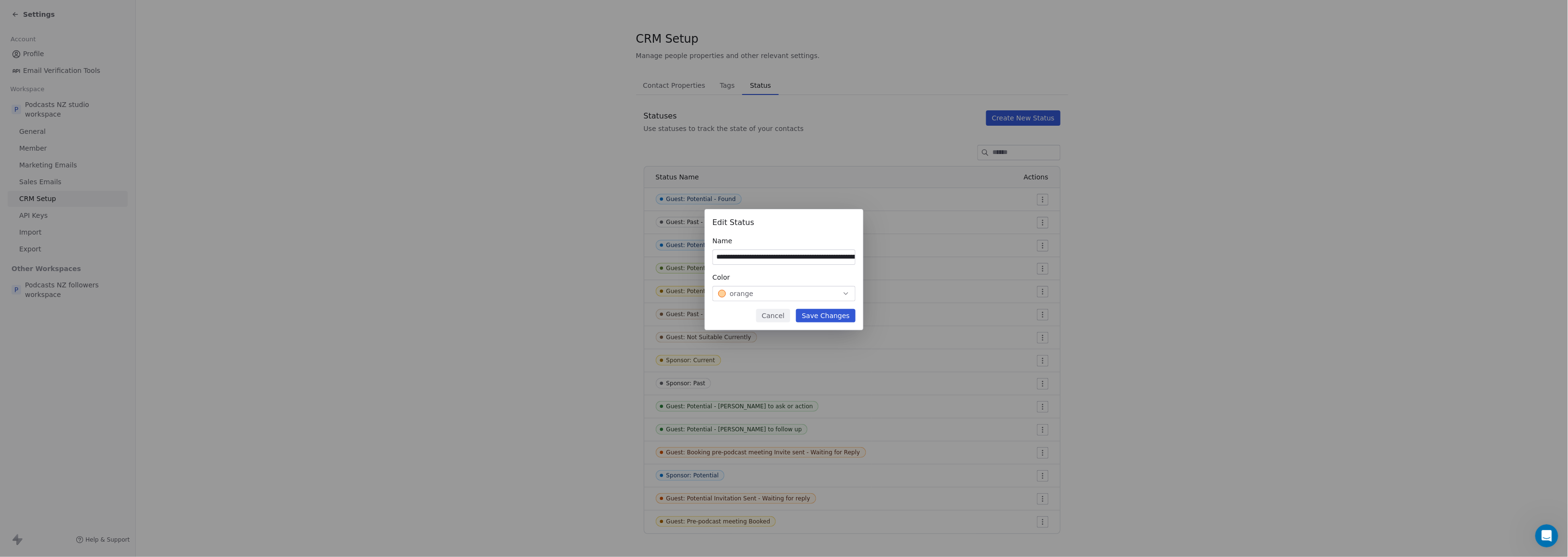
click at [755, 259] on input "**********" at bounding box center [784, 257] width 142 height 14
click at [755, 291] on icon "button" at bounding box center [846, 294] width 8 height 8
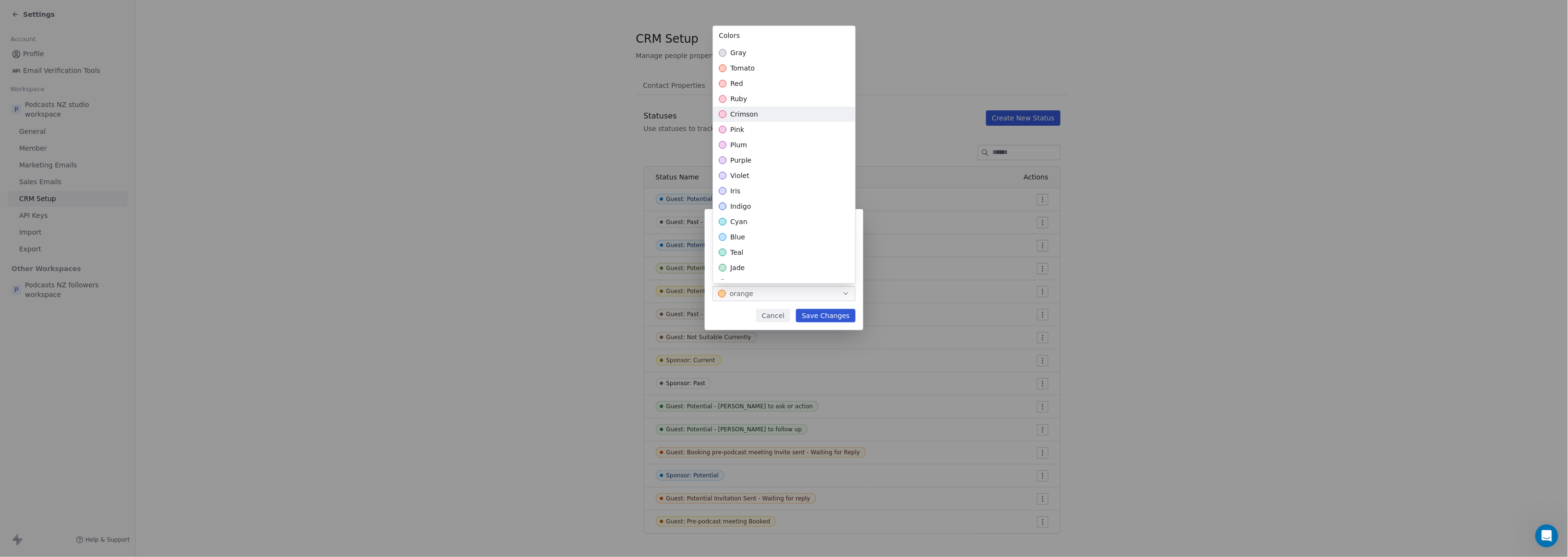
click at [755, 114] on div "crimson" at bounding box center [784, 114] width 142 height 15
click at [755, 320] on div "**********" at bounding box center [784, 278] width 1568 height 170
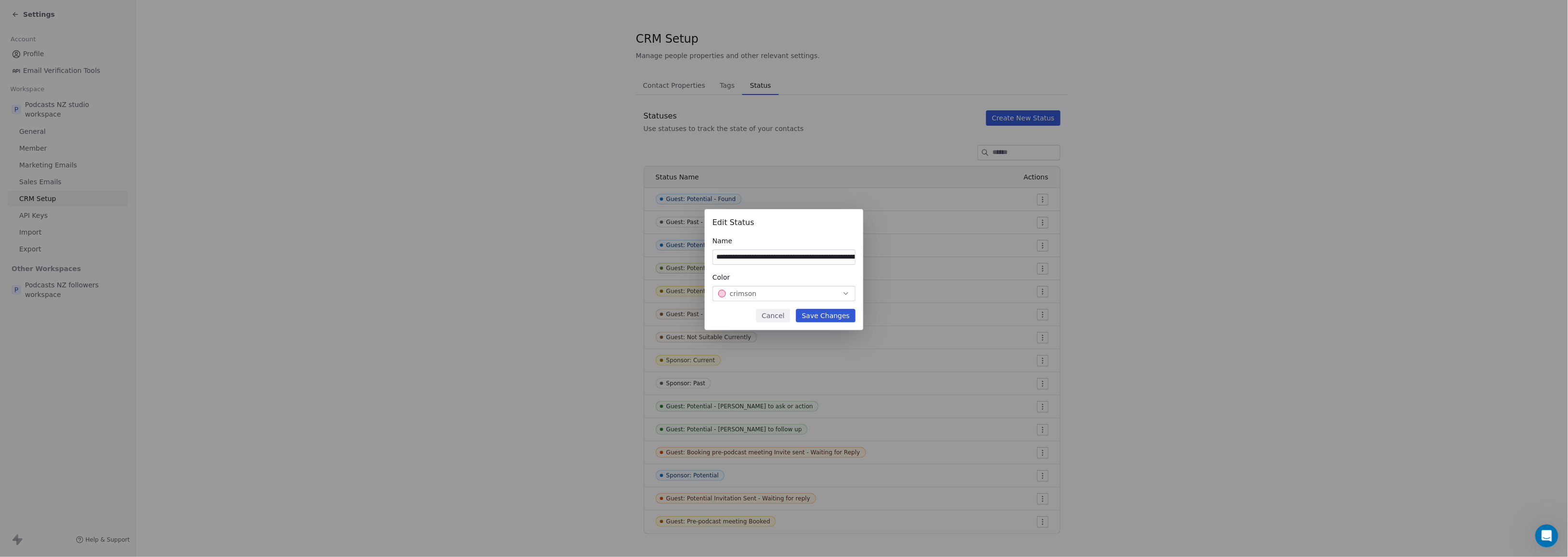
click at [755, 317] on button "Save Changes" at bounding box center [826, 316] width 60 height 14
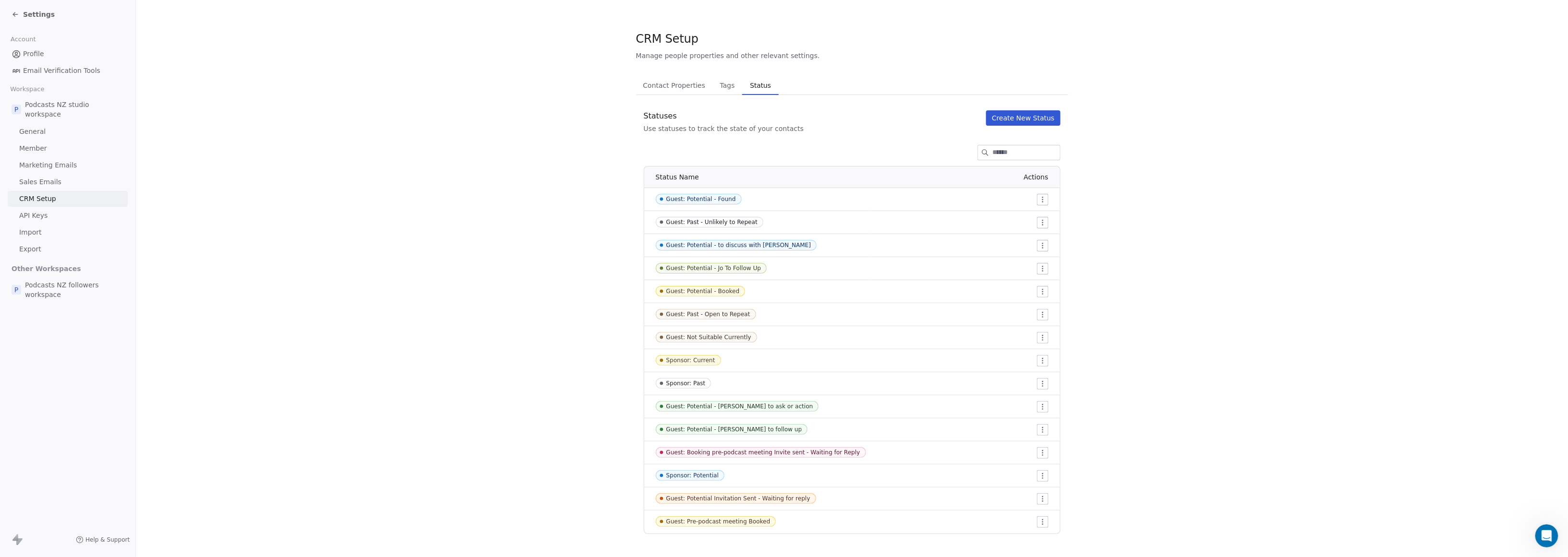
click at [755, 497] on html "Settings Account Profile Email Verification Tools Workspace P Podcasts NZ studi…" at bounding box center [784, 278] width 1568 height 557
click at [755, 514] on span "Edit" at bounding box center [1019, 518] width 13 height 10
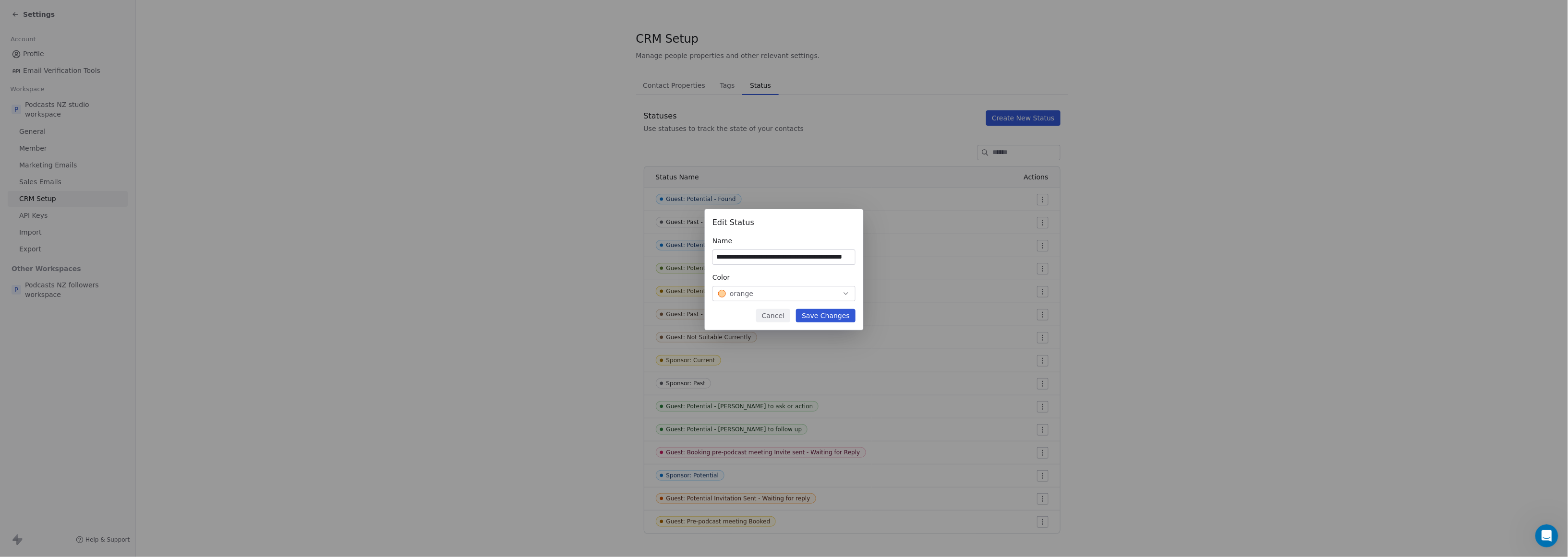
click at [755, 291] on icon "button" at bounding box center [846, 294] width 8 height 8
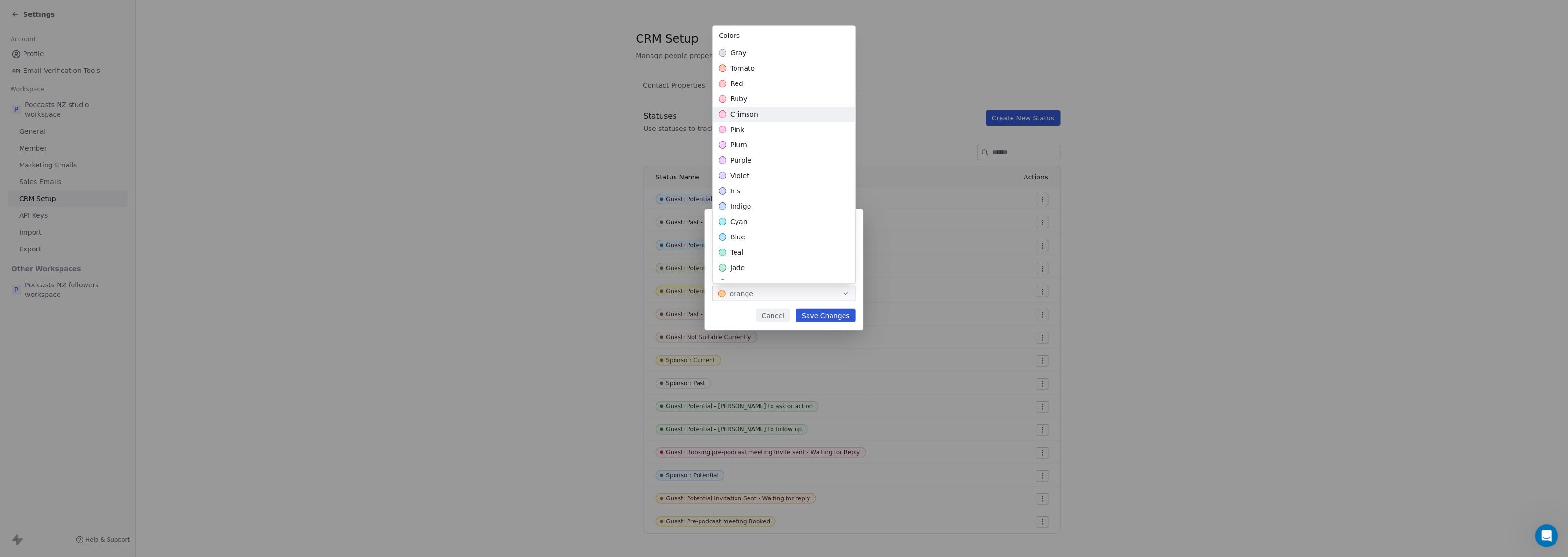
click at [755, 115] on div "crimson" at bounding box center [784, 114] width 142 height 15
click at [755, 134] on div "pink" at bounding box center [784, 130] width 142 height 15
click at [755, 320] on div "**********" at bounding box center [784, 278] width 1568 height 170
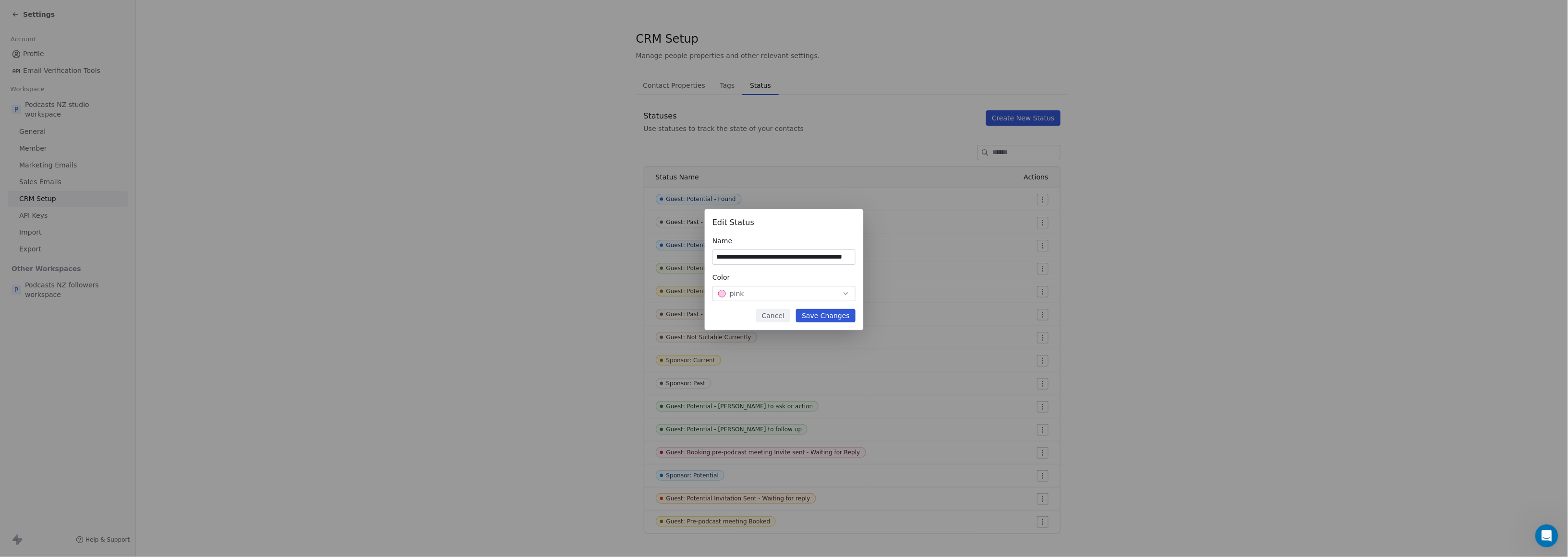
click at [755, 317] on button "Save Changes" at bounding box center [826, 316] width 60 height 14
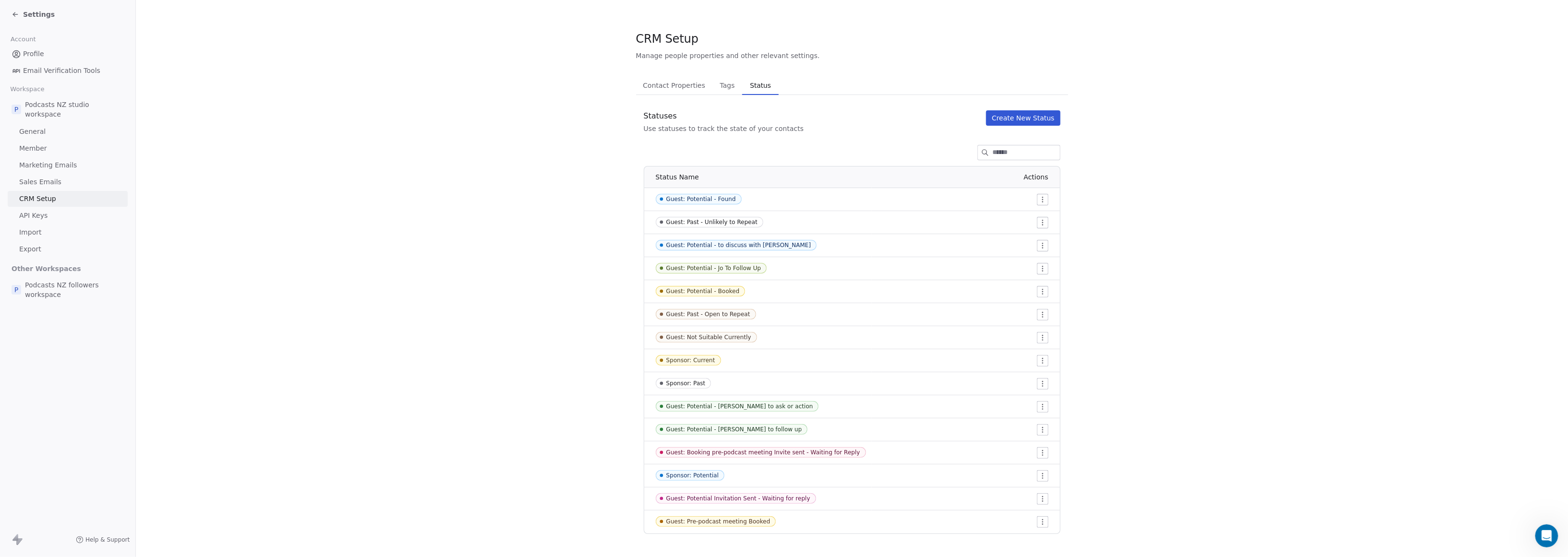
click at [755, 452] on html "Settings Account Profile Email Verification Tools Workspace P Podcasts NZ studi…" at bounding box center [784, 278] width 1568 height 557
click at [755, 469] on div "Edit" at bounding box center [1017, 472] width 45 height 15
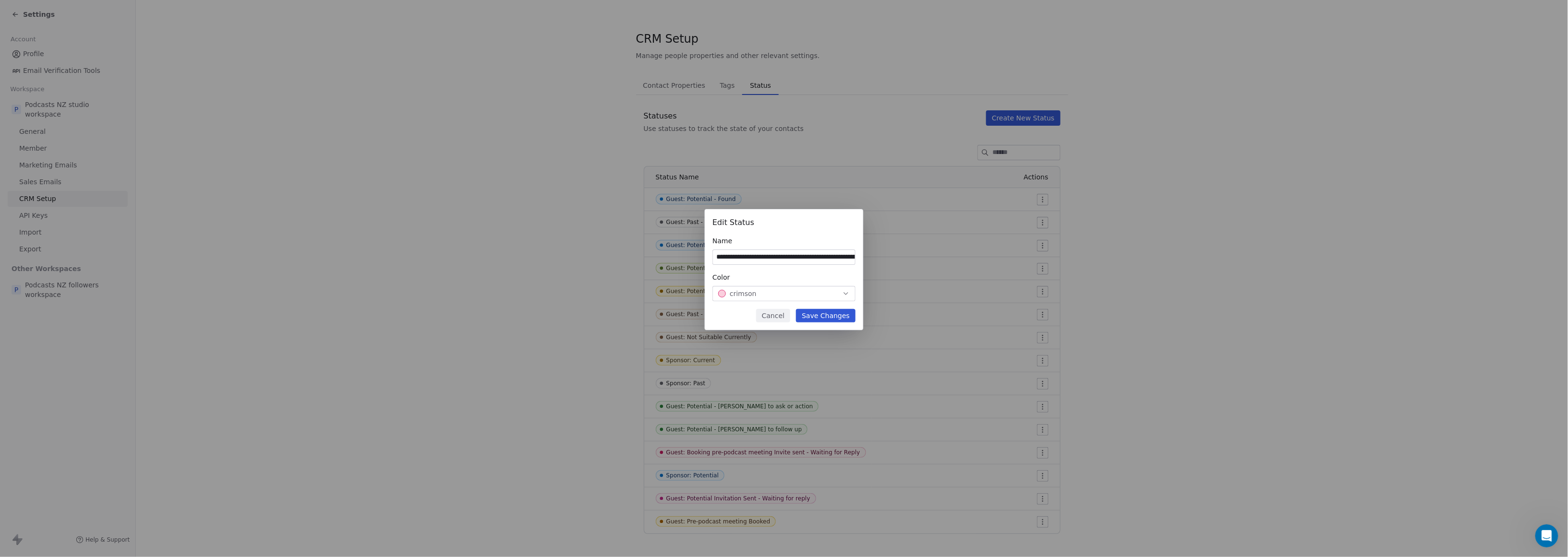
click at [755, 316] on button "Cancel" at bounding box center [773, 316] width 34 height 14
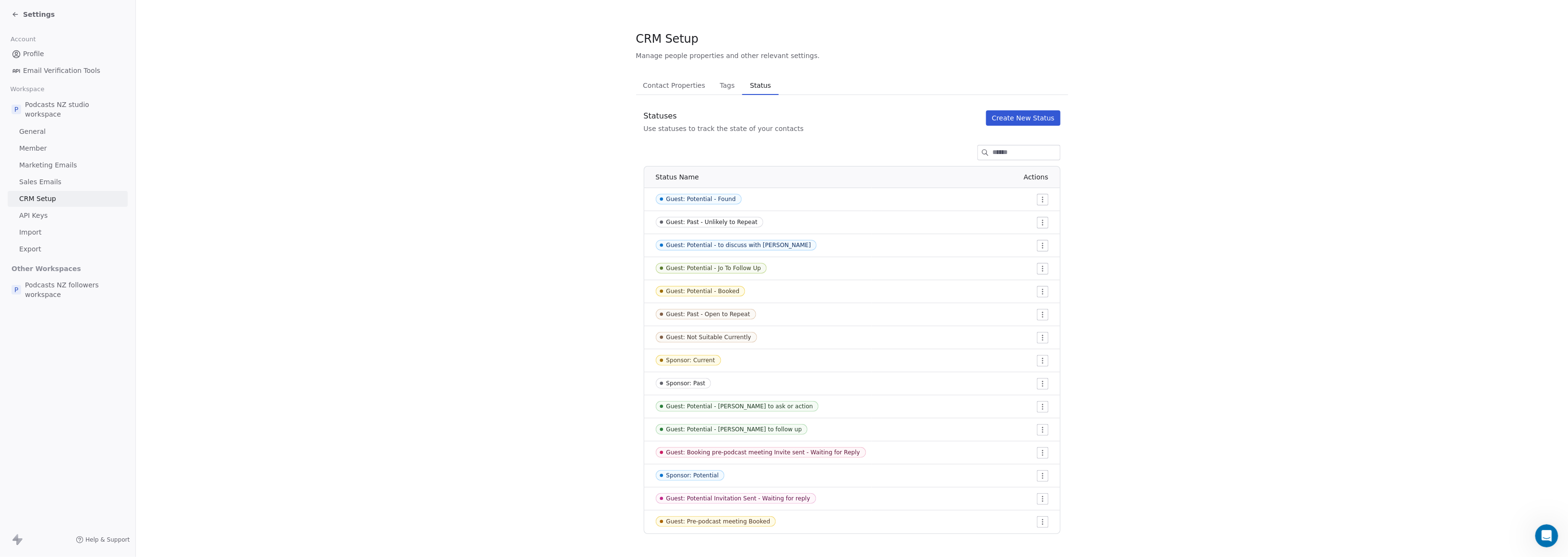
click at [755, 500] on html "Settings Account Profile Email Verification Tools Workspace P Podcasts NZ studi…" at bounding box center [784, 278] width 1568 height 557
click at [755, 516] on div "Edit" at bounding box center [1017, 518] width 45 height 15
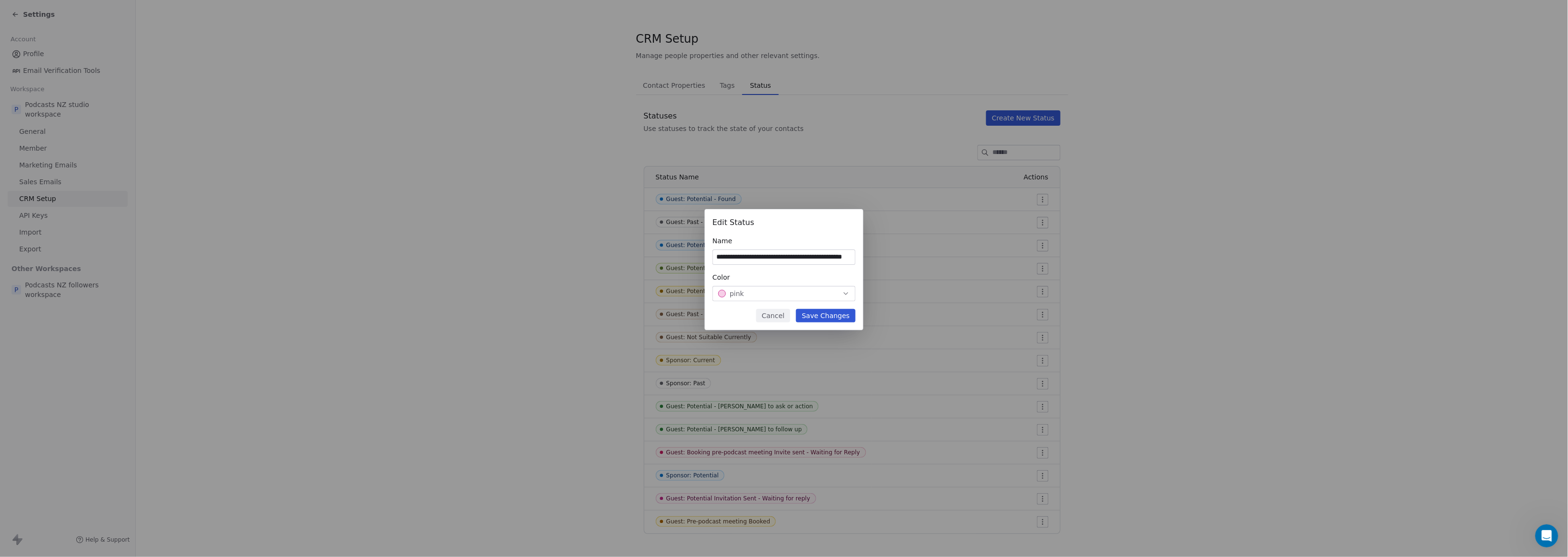
click at [755, 287] on button "pink" at bounding box center [784, 294] width 143 height 15
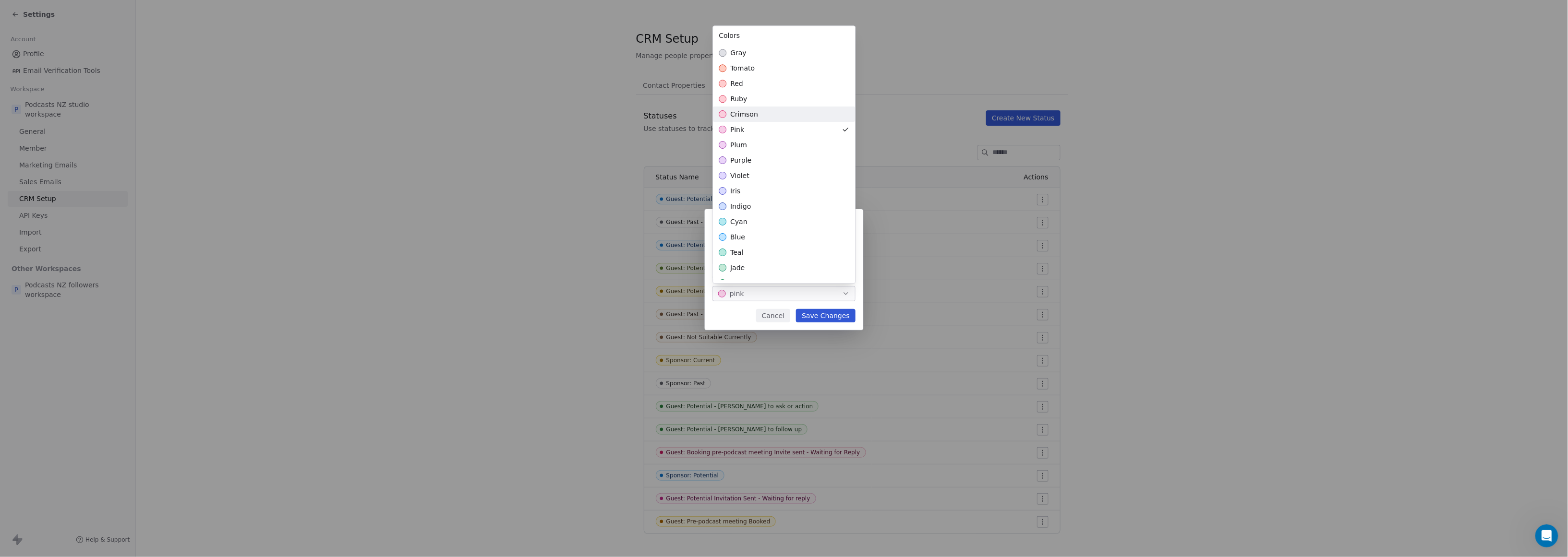
click at [755, 118] on div "crimson" at bounding box center [784, 114] width 142 height 15
click at [755, 315] on div "**********" at bounding box center [784, 278] width 1568 height 170
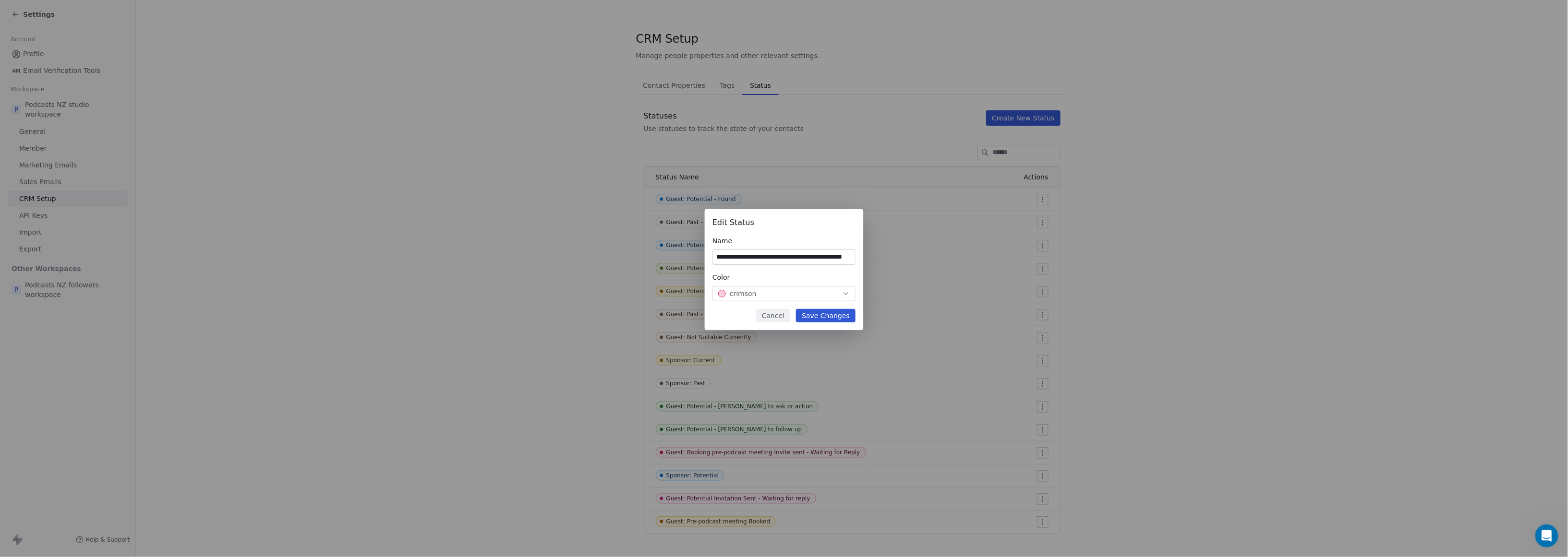
click at [755, 315] on button "Save Changes" at bounding box center [826, 316] width 60 height 14
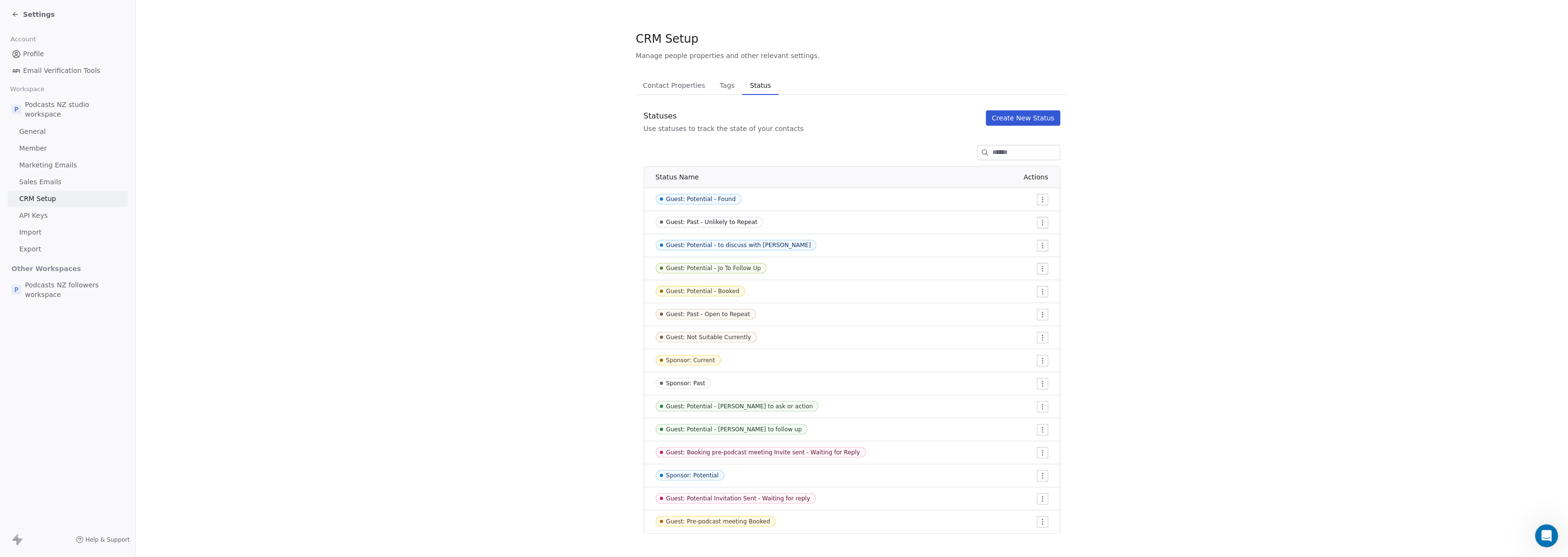
click at [755, 520] on html "Settings Account Profile Email Verification Tools Workspace P Podcasts NZ studi…" at bounding box center [784, 278] width 1568 height 557
click at [755, 487] on span "Edit" at bounding box center [1019, 488] width 13 height 10
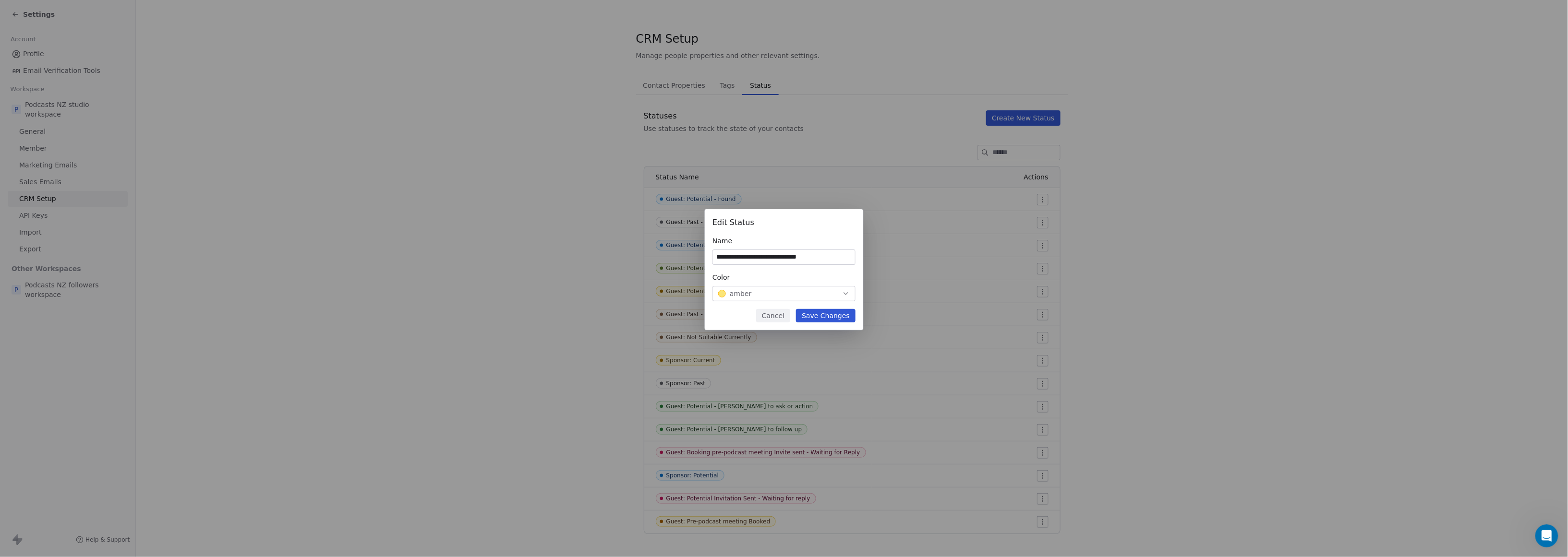
click at [755, 290] on icon "button" at bounding box center [846, 294] width 8 height 8
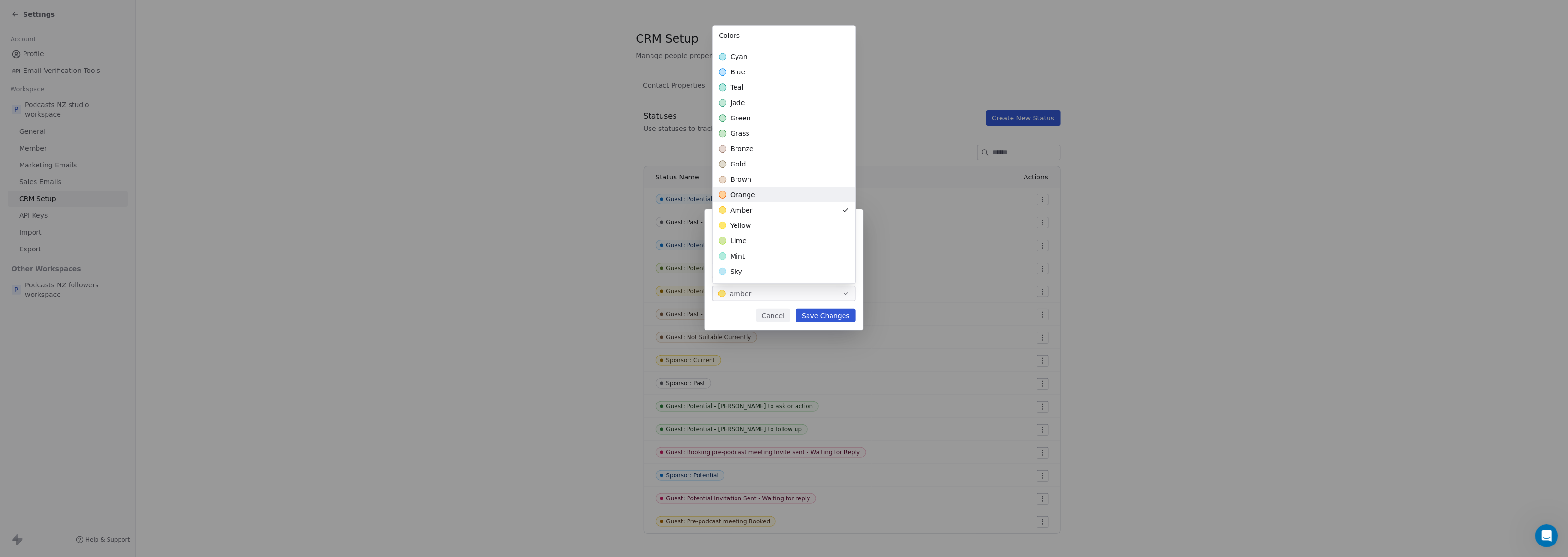
click at [755, 199] on div "orange" at bounding box center [784, 195] width 142 height 15
click at [755, 315] on div "**********" at bounding box center [784, 278] width 1568 height 170
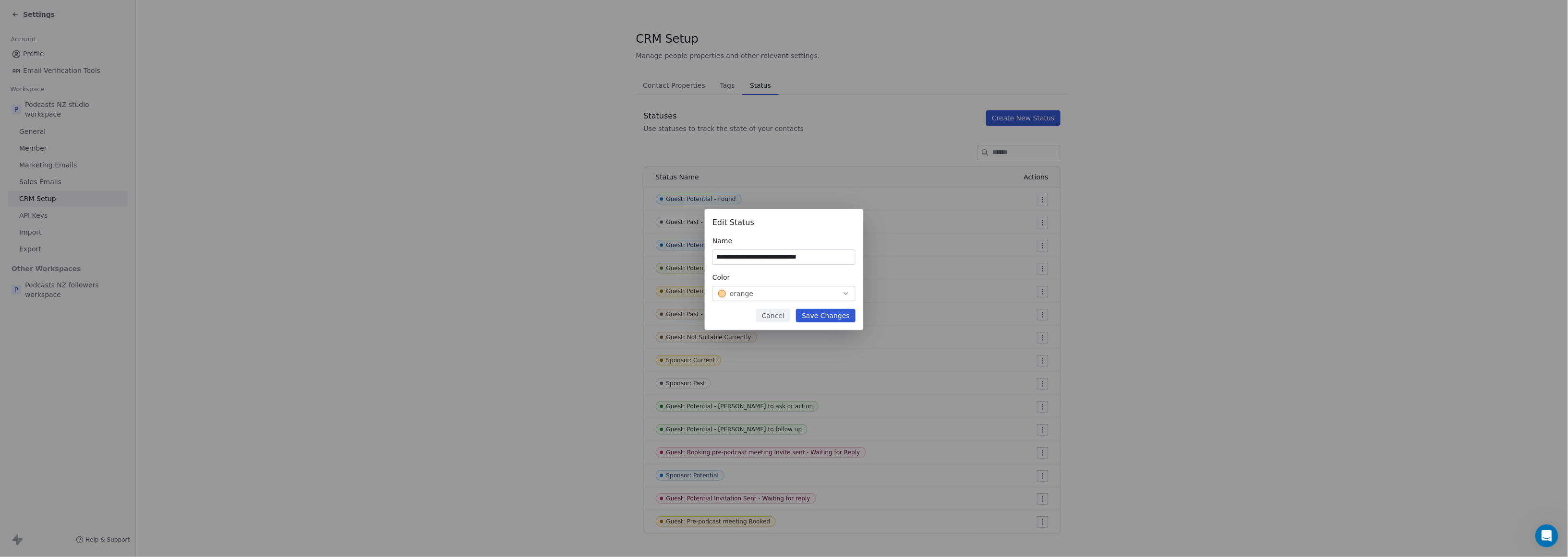
click at [755, 318] on button "Save Changes" at bounding box center [826, 316] width 60 height 14
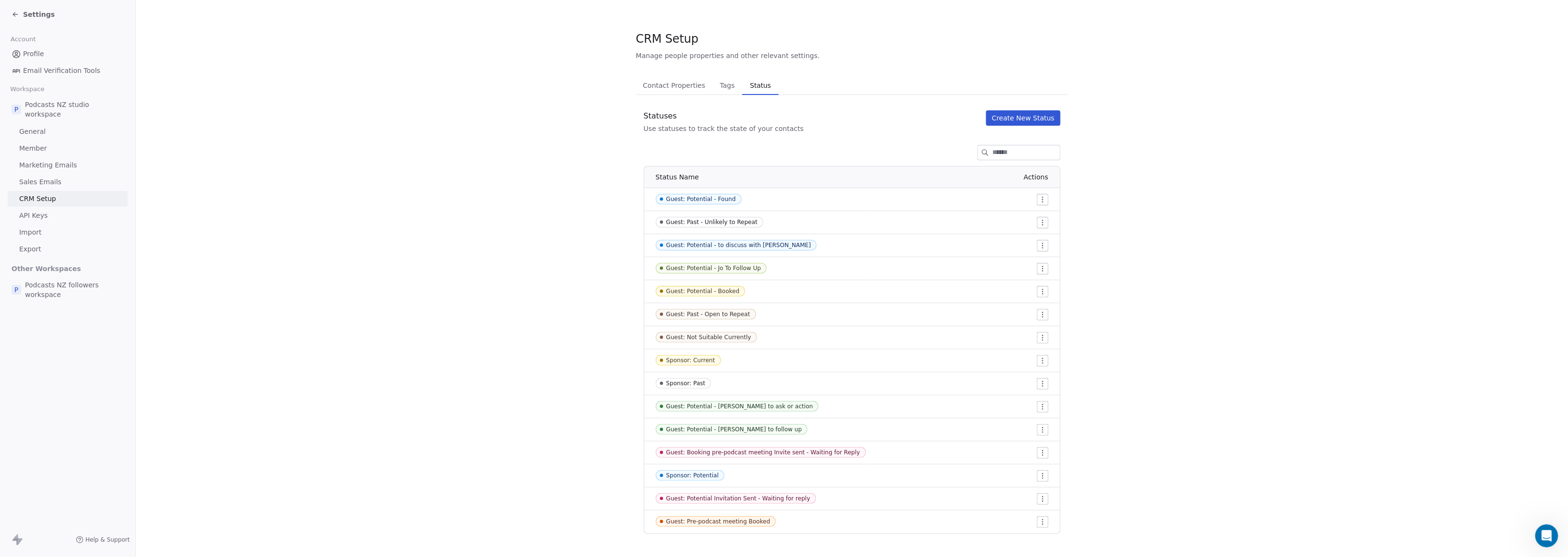
click at [732, 453] on div "Guest: Booking pre-podcast meeting Invite sent - Waiting for Reply" at bounding box center [763, 453] width 194 height 6
copy tbody "Guest: Booking pre-podcast meeting Invite sent - Waiting for Reply"
click at [755, 109] on div "Contact Properties Contact Properties Tags Tags Status Status Statuses Use stat…" at bounding box center [853, 305] width 432 height 459
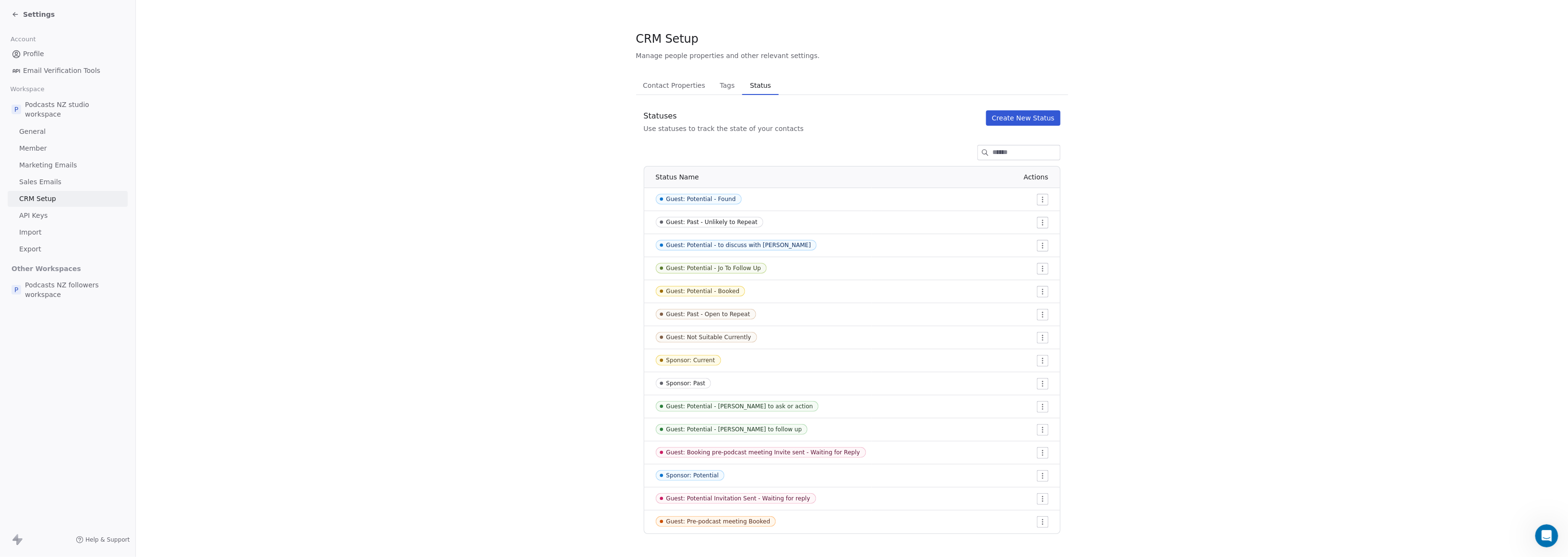
click at [755, 113] on button "Create New Status" at bounding box center [1024, 118] width 75 height 15
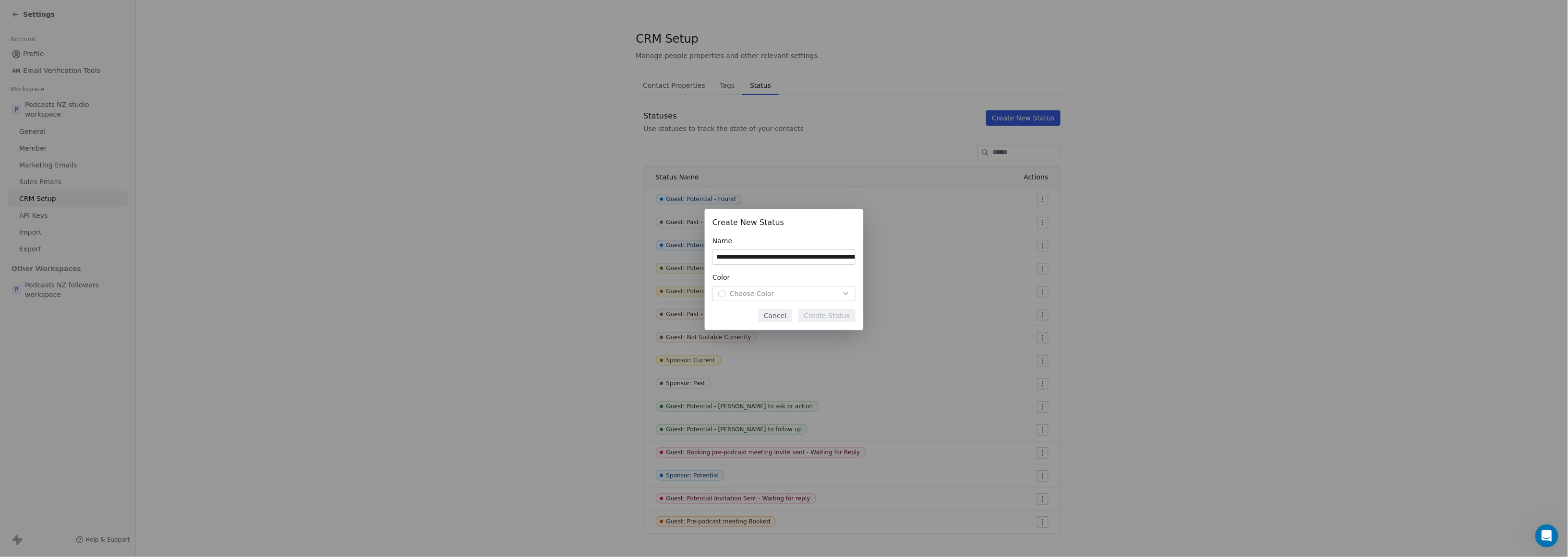
scroll to position [0, 65]
click at [740, 256] on input "**********" at bounding box center [784, 257] width 142 height 14
click at [755, 256] on input "**********" at bounding box center [784, 257] width 142 height 14
drag, startPoint x: 749, startPoint y: 256, endPoint x: 735, endPoint y: 255, distance: 14.0
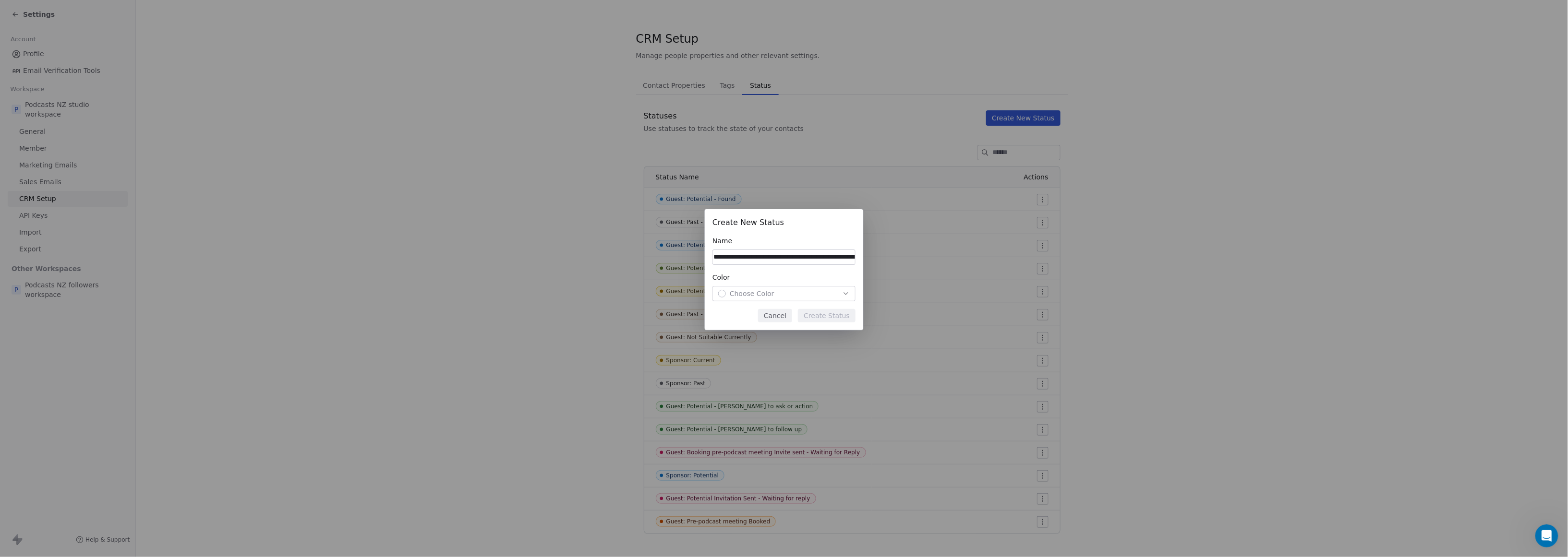
click at [735, 255] on input "**********" at bounding box center [784, 257] width 142 height 14
drag, startPoint x: 835, startPoint y: 257, endPoint x: 979, endPoint y: 257, distance: 144.0
click at [755, 257] on div "**********" at bounding box center [784, 278] width 1568 height 170
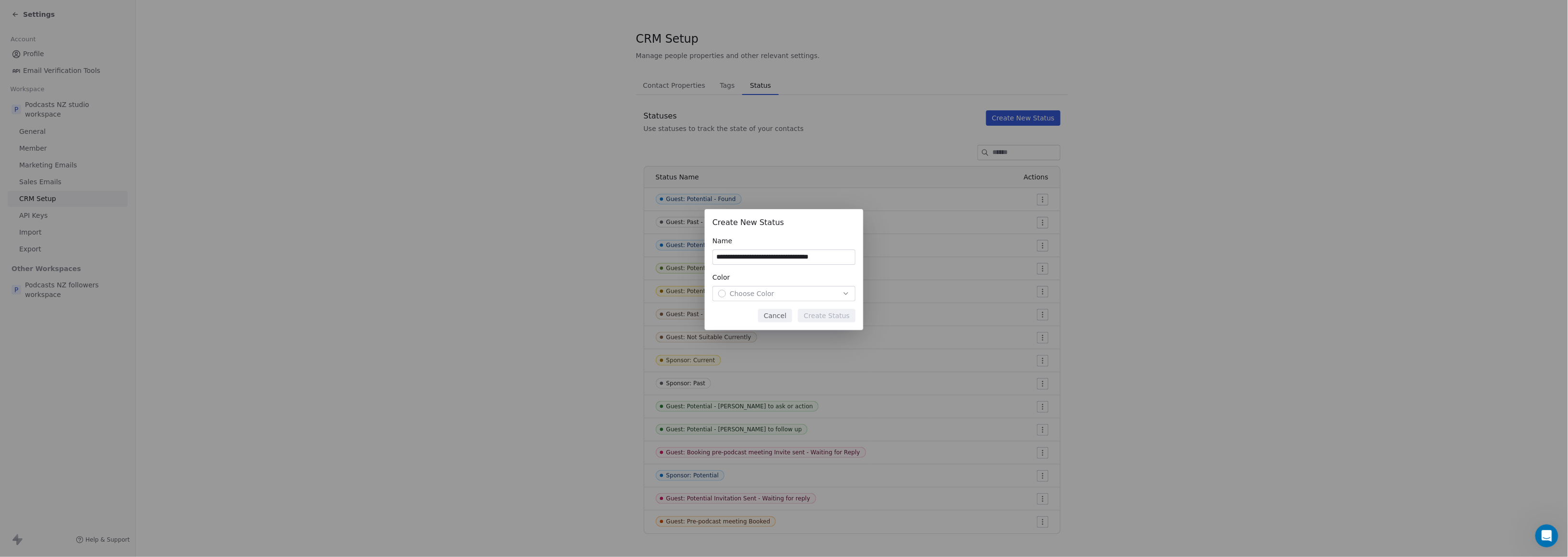
type input "**********"
click at [755, 291] on div "Choose Color" at bounding box center [784, 293] width 131 height 10
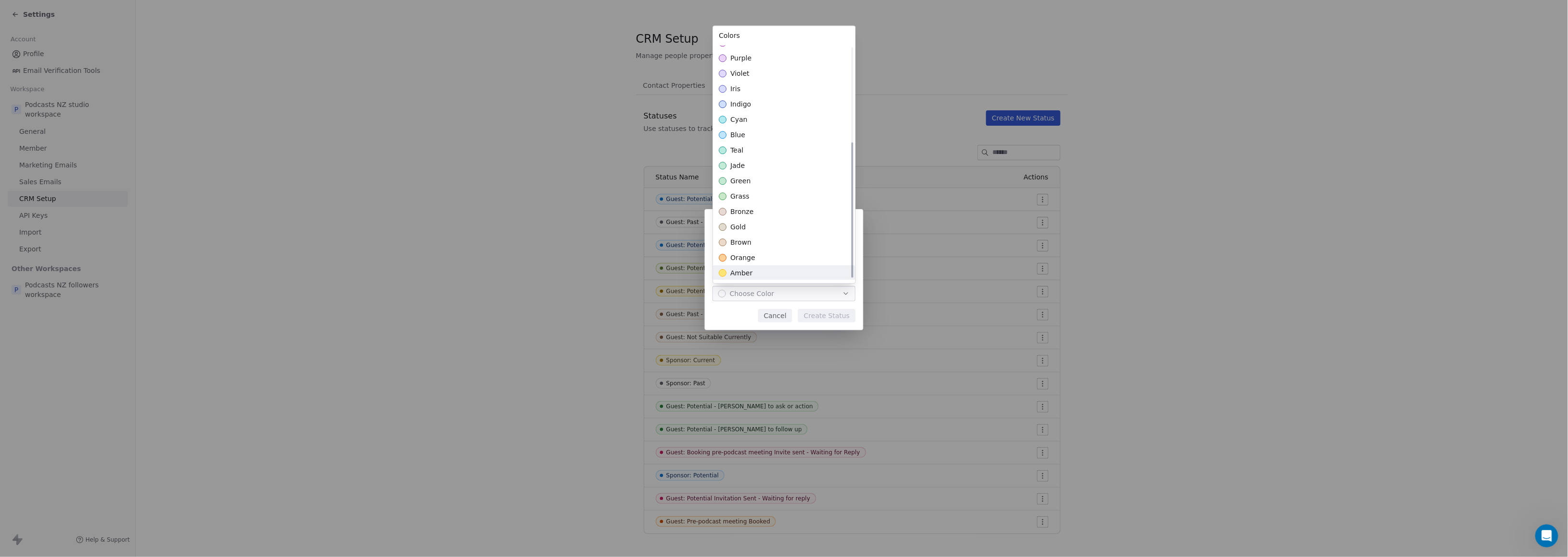
scroll to position [165, 0]
click at [755, 239] on div "lime" at bounding box center [784, 241] width 142 height 15
click at [755, 315] on div "**********" at bounding box center [784, 278] width 1568 height 170
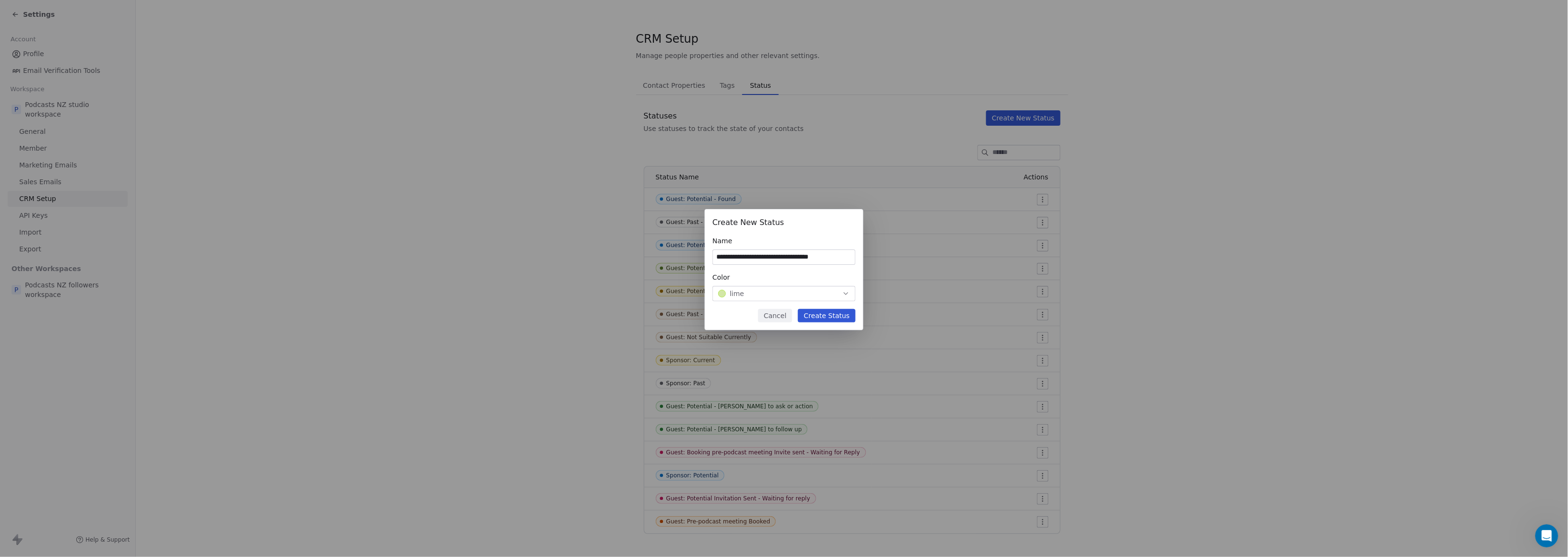
click at [755, 313] on button "Create Status" at bounding box center [827, 316] width 58 height 14
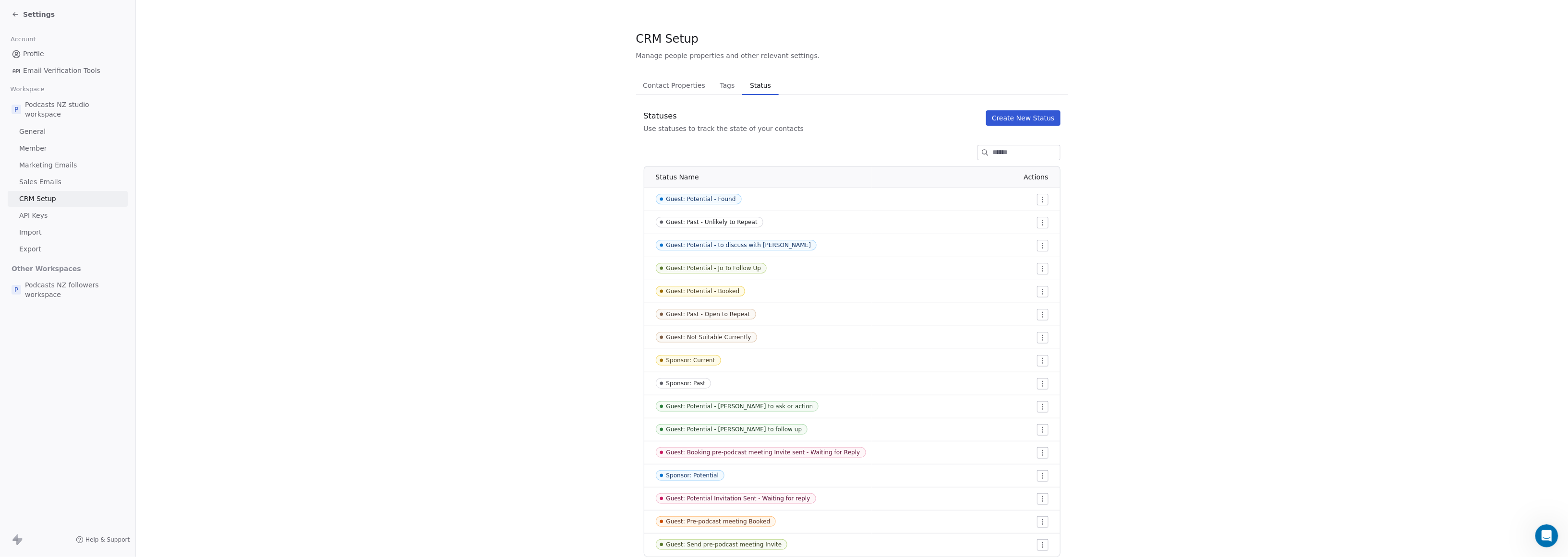
click at [33, 12] on span "Settings" at bounding box center [39, 14] width 32 height 10
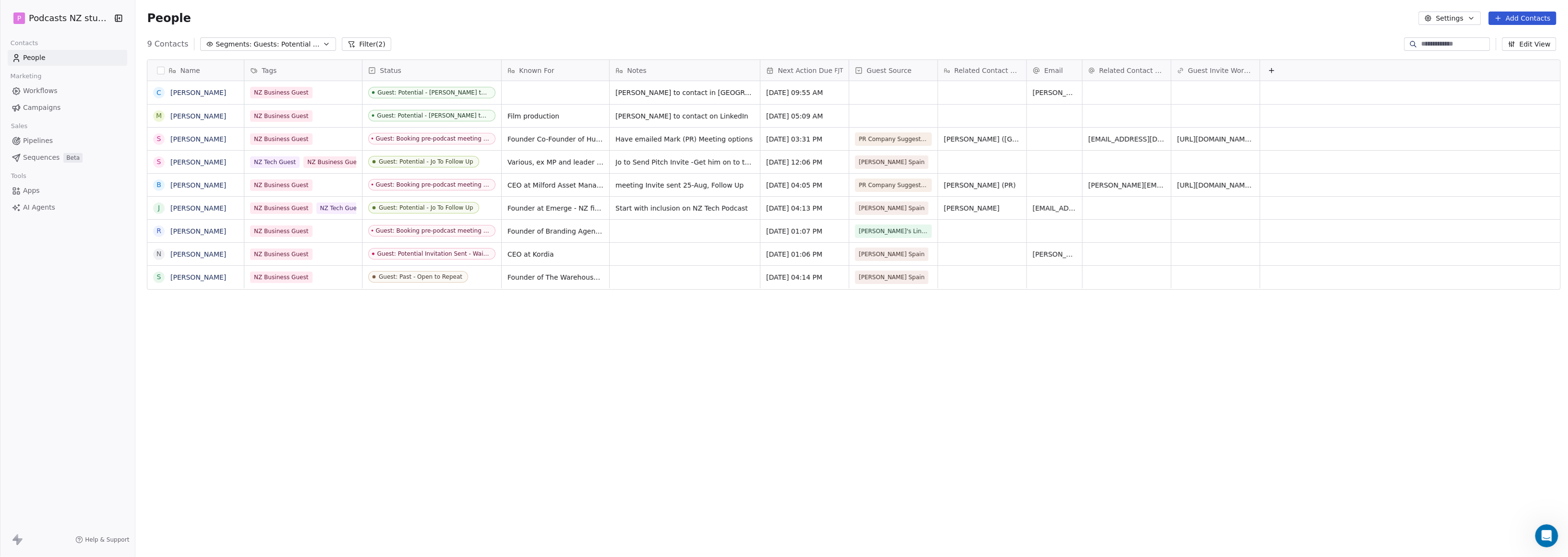
scroll to position [482, 1428]
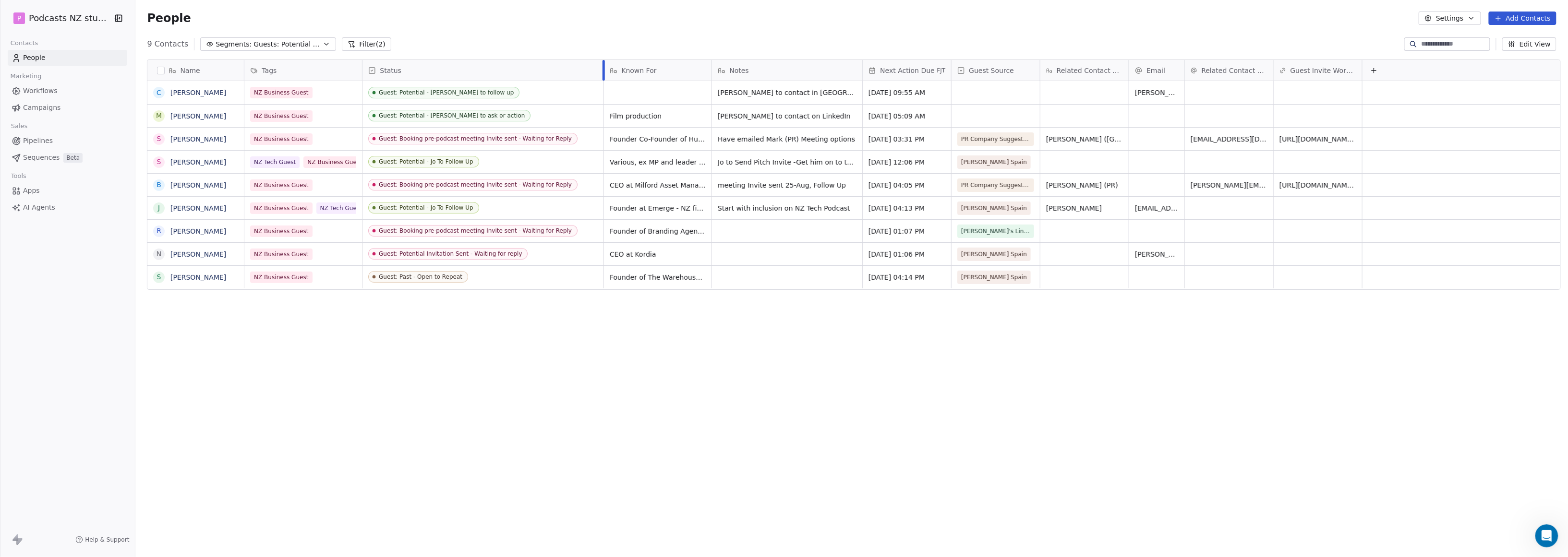
drag, startPoint x: 496, startPoint y: 70, endPoint x: 598, endPoint y: 73, distance: 102.0
click at [603, 73] on div at bounding box center [604, 70] width 3 height 21
click at [454, 137] on div "Guest: Booking pre-podcast meeting Invite sent - Waiting for Reply" at bounding box center [476, 138] width 193 height 6
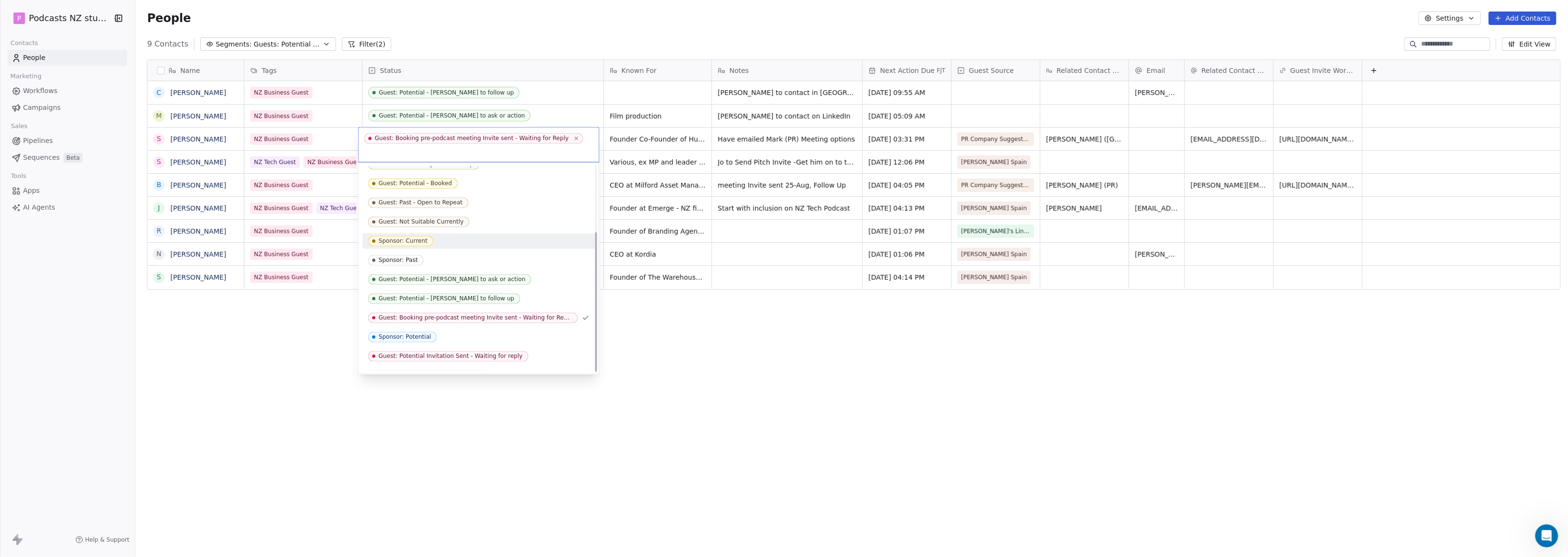
scroll to position [99, 0]
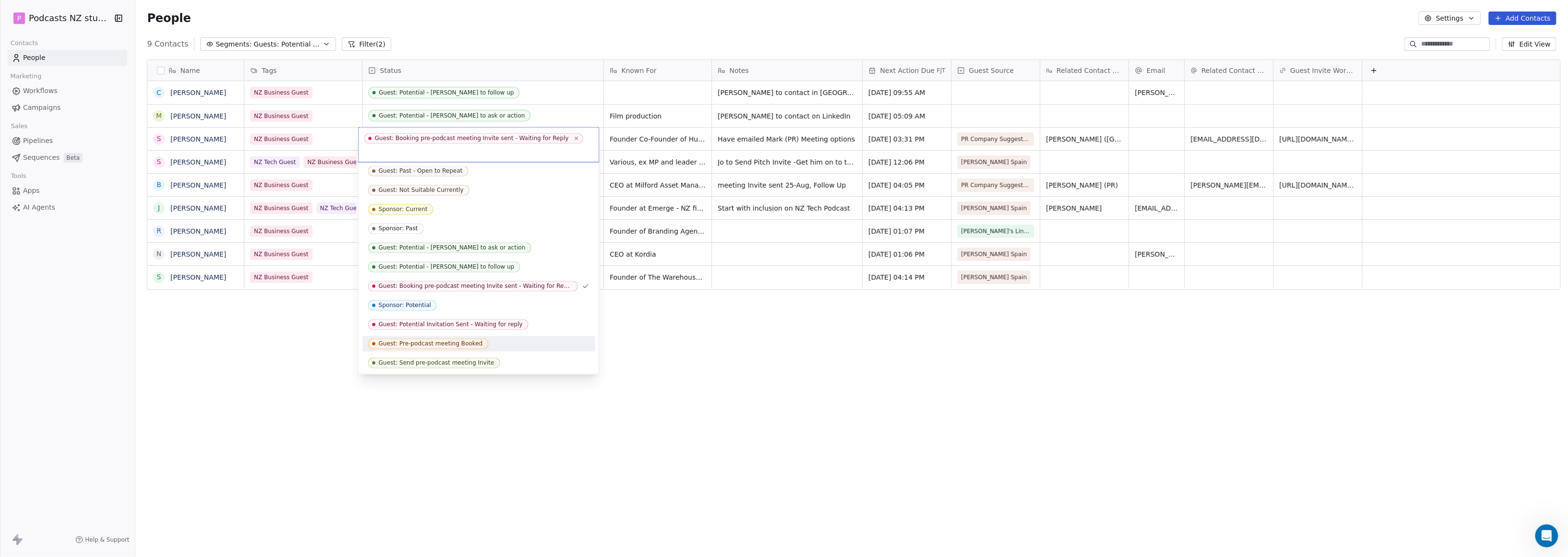
click at [463, 343] on div "Guest: Pre-podcast meeting Booked" at bounding box center [431, 344] width 104 height 6
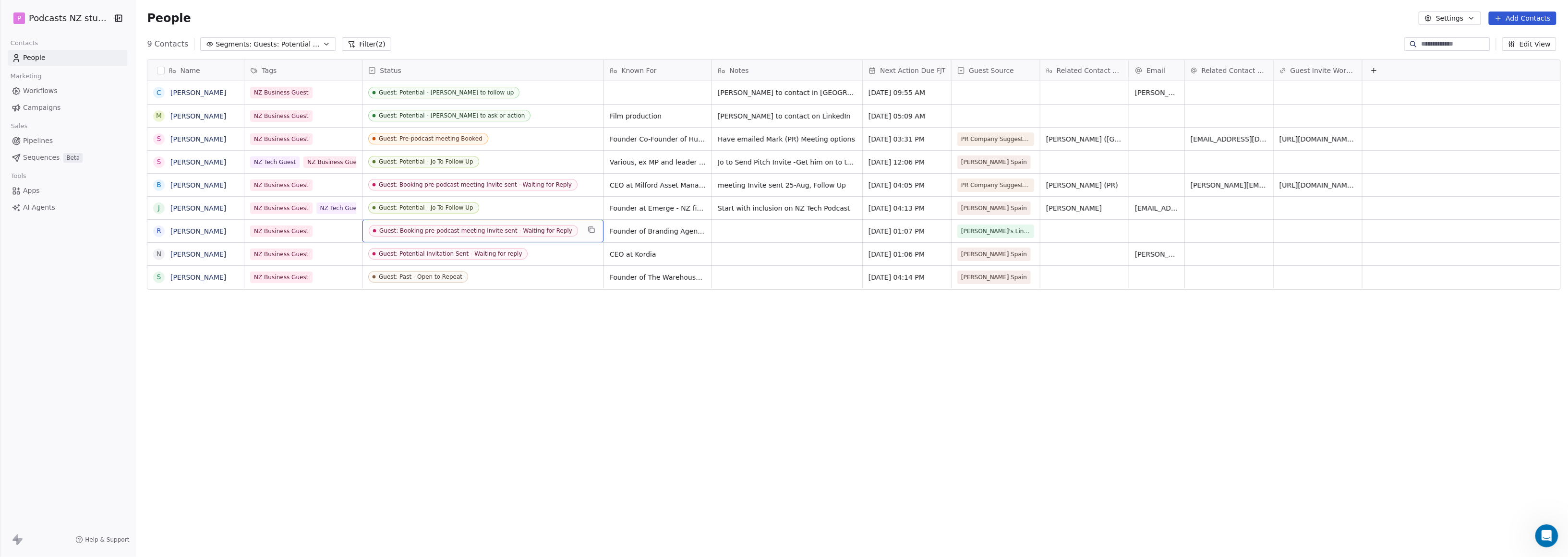
click at [450, 232] on div "Guest: Booking pre-podcast meeting Invite sent - Waiting for Reply" at bounding box center [476, 231] width 193 height 6
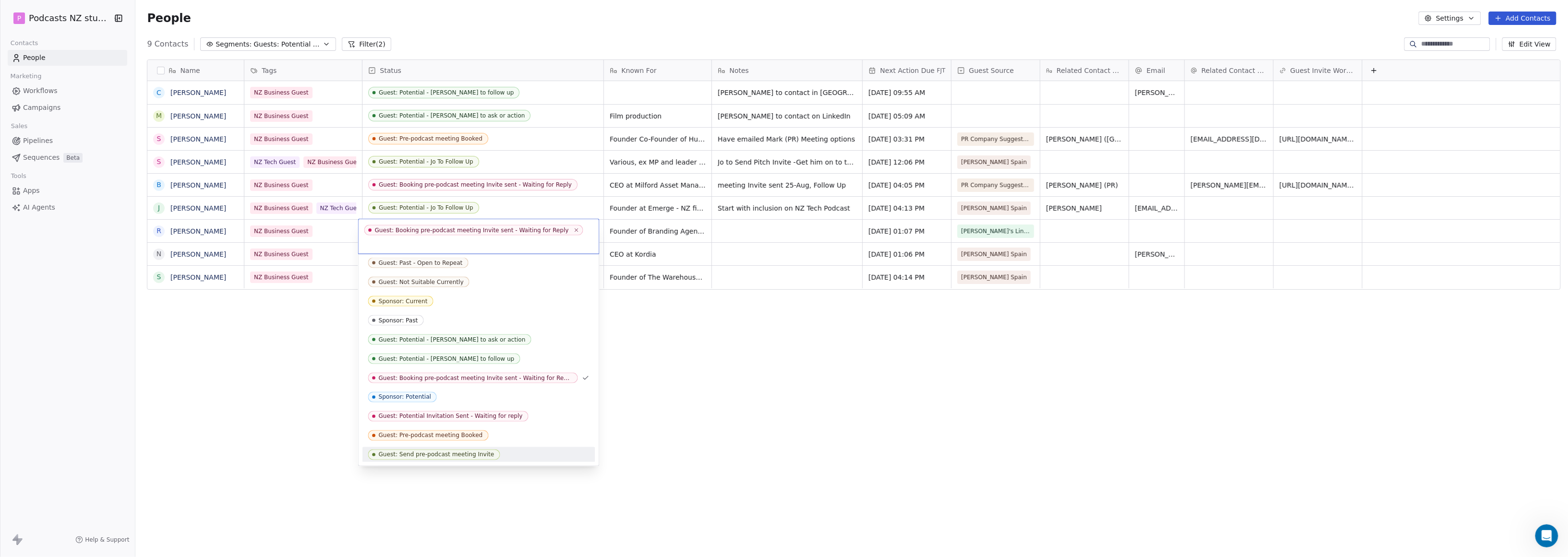
click at [448, 453] on div "Guest: Send pre-podcast meeting Invite" at bounding box center [437, 455] width 116 height 6
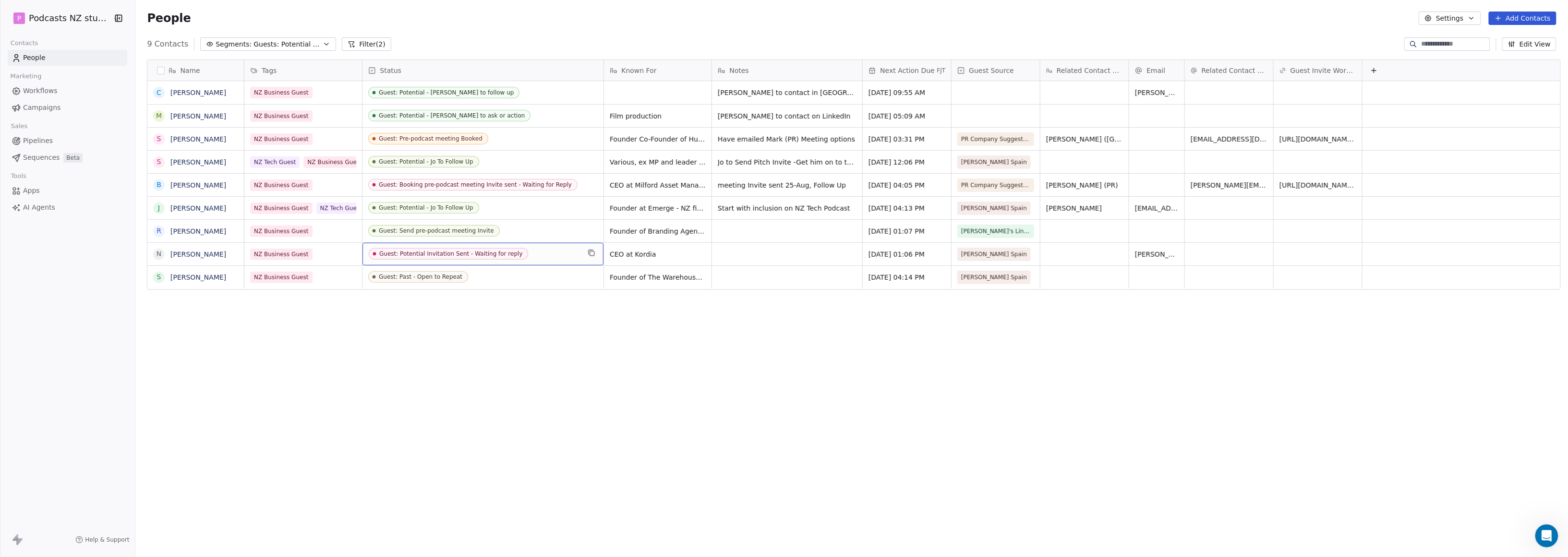
click at [467, 253] on div "Guest: Potential Invitation Sent - Waiting for reply" at bounding box center [451, 254] width 143 height 6
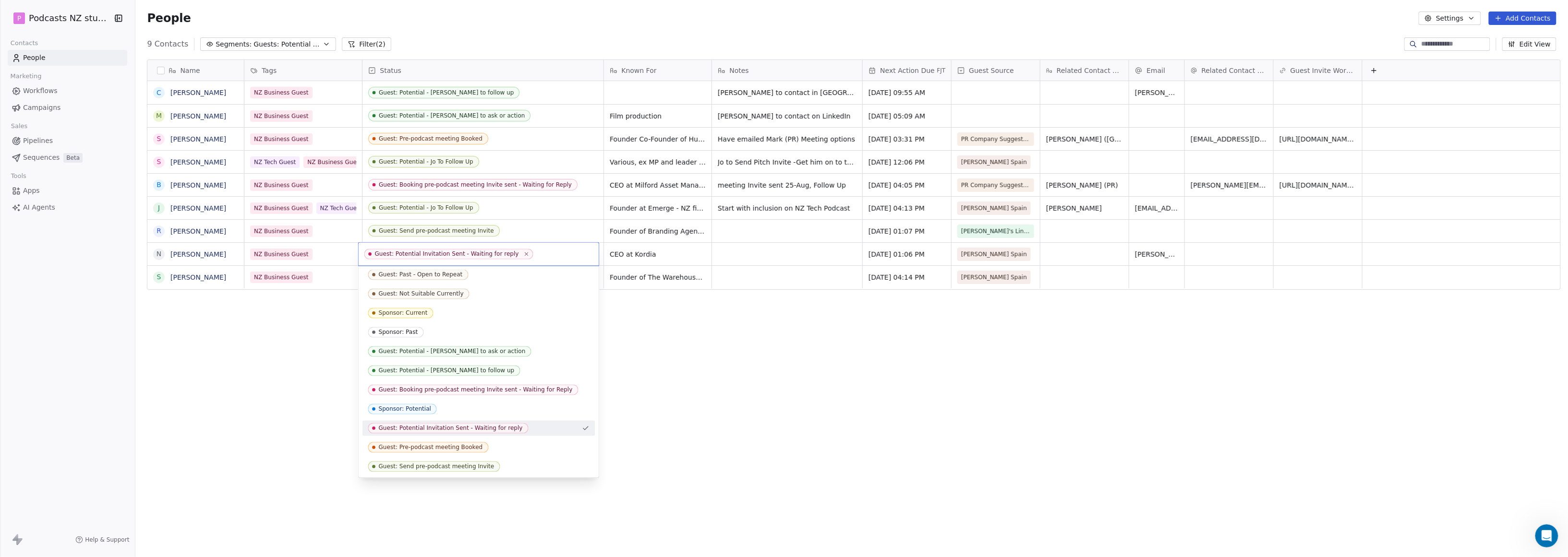
click at [497, 428] on div "Guest: Potential Invitation Sent - Waiting for reply" at bounding box center [451, 428] width 144 height 6
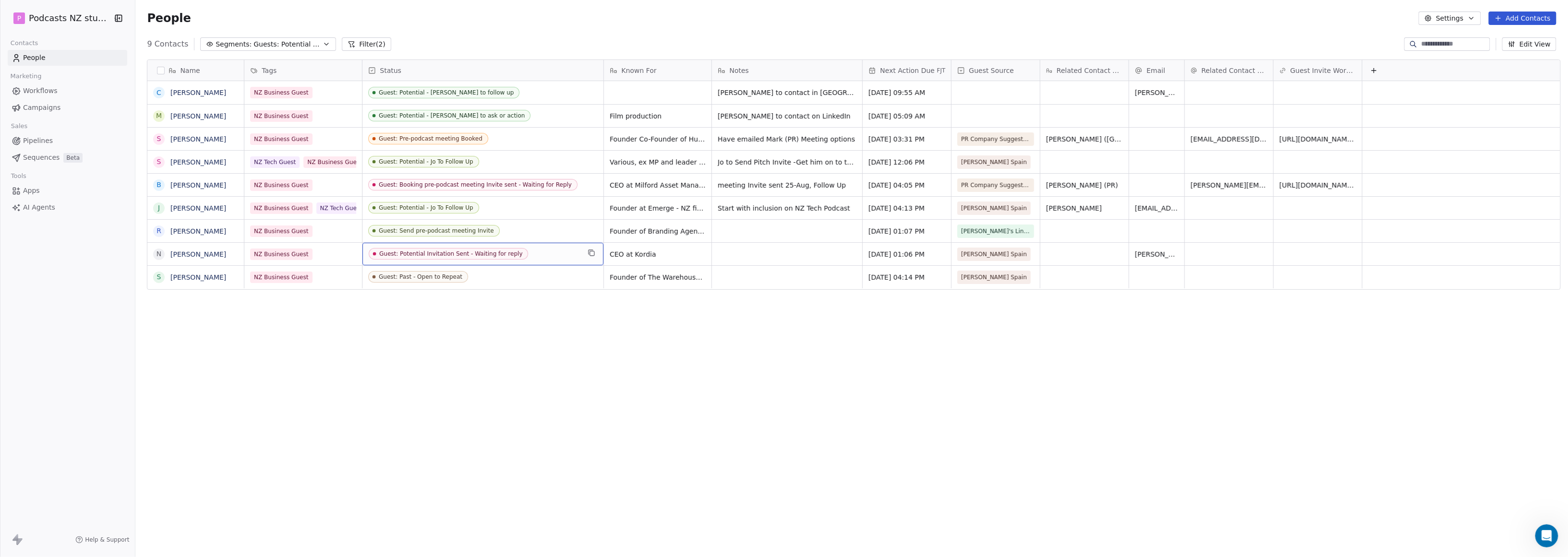
click at [750, 379] on div "Name C [PERSON_NAME] M [PERSON_NAME] S [PERSON_NAME] S [PERSON_NAME] B [PERSON_…" at bounding box center [851, 297] width 1433 height 491
click at [482, 333] on div "Name C [PERSON_NAME] M [PERSON_NAME] S [PERSON_NAME] S [PERSON_NAME] B [PERSON_…" at bounding box center [851, 297] width 1433 height 491
click at [755, 185] on span "meeting Invite sent 25-Aug, Follow Up" at bounding box center [778, 188] width 120 height 19
click at [755, 230] on html "P Podcasts NZ studio Contacts People Marketing Workflows Campaigns Sales Pipeli…" at bounding box center [784, 278] width 1568 height 557
click at [743, 256] on div "grid" at bounding box center [788, 254] width 151 height 23
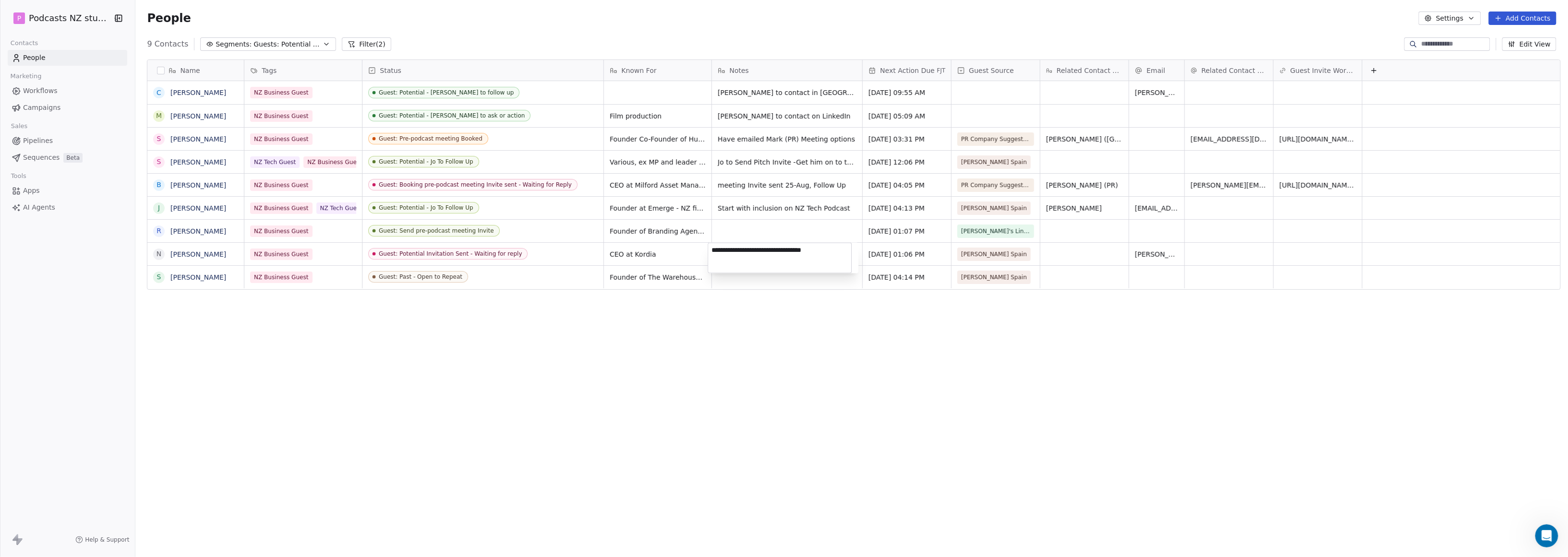
drag, startPoint x: 735, startPoint y: 247, endPoint x: 688, endPoint y: 248, distance: 47.0
click at [688, 248] on html "P Podcasts NZ studio Contacts People Marketing Workflows Campaigns Sales Pipeli…" at bounding box center [784, 278] width 1568 height 557
click at [755, 250] on textarea "**********" at bounding box center [780, 258] width 143 height 30
drag, startPoint x: 736, startPoint y: 249, endPoint x: 690, endPoint y: 248, distance: 46.0
click at [690, 248] on html "P Podcasts NZ studio Contacts People Marketing Workflows Campaigns Sales Pipeli…" at bounding box center [784, 278] width 1568 height 557
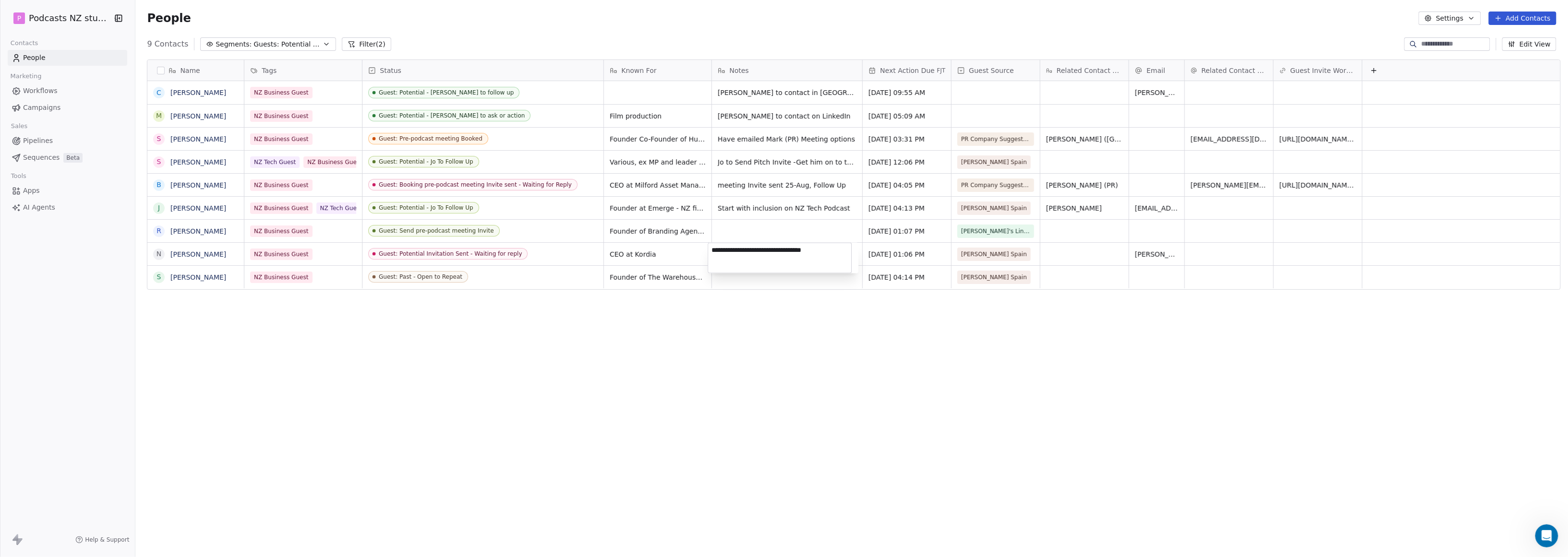
click at [739, 246] on textarea "**********" at bounding box center [780, 258] width 143 height 30
click at [735, 250] on textarea "**********" at bounding box center [780, 258] width 143 height 30
drag, startPoint x: 736, startPoint y: 250, endPoint x: 714, endPoint y: 250, distance: 22.0
click at [714, 250] on textarea "**********" at bounding box center [780, 258] width 143 height 30
type textarea "**********"
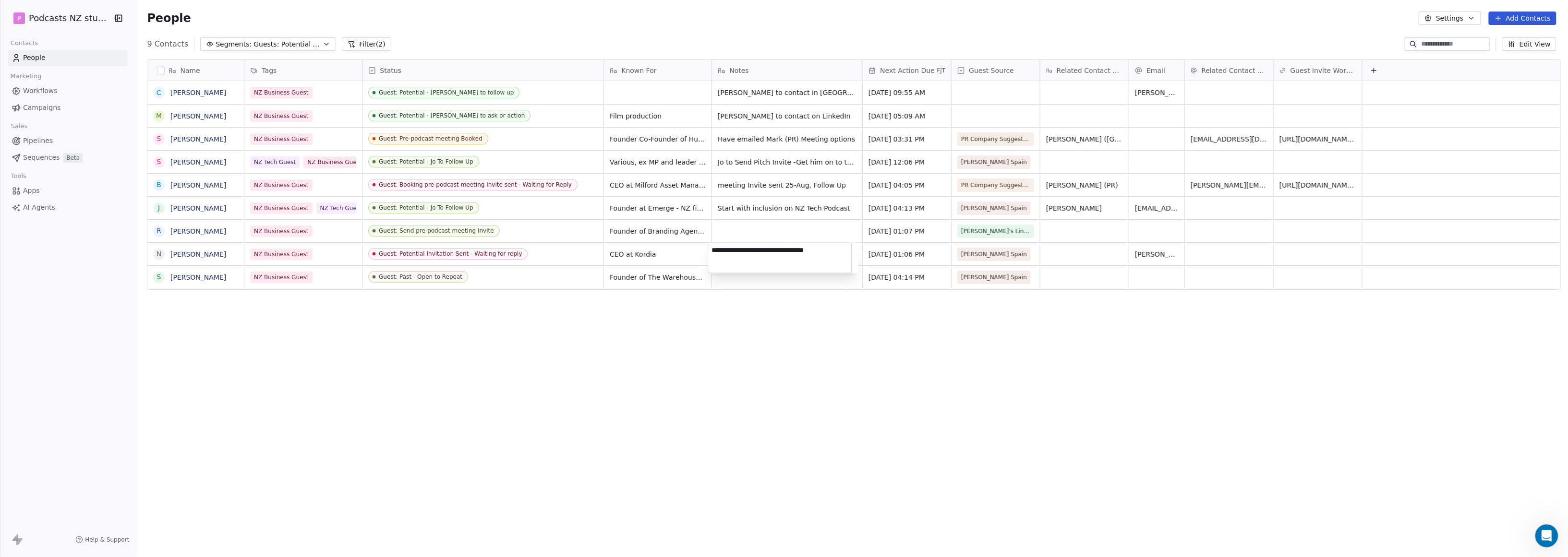
click at [755, 455] on html "P Podcasts NZ studio Contacts People Marketing Workflows Campaigns Sales Pipeli…" at bounding box center [784, 278] width 1568 height 557
click at [323, 42] on icon "button" at bounding box center [327, 44] width 8 height 8
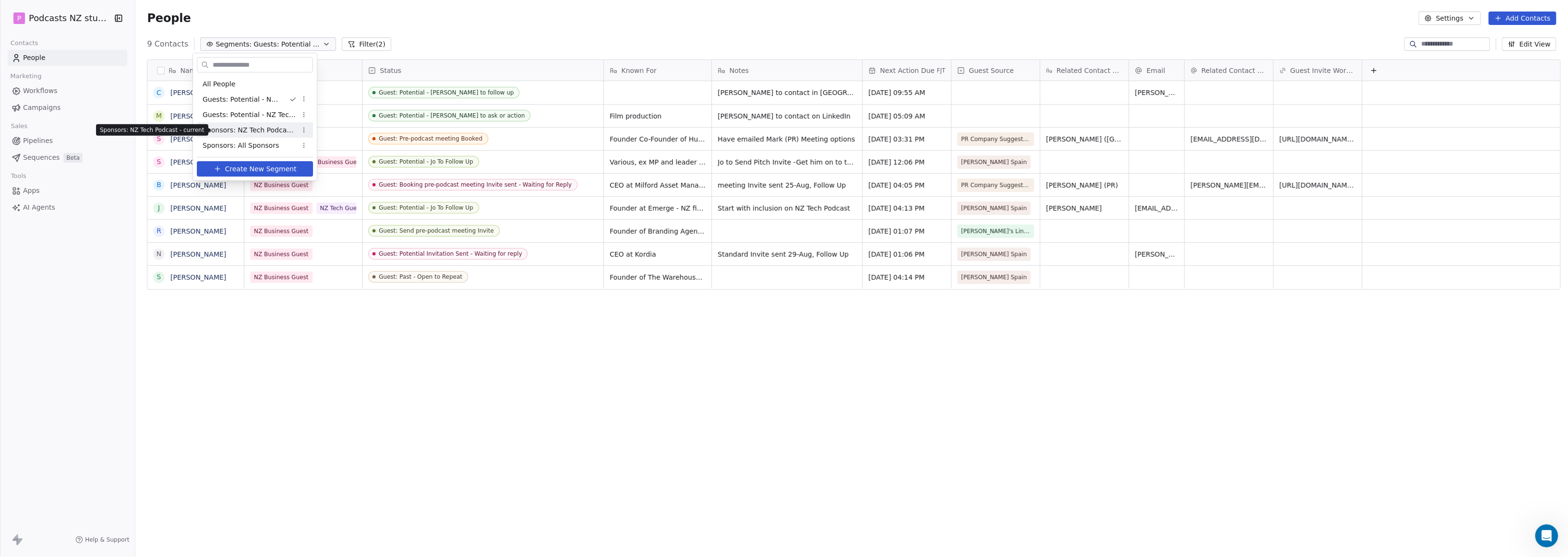
click at [271, 132] on span "Sponsors: NZ Tech Podcast - current" at bounding box center [250, 131] width 94 height 10
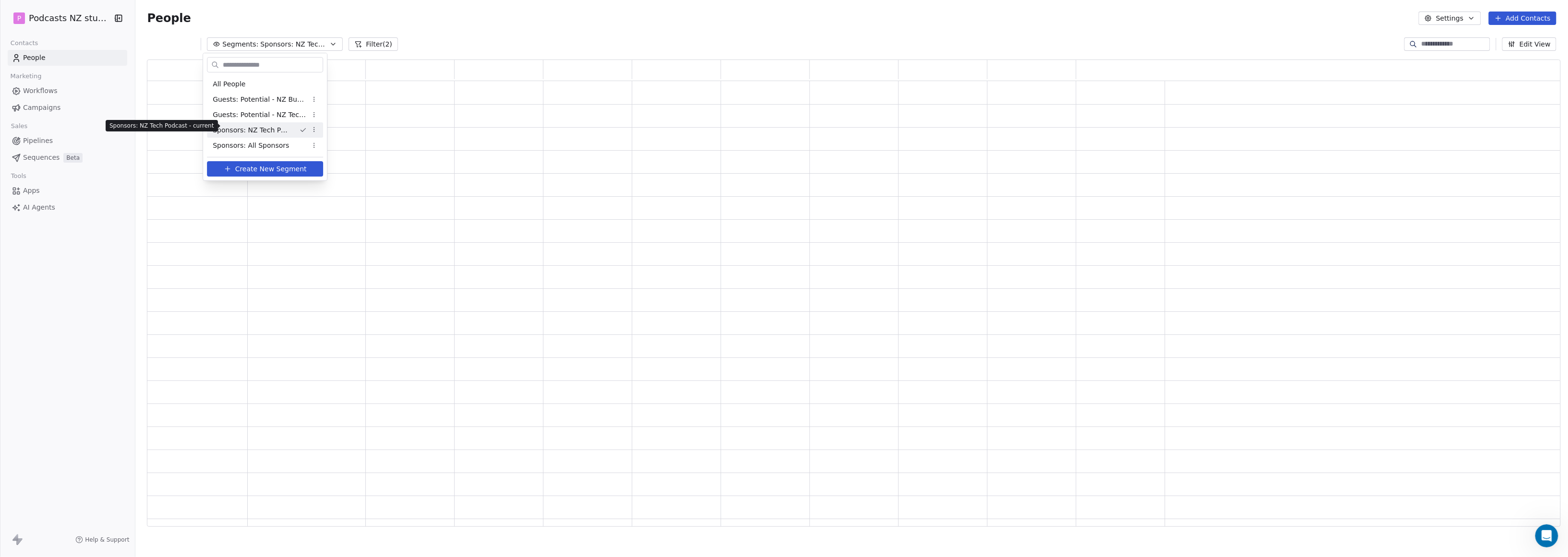
scroll to position [459, 1405]
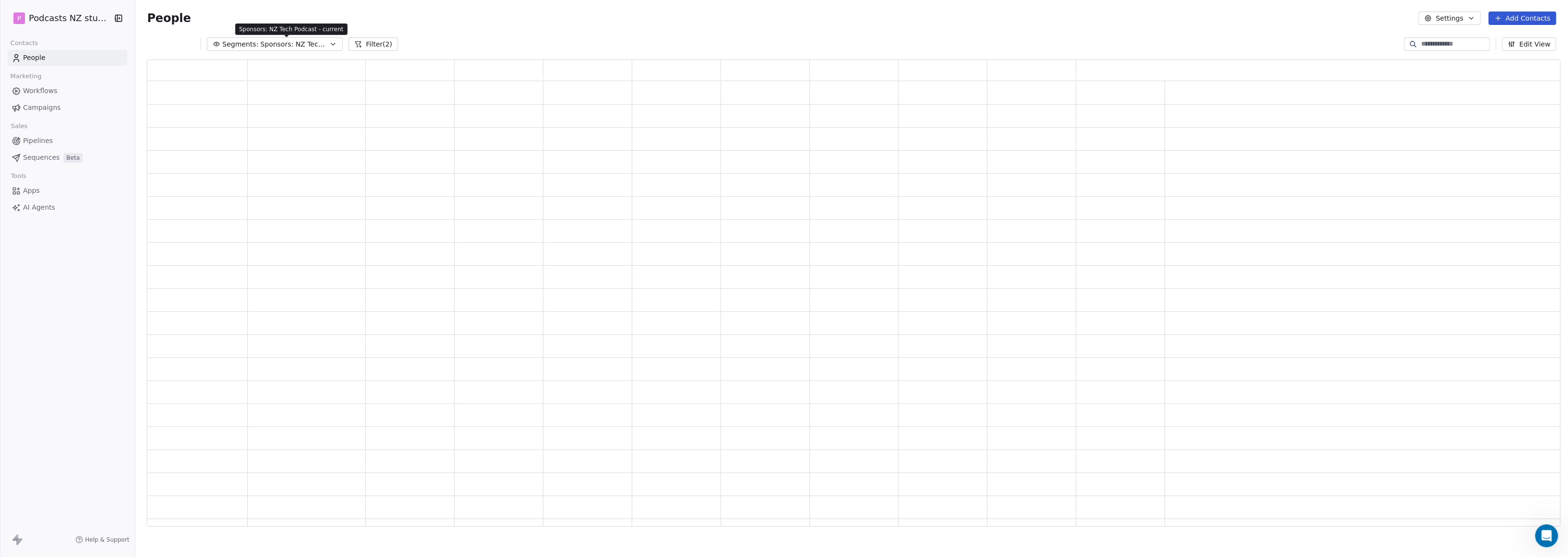
click at [323, 43] on button "Segments: Sponsors: NZ Tech Podcast - current" at bounding box center [275, 44] width 136 height 14
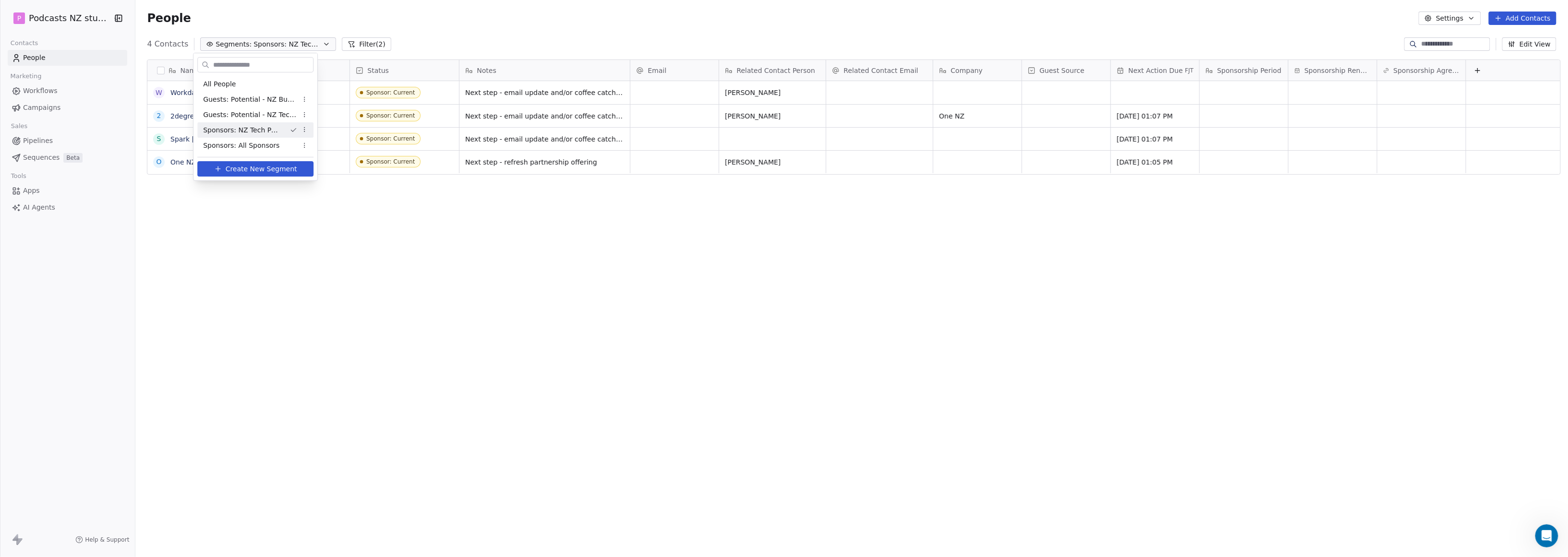
scroll to position [482, 1428]
click at [275, 111] on span "Guests: Potential - NZ Tech Podcast" at bounding box center [250, 115] width 94 height 10
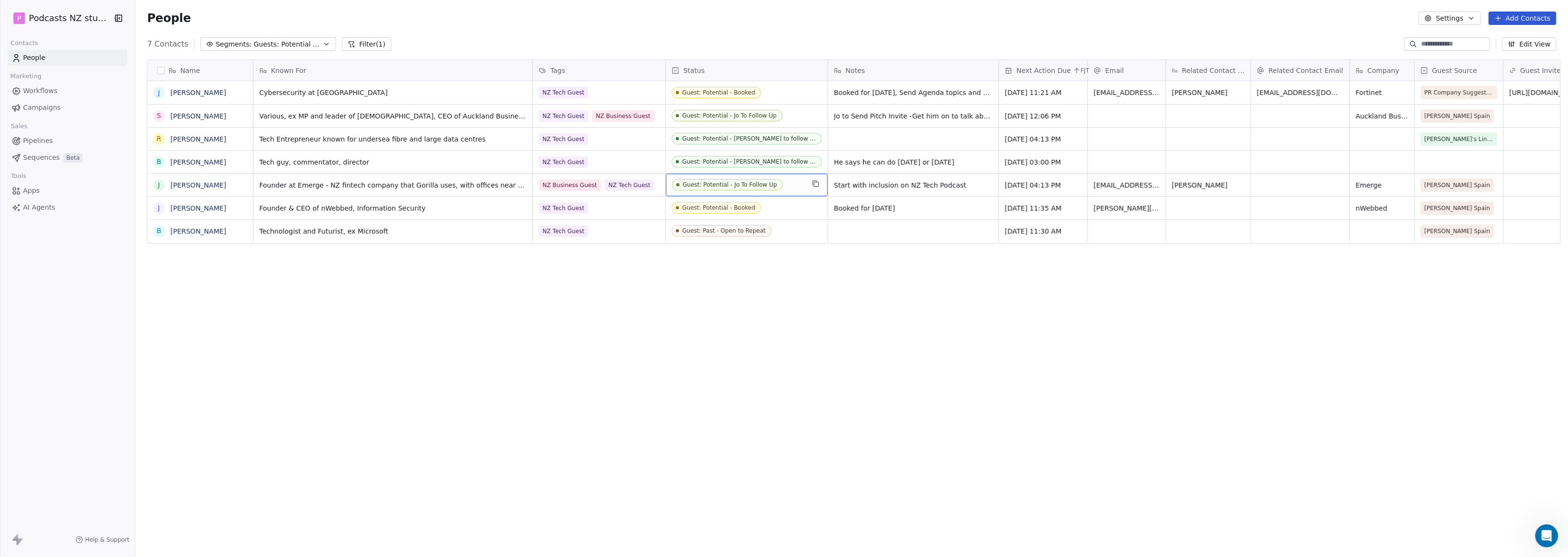
click at [741, 181] on div "Guest: Potential - Jo To Follow Up" at bounding box center [730, 185] width 95 height 6
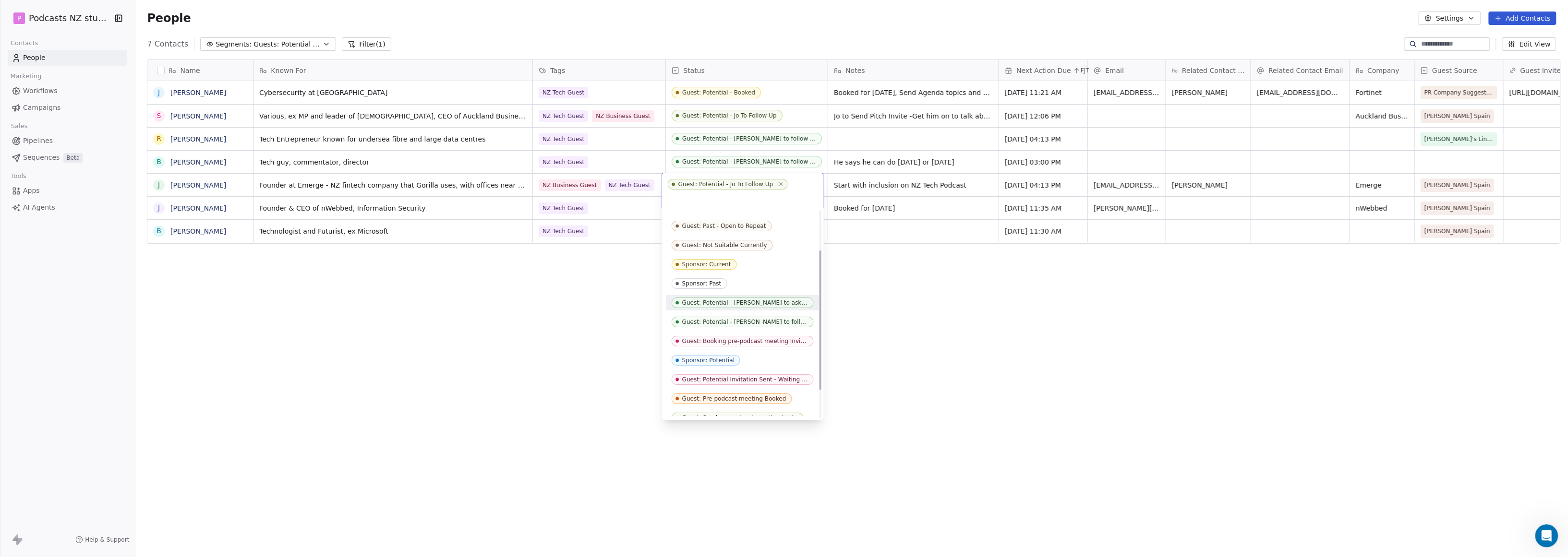
scroll to position [99, 0]
click at [748, 367] on div "Guest: Potential Invitation Sent - Waiting for reply" at bounding box center [745, 370] width 126 height 6
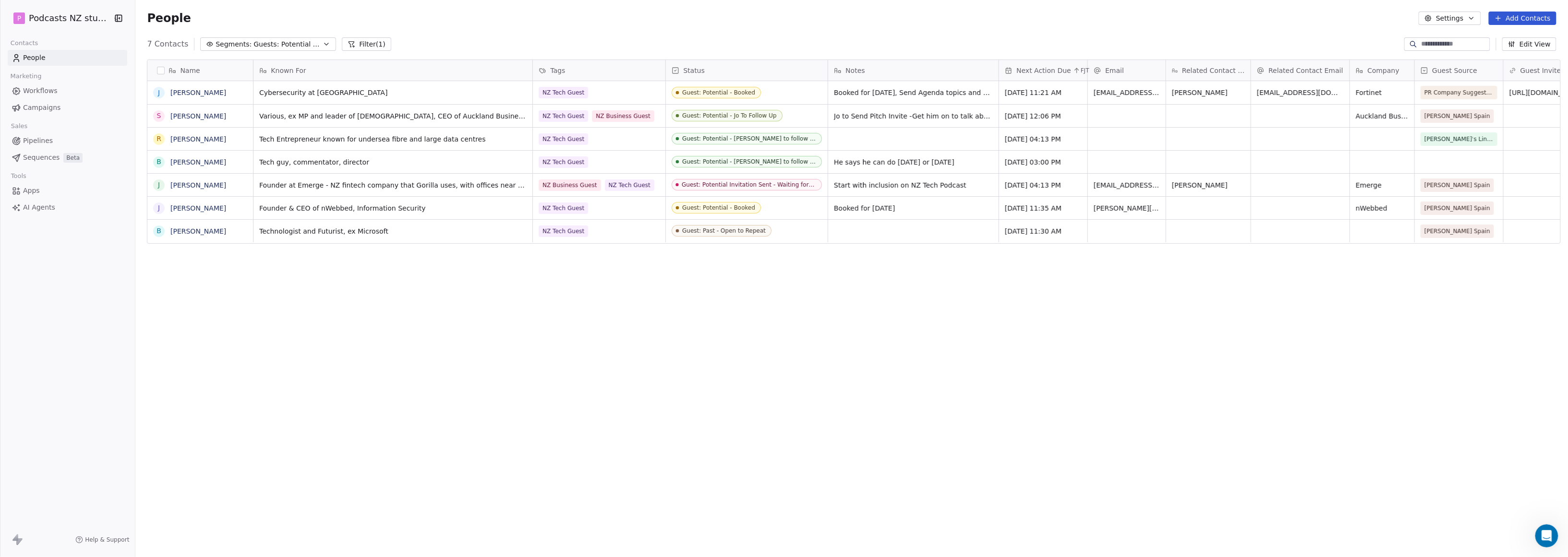
click at [735, 329] on div "Name [PERSON_NAME] S [PERSON_NAME] R [PERSON_NAME] B [PERSON_NAME] J [PERSON_NA…" at bounding box center [851, 297] width 1433 height 491
click at [755, 185] on span "Start with inclusion on NZ Tech Podcast" at bounding box center [905, 185] width 141 height 10
click at [755, 179] on div "Start with inclusion on NZ Tech Podcast" at bounding box center [913, 185] width 171 height 23
drag, startPoint x: 899, startPoint y: 185, endPoint x: 772, endPoint y: 187, distance: 127.0
click at [755, 187] on div "Founder at Emerge - NZ fintech company that Gorilla uses, with offices near us …" at bounding box center [1022, 185] width 1538 height 23
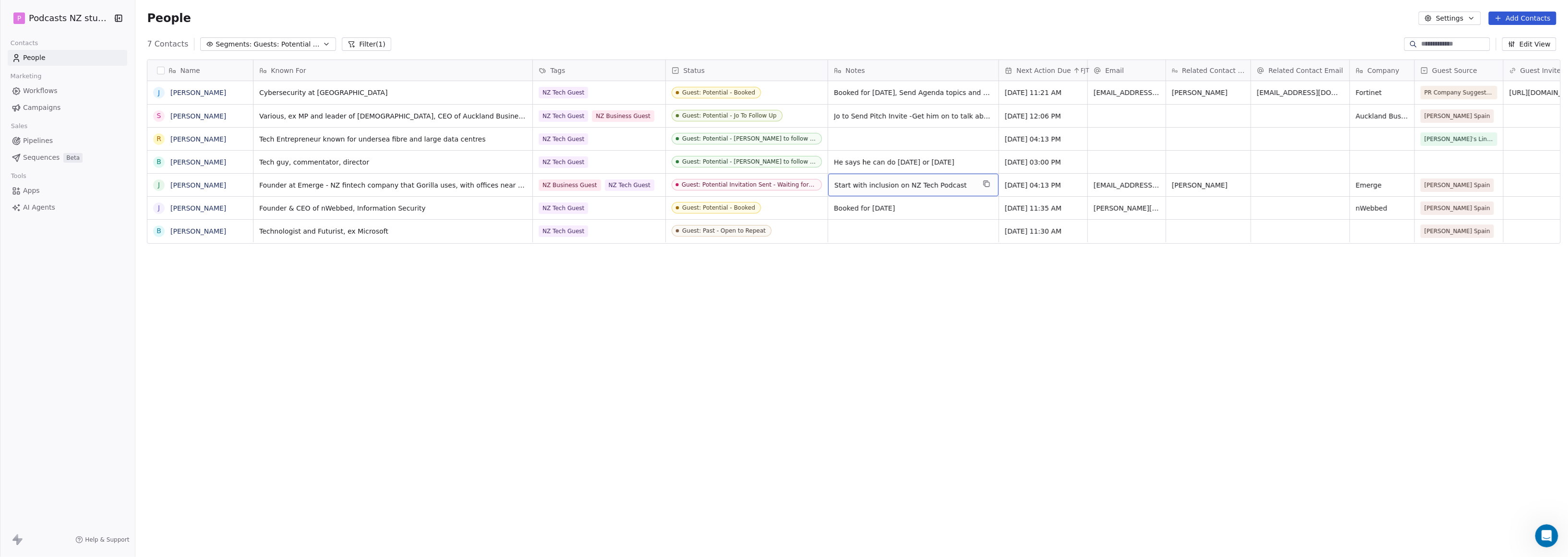
click at [755, 183] on span "Start with inclusion on NZ Tech Podcast" at bounding box center [905, 185] width 141 height 10
click at [755, 185] on span "Start with inclusion on NZ Tech Podcast" at bounding box center [905, 185] width 141 height 10
click at [755, 184] on span "Start with inclusion on NZ Tech Podcast" at bounding box center [905, 185] width 141 height 10
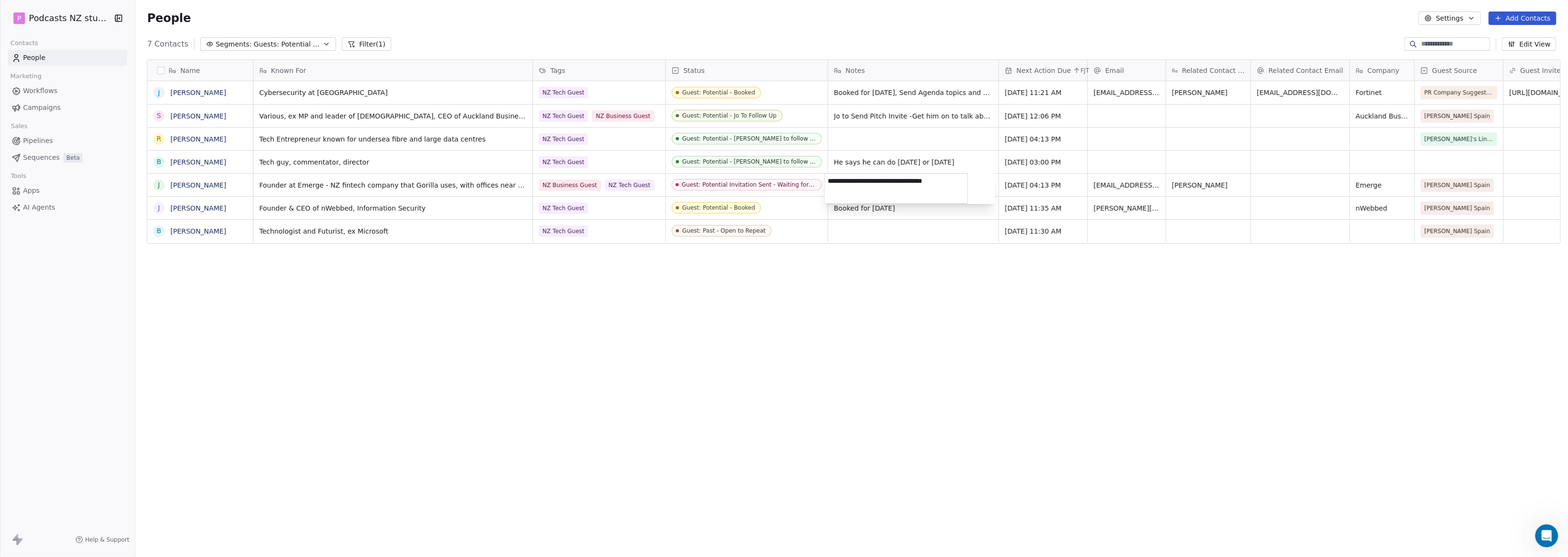
drag, startPoint x: 898, startPoint y: 181, endPoint x: 796, endPoint y: 183, distance: 102.0
click at [755, 183] on html "P Podcasts NZ studio Contacts People Marketing Workflows Campaigns Sales Pipeli…" at bounding box center [784, 278] width 1568 height 557
click at [755, 176] on textarea "**********" at bounding box center [896, 188] width 143 height 30
drag, startPoint x: 895, startPoint y: 180, endPoint x: 822, endPoint y: 181, distance: 73.0
click at [755, 181] on html "P Podcasts NZ studio Contacts People Marketing Workflows Campaigns Sales Pipeli…" at bounding box center [784, 278] width 1568 height 557
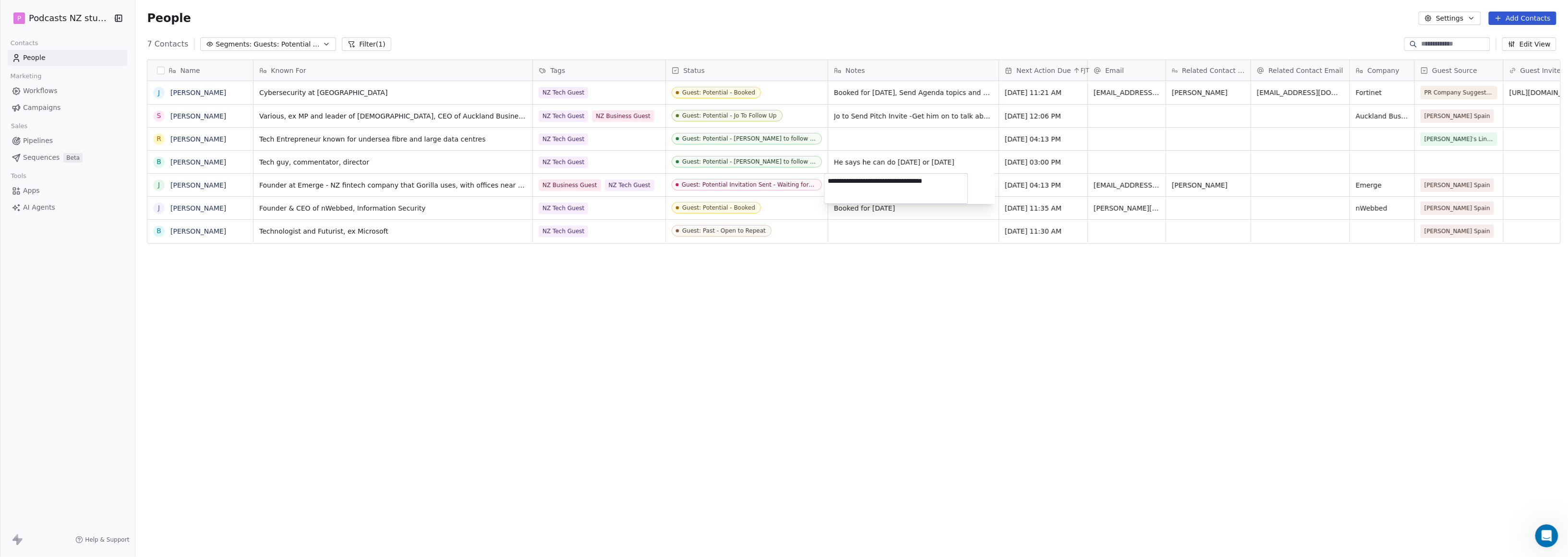
click at [755, 181] on textarea "**********" at bounding box center [896, 188] width 143 height 30
type textarea "**********"
click at [755, 352] on html "P Podcasts NZ studio Contacts People Marketing Workflows Campaigns Sales Pipeli…" at bounding box center [784, 278] width 1568 height 557
click at [755, 185] on span "Standard NZ Tech Podcast Ivite sent 28-Aug" at bounding box center [905, 188] width 141 height 19
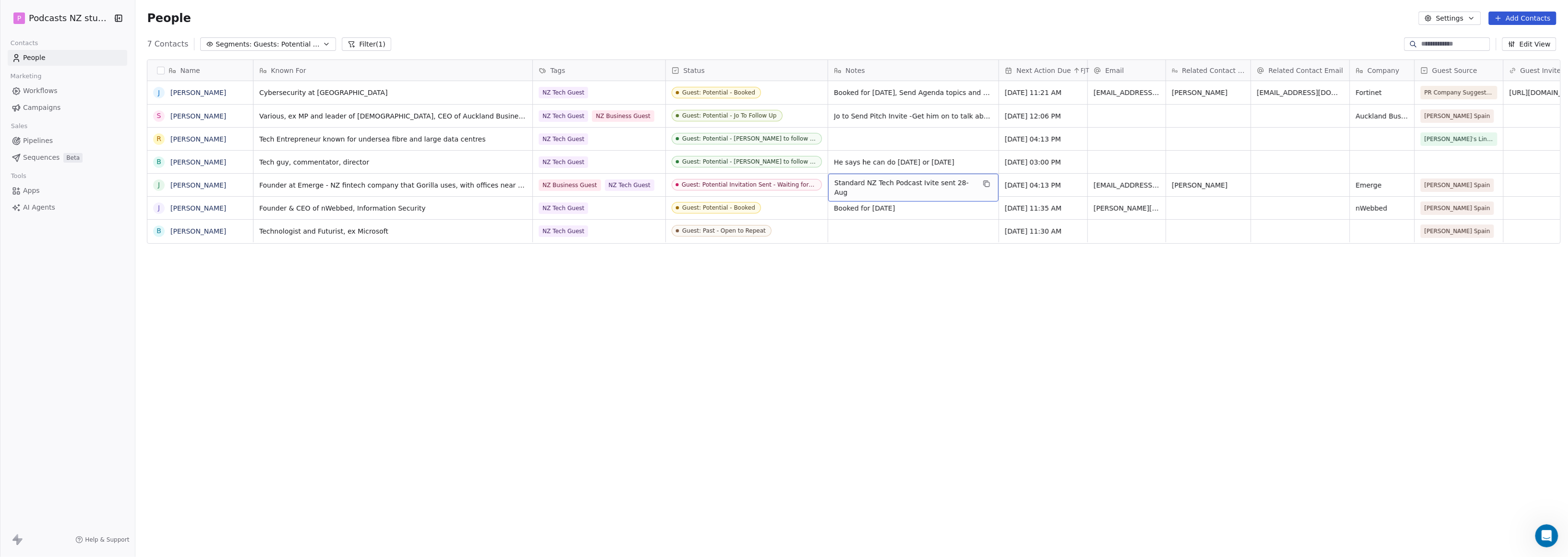
click at [755, 185] on span "Standard NZ Tech Podcast Ivite sent 28-Aug" at bounding box center [905, 188] width 141 height 19
type textarea "**********"
click at [755, 386] on html "P Podcasts NZ studio Contacts People Marketing Workflows Campaigns Sales Pipeli…" at bounding box center [784, 278] width 1568 height 557
click at [741, 161] on div "Guest: Potential - [PERSON_NAME] to follow up" at bounding box center [749, 161] width 133 height 6
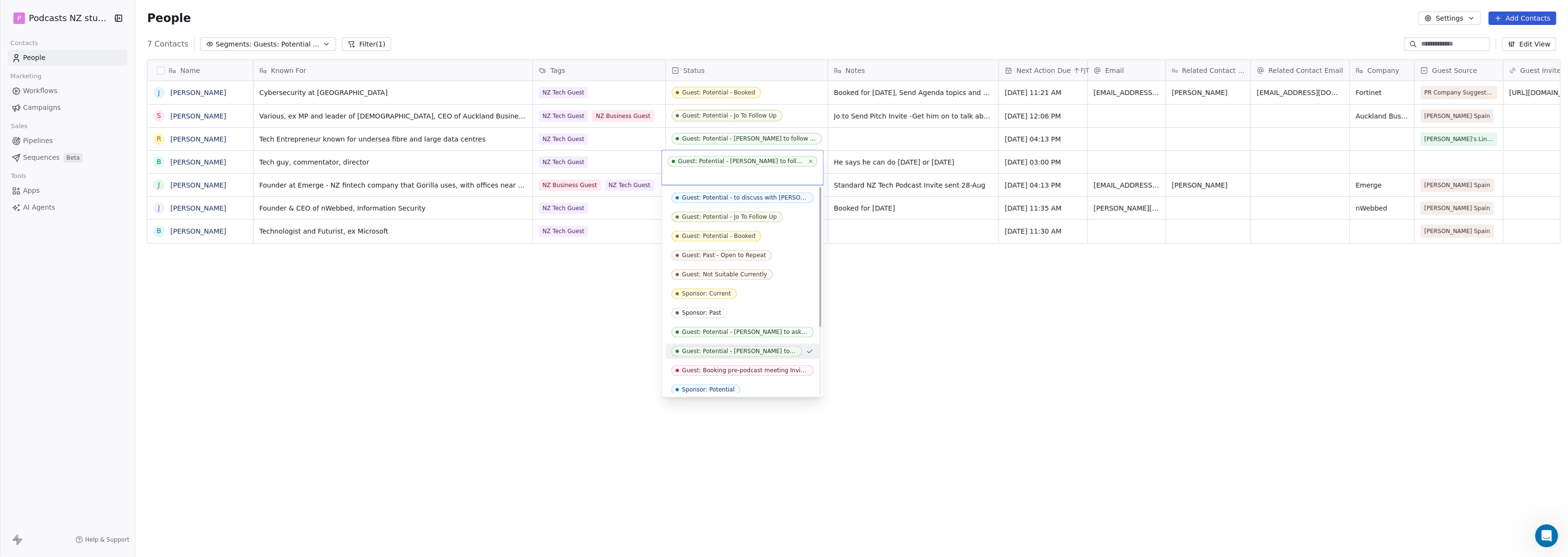
scroll to position [0, 0]
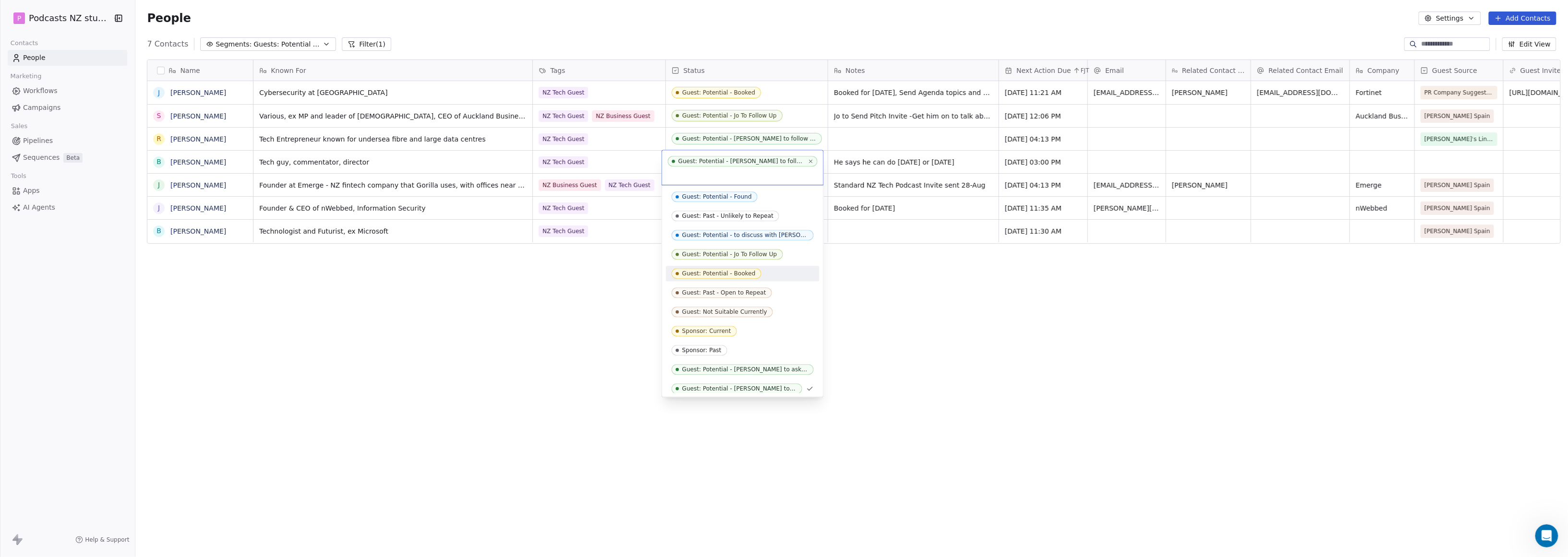
click at [732, 273] on div "Guest: Potential - Booked" at bounding box center [719, 273] width 73 height 6
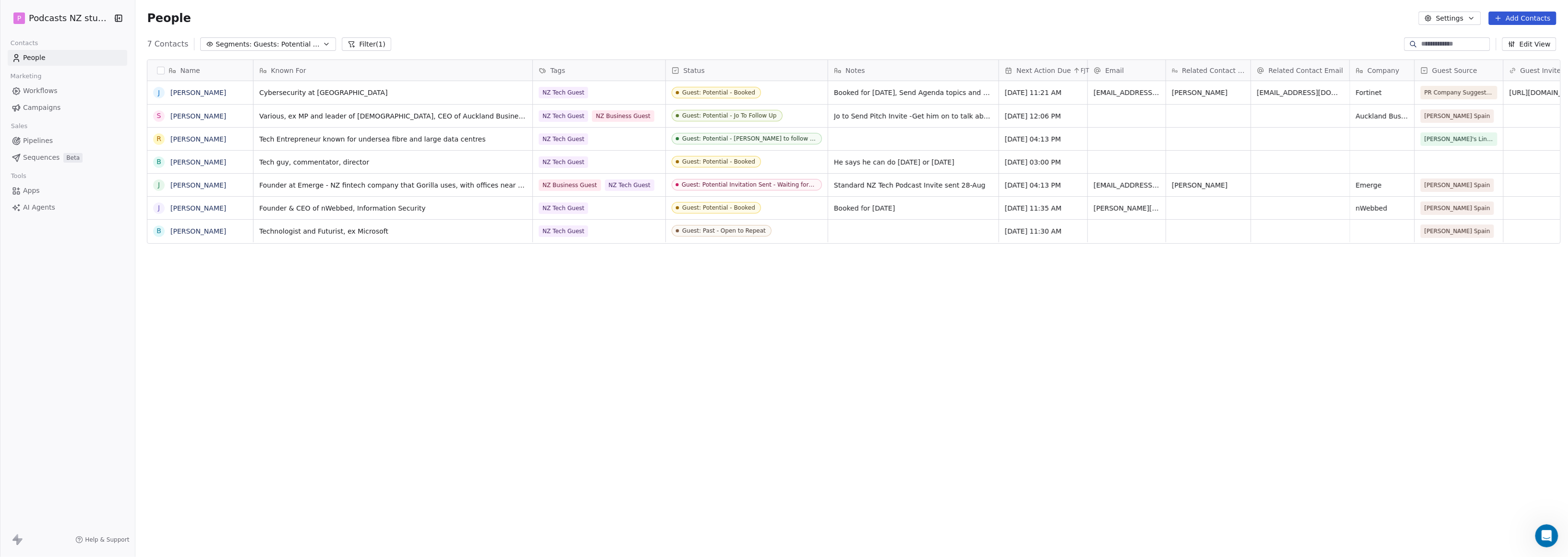
click at [755, 173] on div "Founder at Emerge - NZ fintech company that Gorilla uses, with offices near [GE…" at bounding box center [1022, 185] width 1538 height 23
click at [755, 161] on span "He says he can do [DATE] or [DATE]" at bounding box center [905, 162] width 141 height 10
click at [755, 160] on span "He says he can do [DATE] or [DATE]" at bounding box center [905, 162] width 141 height 10
click at [755, 161] on span "He says he can do [DATE] or [DATE]" at bounding box center [905, 162] width 141 height 10
drag, startPoint x: 914, startPoint y: 160, endPoint x: 804, endPoint y: 165, distance: 110.1
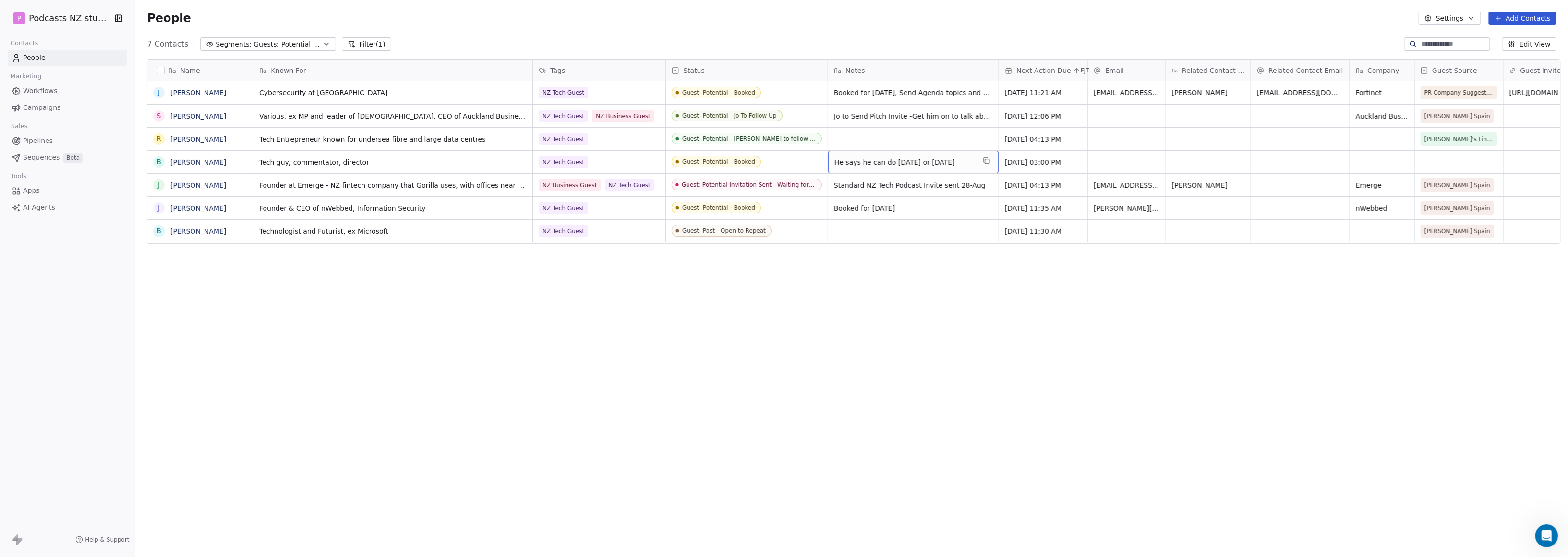
click at [755, 165] on div "Tech guy, commentator, director NZ Tech Guest Guest: Potential - Booked He says…" at bounding box center [1022, 162] width 1538 height 23
click at [755, 158] on span "He says he can do [DATE] or [DATE]" at bounding box center [905, 162] width 141 height 10
click at [755, 156] on textarea "**********" at bounding box center [896, 165] width 143 height 30
drag, startPoint x: 912, startPoint y: 155, endPoint x: 828, endPoint y: 156, distance: 84.0
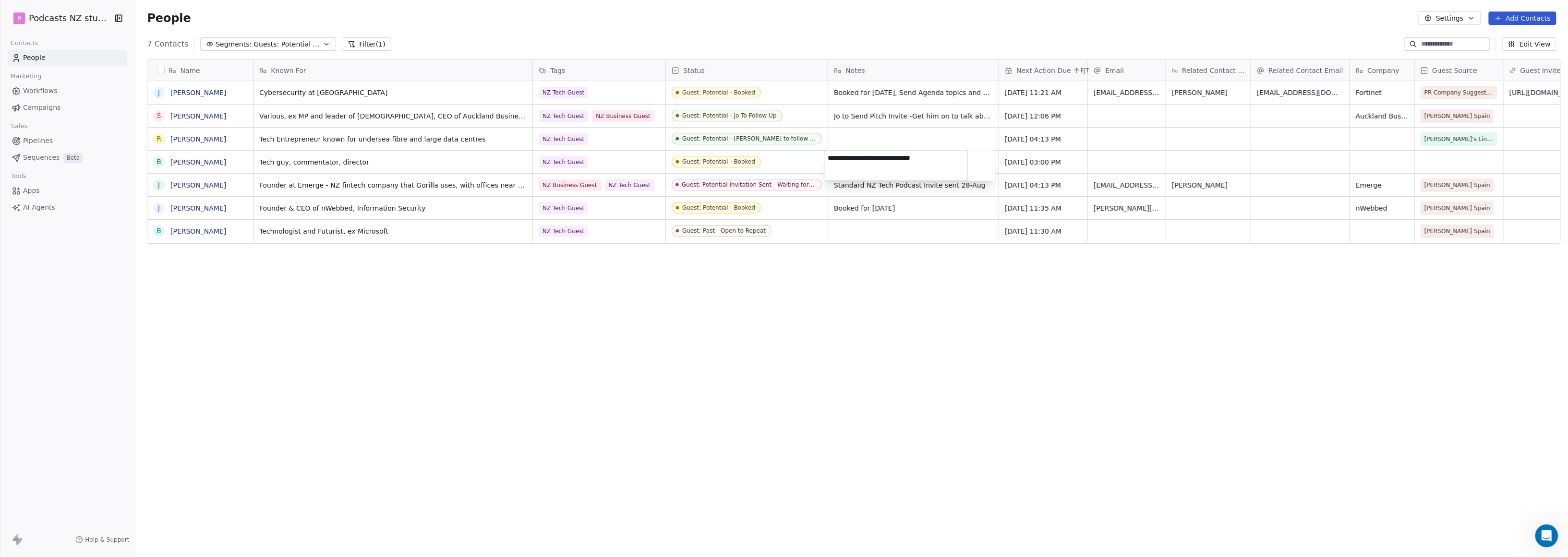
click at [755, 156] on textarea "**********" at bounding box center [896, 165] width 143 height 30
type textarea "**********"
click at [755, 160] on html "P Podcasts NZ studio Contacts People Marketing Workflows Campaigns Sales Pipeli…" at bounding box center [784, 278] width 1568 height 557
click at [755, 165] on span "[DATE] 03:00 PM" at bounding box center [1035, 162] width 59 height 10
click at [755, 307] on button "1" at bounding box center [1028, 311] width 15 height 15
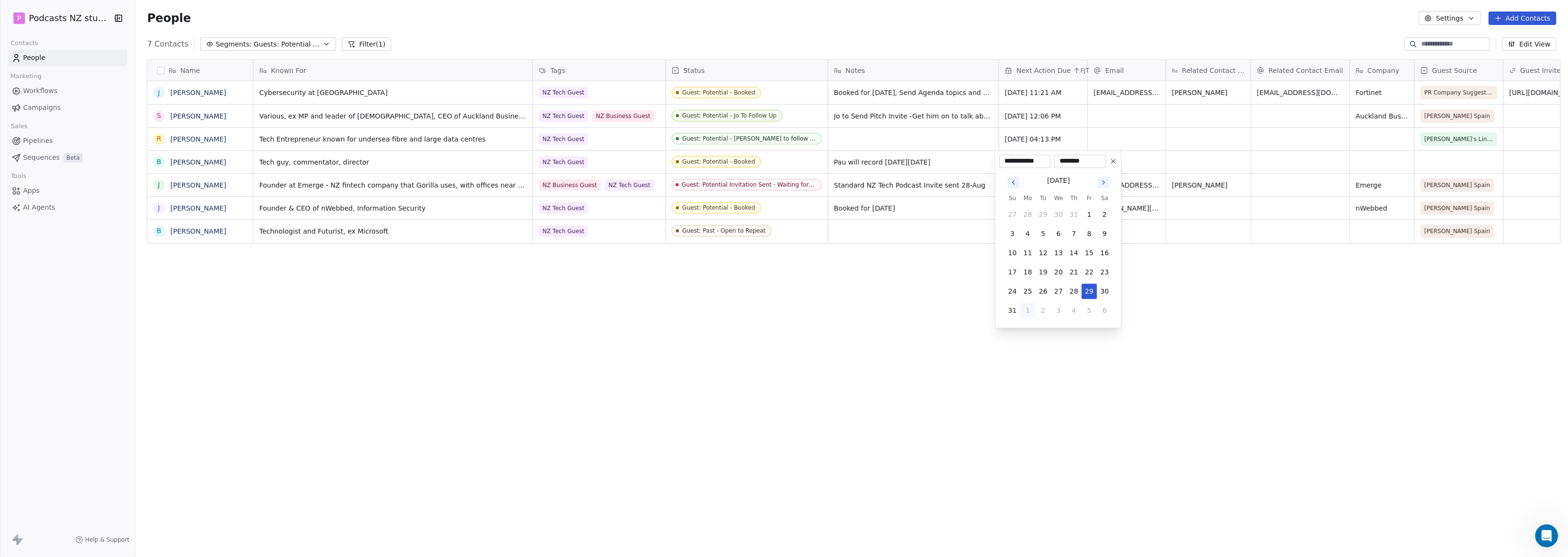
type input "**********"
click at [755, 349] on html "P Podcasts NZ studio Contacts People Marketing Workflows Campaigns Sales Pipeli…" at bounding box center [784, 278] width 1568 height 557
click at [755, 164] on div "grid" at bounding box center [1127, 161] width 78 height 23
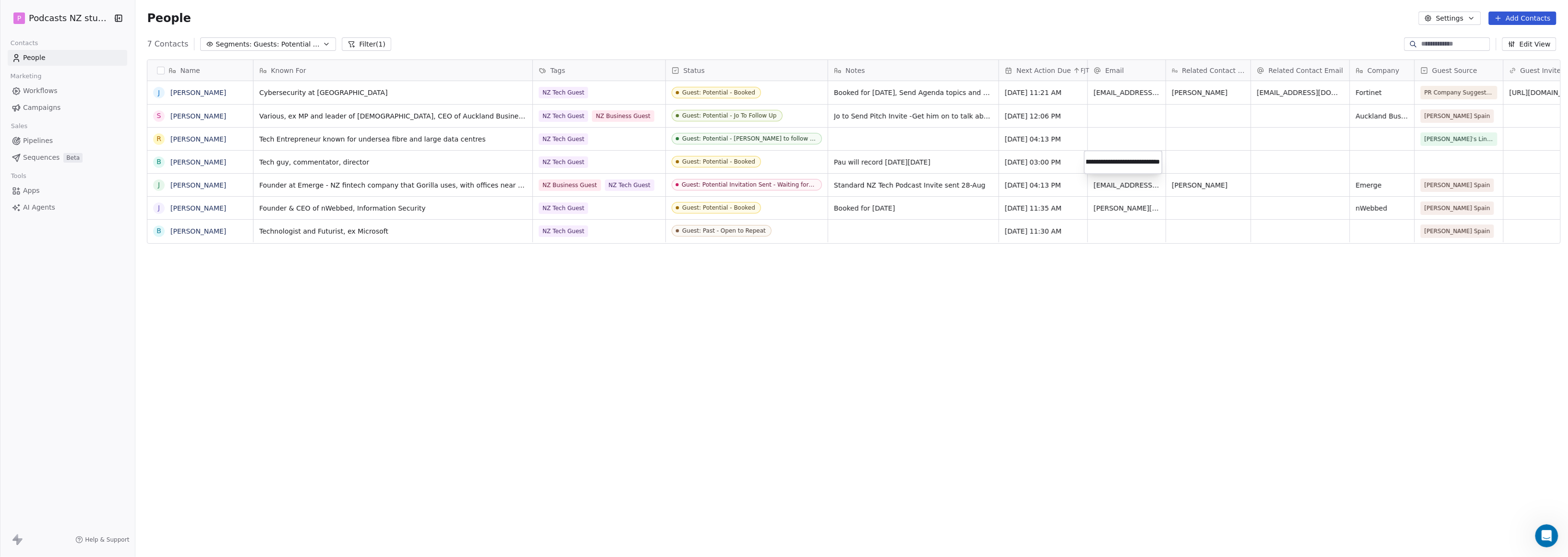
type input "**********"
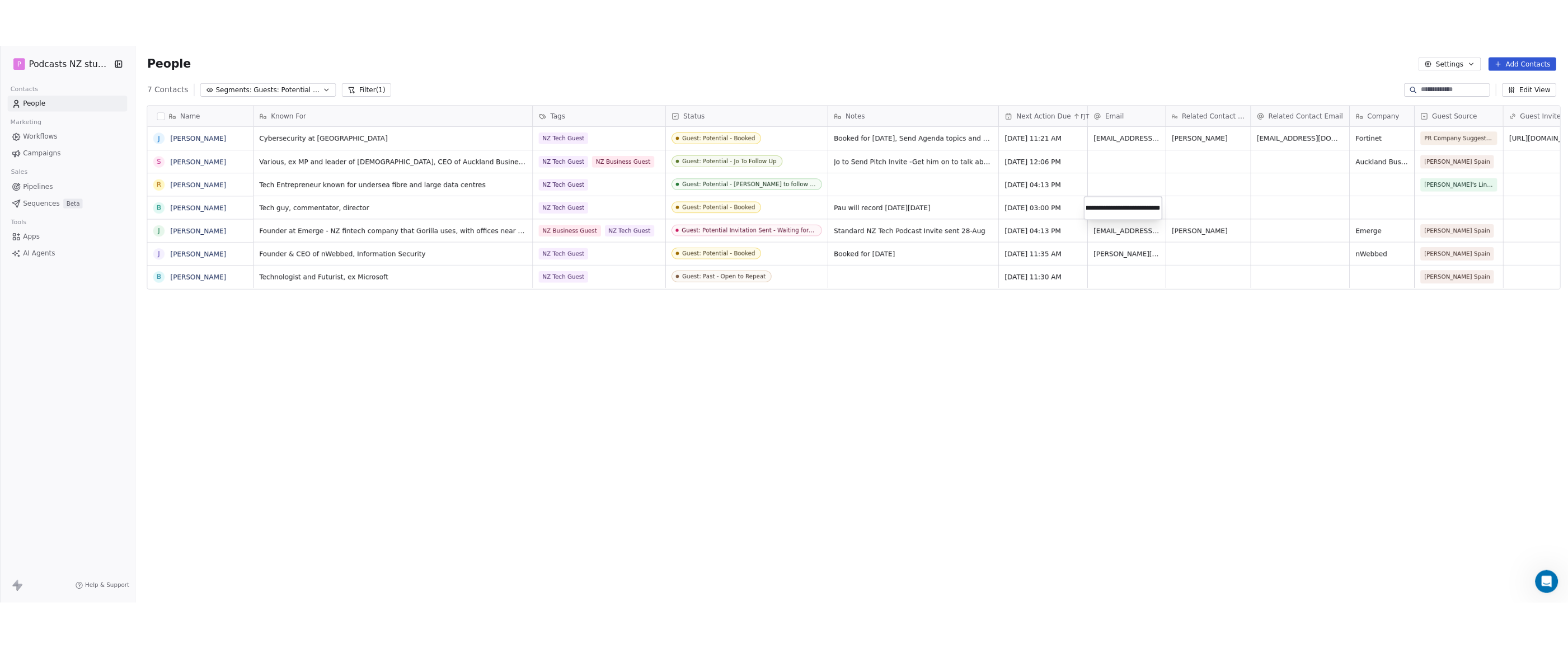
scroll to position [0, 0]
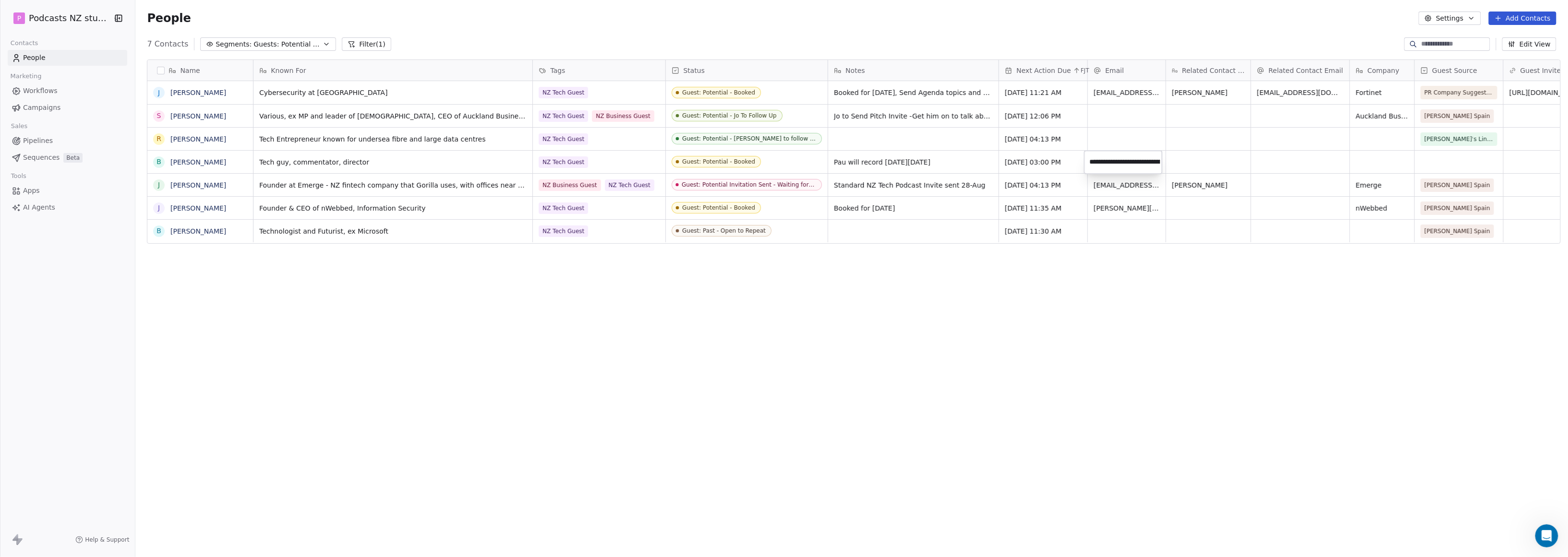
drag, startPoint x: 1116, startPoint y: 188, endPoint x: 1118, endPoint y: 178, distance: 10.2
click at [755, 188] on html "P Podcasts NZ studio Contacts People Marketing Workflows Campaigns Sales Pipeli…" at bounding box center [784, 278] width 1568 height 557
click at [755, 161] on div "grid" at bounding box center [1127, 161] width 78 height 23
type input "**********"
click at [755, 111] on div "grid" at bounding box center [1127, 116] width 78 height 23
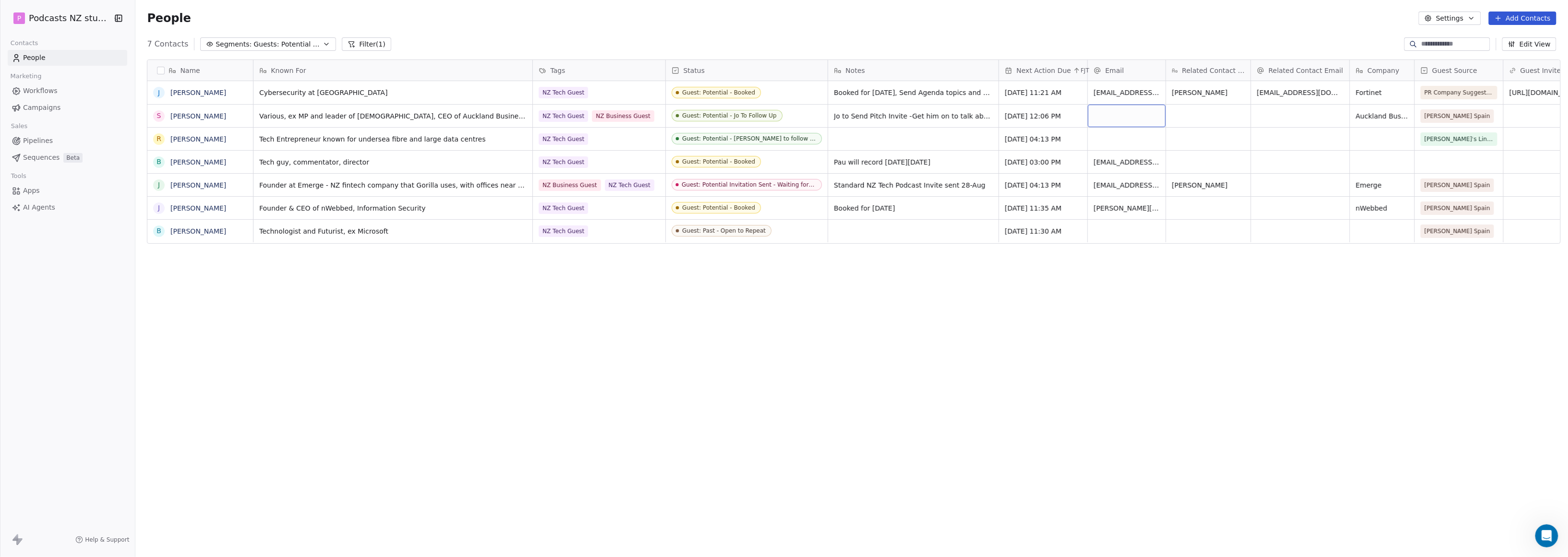
click at [755, 111] on div "grid" at bounding box center [1127, 116] width 78 height 23
click at [755, 372] on html "P Podcasts NZ studio Contacts People Marketing Workflows Campaigns Sales Pipeli…" at bounding box center [784, 278] width 1568 height 557
click at [755, 89] on span "[DATE] 11:21 AM" at bounding box center [1035, 93] width 59 height 10
click at [755, 238] on button "2" at bounding box center [1044, 241] width 15 height 15
type input "**********"
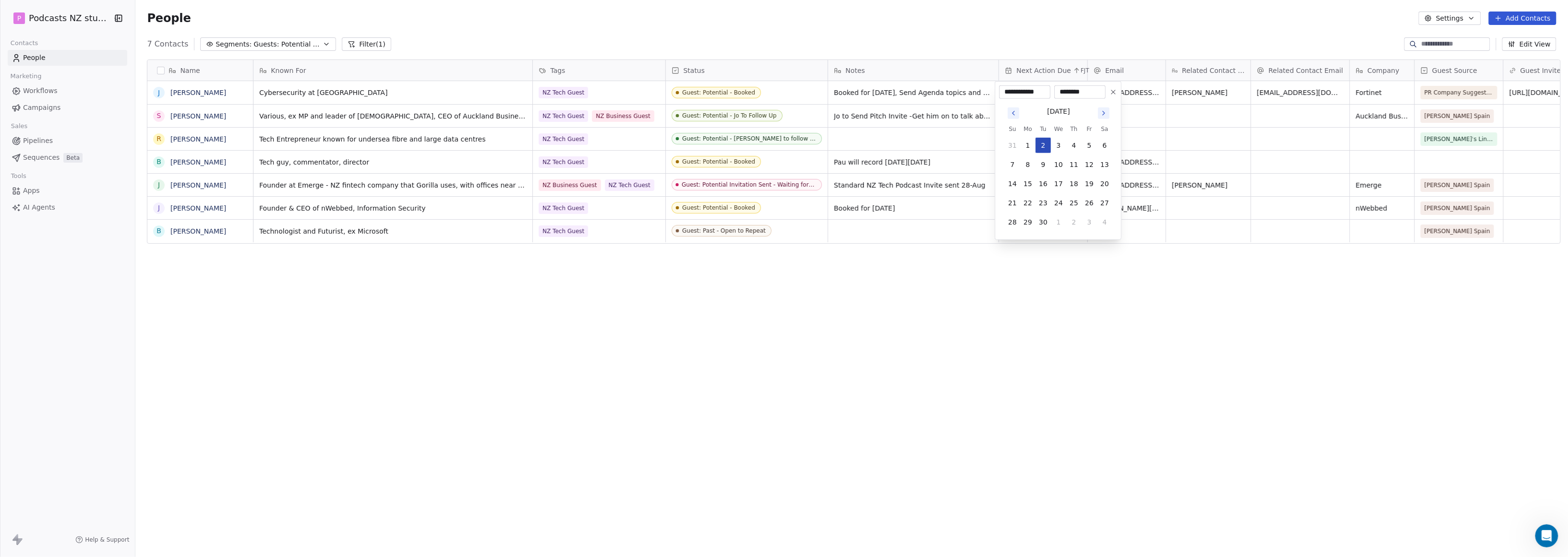
click at [755, 143] on button "2" at bounding box center [1044, 145] width 15 height 15
click at [755, 268] on html "P Podcasts NZ studio Contacts People Marketing Workflows Campaigns Sales Pipeli…" at bounding box center [784, 278] width 1568 height 557
click at [755, 97] on span "Booked for [DATE], Send Agenda topics and question [DATE] 28th, update for news…" at bounding box center [905, 100] width 141 height 29
click at [755, 98] on span "Booked for [DATE], Send Agenda topics and question [DATE] 28th, update for news…" at bounding box center [905, 100] width 141 height 29
click at [755, 101] on span "Booked for [DATE], Send Agenda topics and question [DATE] 28th, update for news…" at bounding box center [905, 100] width 141 height 29
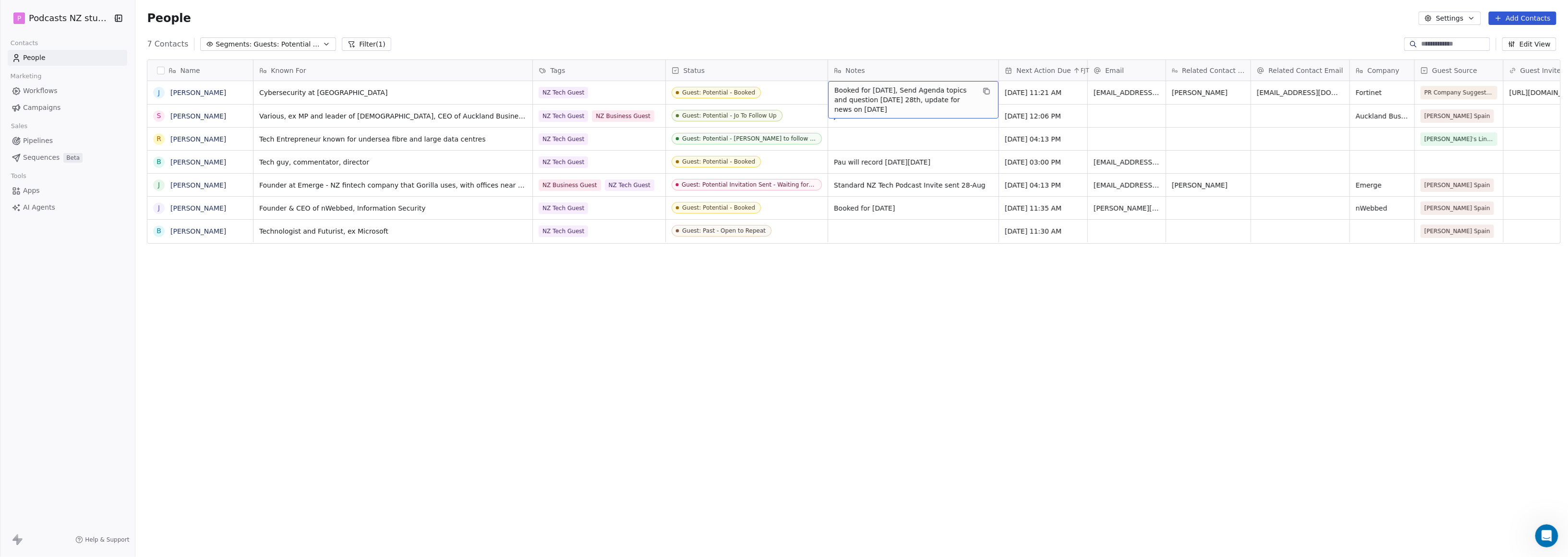
click at [755, 101] on span "Booked for [DATE], Send Agenda topics and question [DATE] 28th, update for news…" at bounding box center [905, 100] width 141 height 29
drag, startPoint x: 958, startPoint y: 98, endPoint x: 824, endPoint y: 94, distance: 134.1
click at [755, 94] on textarea "**********" at bounding box center [896, 100] width 143 height 37
click at [755, 88] on textarea "**********" at bounding box center [896, 98] width 143 height 33
click at [755, 86] on textarea "**********" at bounding box center [896, 96] width 143 height 30
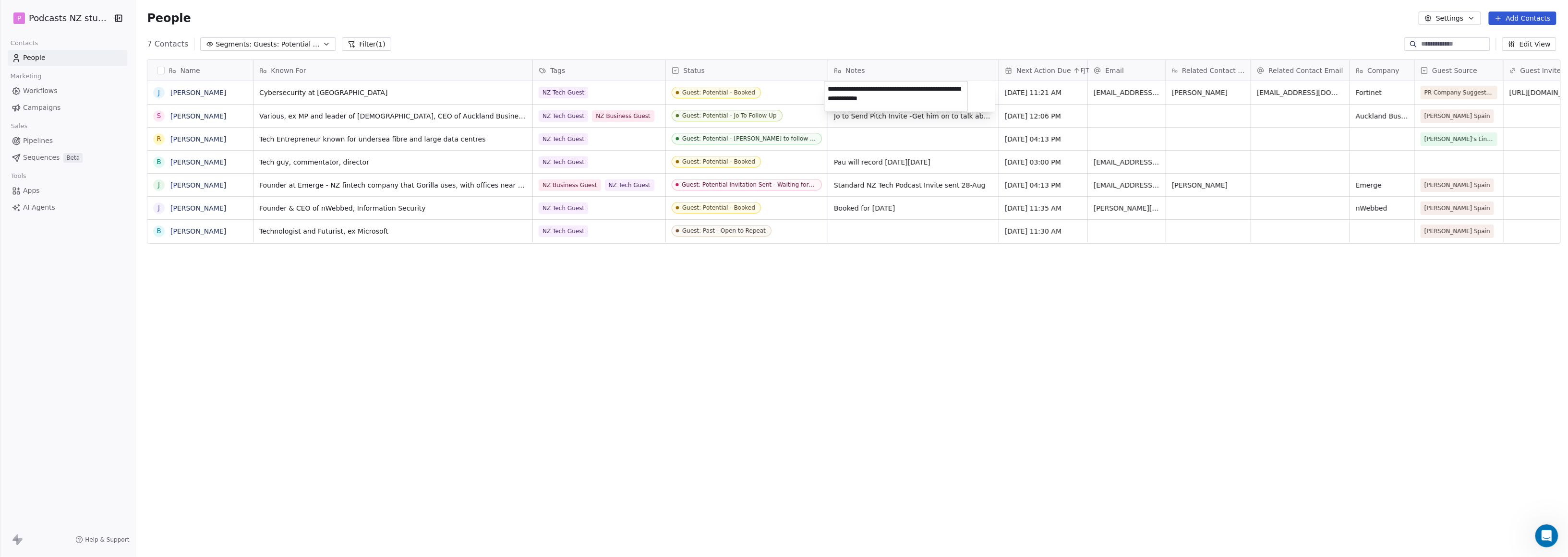
type textarea "**********"
click at [755, 318] on html "P Podcasts NZ studio Contacts People Marketing Workflows Campaigns Sales Pipeli…" at bounding box center [784, 278] width 1568 height 557
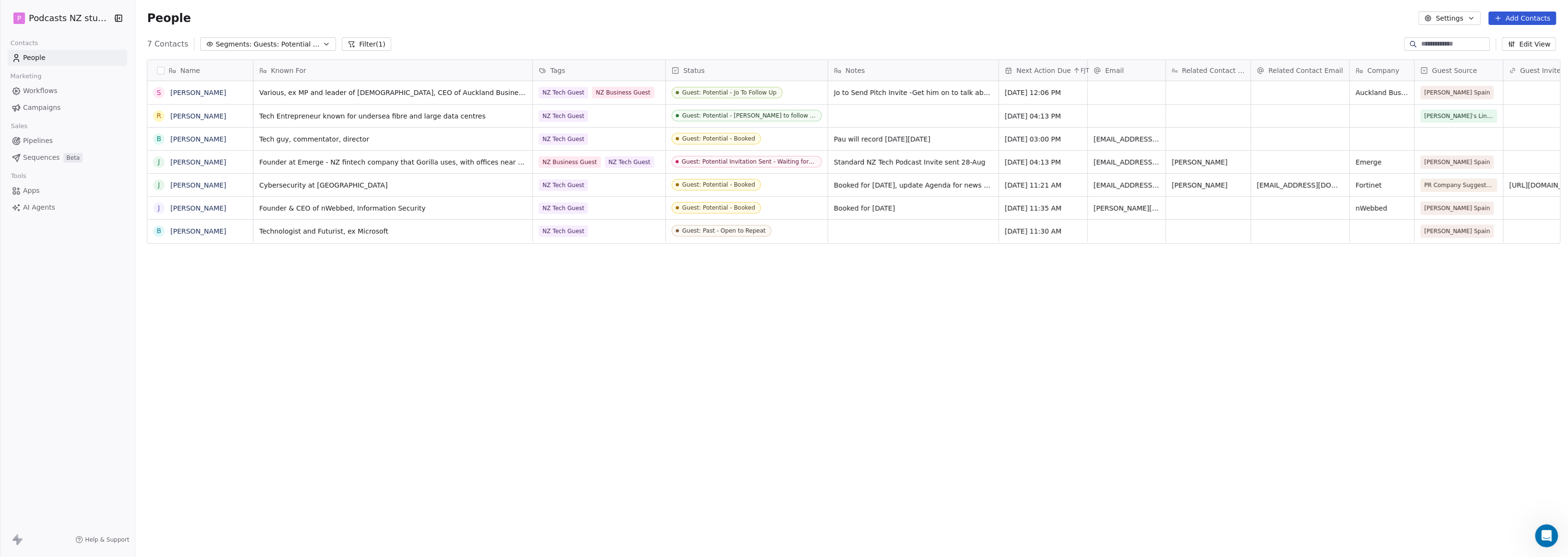
click at [755, 396] on div "Name S [PERSON_NAME] R [PERSON_NAME] B [PERSON_NAME] J [PERSON_NAME] J [PERSON_…" at bounding box center [851, 297] width 1433 height 491
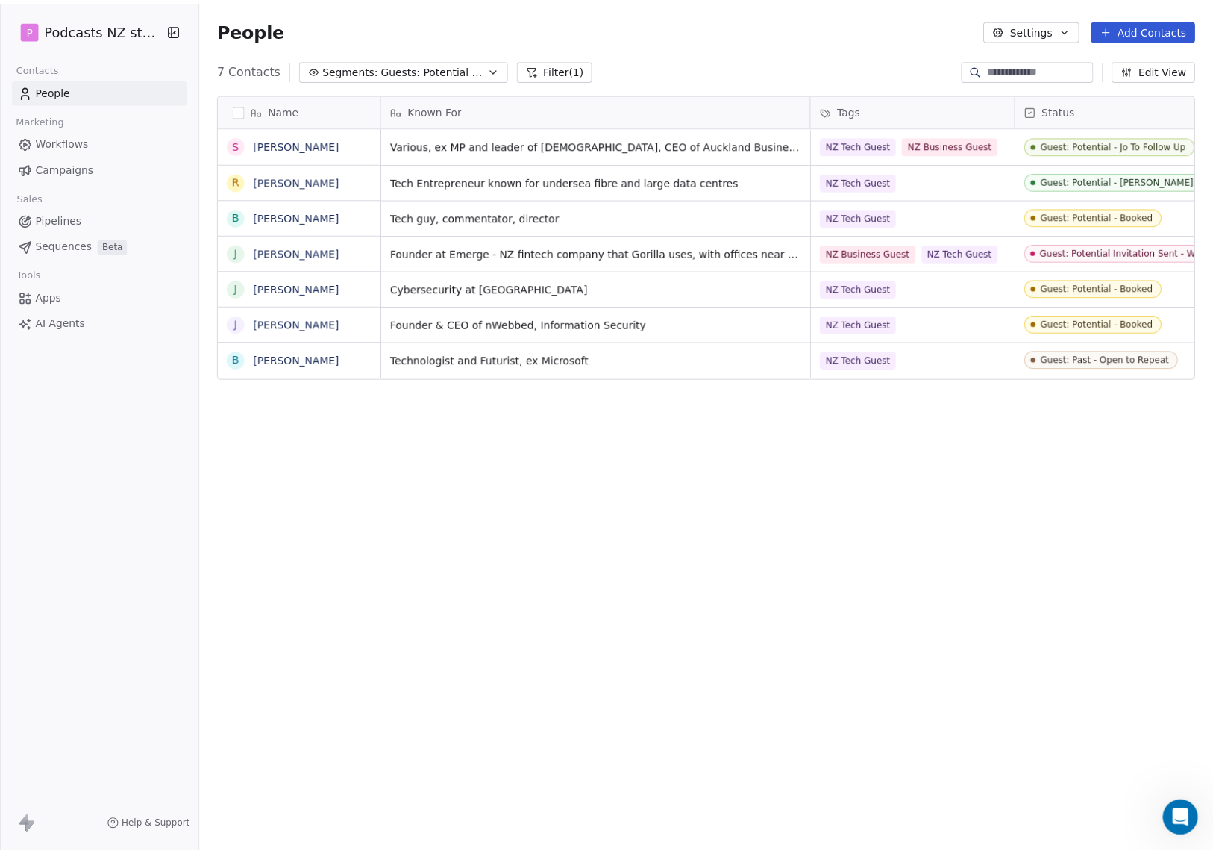
scroll to position [749, 1012]
